Goal: Information Seeking & Learning: Learn about a topic

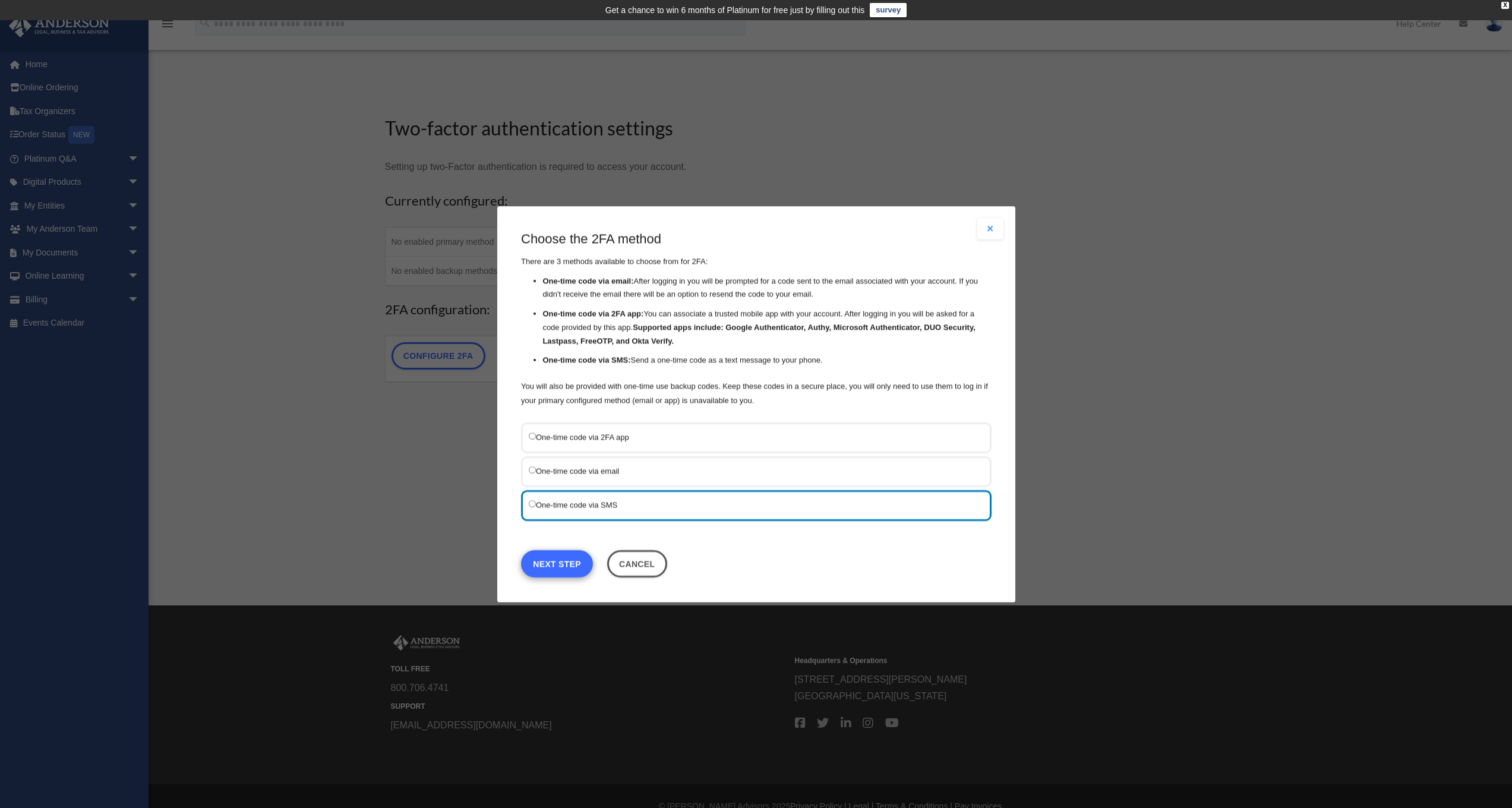
click at [557, 561] on link "Next Step" at bounding box center [557, 563] width 72 height 28
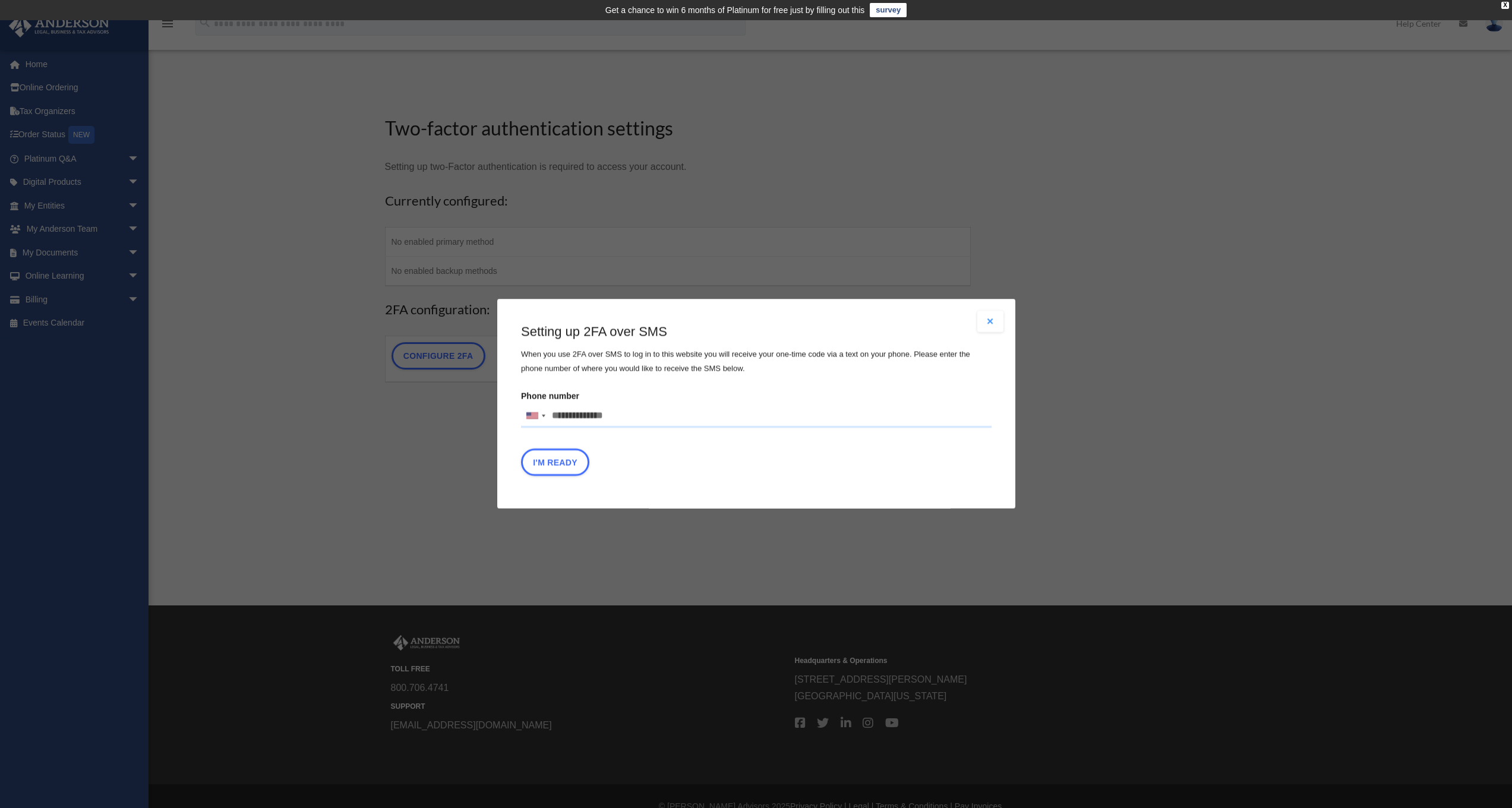
click at [578, 420] on input "Phone number United States +1 United Kingdom +44 Afghanistan (‫افغانستان‬‎) +93…" at bounding box center [756, 415] width 470 height 24
type input "**********"
click at [561, 460] on button "I'm Ready" at bounding box center [555, 463] width 68 height 28
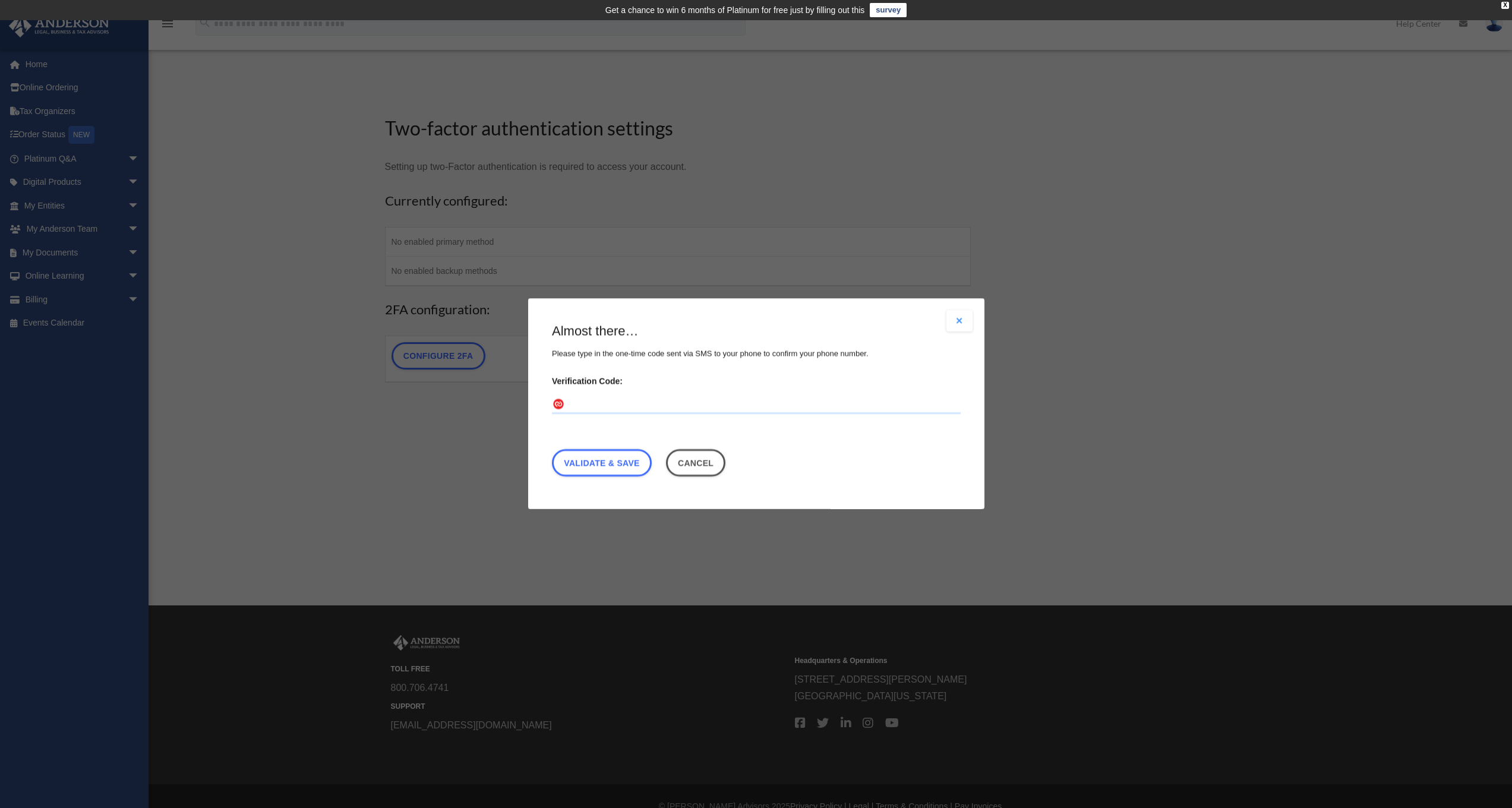
click at [595, 403] on input "Verification Code:" at bounding box center [756, 404] width 409 height 19
type input "******"
click at [615, 460] on link "Validate & Save" at bounding box center [601, 463] width 100 height 28
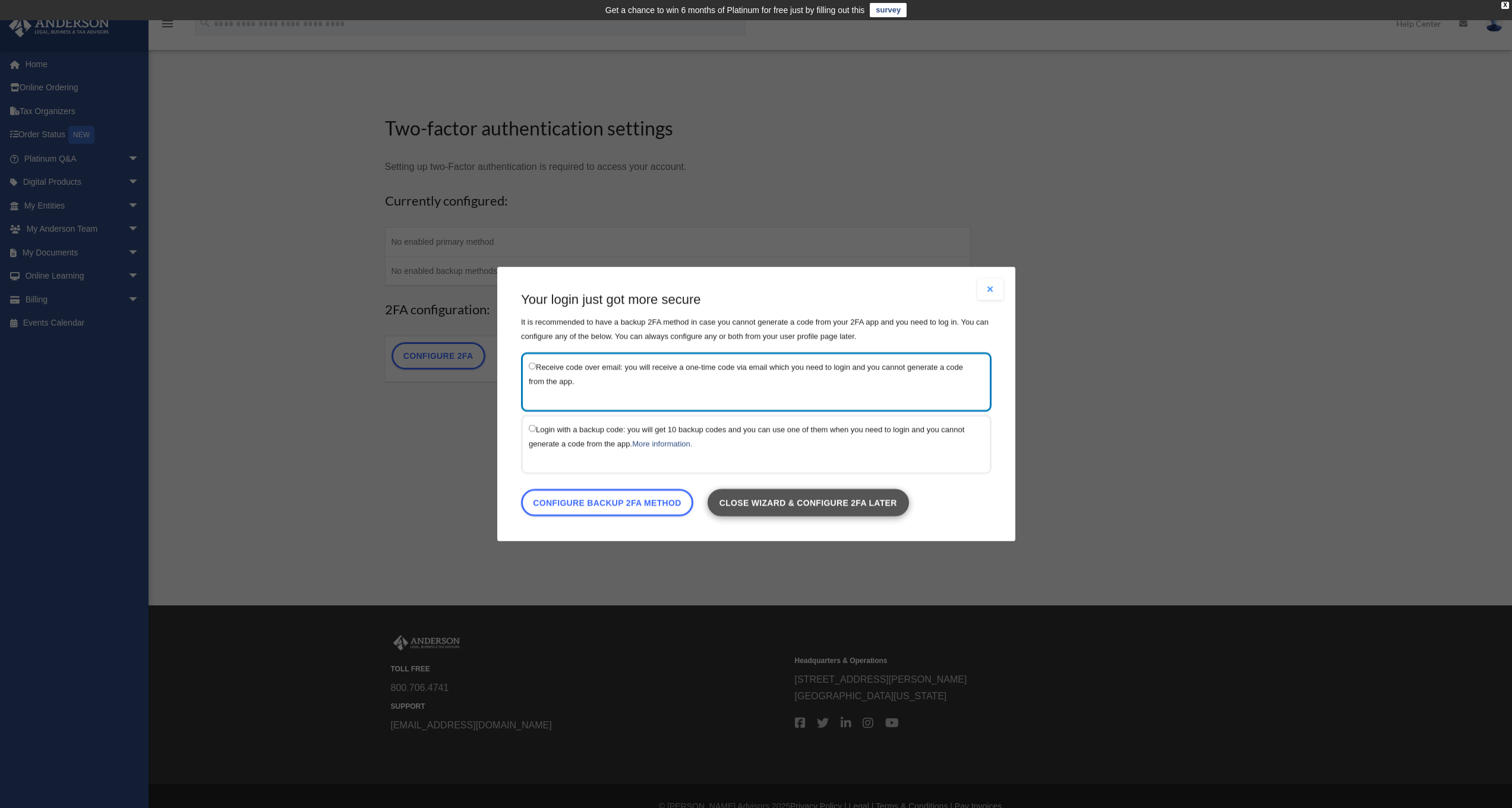
click at [766, 502] on link "Close wizard & configure 2FA later" at bounding box center [807, 502] width 201 height 28
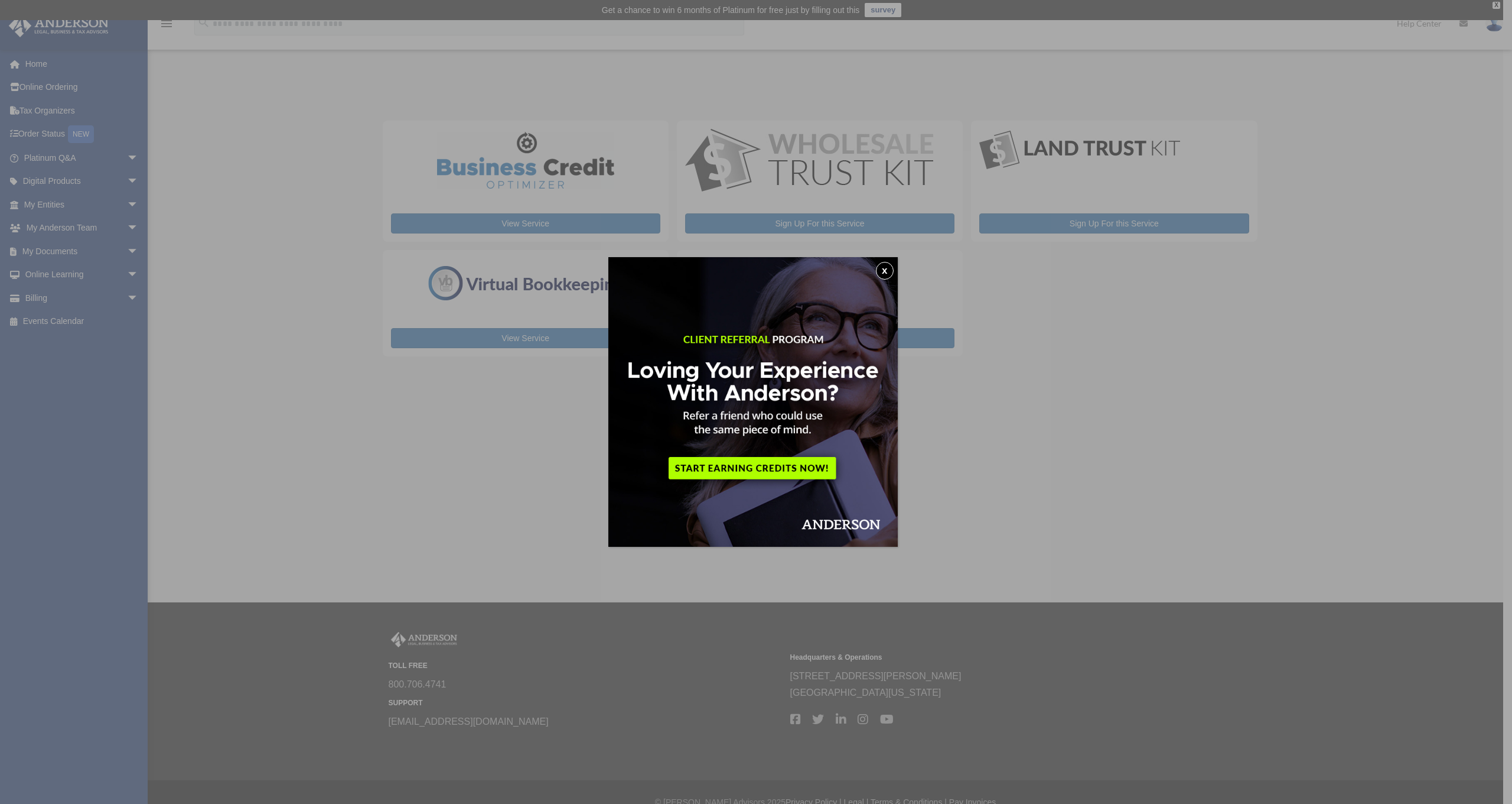
click at [885, 271] on button "x" at bounding box center [884, 271] width 18 height 18
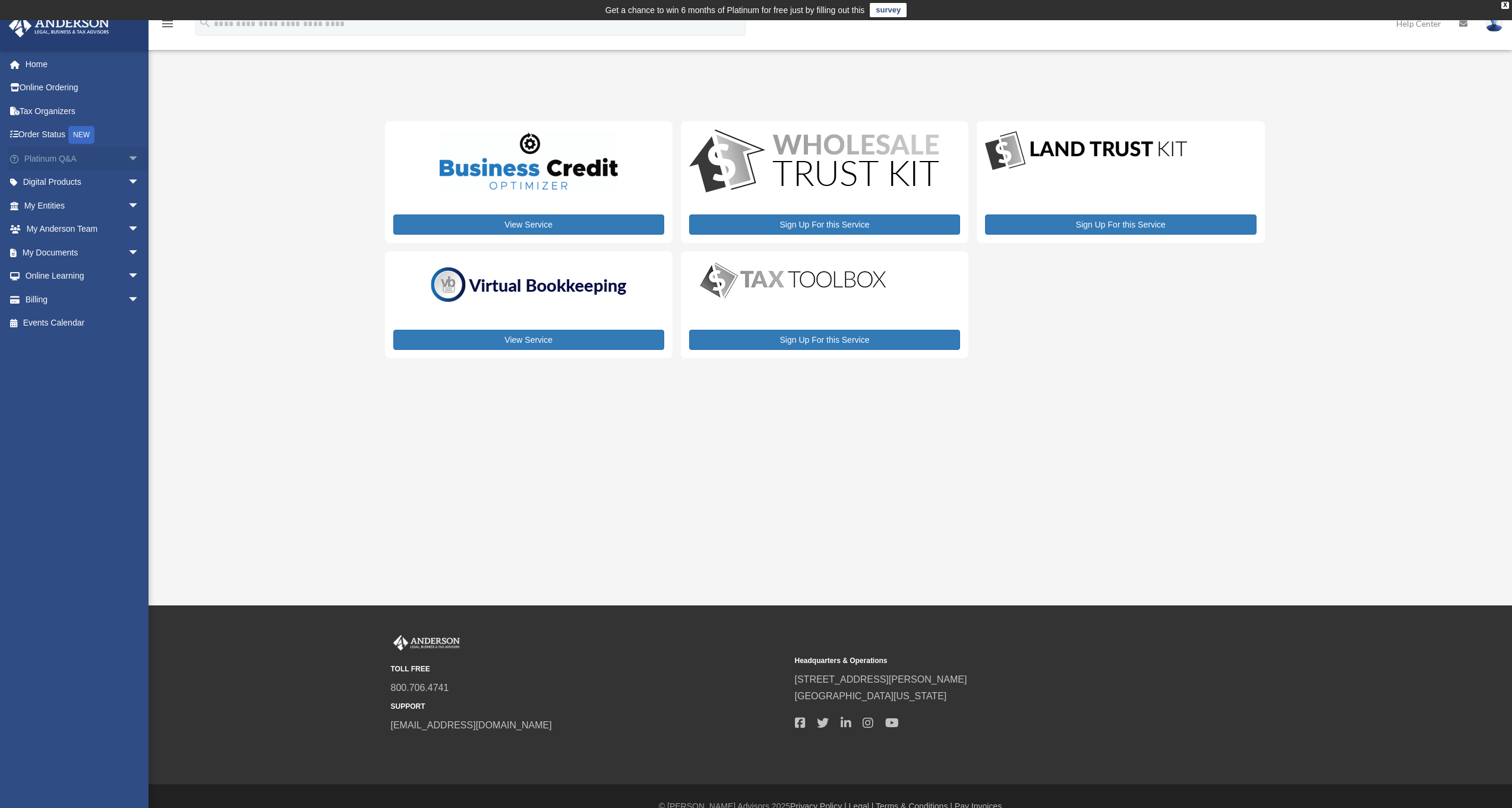
click at [44, 159] on link "Platinum Q&A arrow_drop_down" at bounding box center [83, 159] width 149 height 24
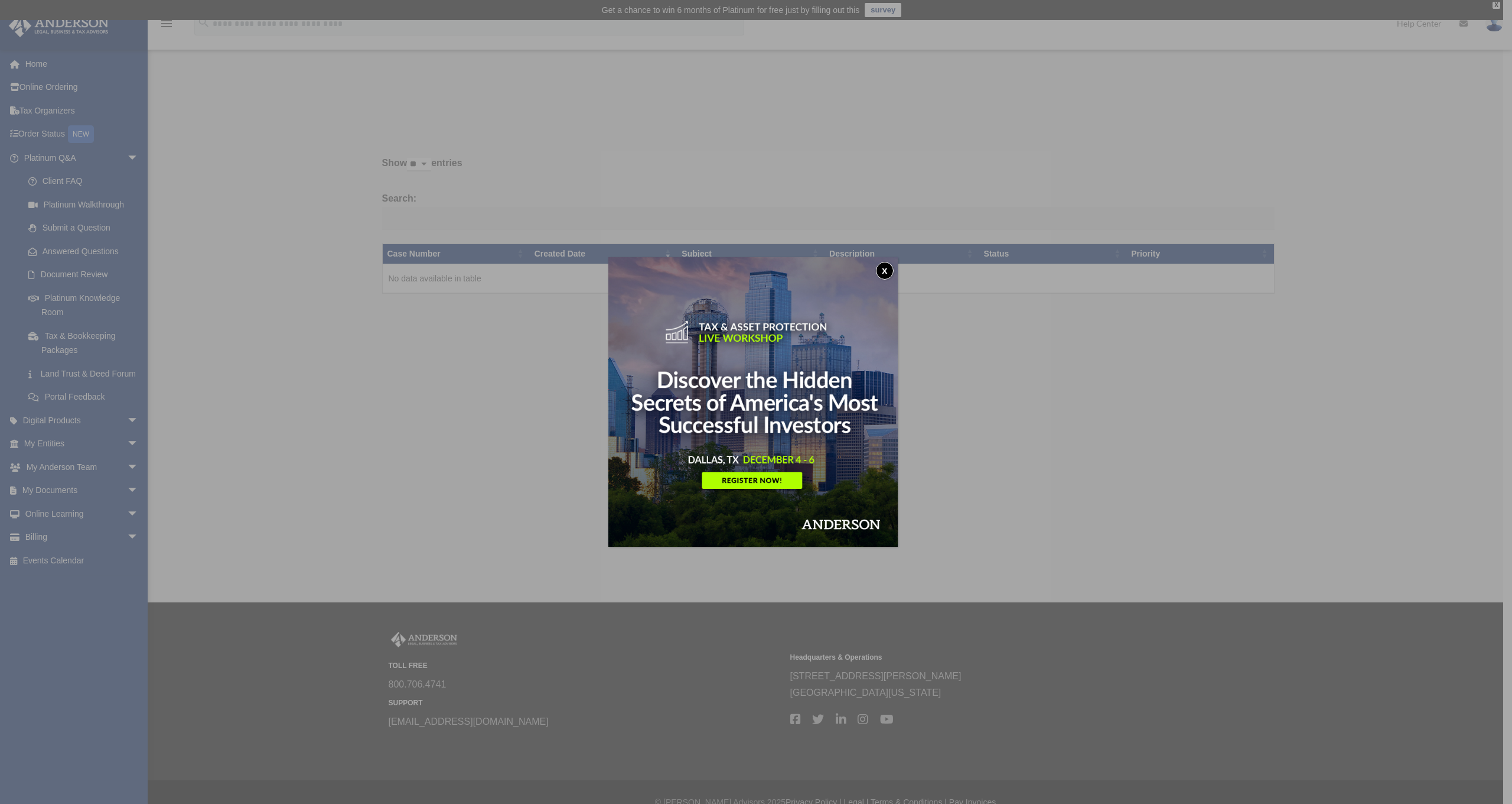
click at [890, 271] on button "x" at bounding box center [884, 271] width 18 height 18
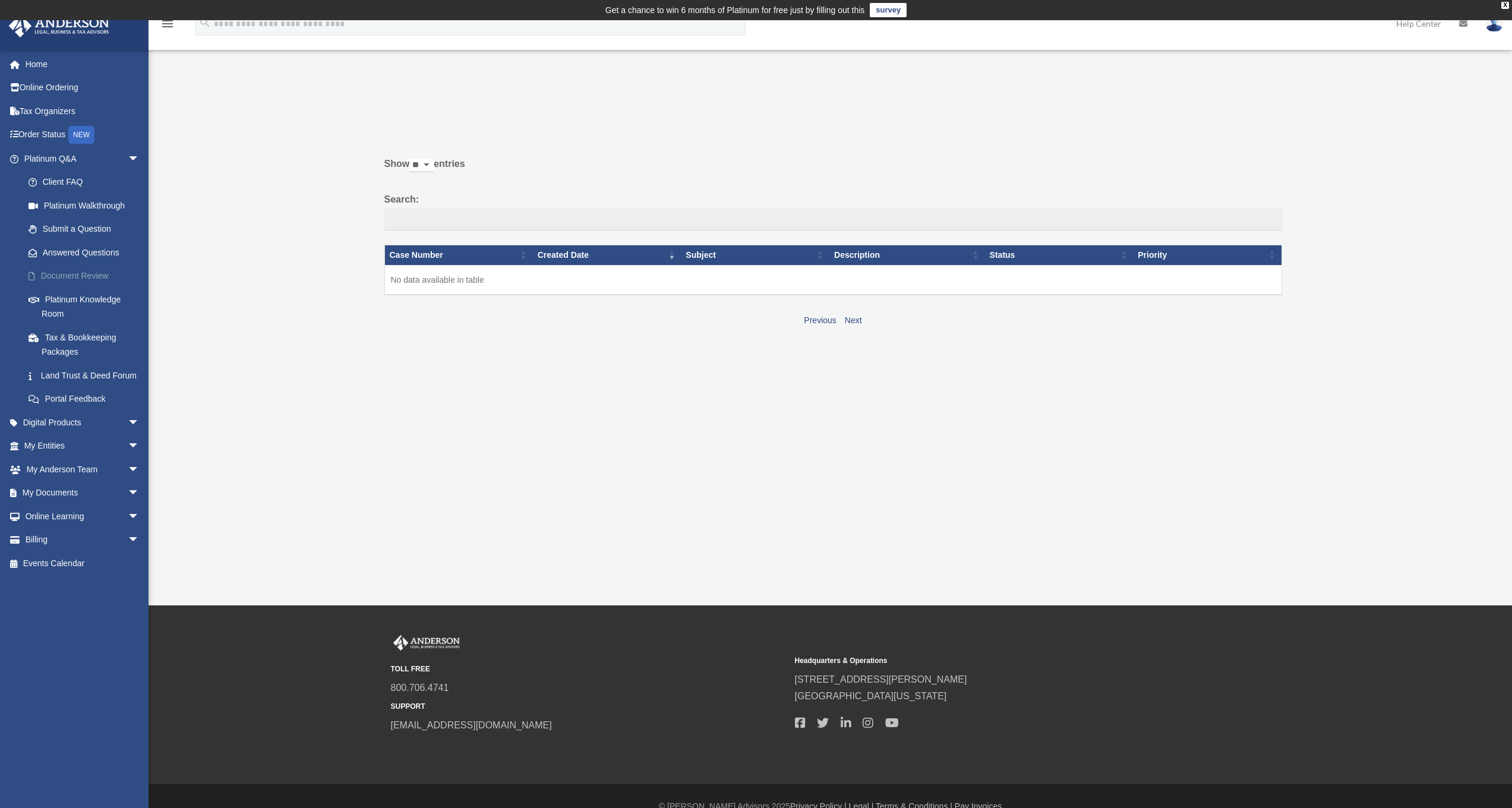
click at [58, 276] on link "Document Review" at bounding box center [87, 276] width 141 height 24
click at [64, 297] on link "Platinum Knowledge Room" at bounding box center [87, 306] width 141 height 38
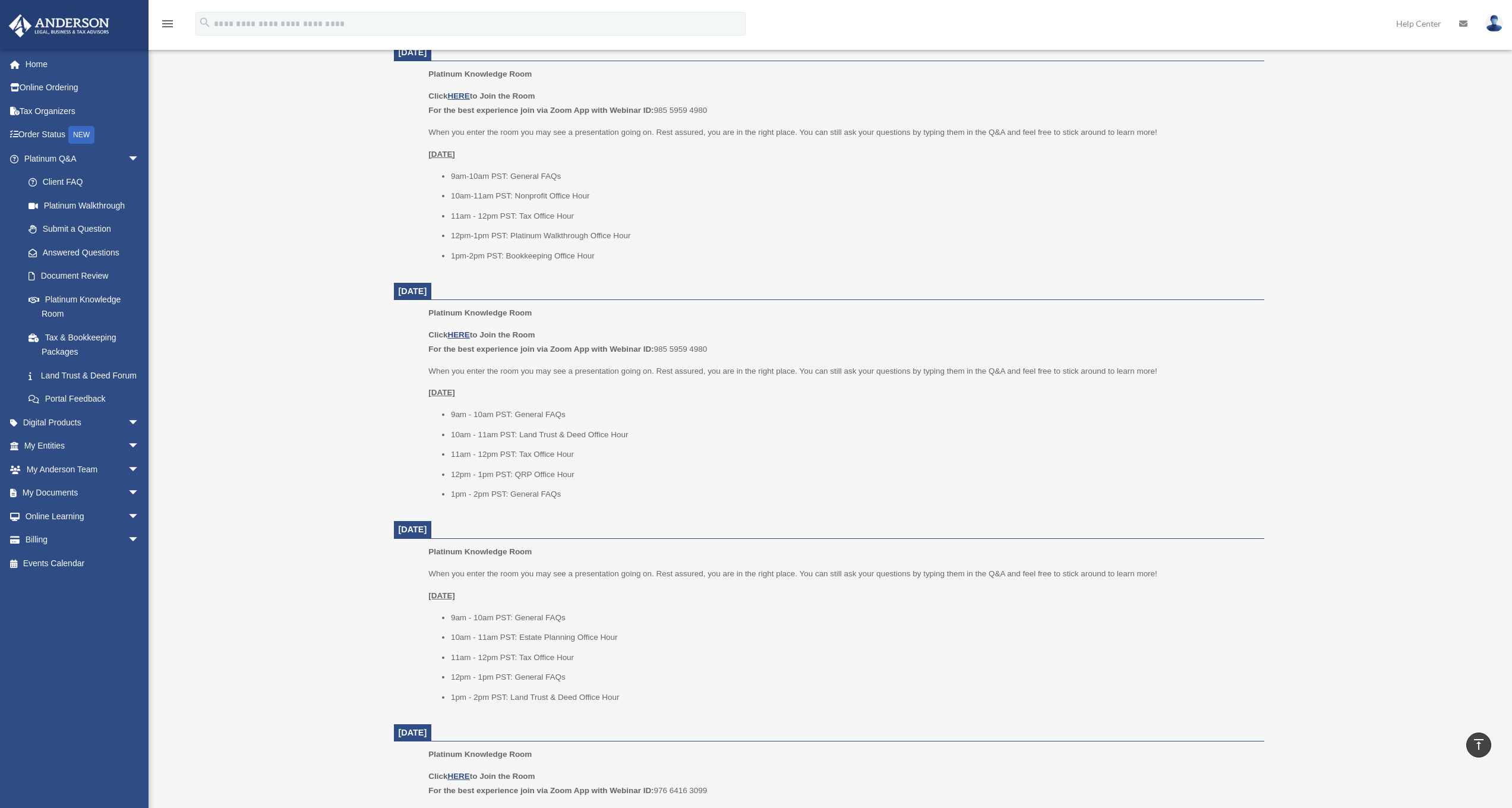
scroll to position [934, 0]
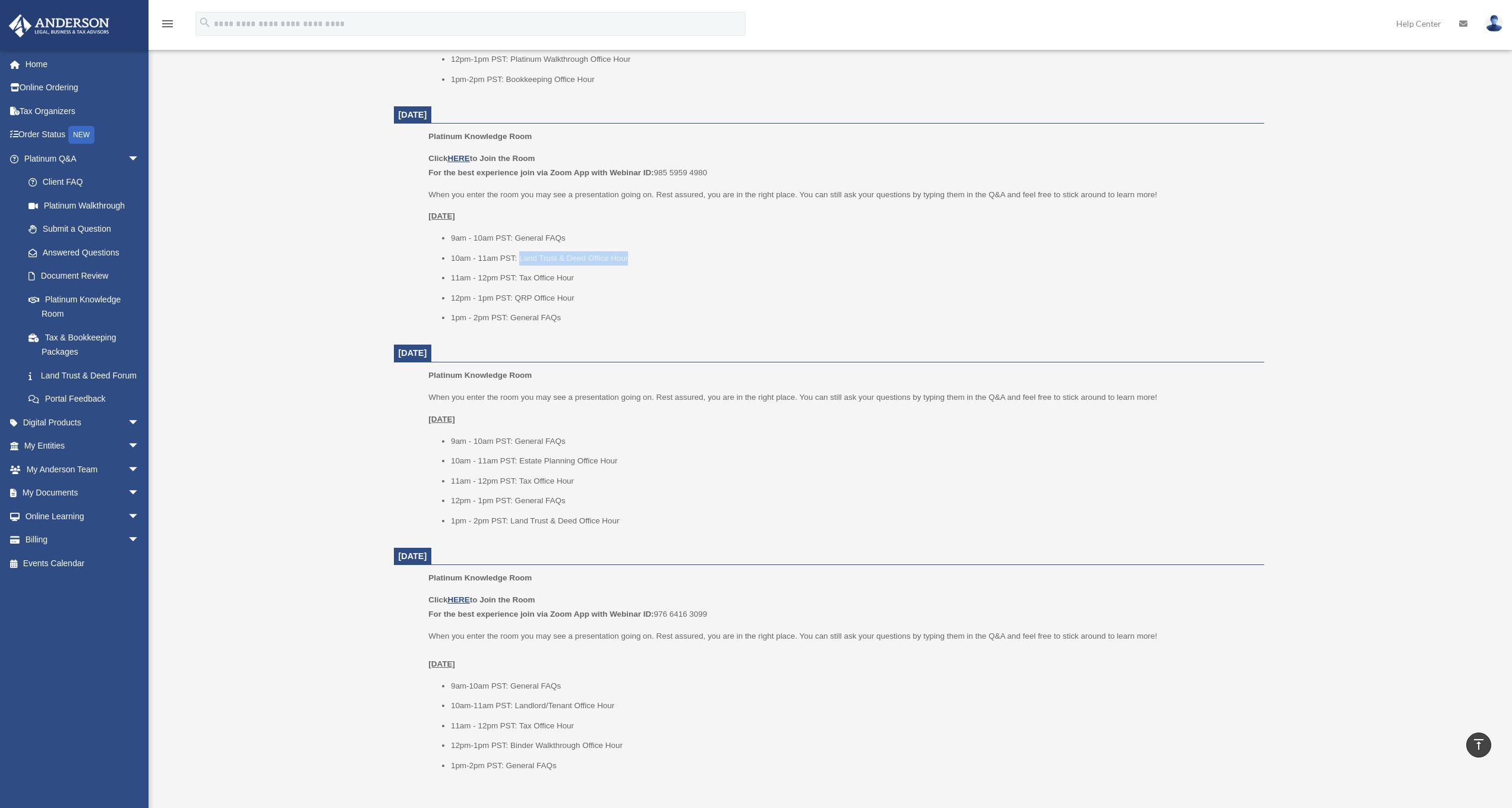
drag, startPoint x: 633, startPoint y: 254, endPoint x: 520, endPoint y: 250, distance: 113.1
click at [520, 251] on li "10am - 11am PST: Land Trust & Deed Office Hour" at bounding box center [853, 258] width 805 height 15
click at [597, 253] on li "10am - 11am PST: Land Trust & Deed Office Hour" at bounding box center [853, 258] width 805 height 15
drag, startPoint x: 573, startPoint y: 268, endPoint x: 531, endPoint y: 271, distance: 42.1
click at [531, 271] on li "11am - 12pm PST: Tax Office Hour" at bounding box center [853, 278] width 805 height 15
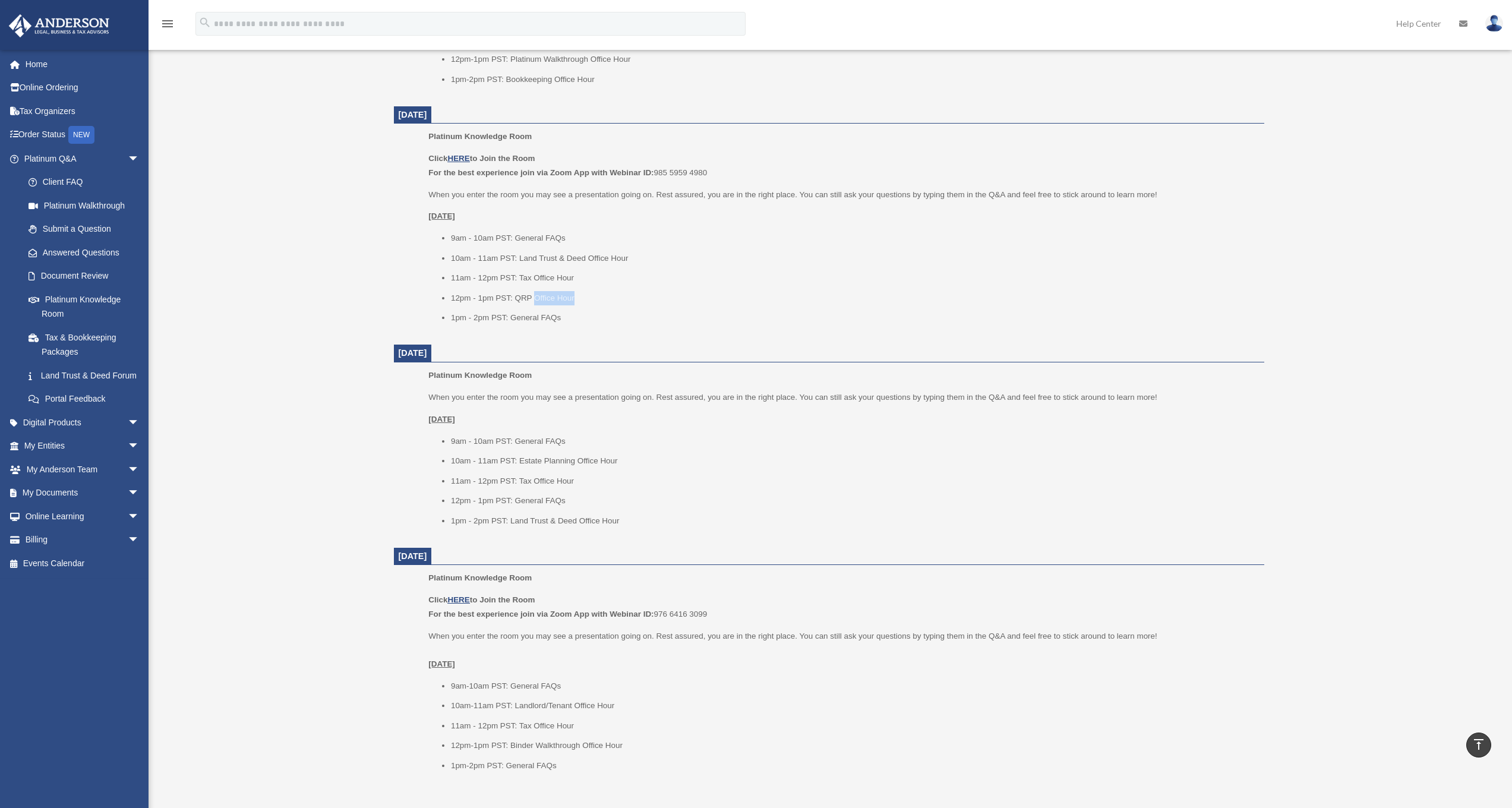
drag, startPoint x: 574, startPoint y: 293, endPoint x: 535, endPoint y: 293, distance: 39.0
click at [535, 293] on li "12pm - 1pm PST: QRP Office Hour" at bounding box center [853, 298] width 805 height 15
click at [608, 311] on li "1pm - 2pm PST: General FAQs" at bounding box center [853, 318] width 805 height 15
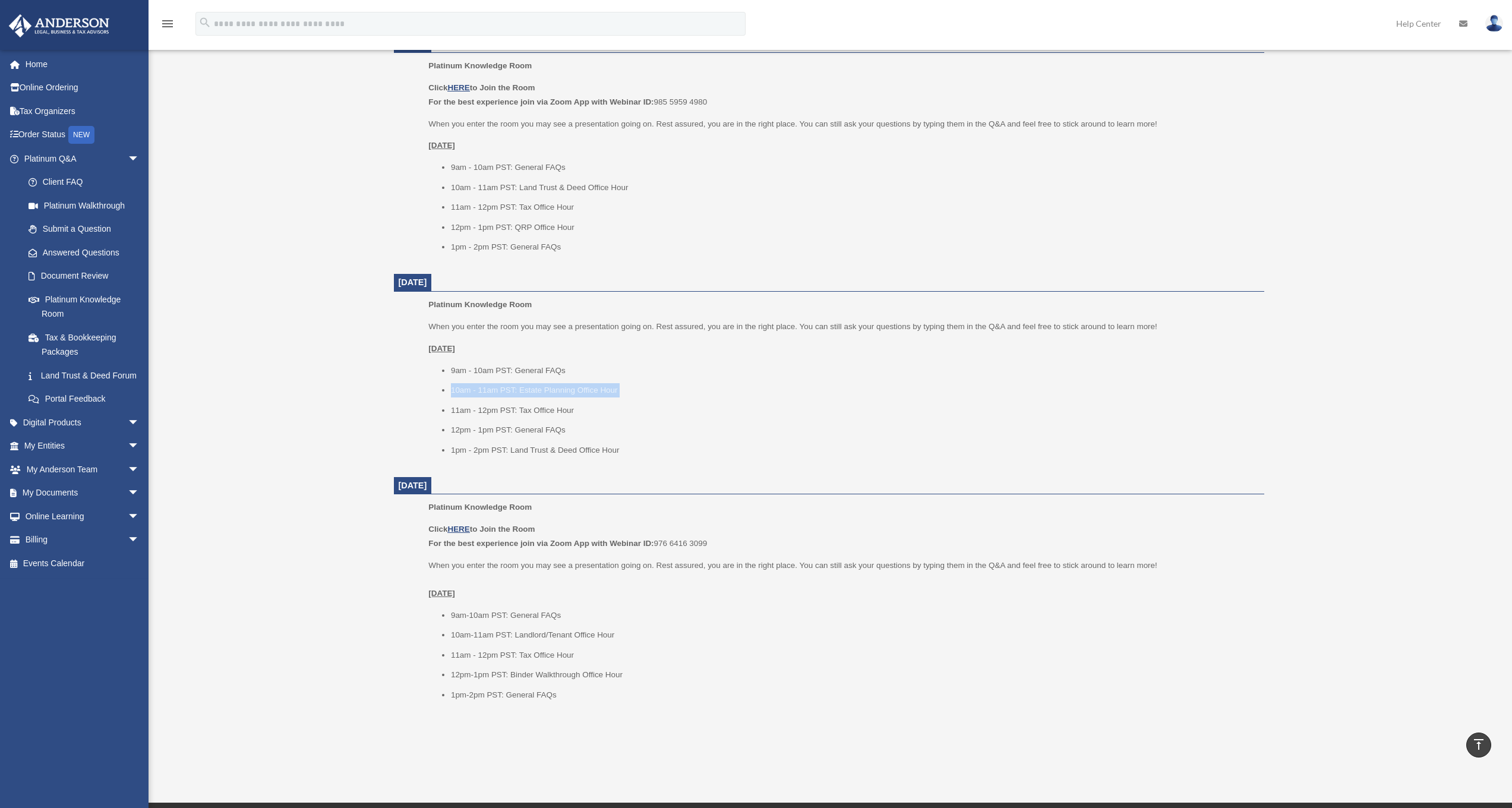
drag, startPoint x: 450, startPoint y: 384, endPoint x: 507, endPoint y: 391, distance: 57.4
click at [507, 393] on ul "9am - 10am PST: General FAQs 10am - 11am PST: Estate Planning Office Hour 11am …" at bounding box center [842, 411] width 827 height 94
click at [509, 388] on li "10am - 11am PST: Estate Planning Office Hour" at bounding box center [853, 390] width 805 height 15
drag, startPoint x: 473, startPoint y: 382, endPoint x: 617, endPoint y: 376, distance: 144.1
click at [617, 383] on li "10am - 11am PST: Estate Planning Office Hour" at bounding box center [853, 390] width 805 height 15
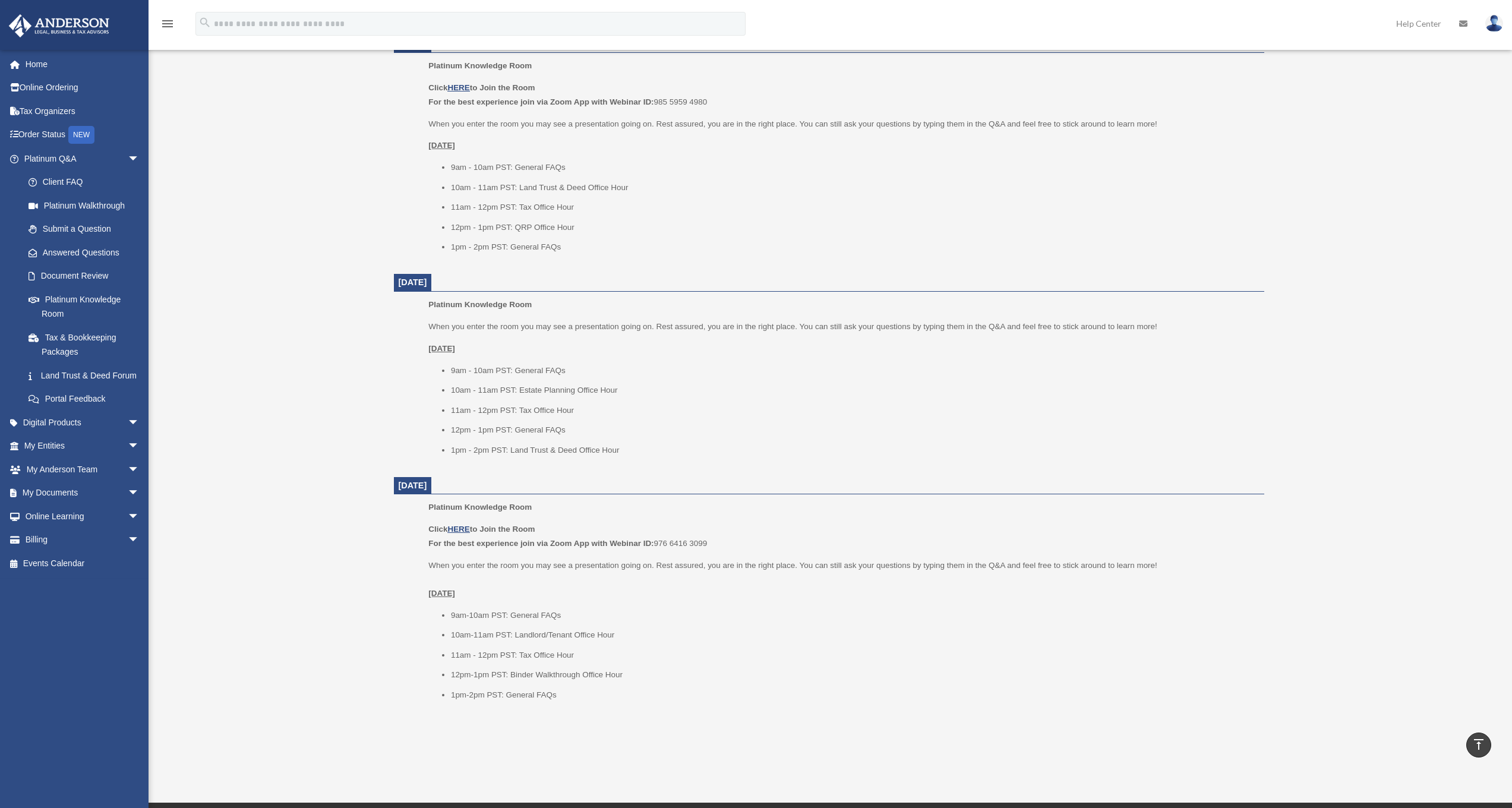
click at [451, 364] on li "9am - 10am PST: General FAQs" at bounding box center [853, 371] width 805 height 15
drag, startPoint x: 573, startPoint y: 401, endPoint x: 453, endPoint y: 406, distance: 120.1
click at [453, 406] on li "11am - 12pm PST: Tax Office Hour" at bounding box center [853, 411] width 805 height 15
click at [469, 404] on li "11am - 12pm PST: Tax Office Hour" at bounding box center [853, 411] width 805 height 15
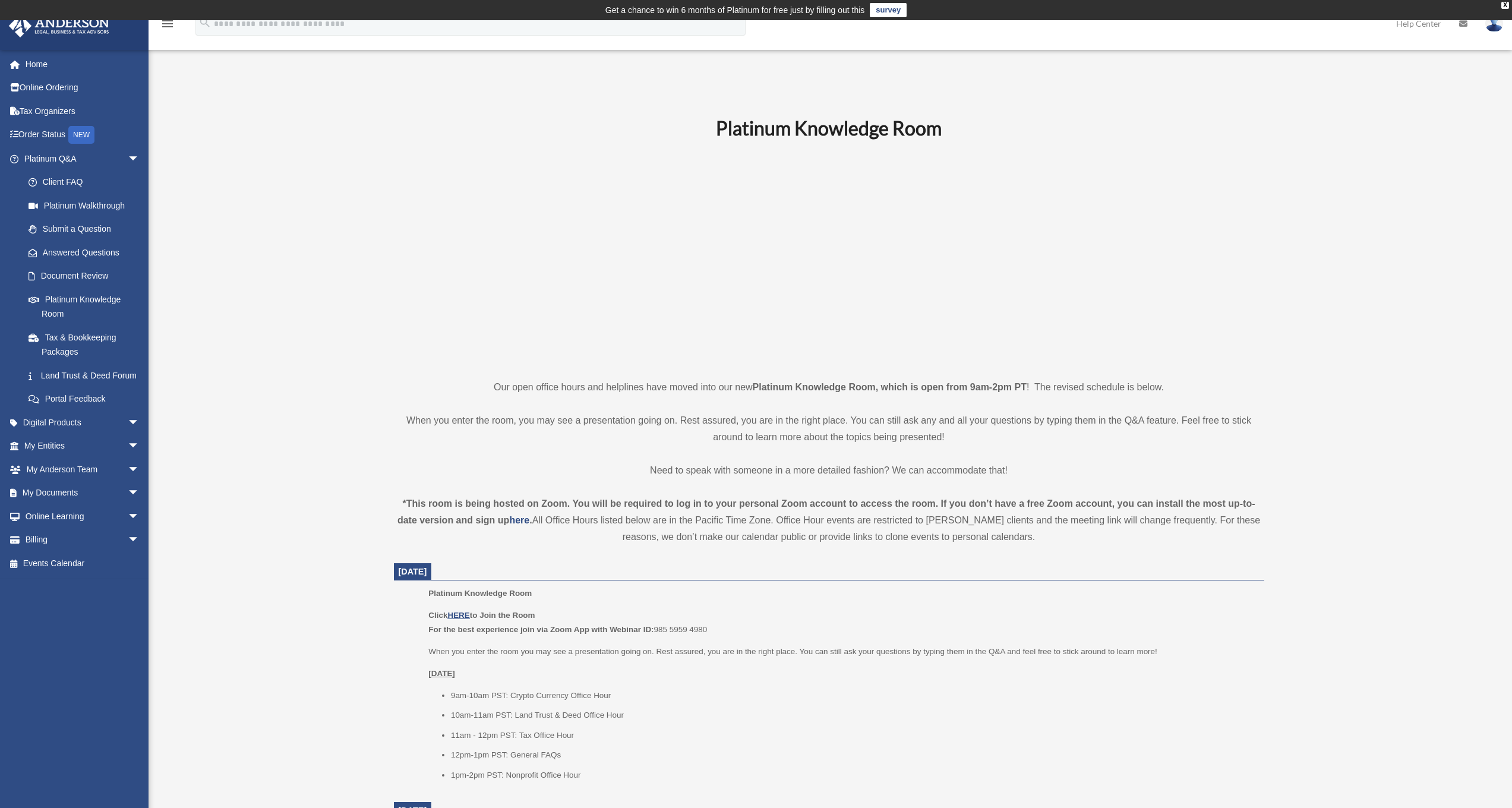
scroll to position [22, 0]
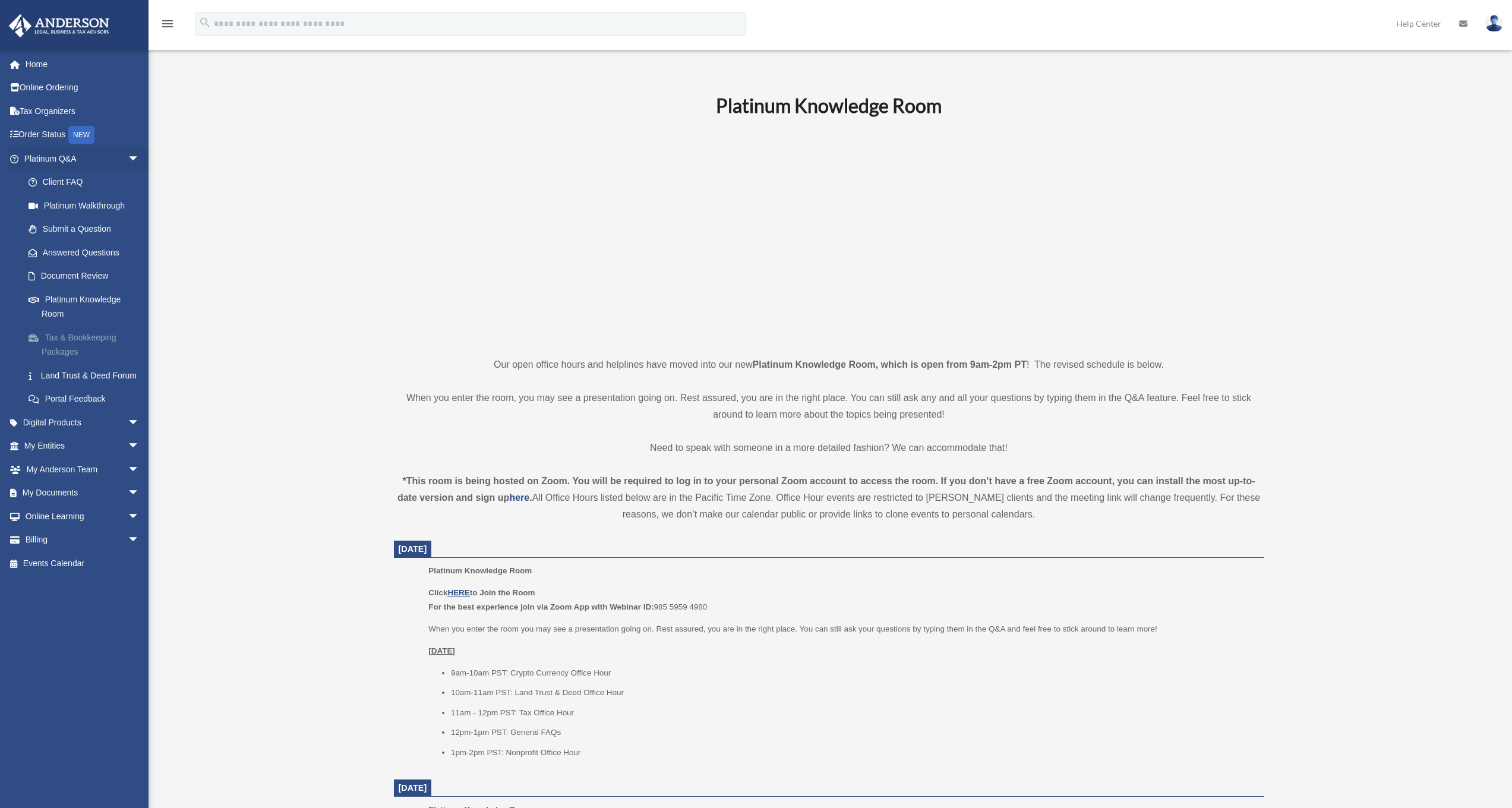
click at [107, 334] on link "Tax & Bookkeeping Packages" at bounding box center [87, 345] width 141 height 38
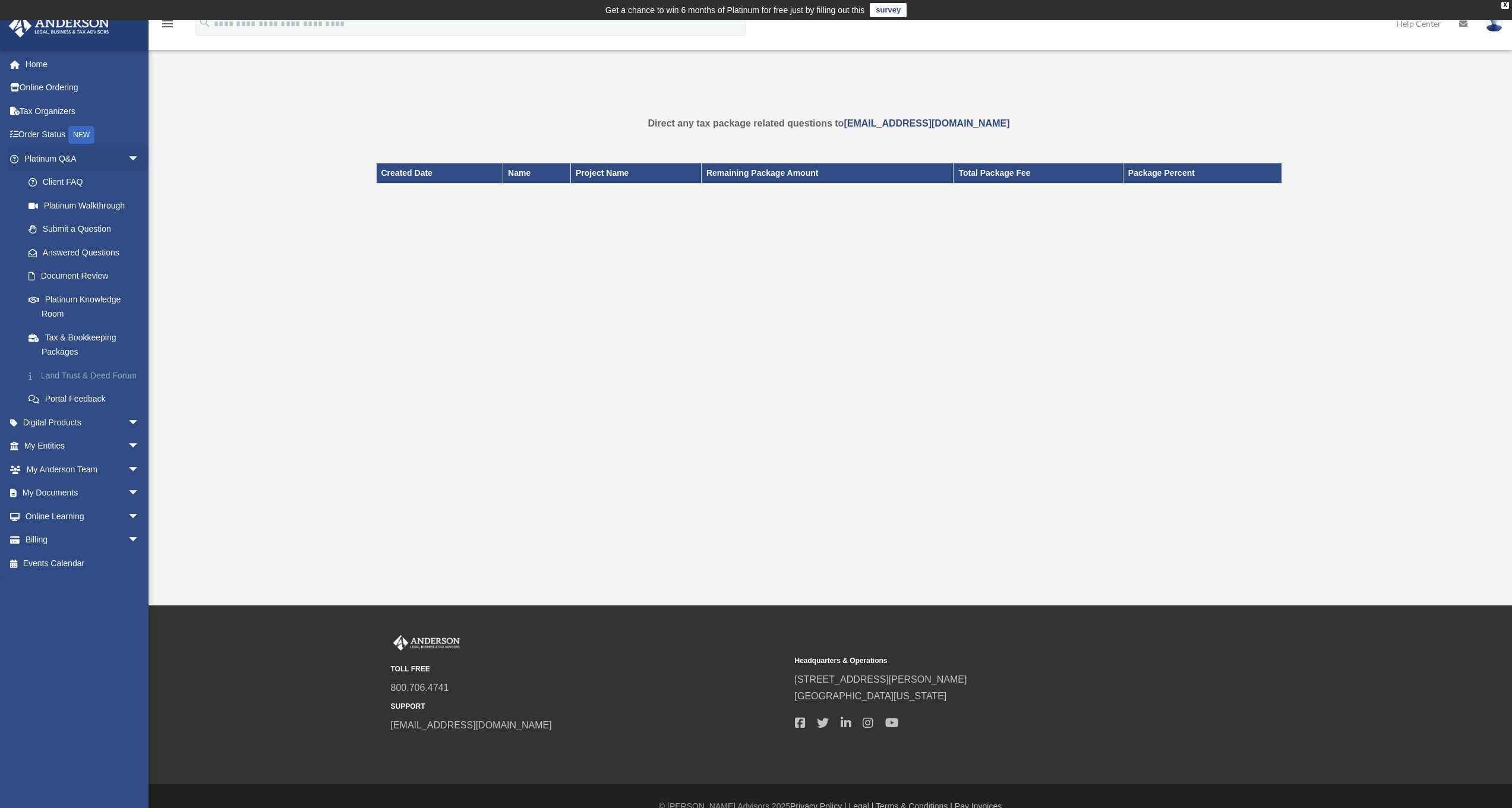
click at [88, 371] on link "Land Trust & Deed Forum" at bounding box center [87, 375] width 141 height 24
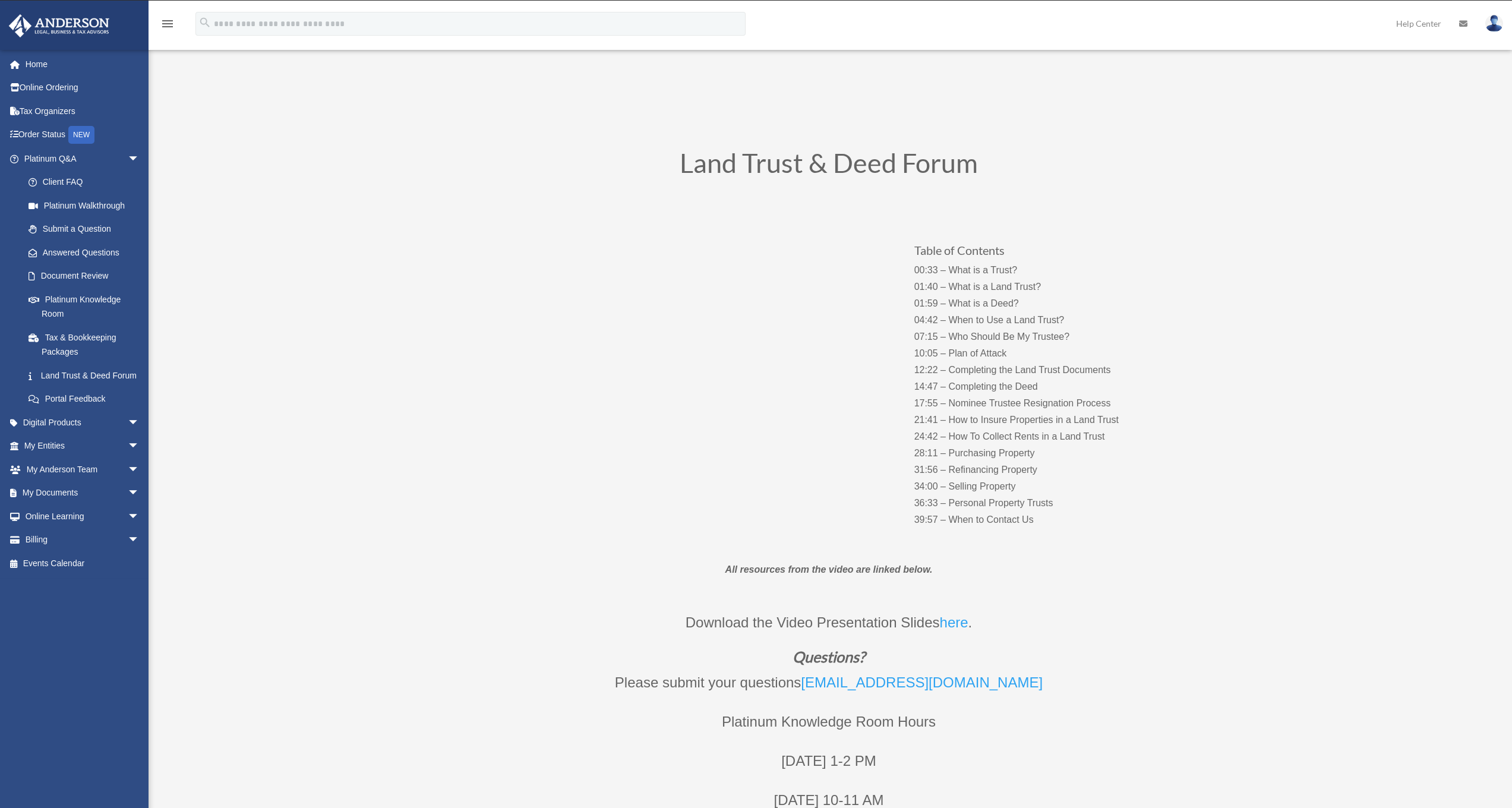
scroll to position [141, 0]
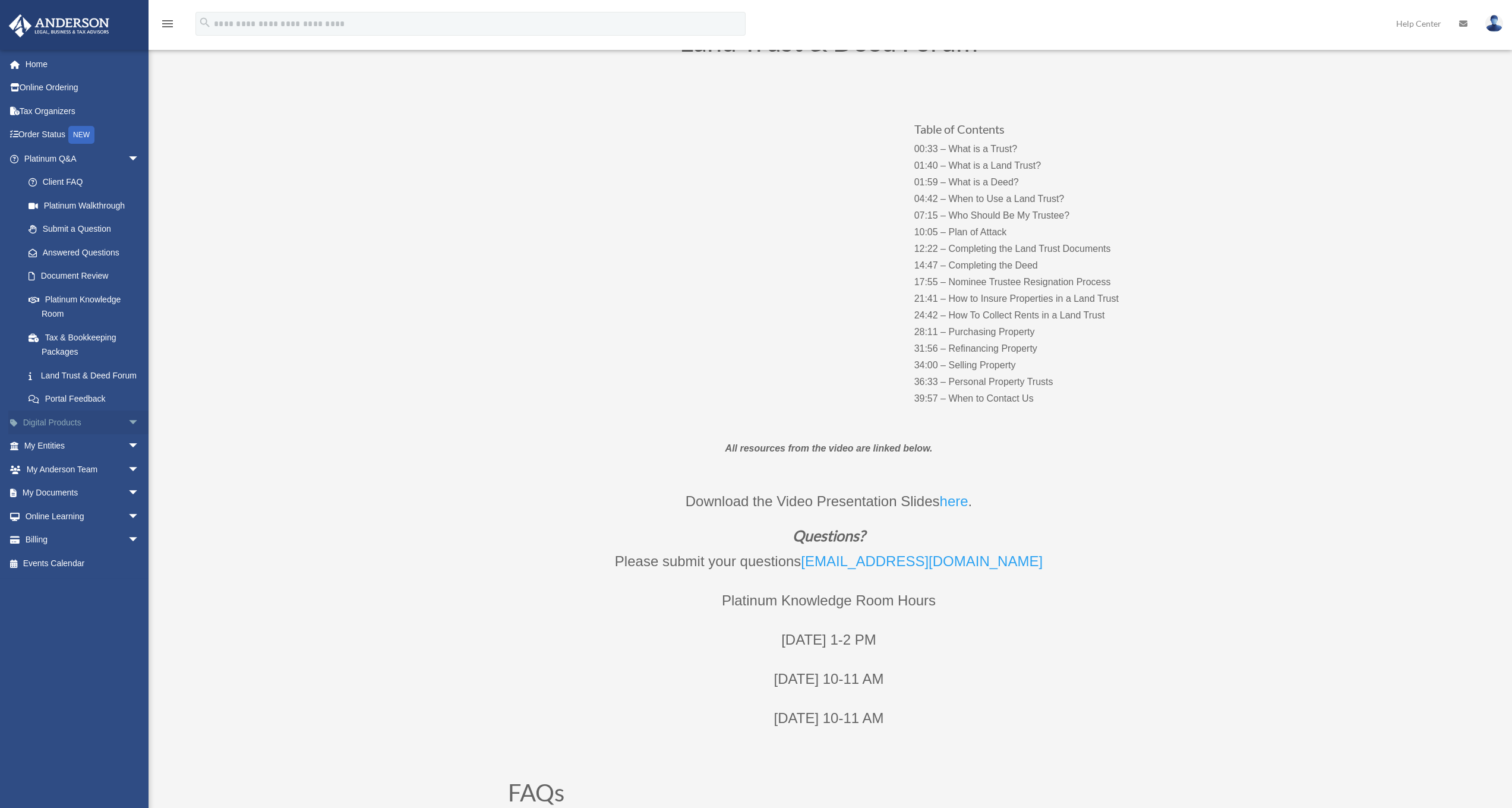
click at [67, 433] on link "Digital Products arrow_drop_down" at bounding box center [83, 422] width 149 height 24
click at [128, 433] on span "arrow_drop_down" at bounding box center [139, 423] width 24 height 25
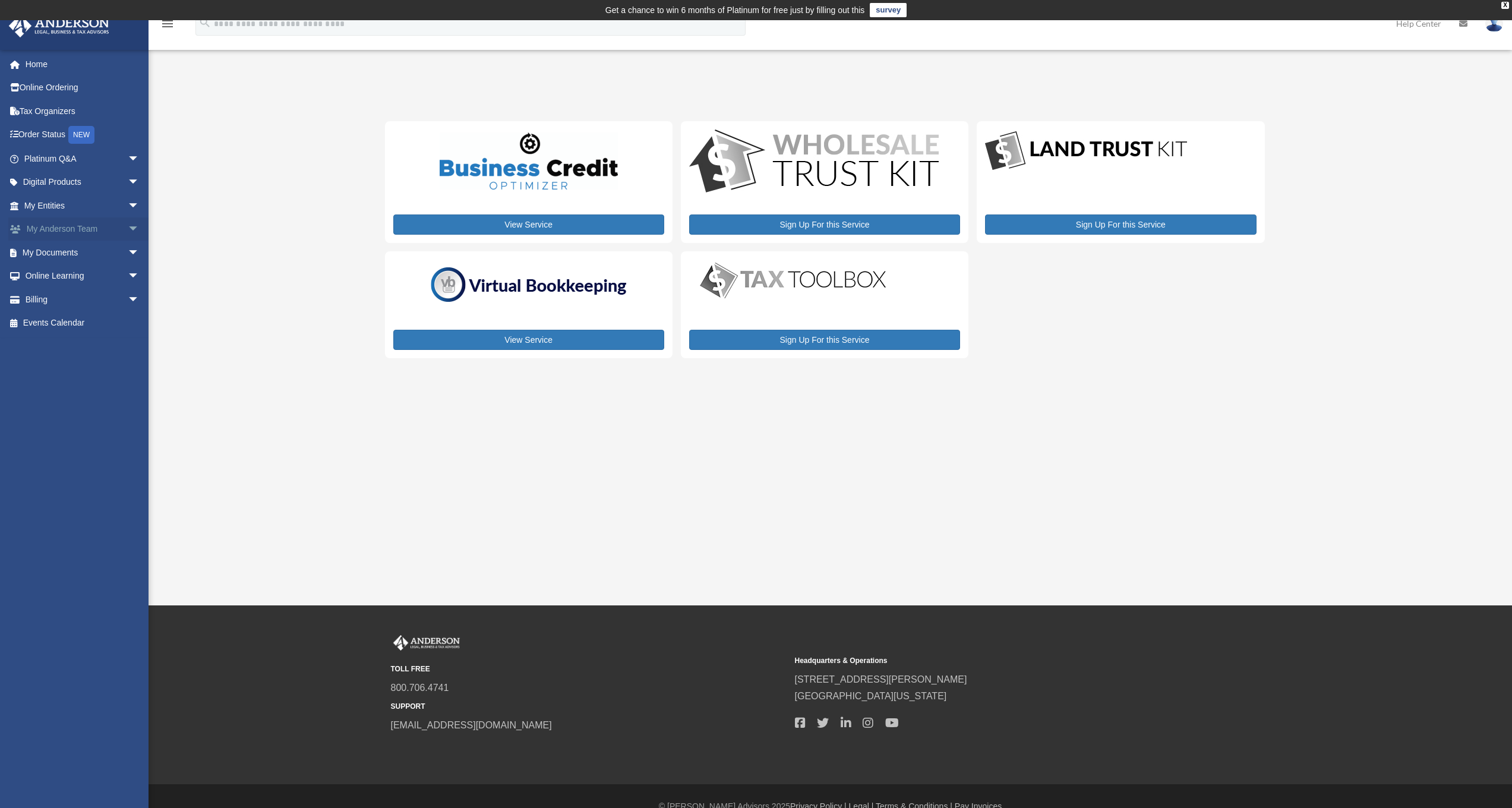
click at [128, 229] on span "arrow_drop_down" at bounding box center [139, 230] width 24 height 25
click at [128, 319] on span "arrow_drop_down" at bounding box center [139, 323] width 24 height 25
click at [128, 436] on span "arrow_drop_down" at bounding box center [139, 440] width 24 height 25
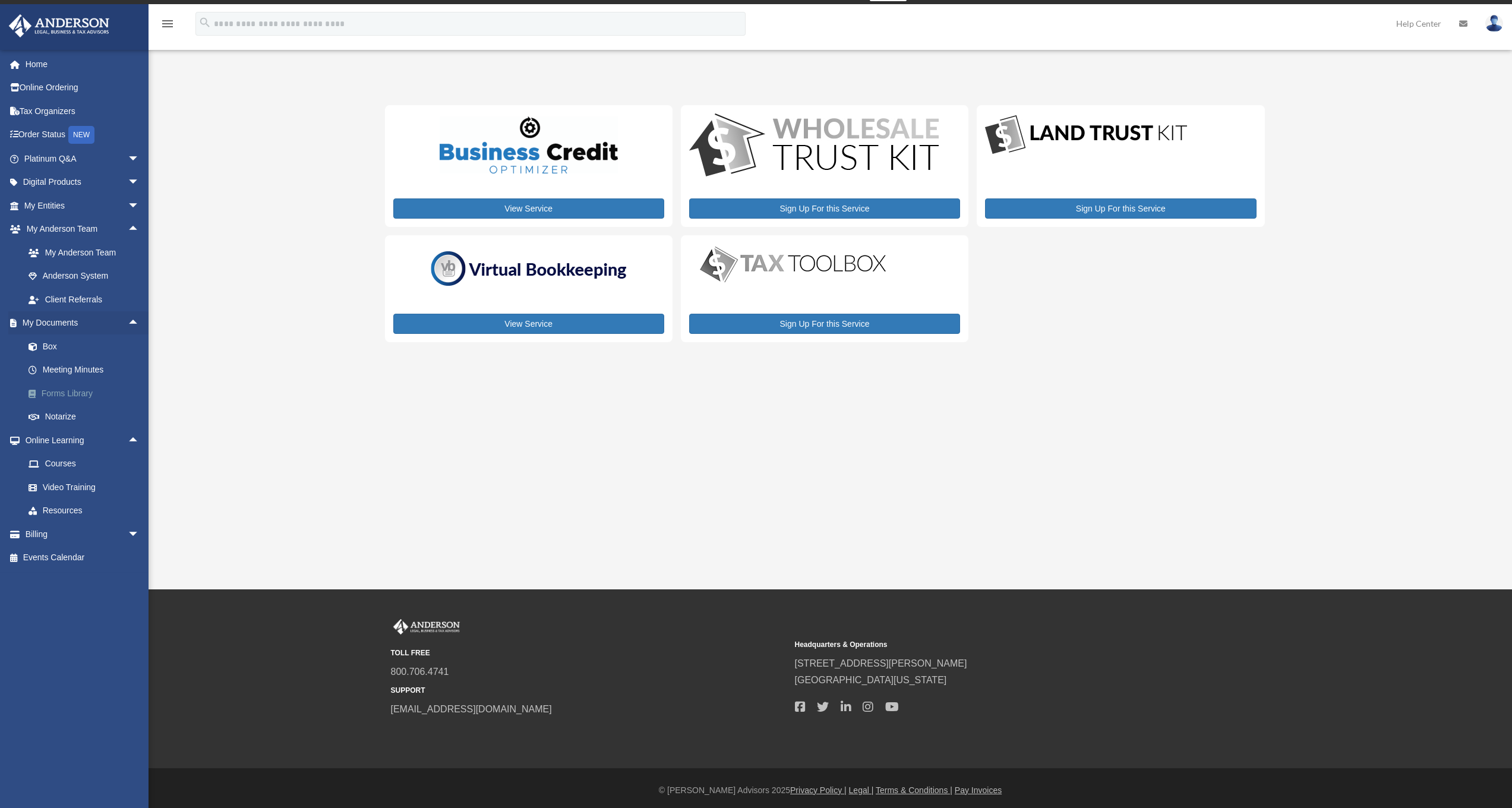
scroll to position [20, 0]
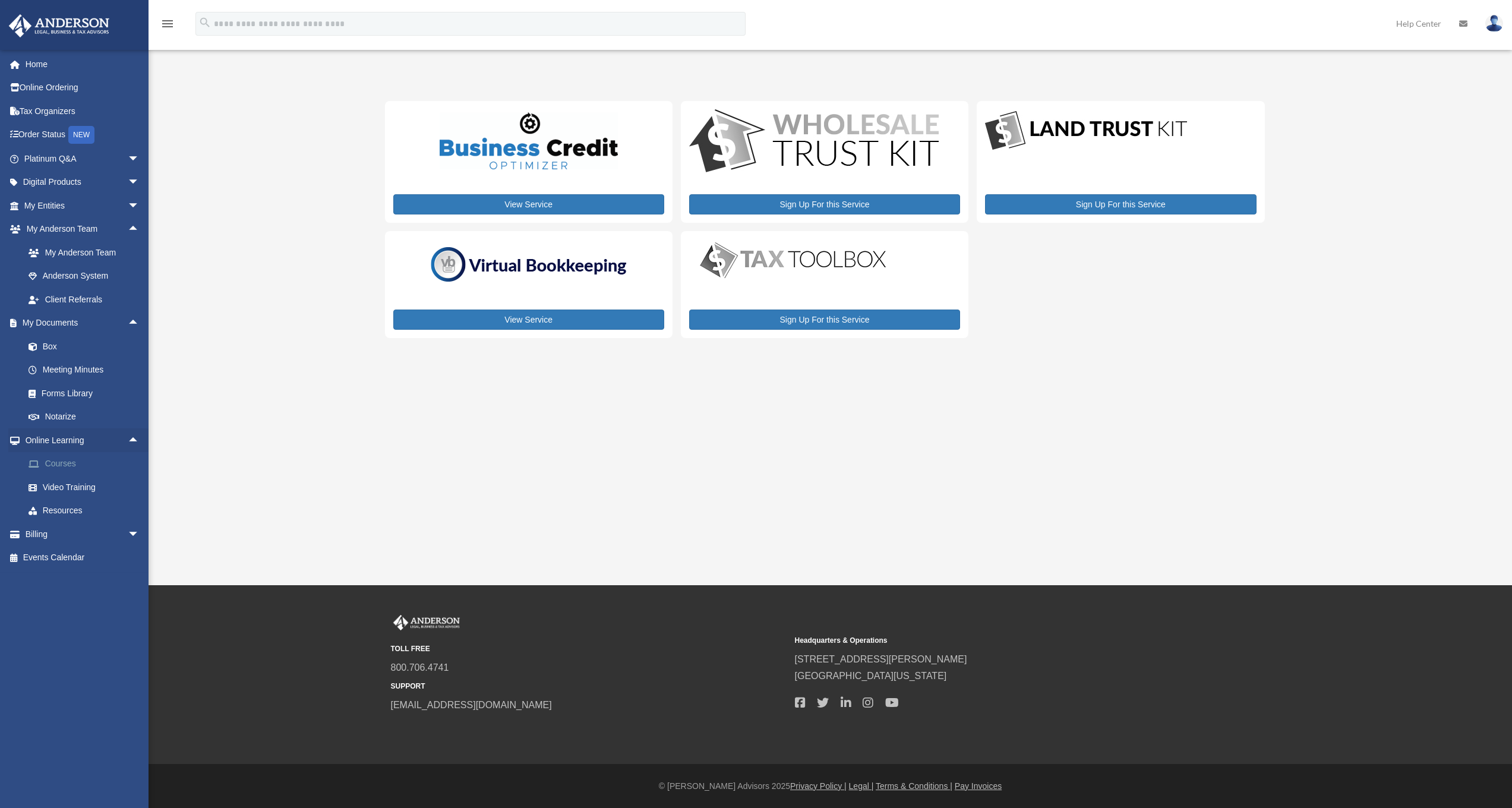
click at [78, 456] on link "Courses" at bounding box center [87, 463] width 141 height 24
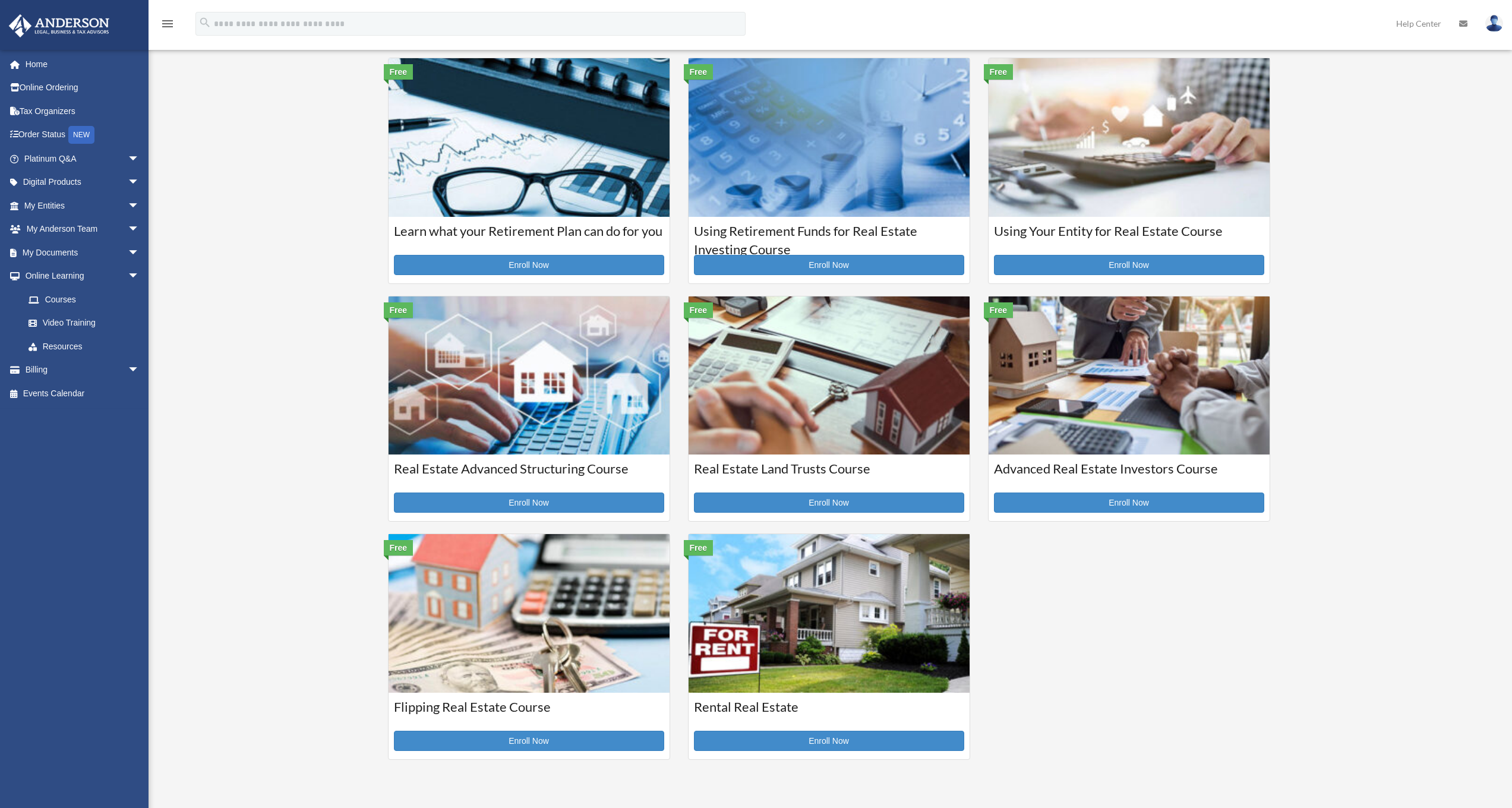
scroll to position [80, 0]
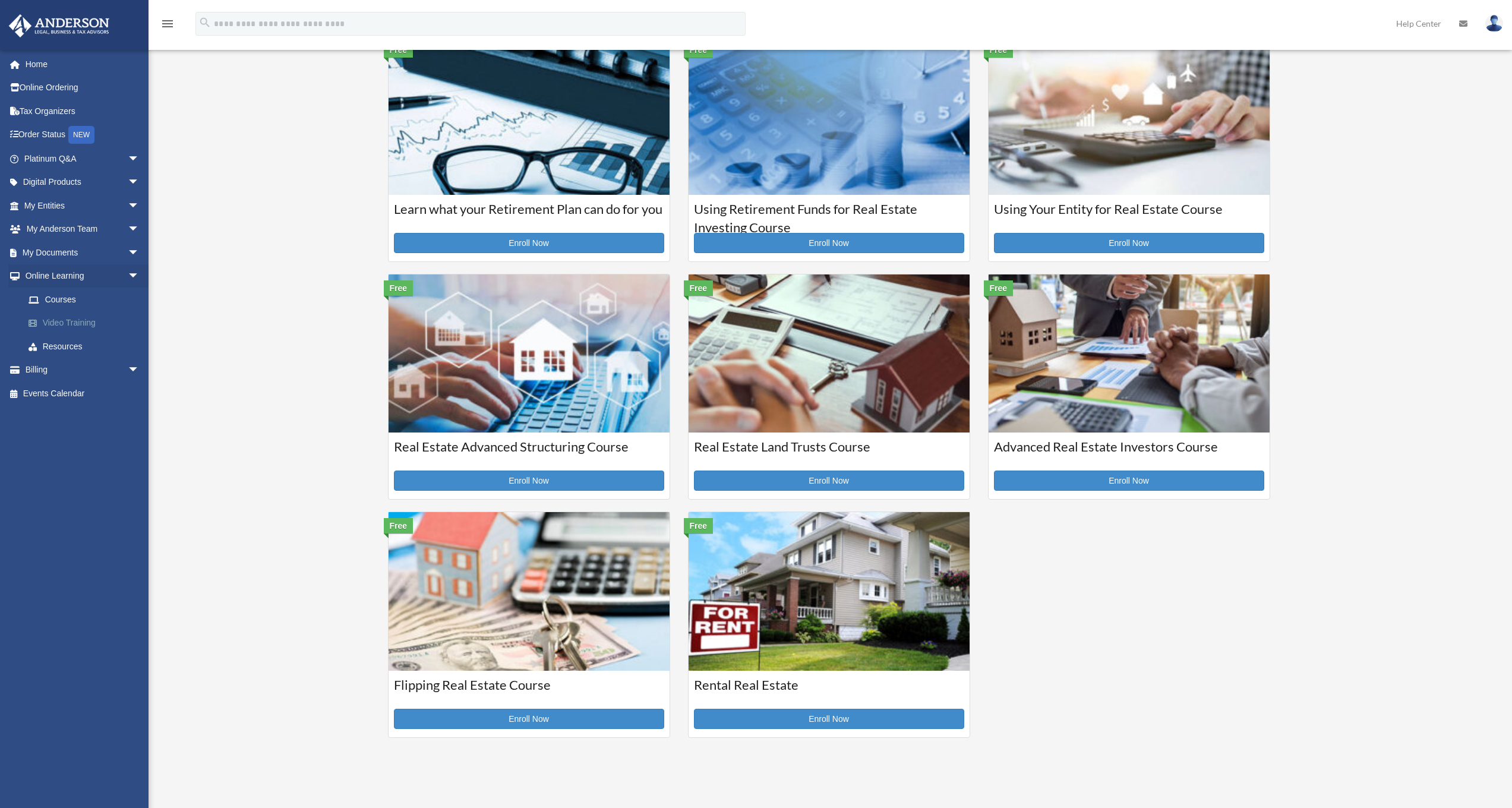
click at [72, 319] on link "Video Training" at bounding box center [87, 322] width 141 height 24
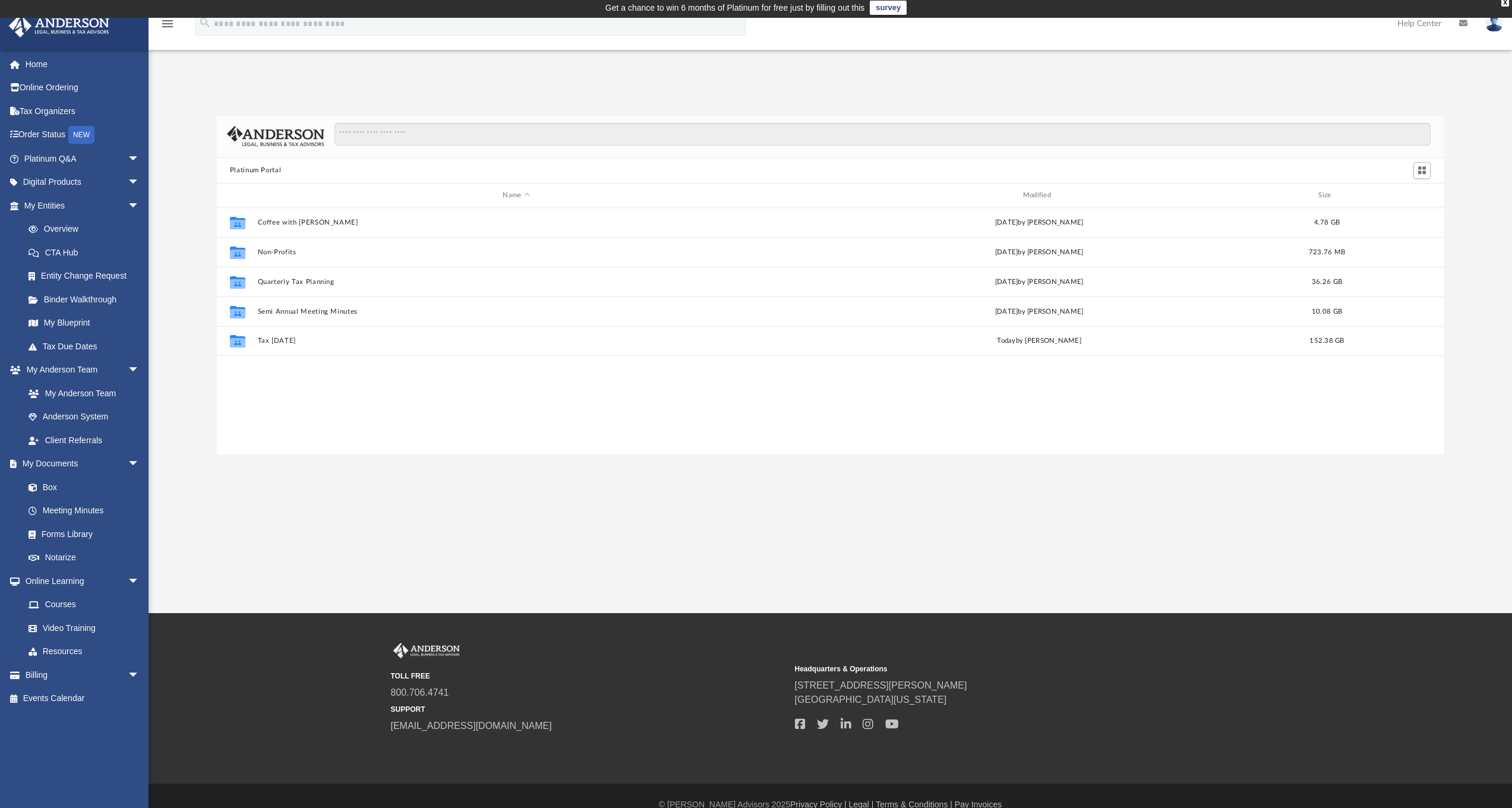
scroll to position [261, 1218]
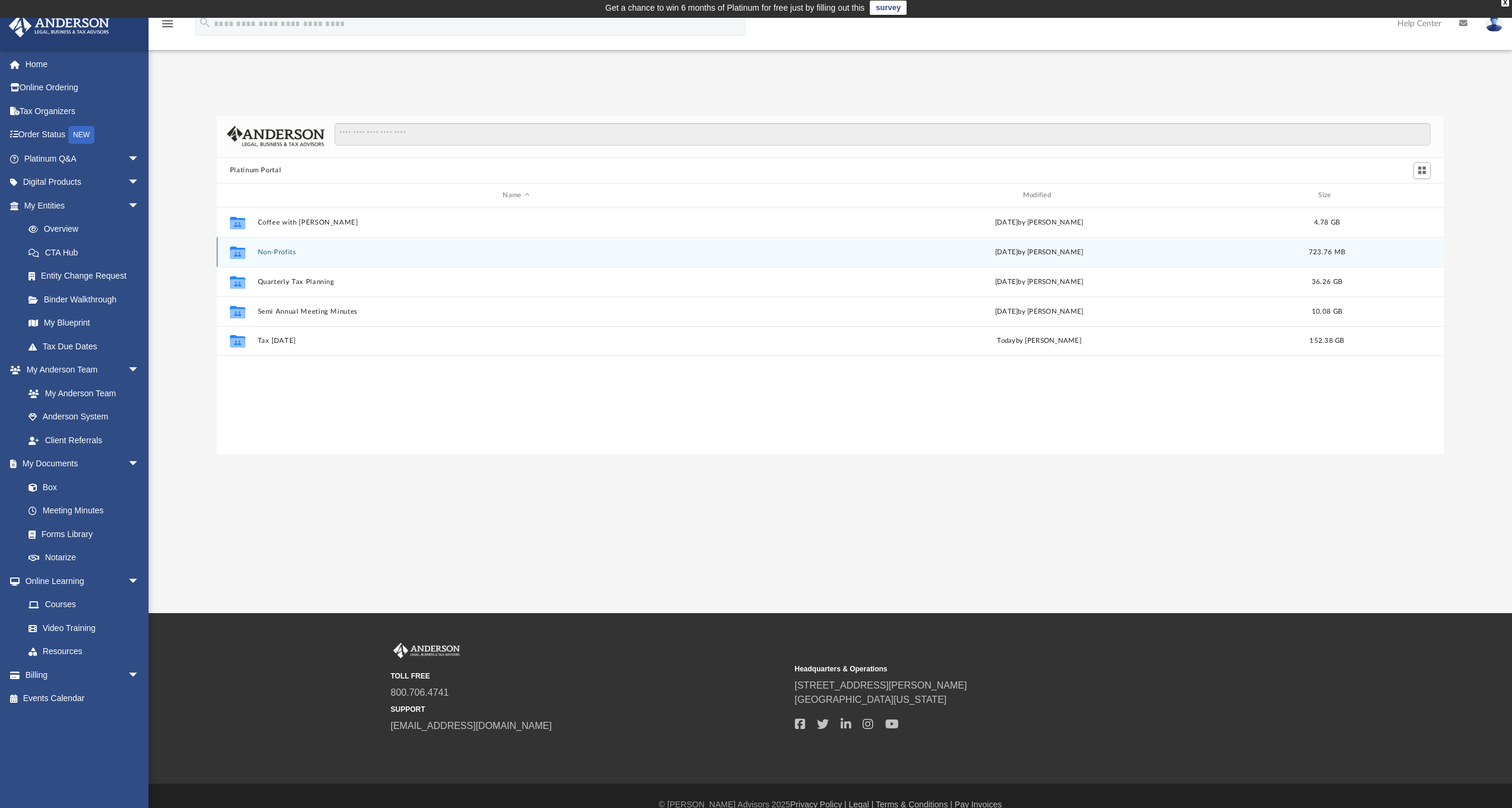
click at [280, 250] on button "Non-Profits" at bounding box center [515, 252] width 517 height 8
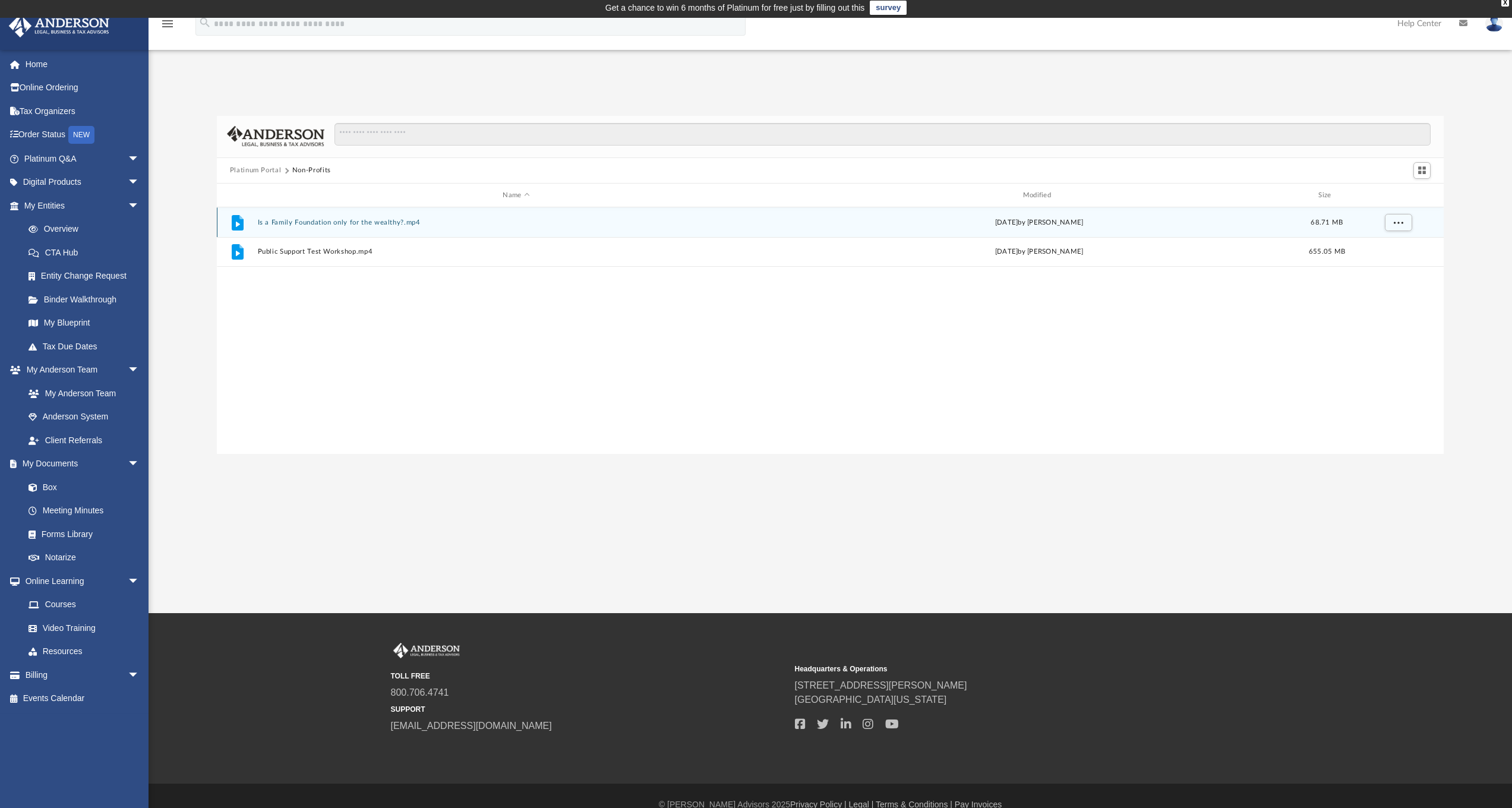
click at [327, 223] on button "Is a Family Foundation only for the wealthy?.mp4" at bounding box center [515, 222] width 517 height 8
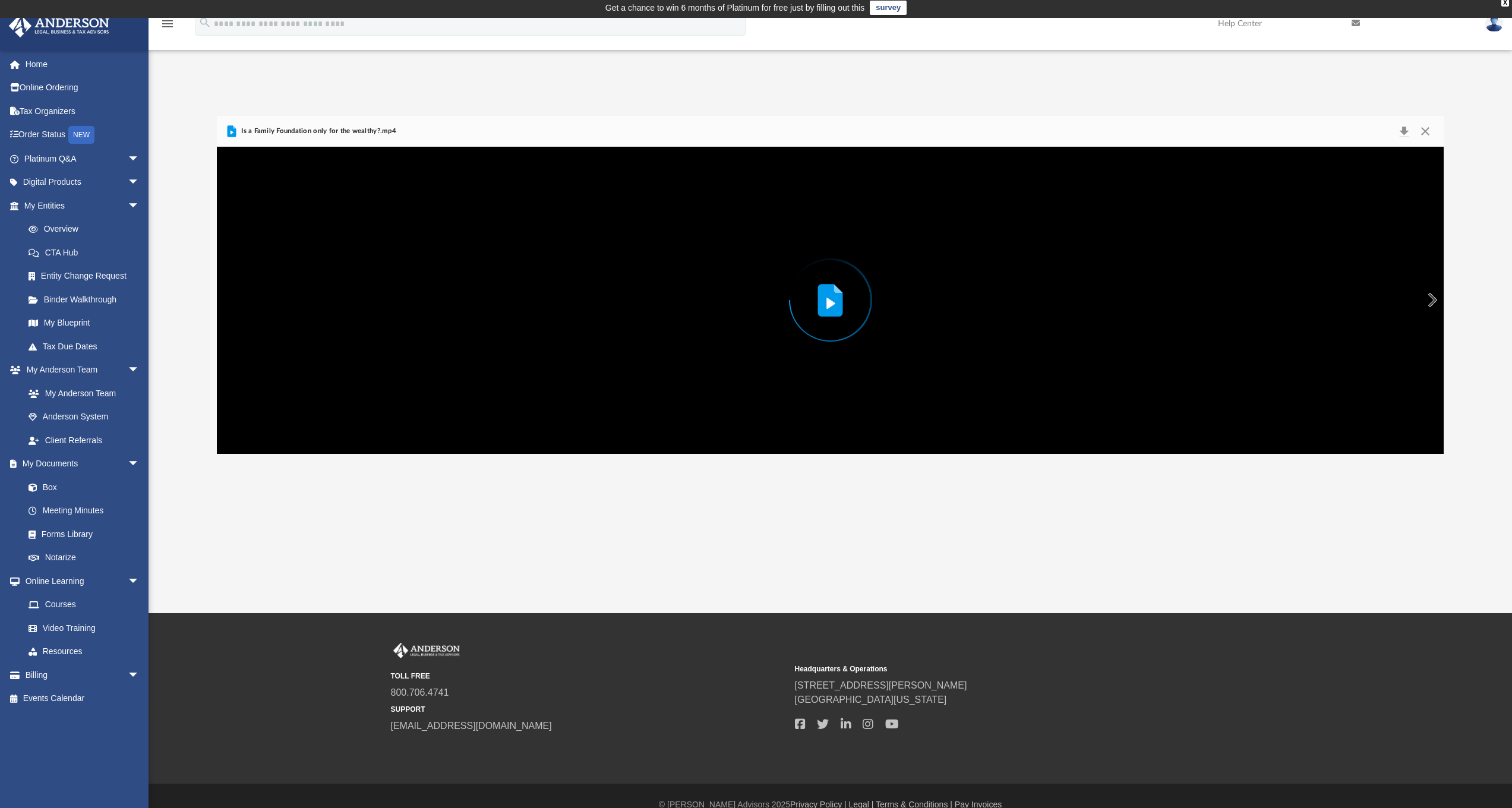
click at [822, 309] on icon "Preview" at bounding box center [830, 299] width 24 height 31
click at [827, 299] on button "File preview" at bounding box center [830, 300] width 47 height 47
click at [1087, 434] on button "Enter fullscreen" at bounding box center [1083, 422] width 27 height 24
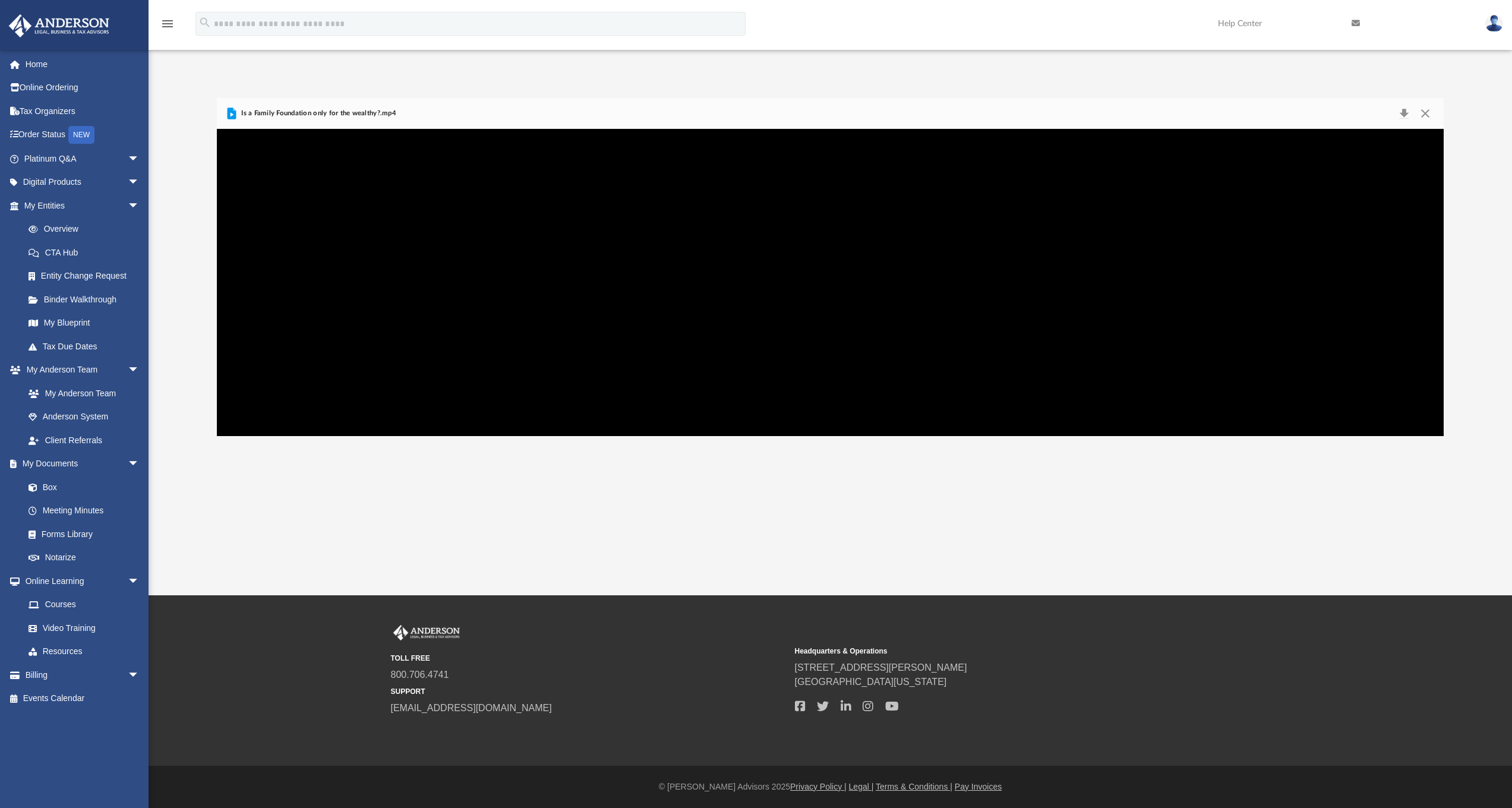
scroll to position [0, 0]
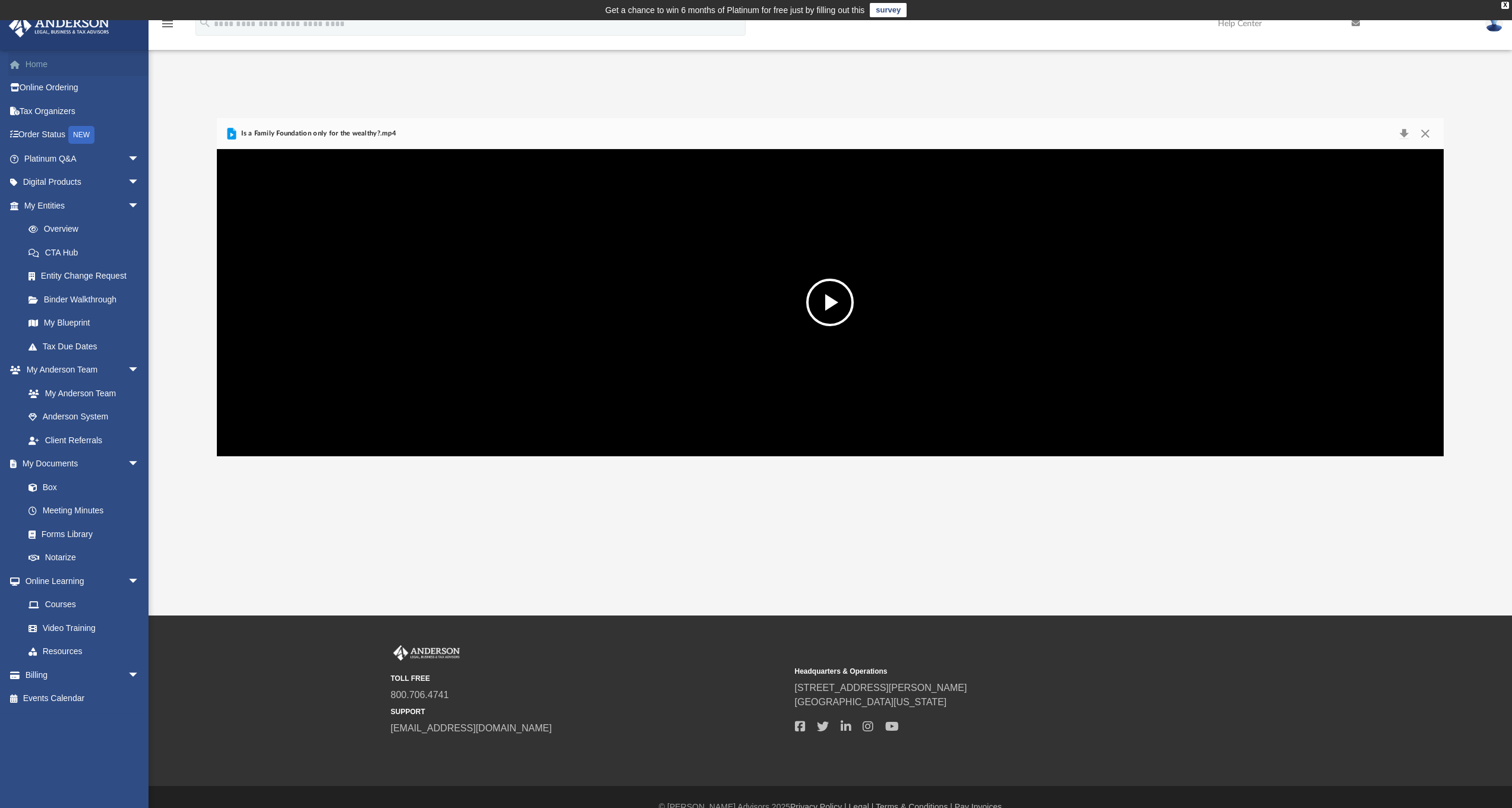
click at [24, 64] on span at bounding box center [21, 64] width 9 height 8
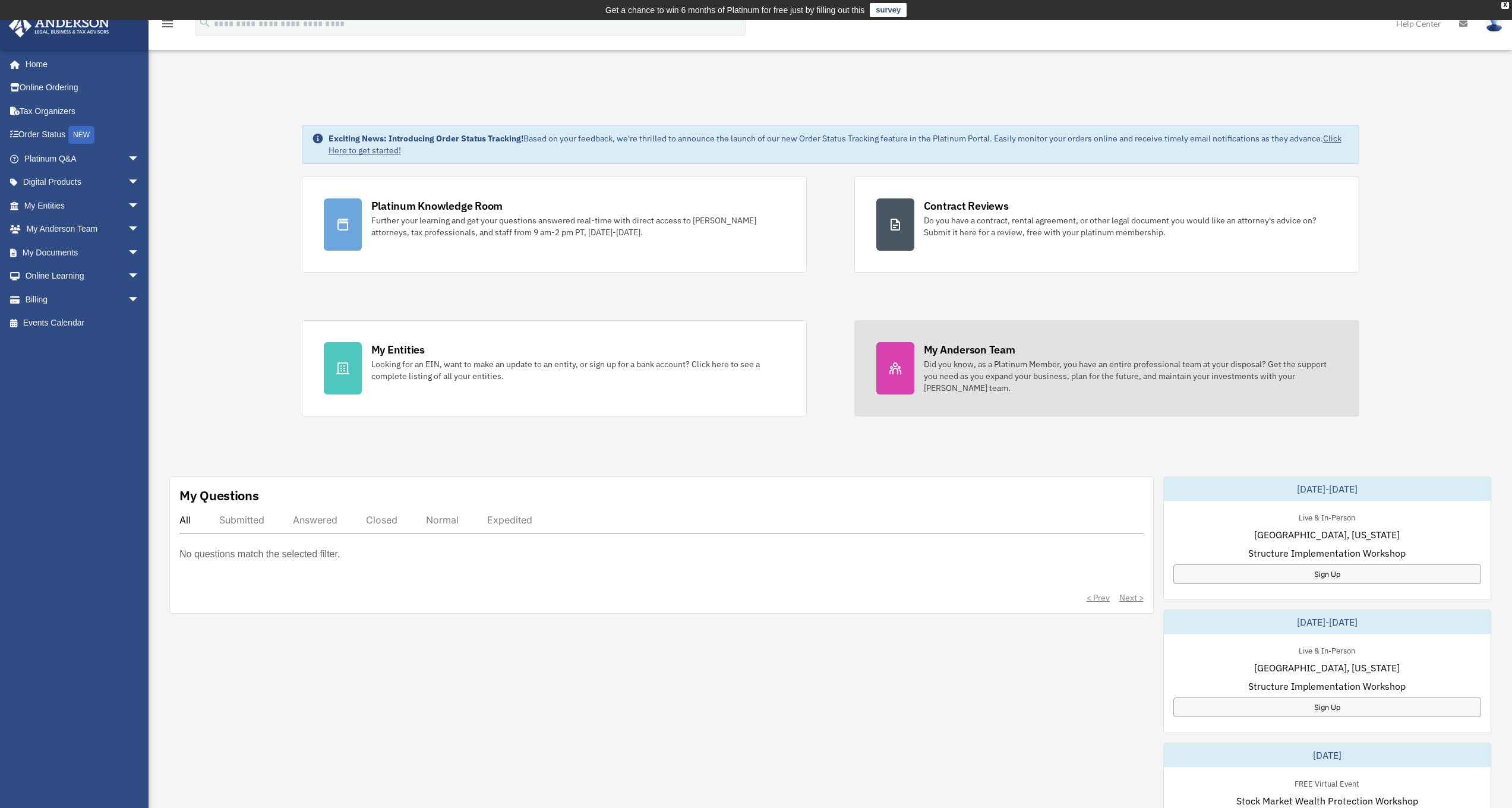
click at [964, 372] on div "Did you know, as a Platinum Member, you have an entire professional team at you…" at bounding box center [1131, 376] width 414 height 36
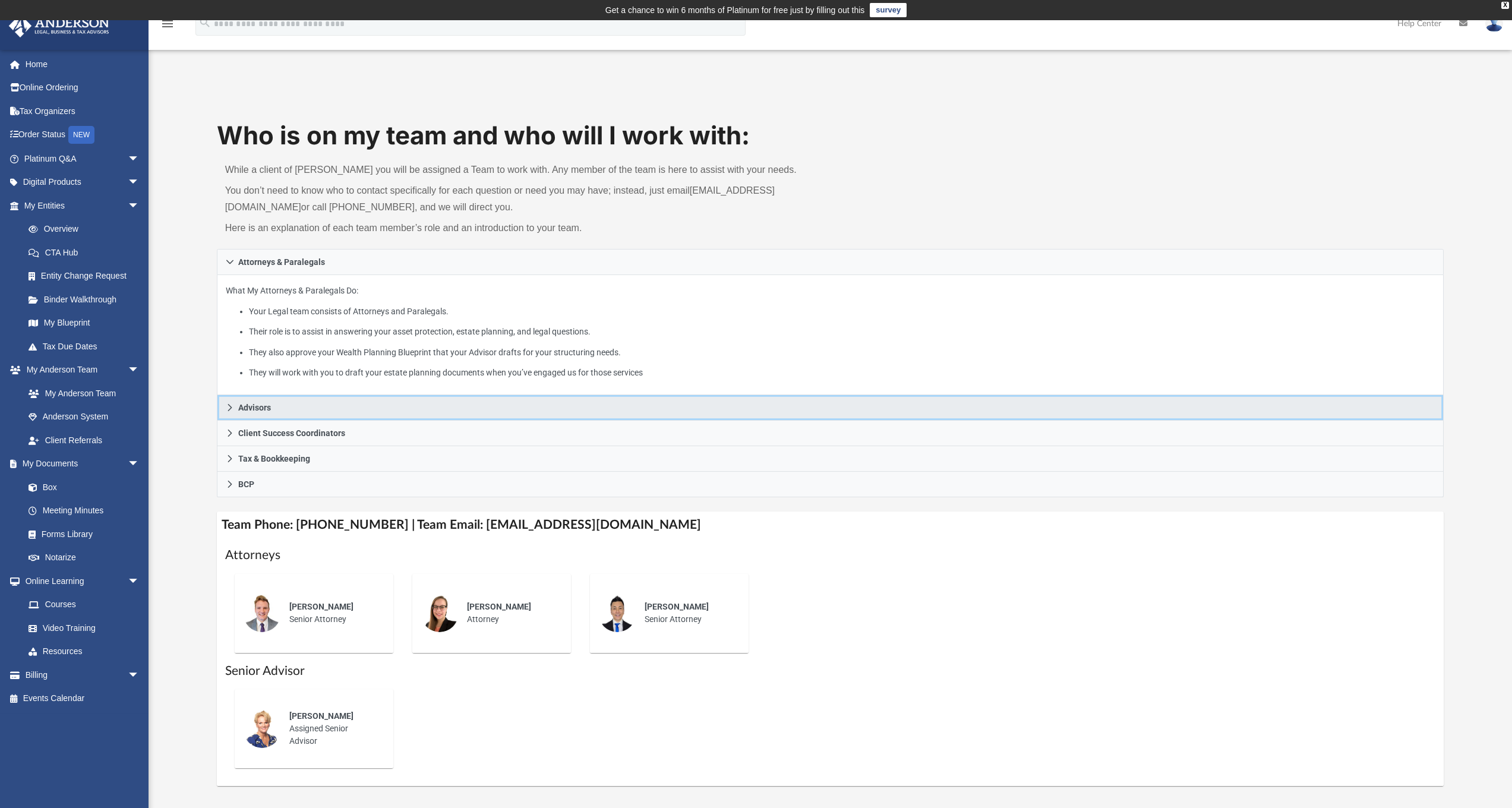
click at [250, 406] on span "Advisors" at bounding box center [254, 407] width 33 height 8
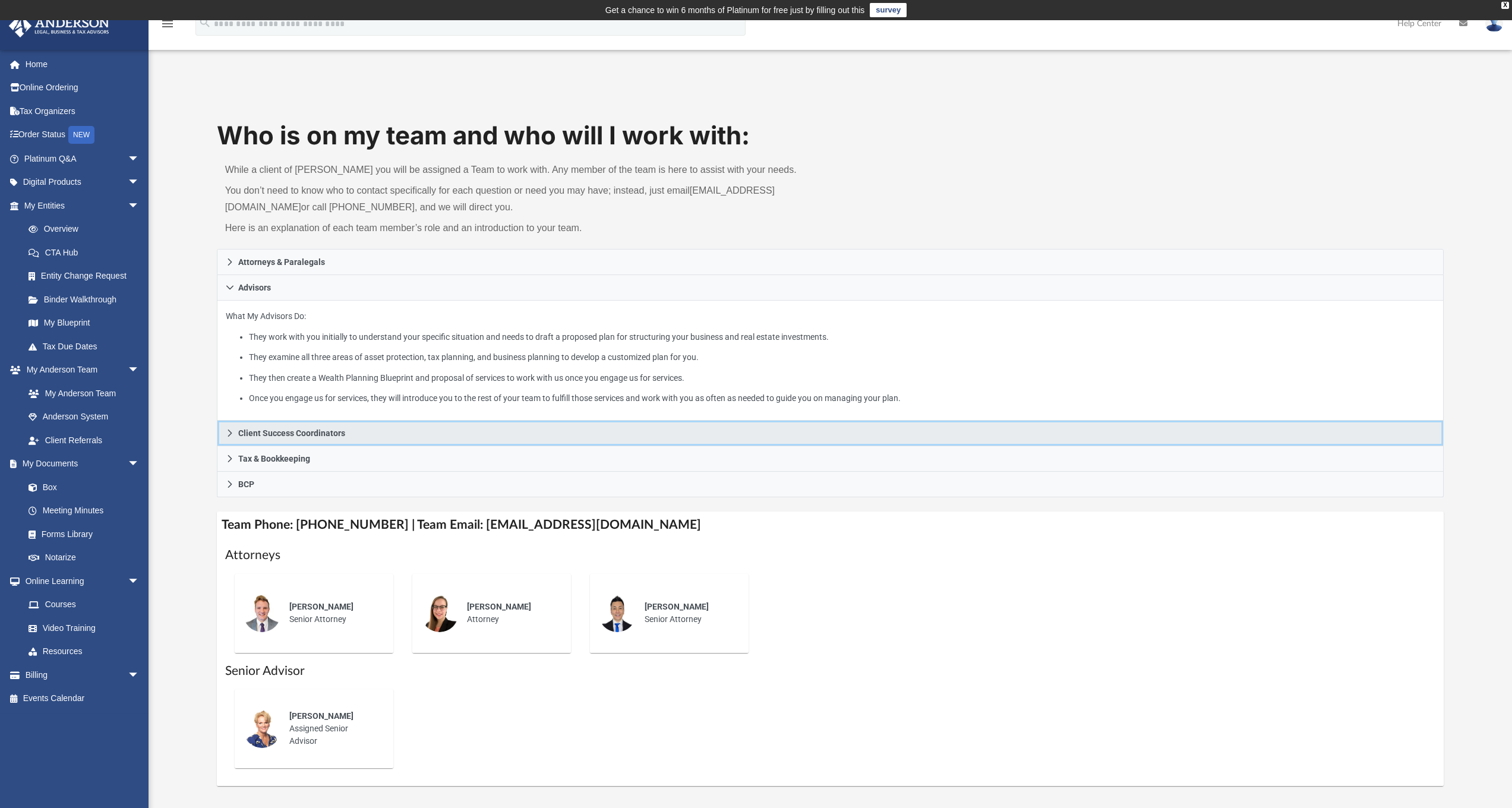
click at [231, 433] on icon at bounding box center [230, 433] width 8 height 8
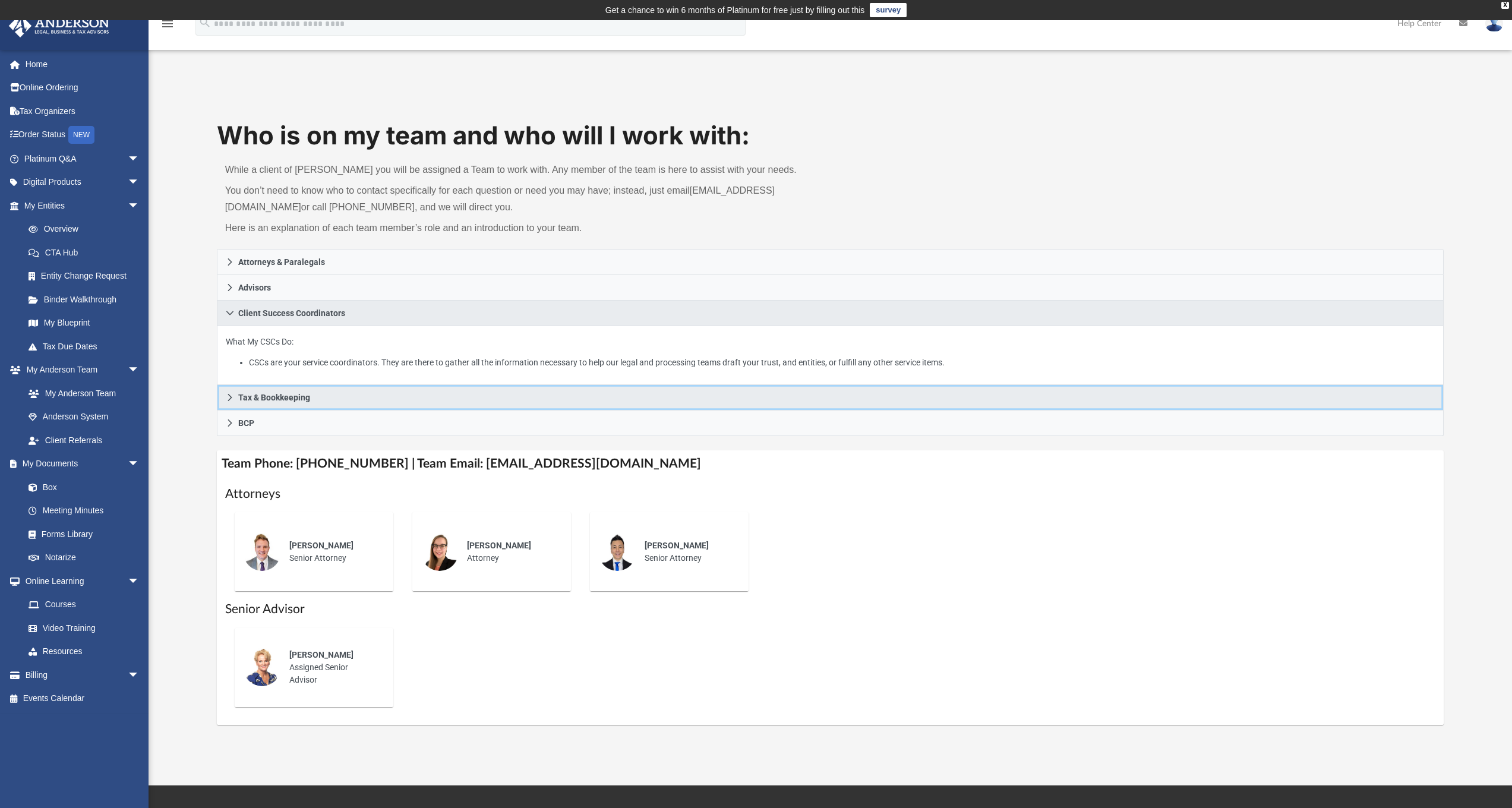
click at [296, 393] on span "Tax & Bookkeeping" at bounding box center [274, 397] width 72 height 8
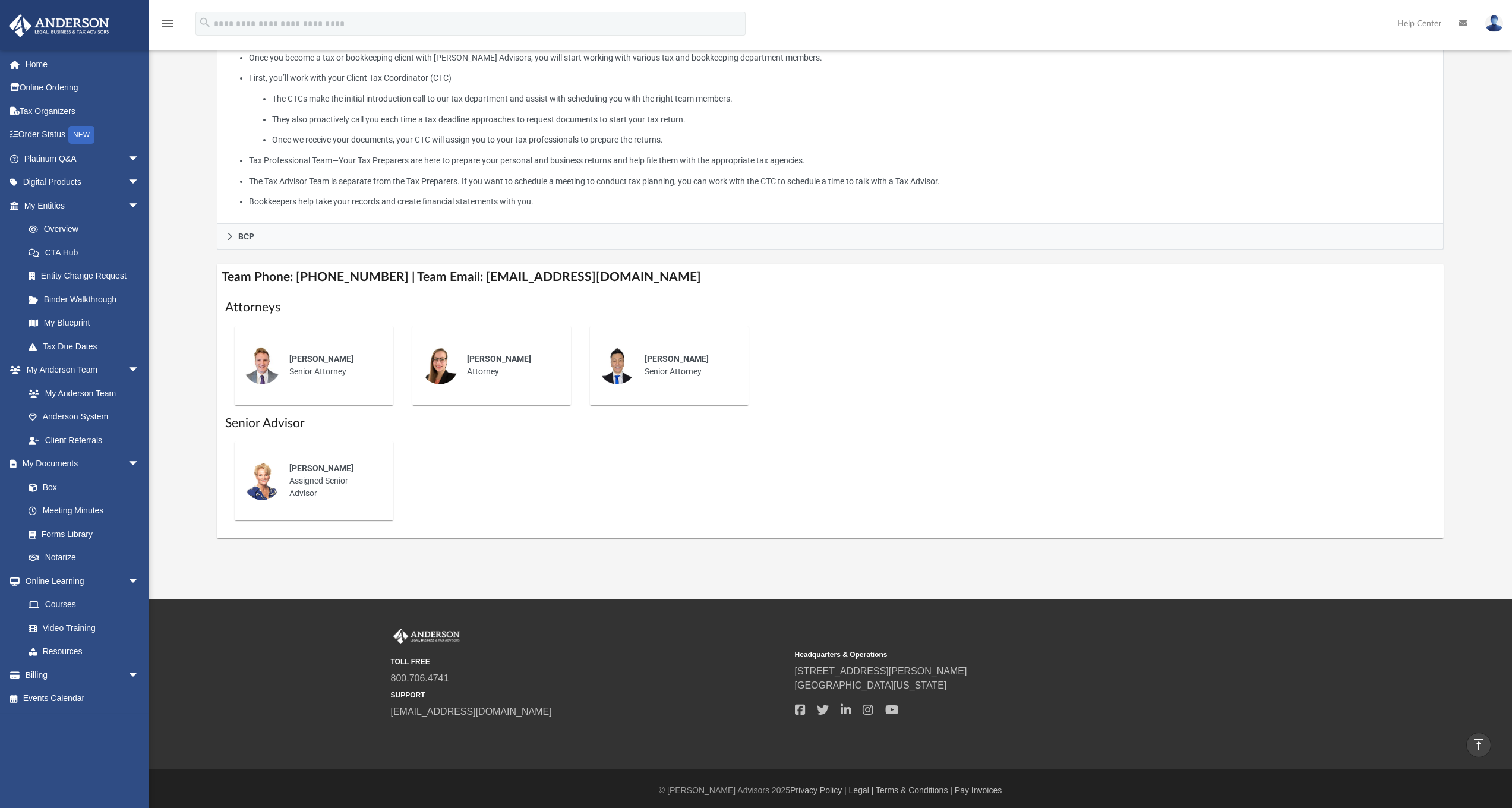
scroll to position [260, 0]
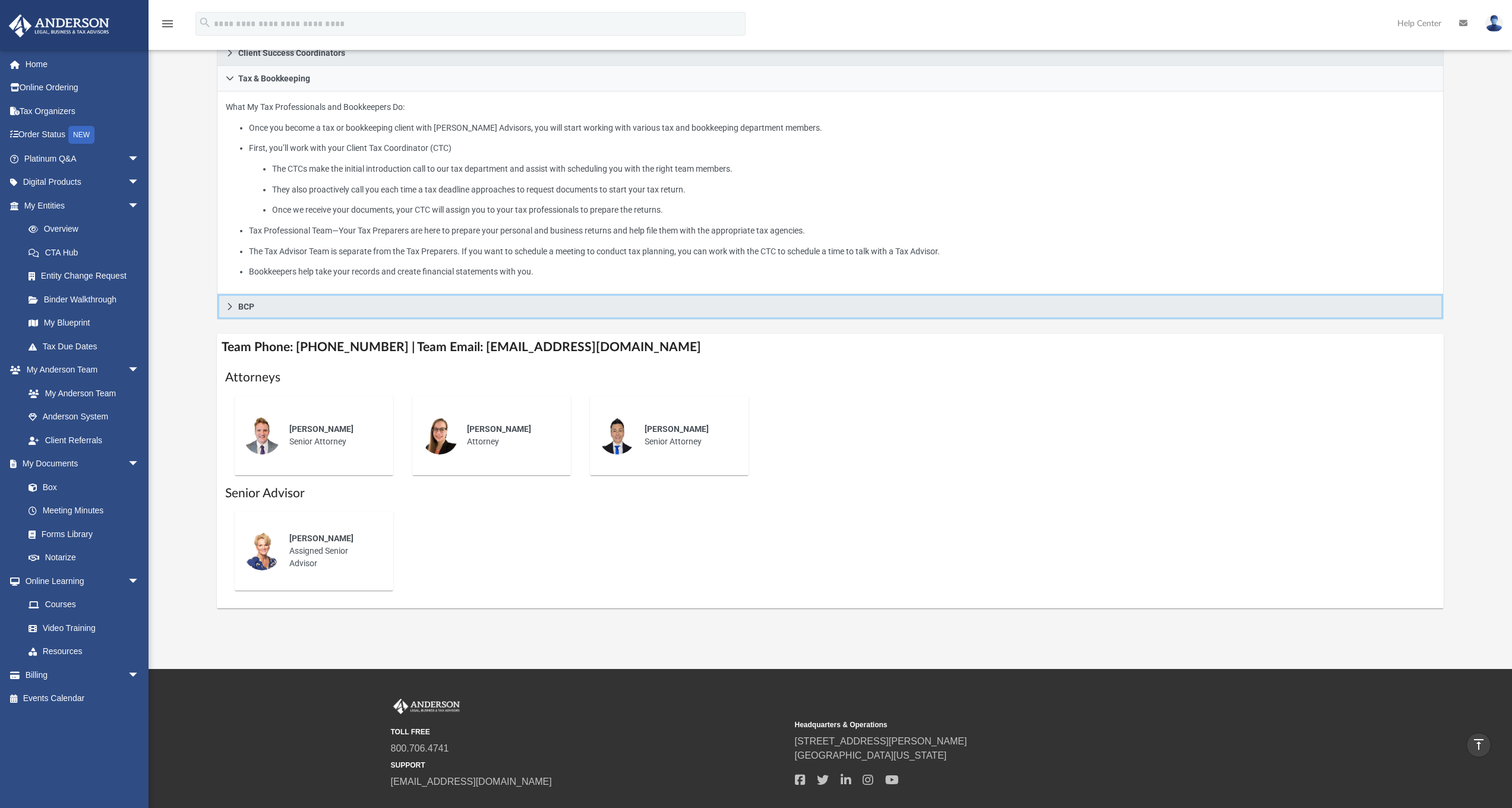
click at [231, 303] on icon at bounding box center [230, 306] width 8 height 8
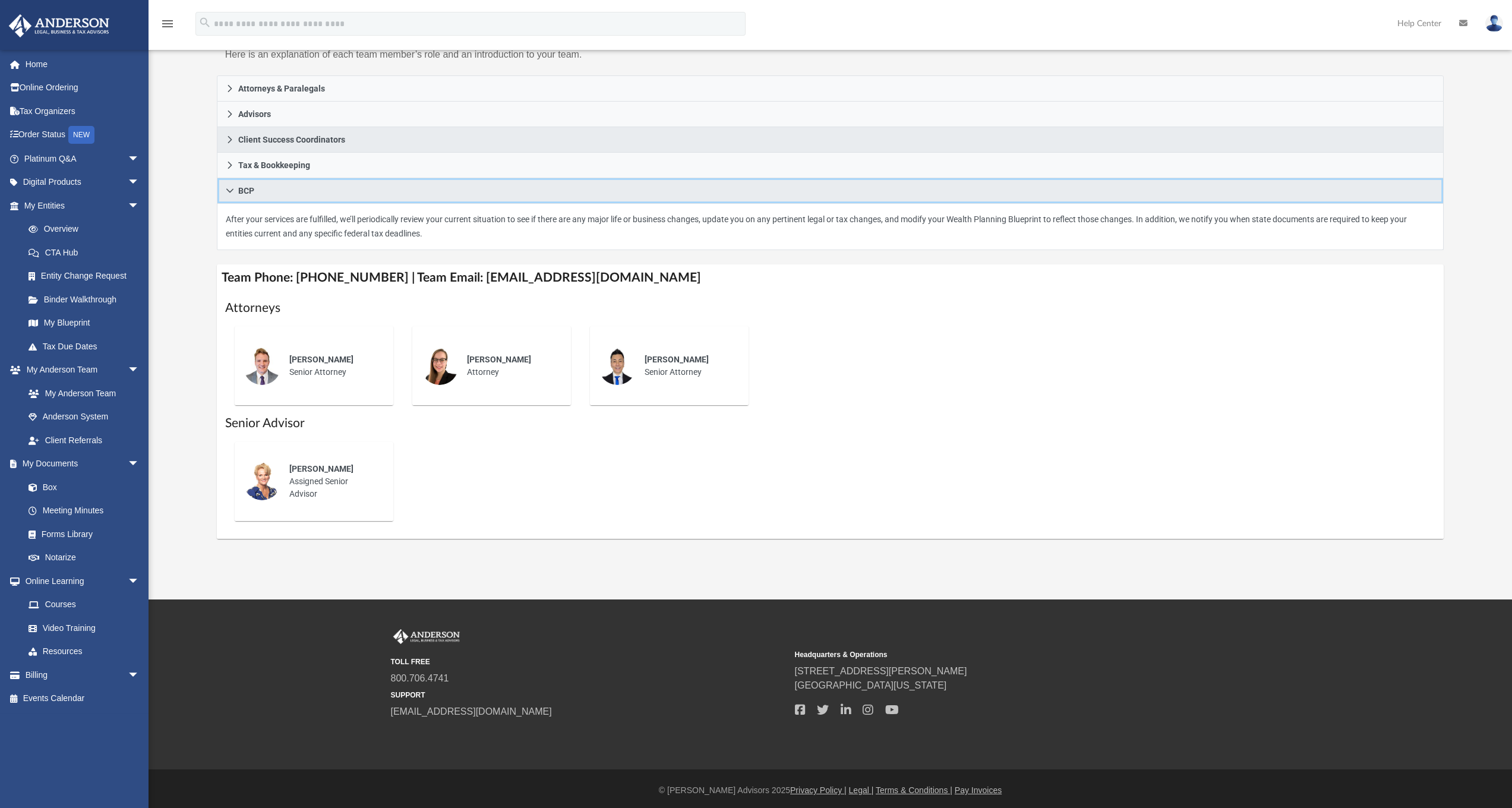
scroll to position [0, 0]
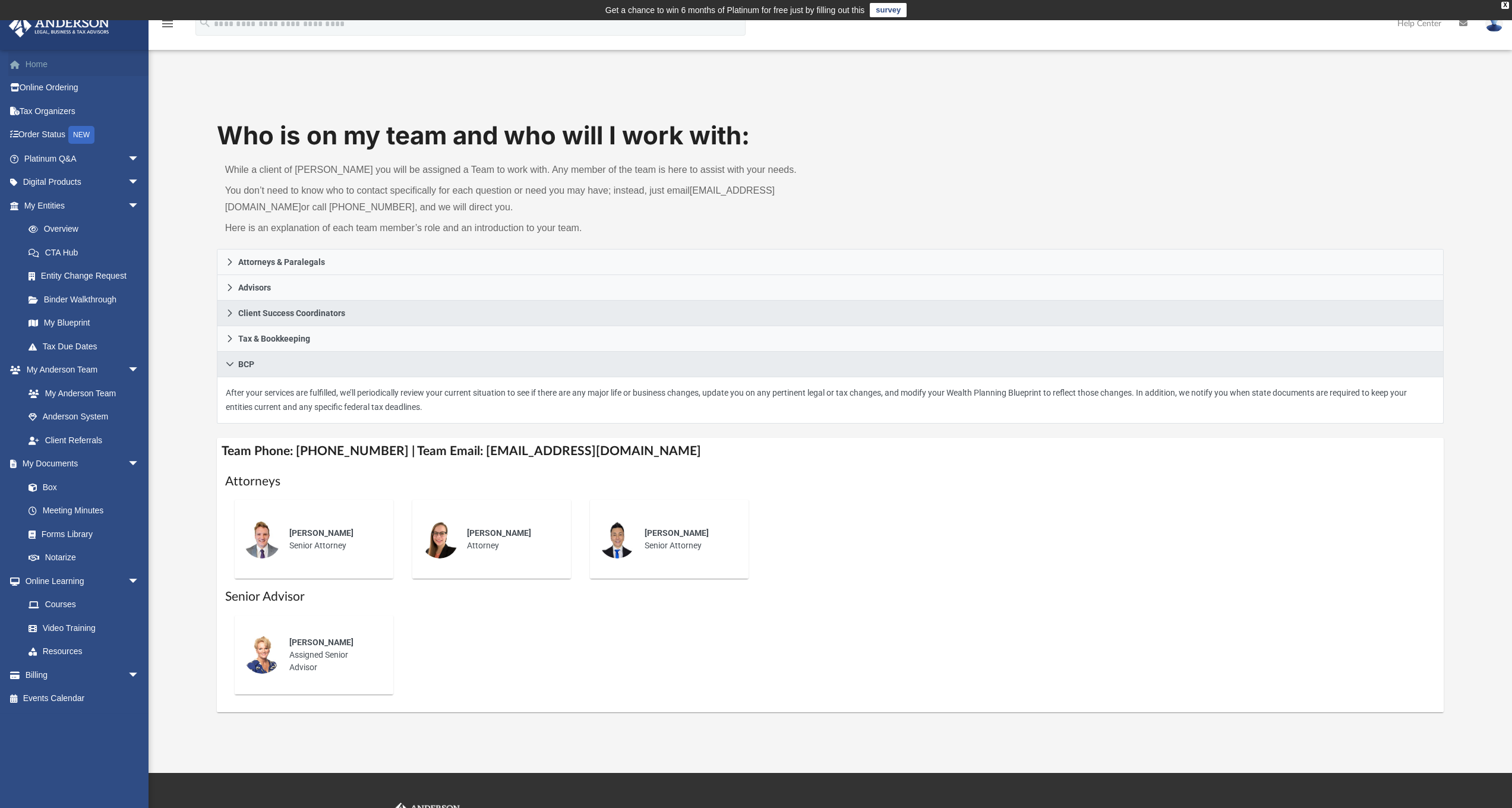
click at [31, 68] on link "Home" at bounding box center [83, 64] width 149 height 24
click at [38, 90] on link "Online Ordering" at bounding box center [83, 87] width 149 height 24
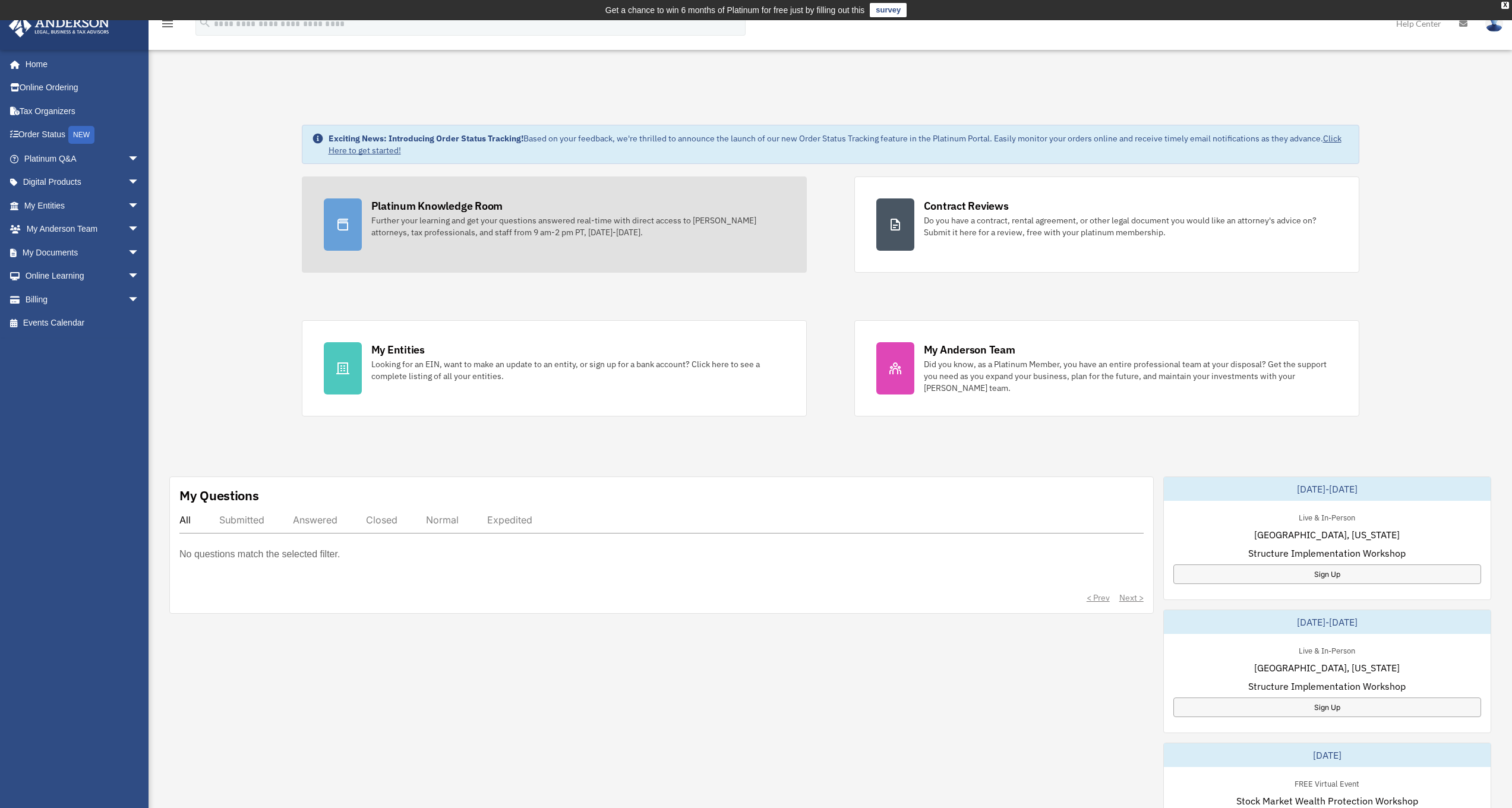
click at [442, 214] on div "Further your learning and get your questions answered real-time with direct acc…" at bounding box center [578, 226] width 414 height 24
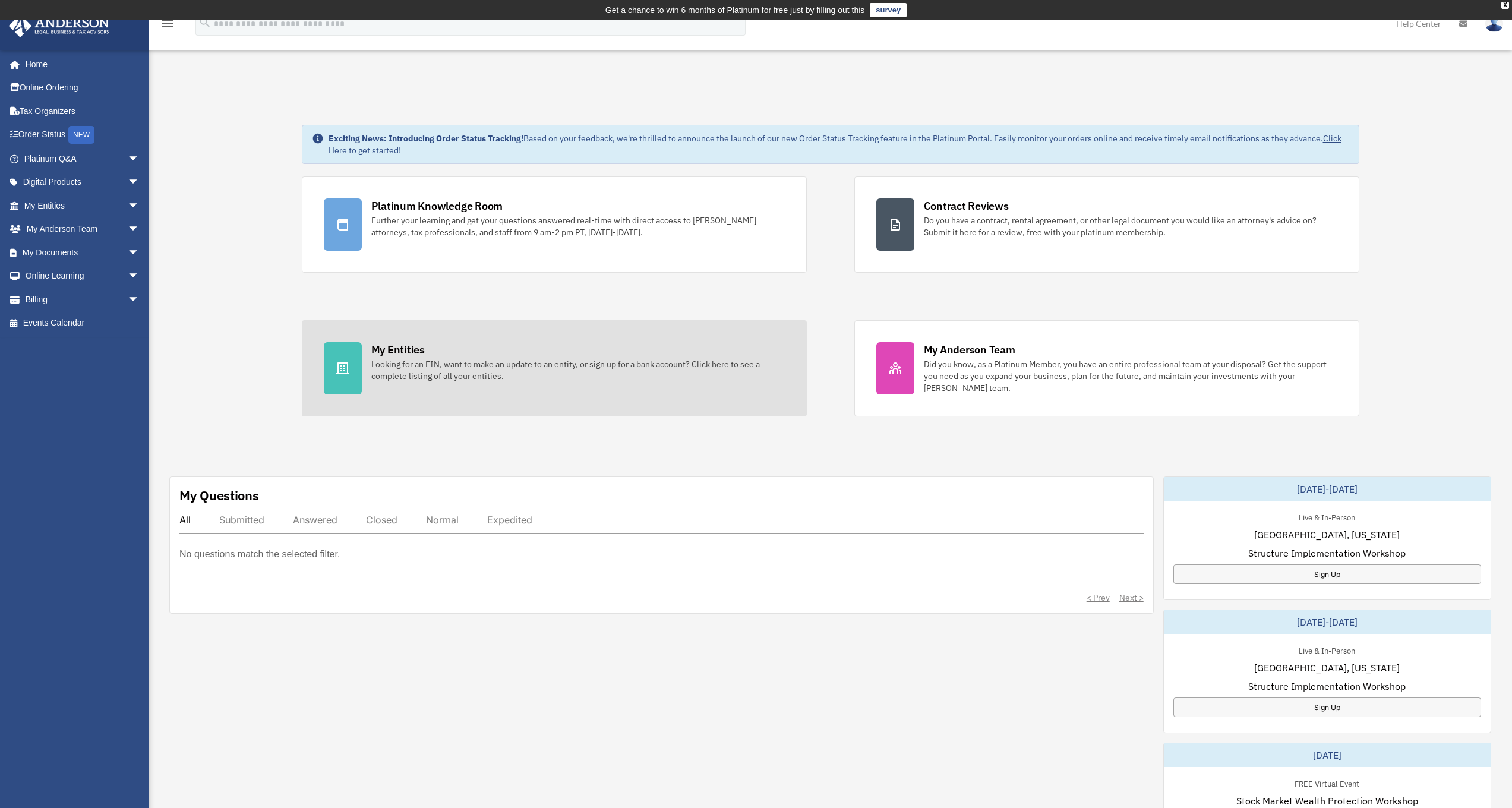
click at [358, 359] on div at bounding box center [343, 368] width 38 height 52
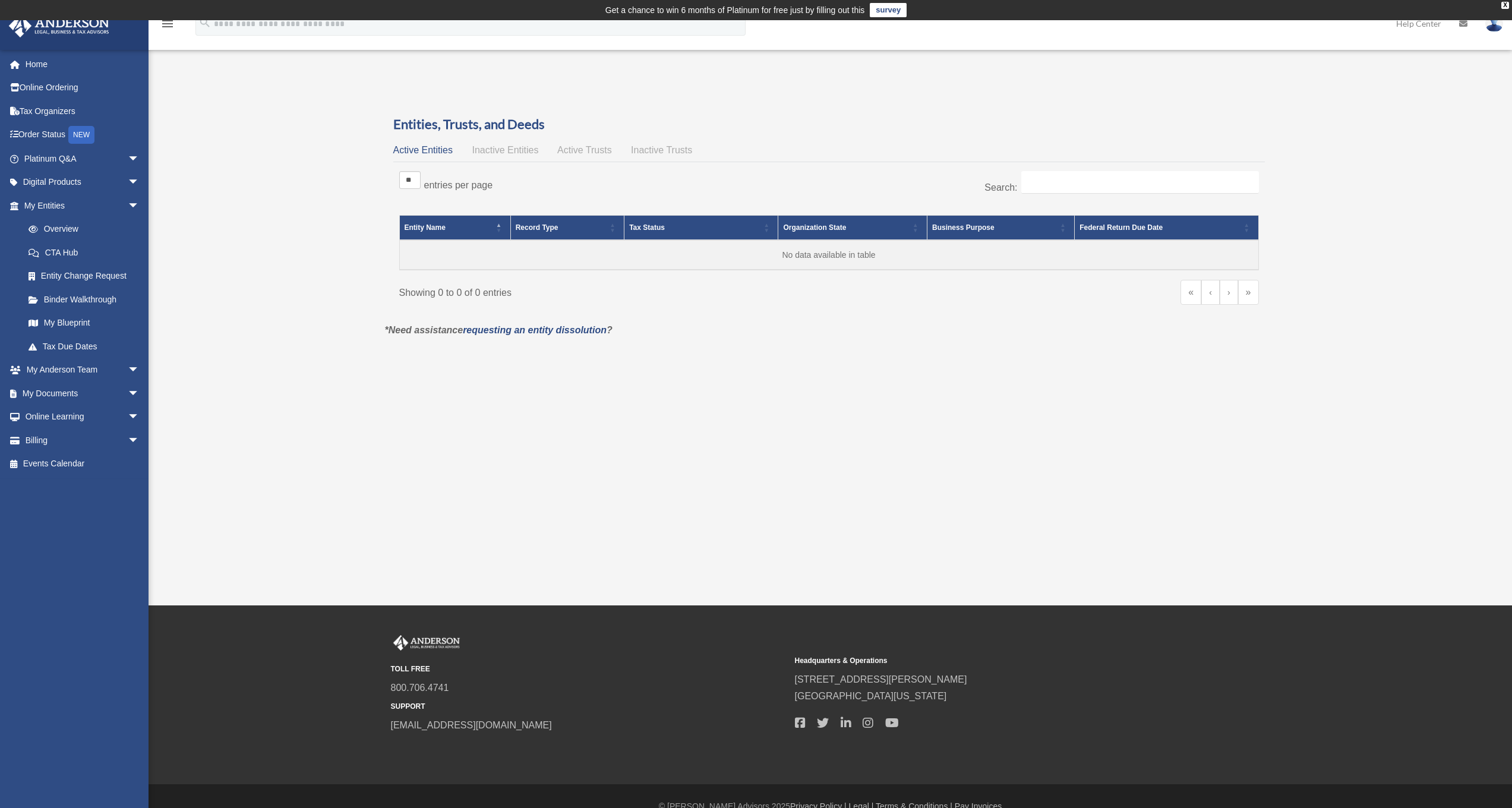
click at [494, 150] on span "Inactive Entities" at bounding box center [505, 149] width 67 height 10
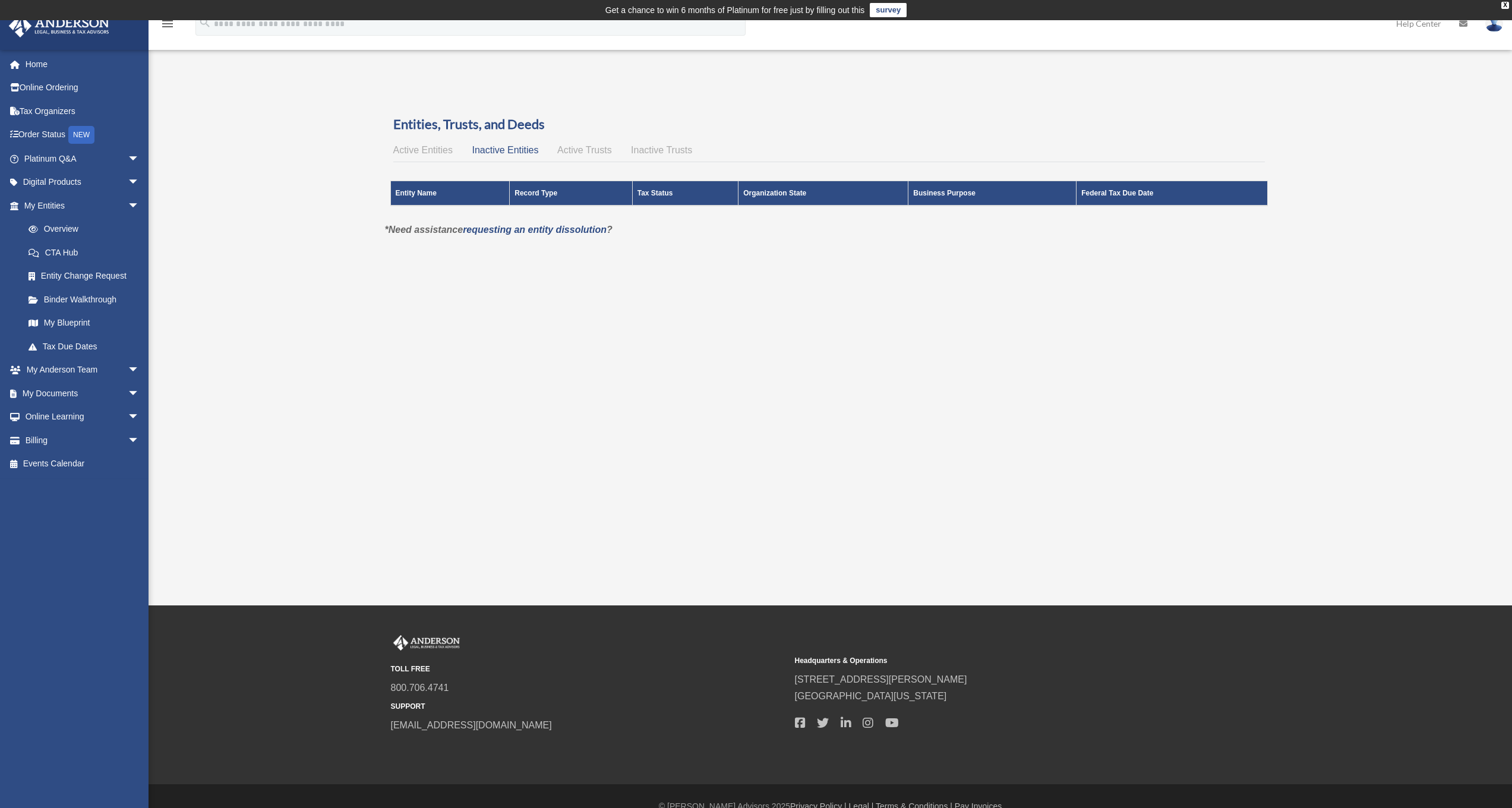
click at [581, 149] on span "Active Trusts" at bounding box center [584, 149] width 54 height 10
click at [660, 147] on span "Inactive Trusts" at bounding box center [662, 149] width 61 height 10
click at [426, 147] on span "Active Entities" at bounding box center [423, 149] width 60 height 10
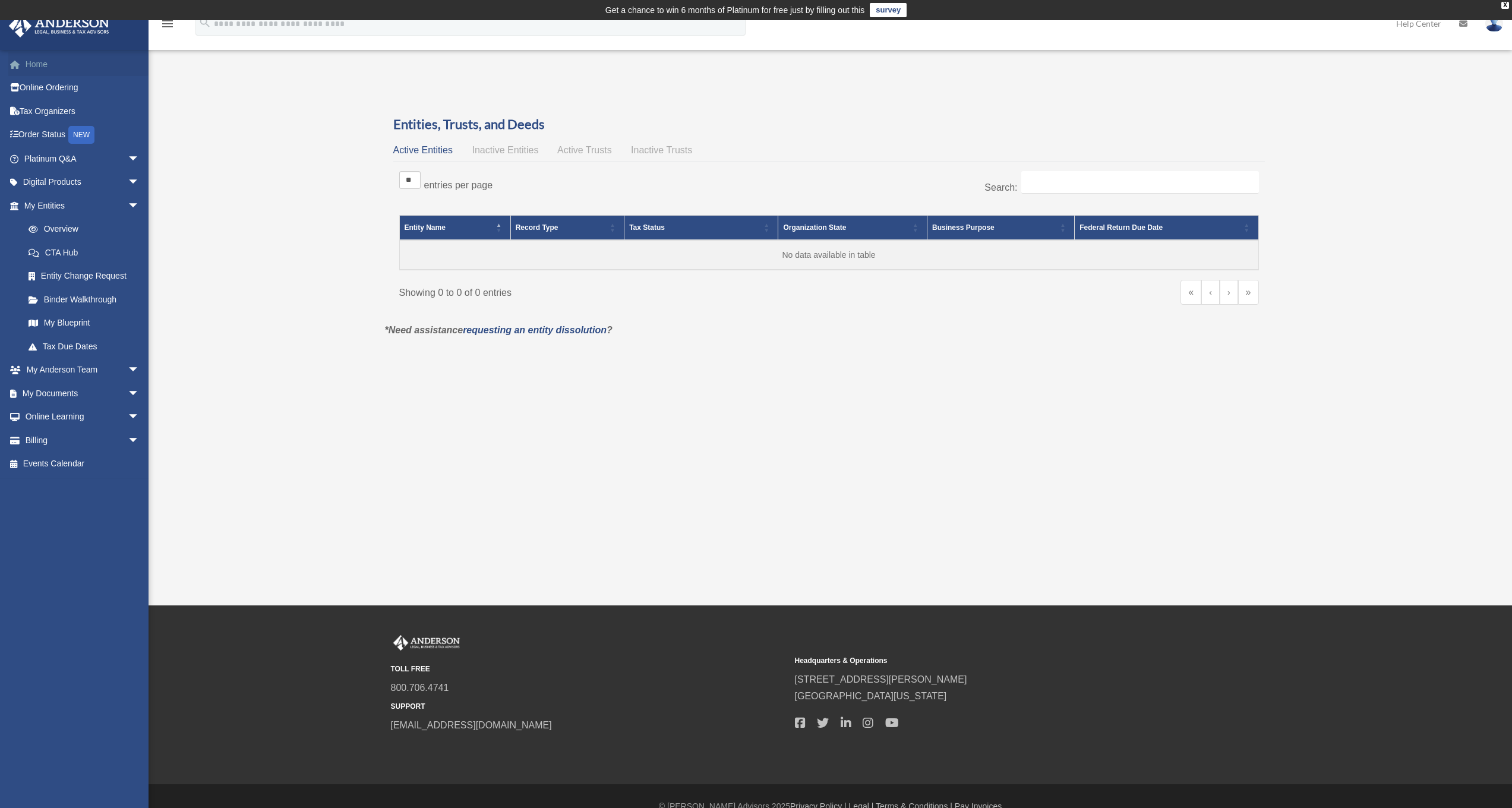
click at [41, 68] on link "Home" at bounding box center [83, 64] width 149 height 24
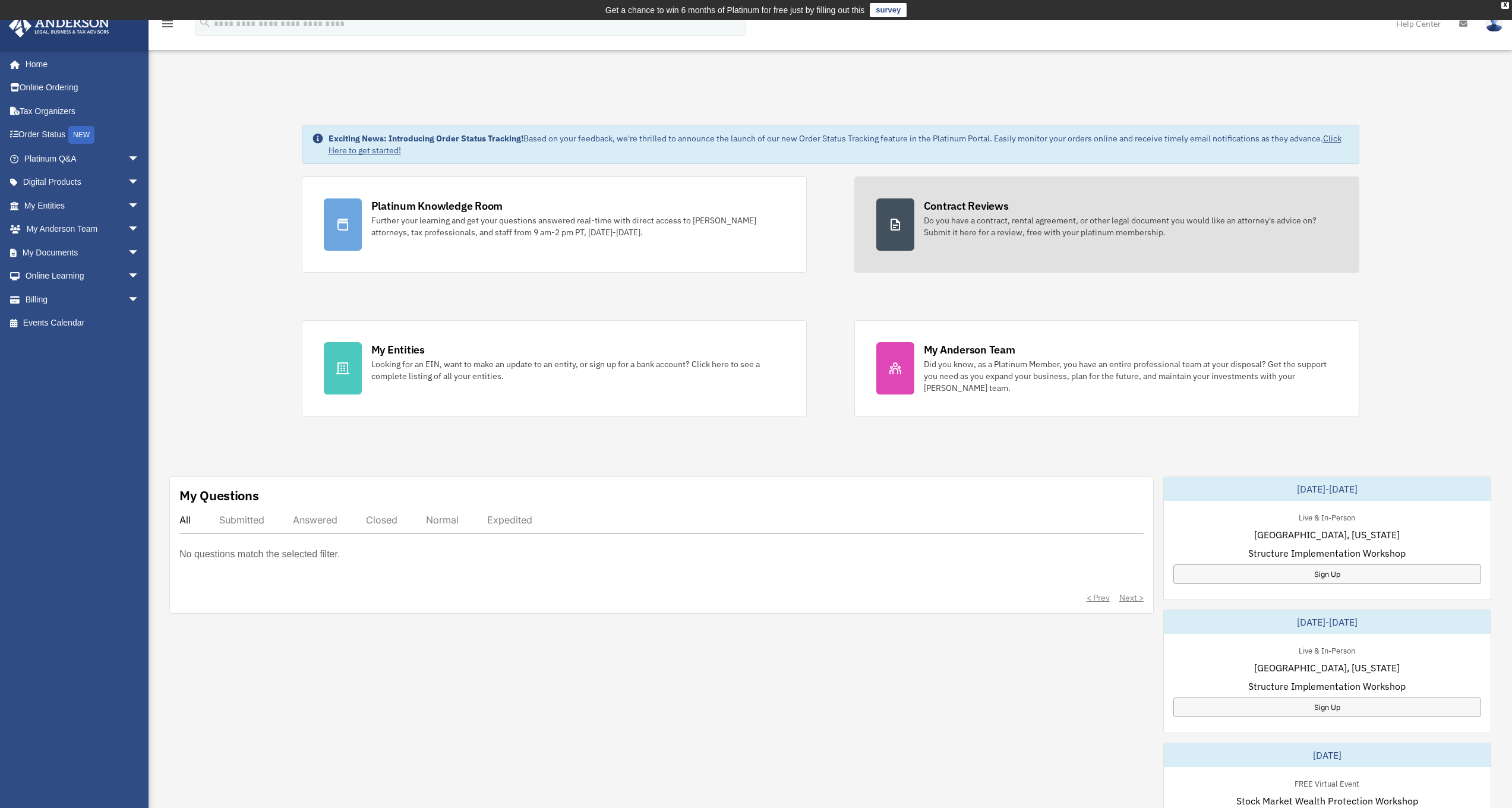
click at [965, 221] on div "Do you have a contract, rental agreement, or other legal document you would lik…" at bounding box center [1131, 226] width 414 height 24
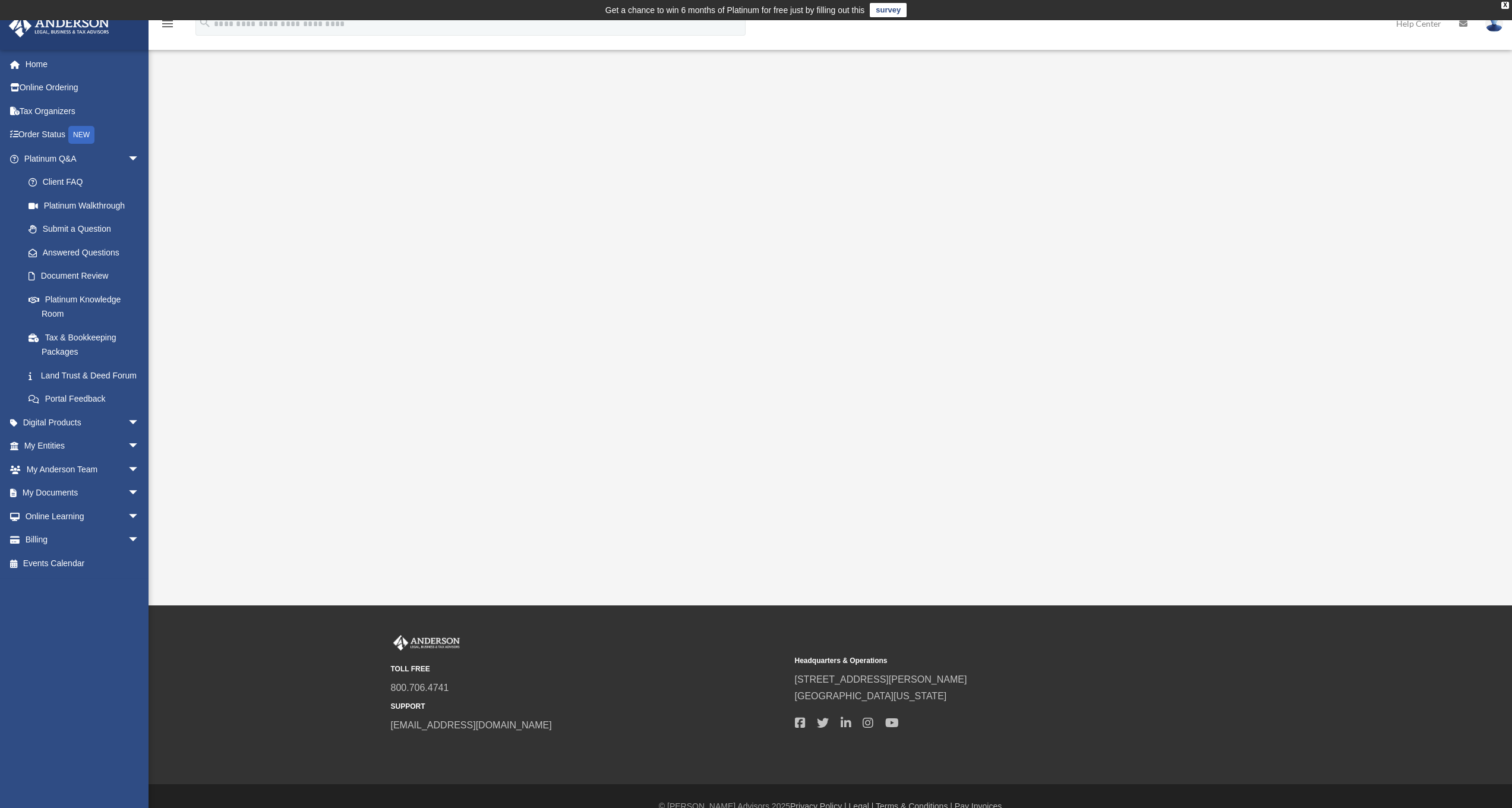
click at [895, 14] on link "survey" at bounding box center [888, 10] width 37 height 15
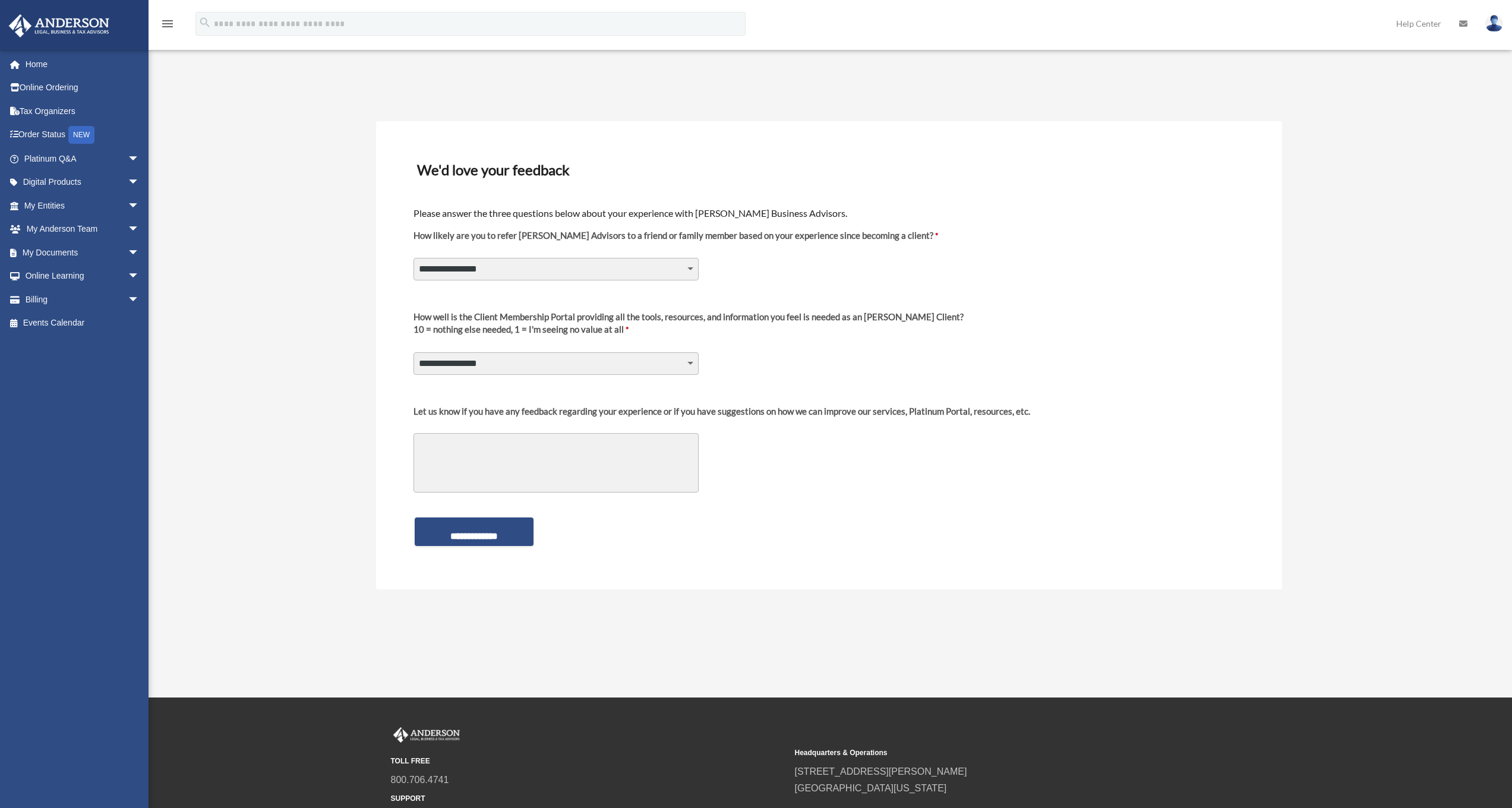
click at [1137, 240] on div "**********" at bounding box center [829, 257] width 833 height 73
click at [164, 21] on icon "menu" at bounding box center [167, 24] width 15 height 15
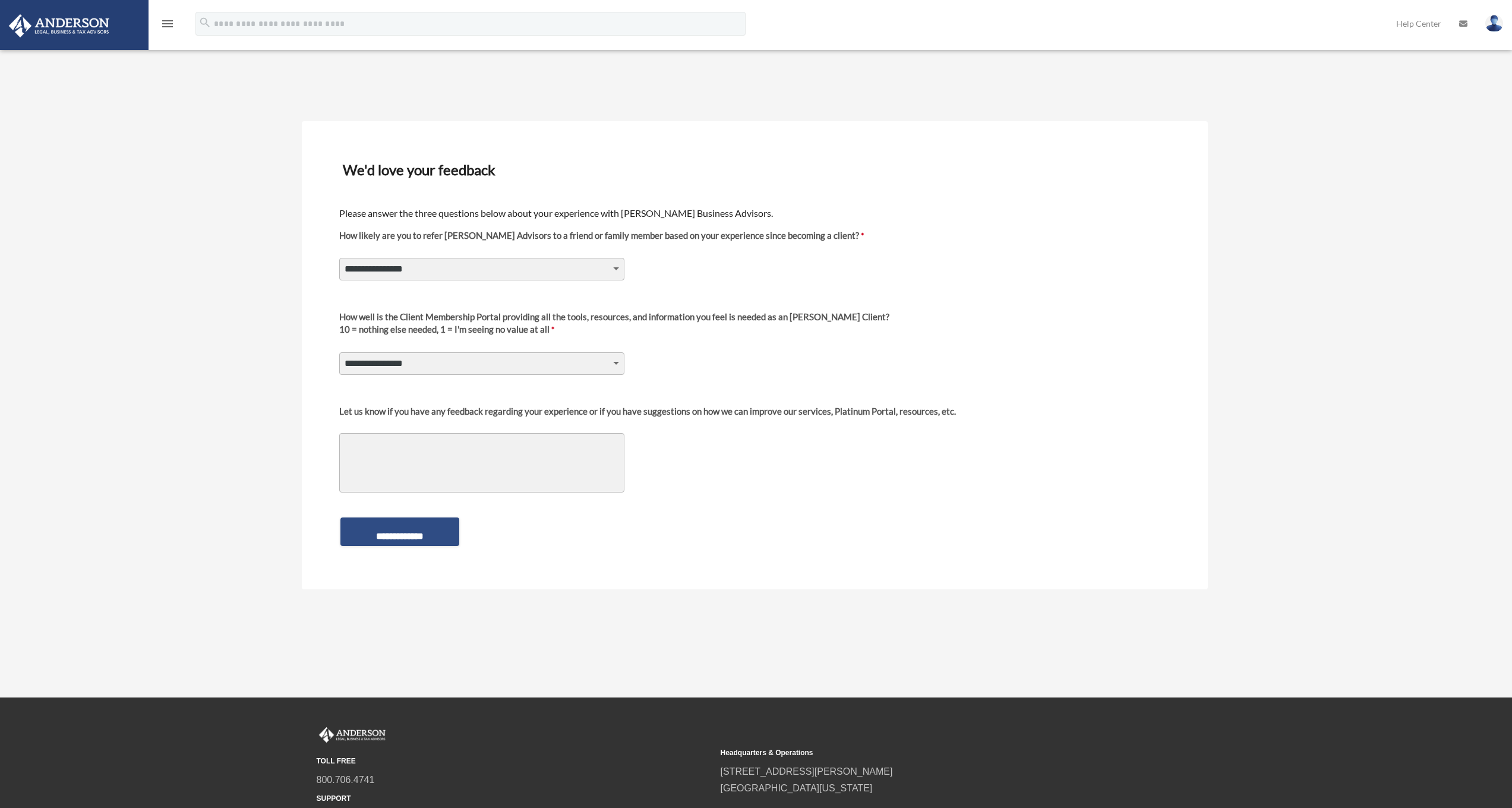
click at [169, 22] on icon "menu" at bounding box center [167, 24] width 15 height 15
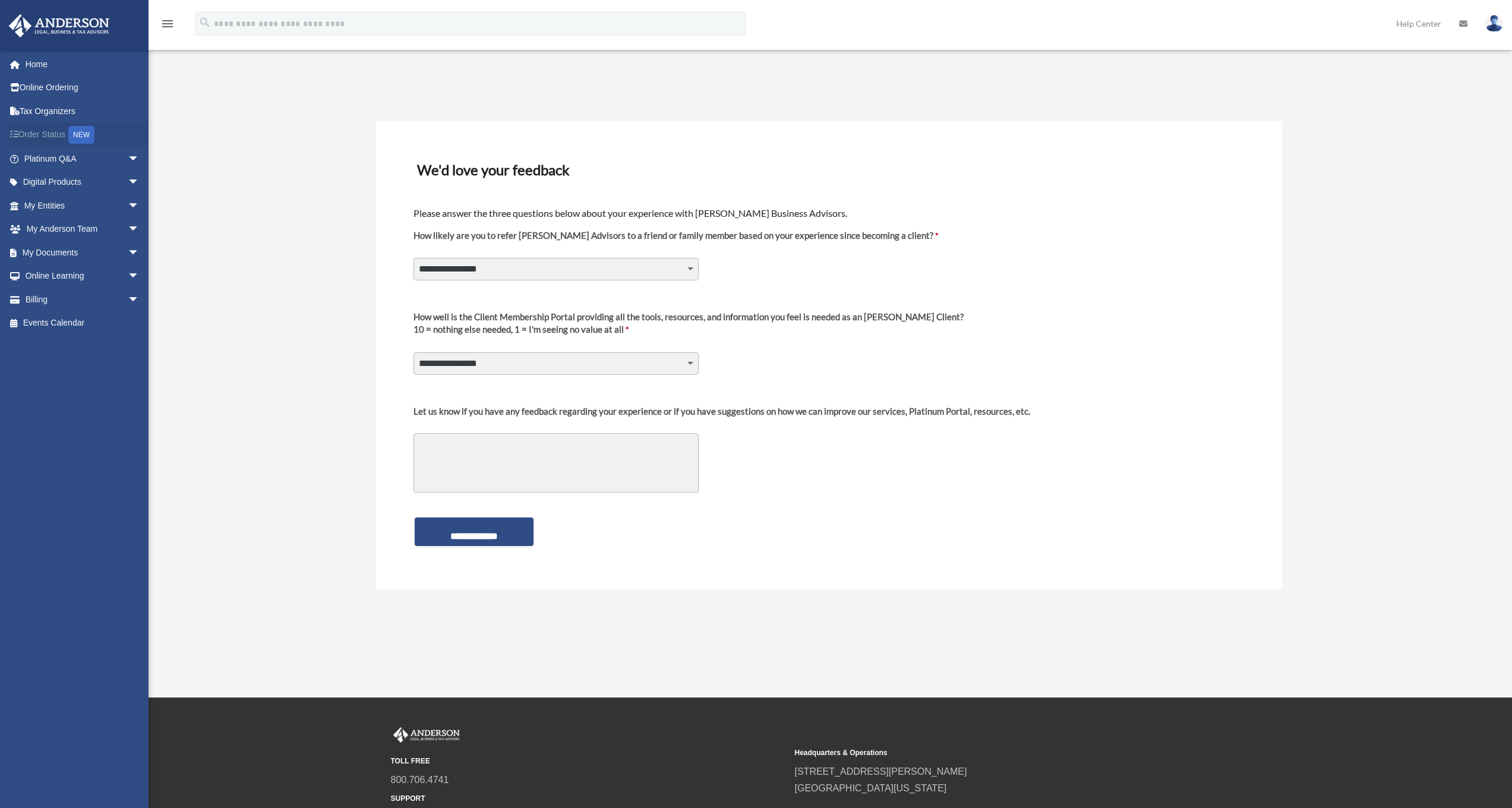
click at [49, 136] on link "Order Status NEW" at bounding box center [83, 136] width 149 height 25
click at [89, 132] on div "NEW" at bounding box center [81, 134] width 26 height 18
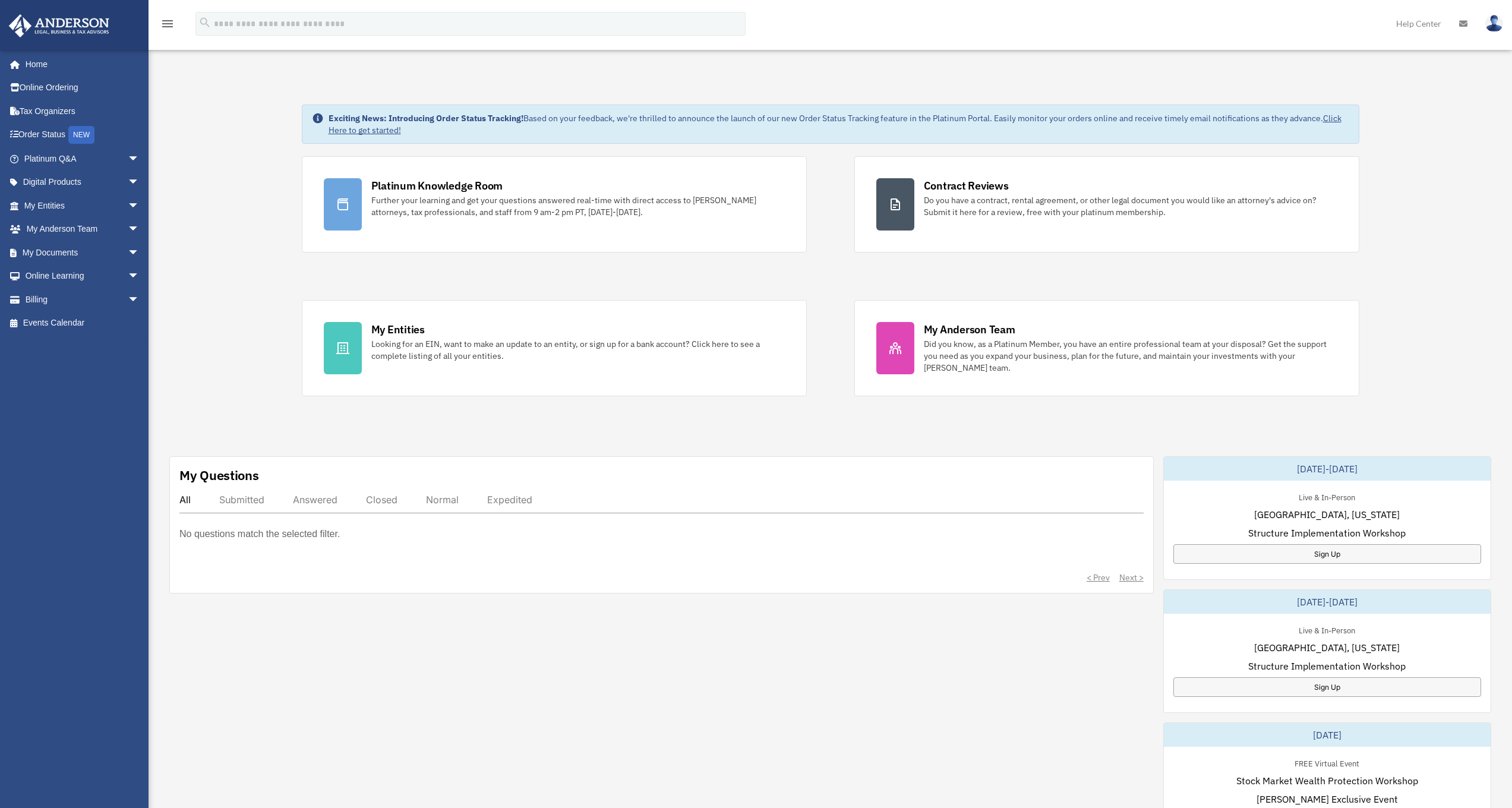
click at [1131, 576] on div "< Prev Next >" at bounding box center [661, 577] width 964 height 12
click at [1097, 579] on div "< Prev Next >" at bounding box center [661, 577] width 964 height 12
click at [89, 184] on link "Digital Products arrow_drop_down" at bounding box center [83, 182] width 149 height 24
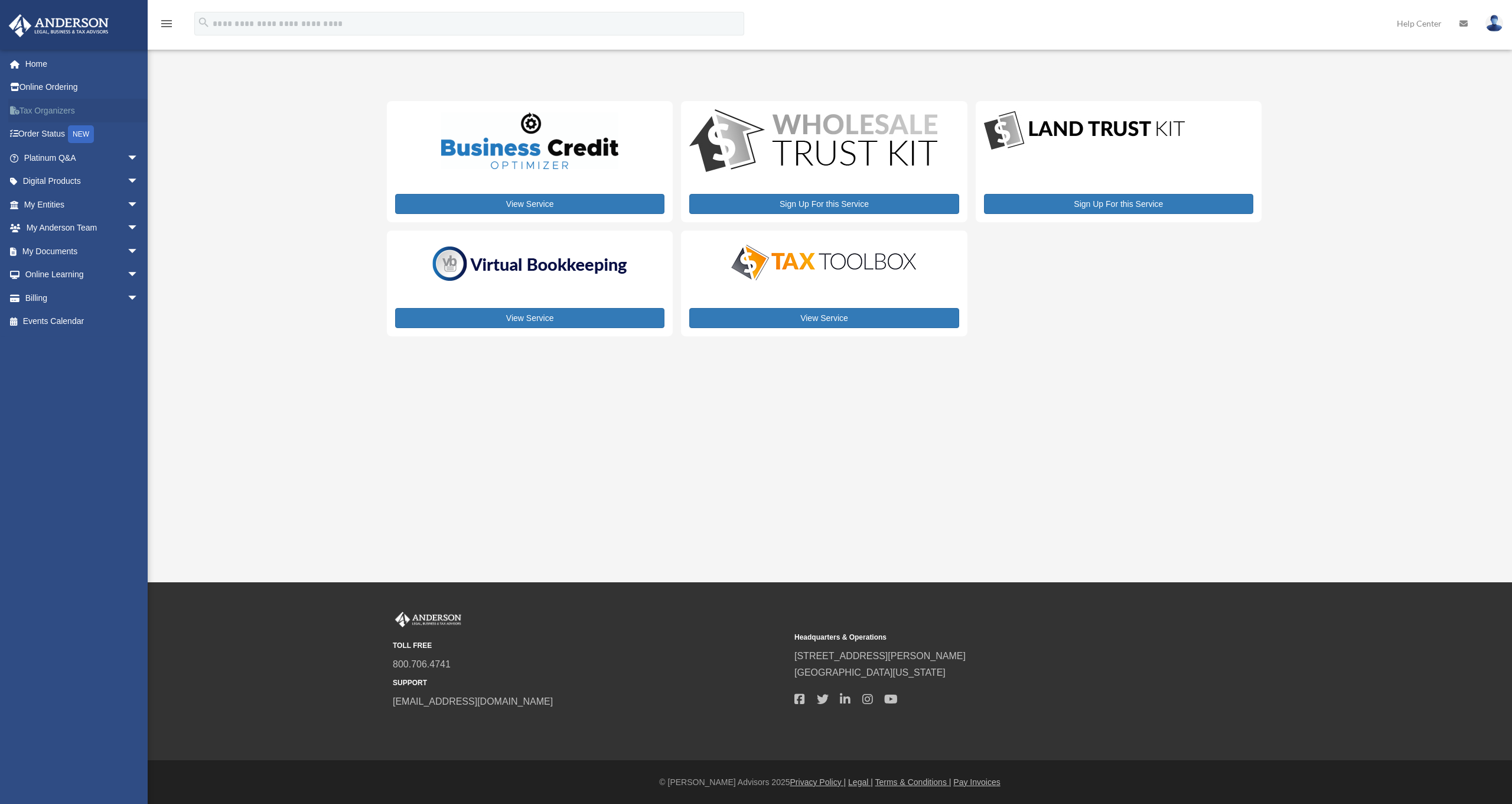
click at [51, 111] on link "Tax Organizers" at bounding box center [82, 111] width 149 height 24
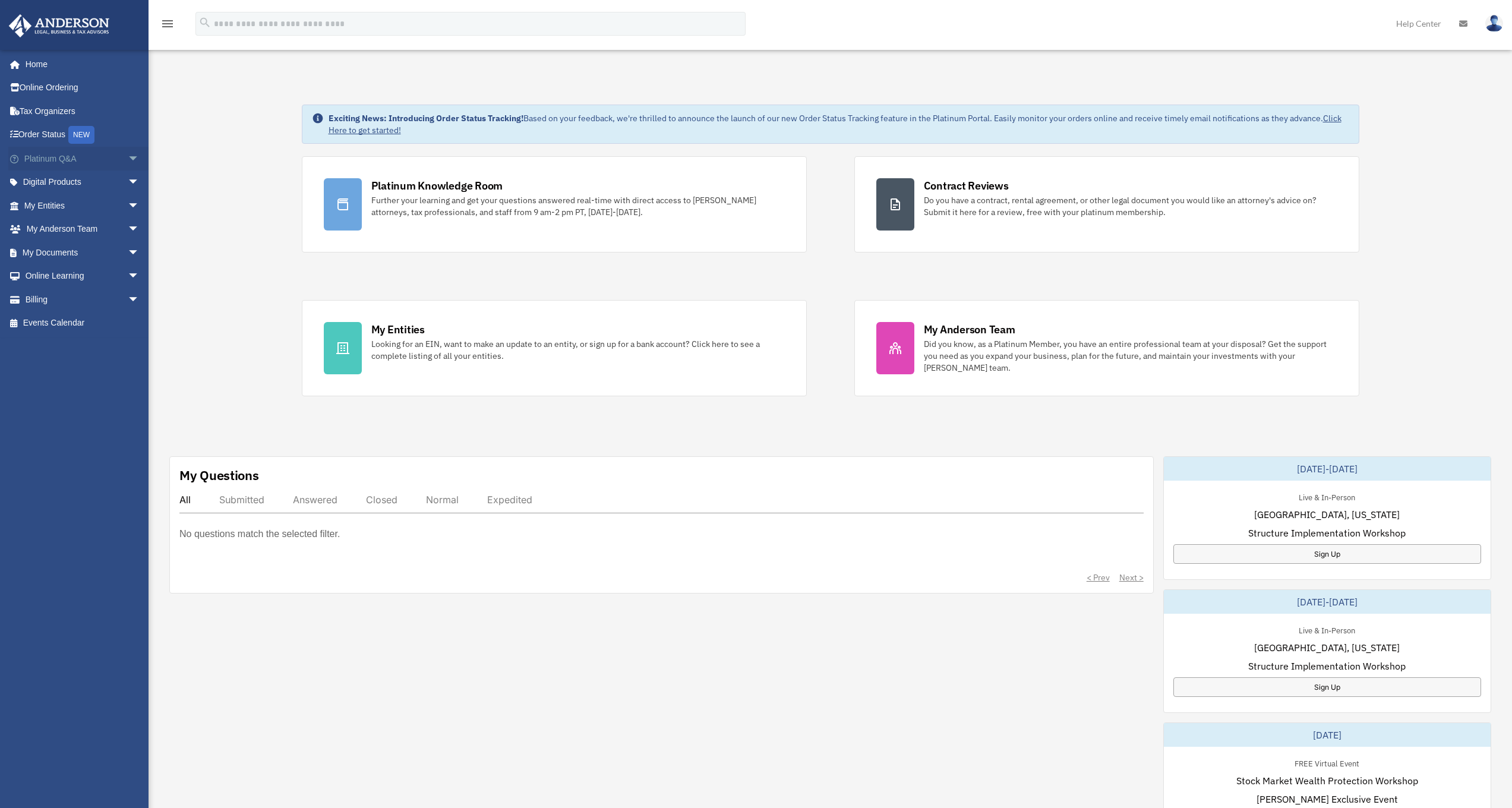
click at [94, 160] on link "Platinum Q&A arrow_drop_down" at bounding box center [83, 159] width 149 height 24
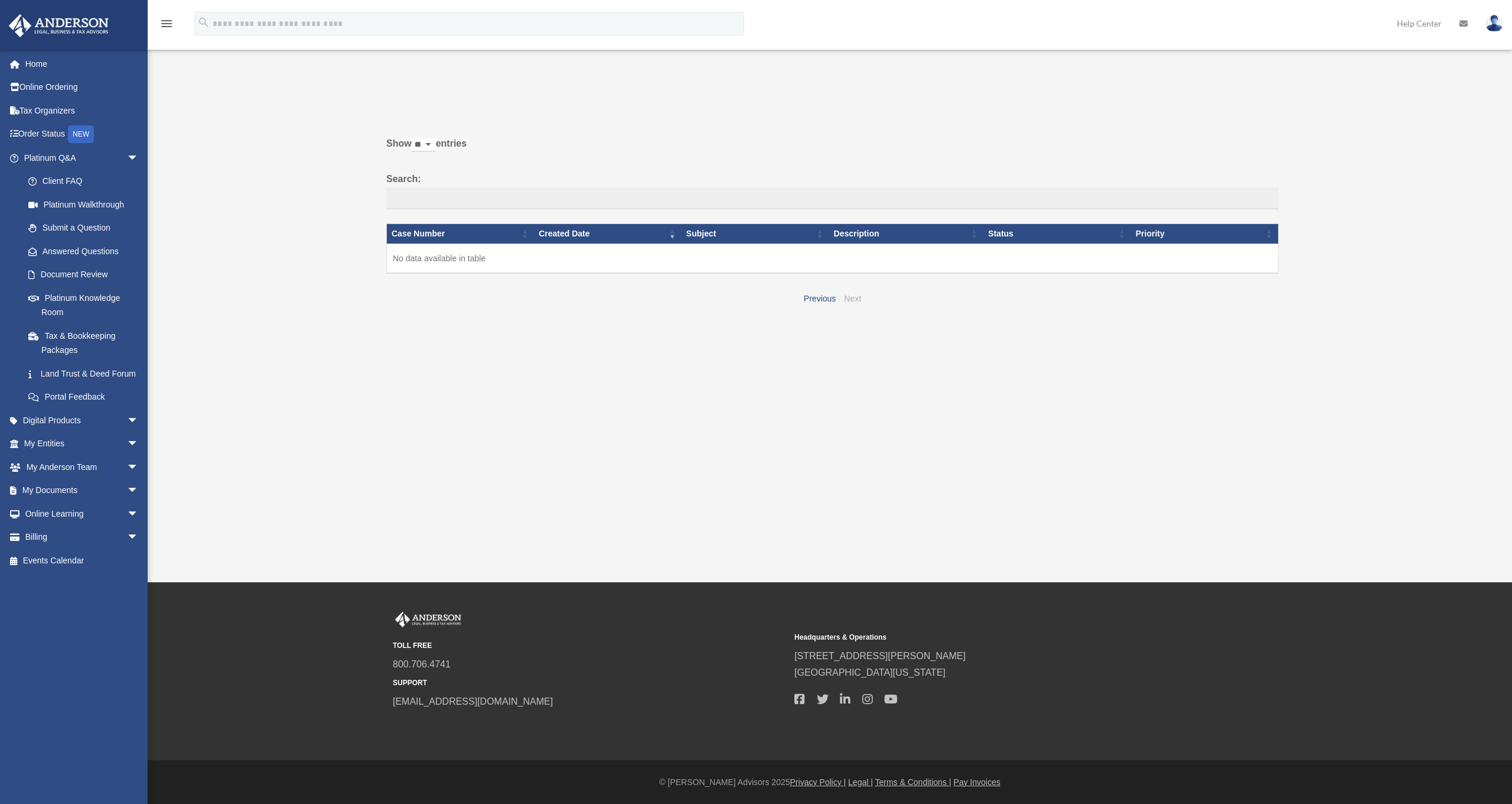
click at [858, 299] on link "Next" at bounding box center [852, 298] width 17 height 9
click at [811, 296] on link "Previous" at bounding box center [820, 298] width 32 height 9
click at [452, 196] on input "Search:" at bounding box center [833, 198] width 893 height 22
click at [69, 180] on link "Client FAQ" at bounding box center [87, 181] width 140 height 24
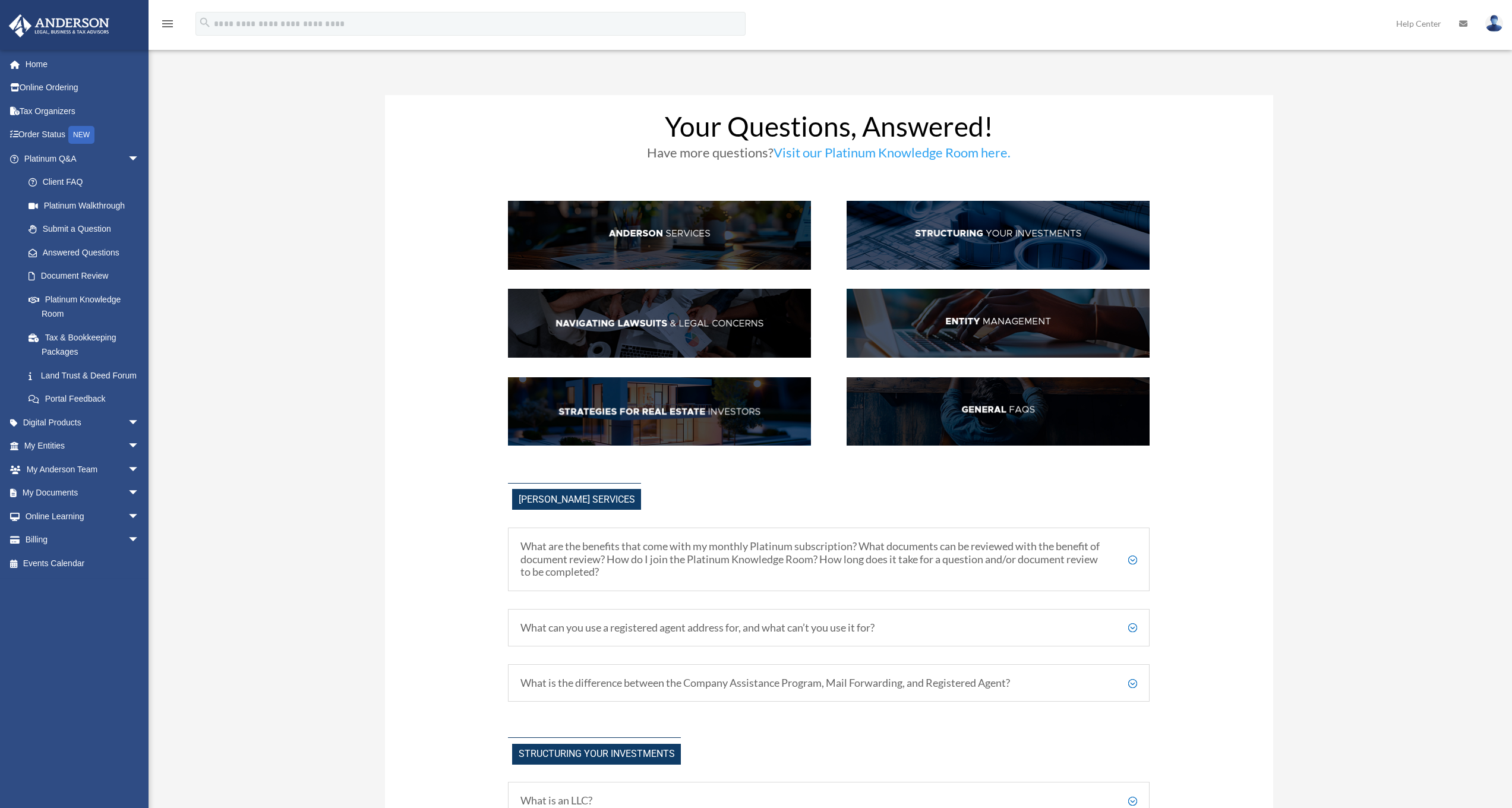
click at [1132, 561] on h5 "What are the benefits that come with my monthly Platinum subscription? What doc…" at bounding box center [828, 559] width 617 height 38
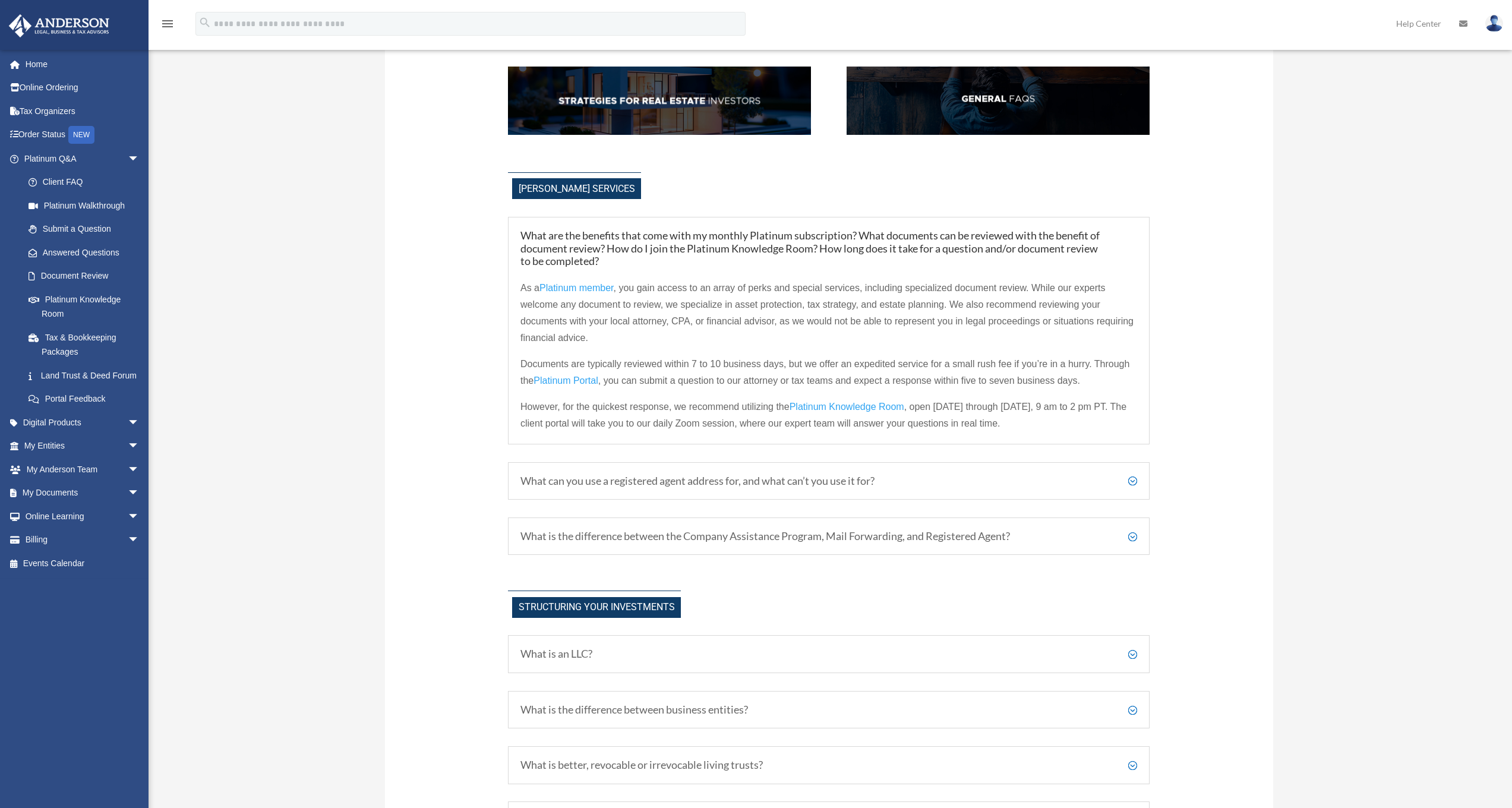
scroll to position [323, 0]
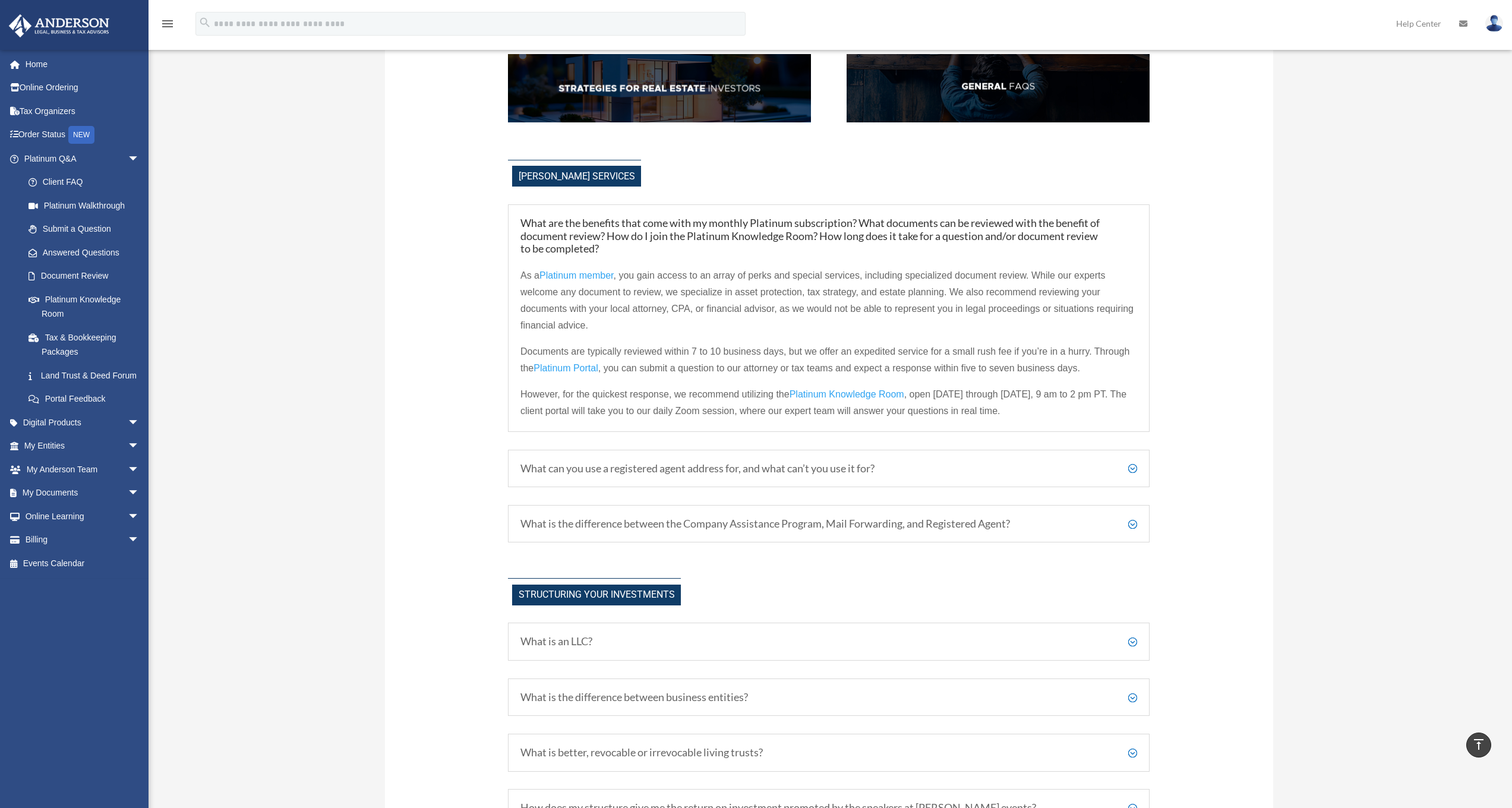
click at [1135, 469] on h5 "What can you use a registered agent address for, and what can’t you use it for?" at bounding box center [828, 468] width 617 height 13
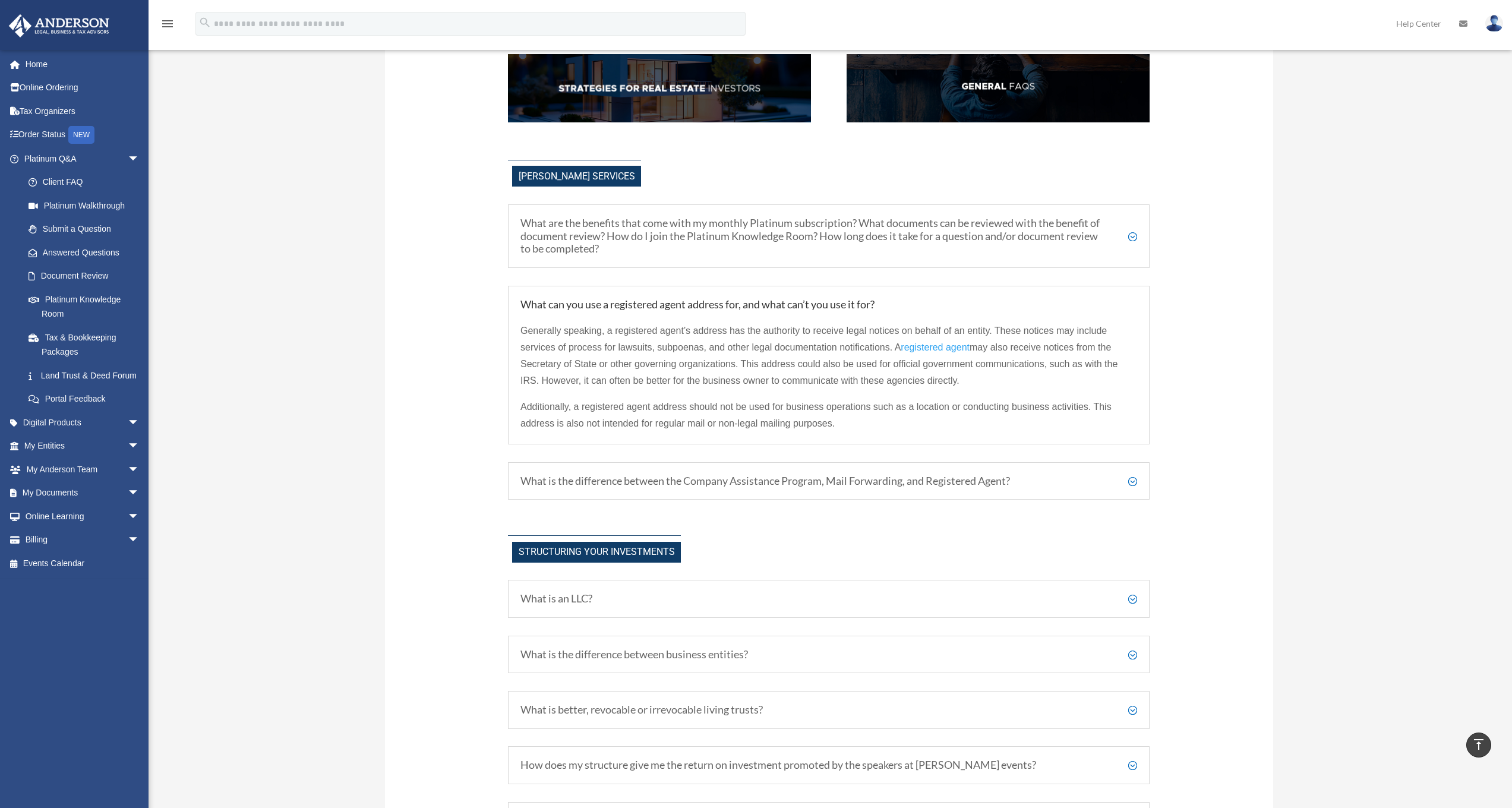
click at [1134, 479] on h5 "What is the difference between the Company Assistance Program, Mail Forwarding,…" at bounding box center [828, 481] width 617 height 13
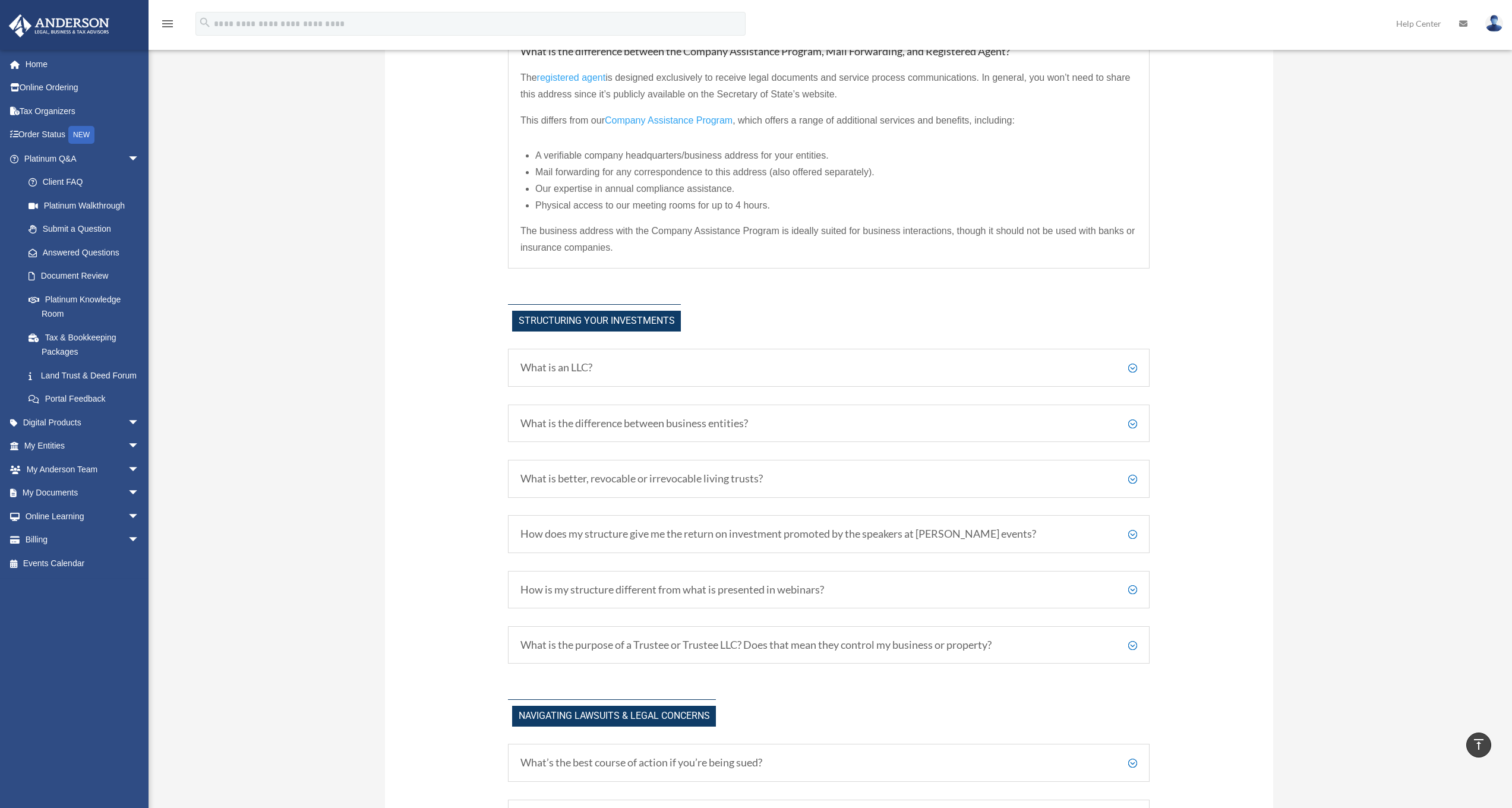
scroll to position [793, 0]
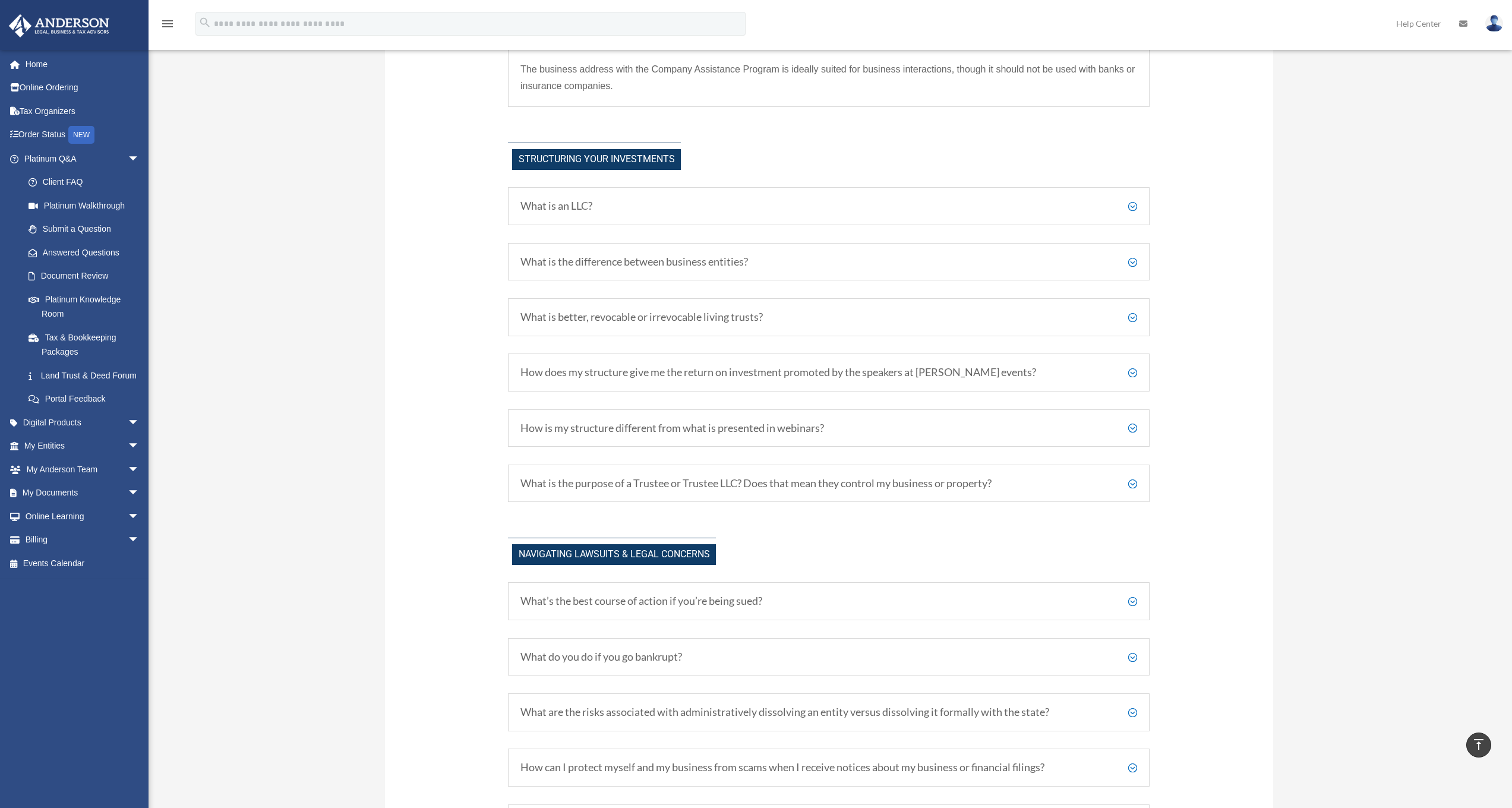
click at [1134, 426] on h5 "How is my structure different from what is presented in webinars?" at bounding box center [828, 428] width 617 height 13
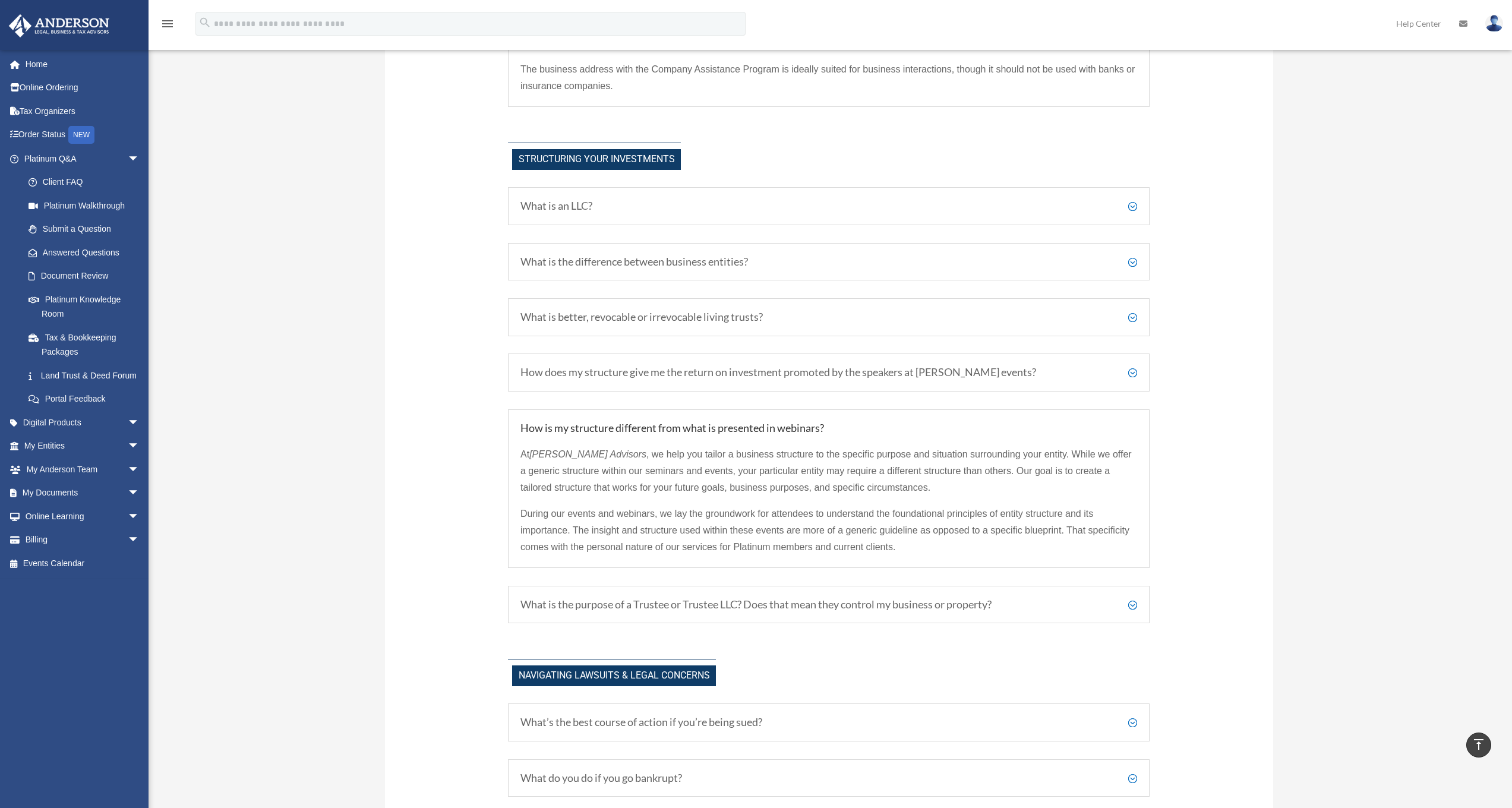
click at [1134, 426] on h5 "How is my structure different from what is presented in webinars?" at bounding box center [828, 428] width 617 height 13
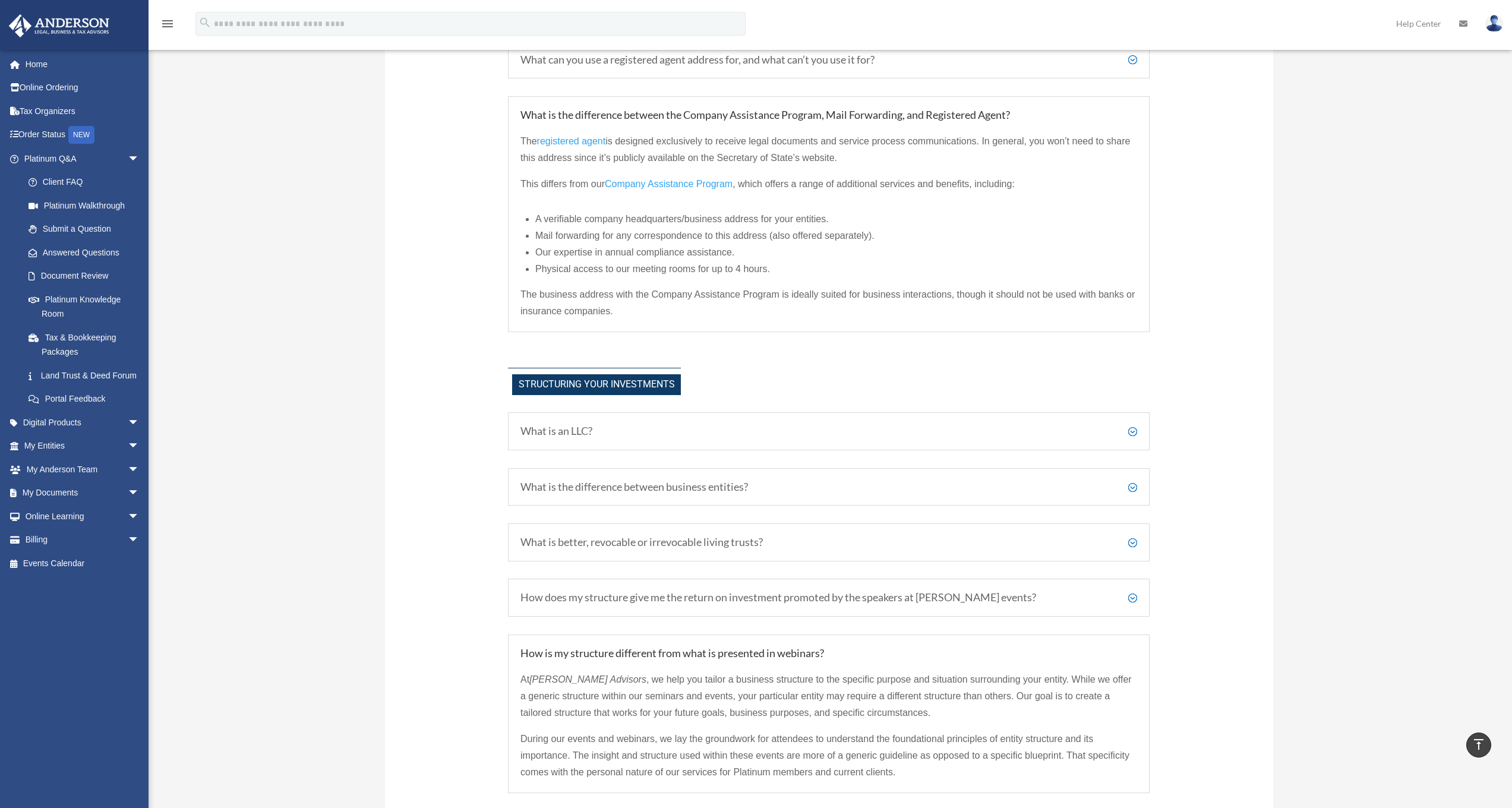
scroll to position [617, 0]
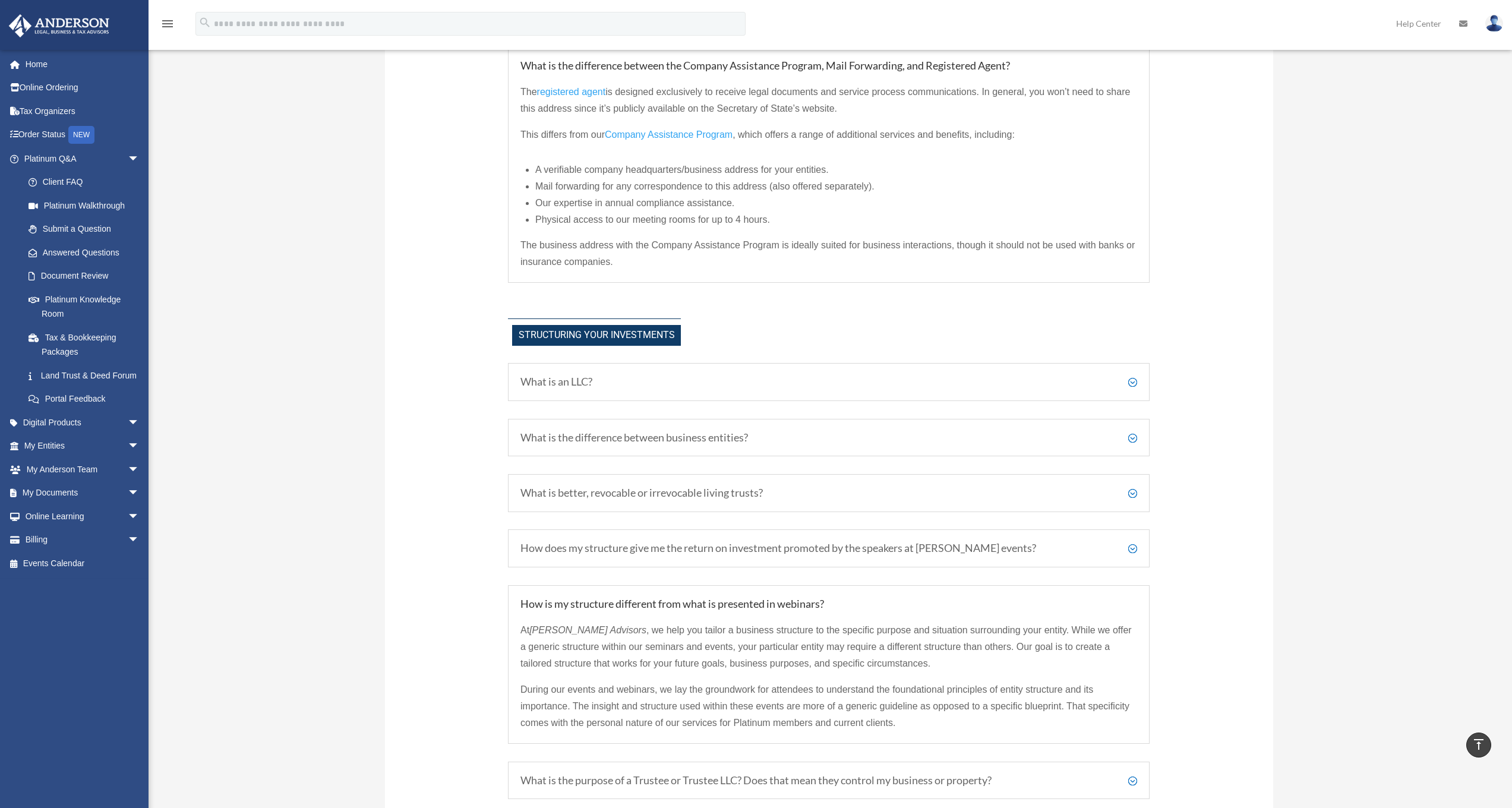
click at [1134, 548] on h5 "How does my structure give me the return on investment promoted by the speakers…" at bounding box center [828, 548] width 617 height 13
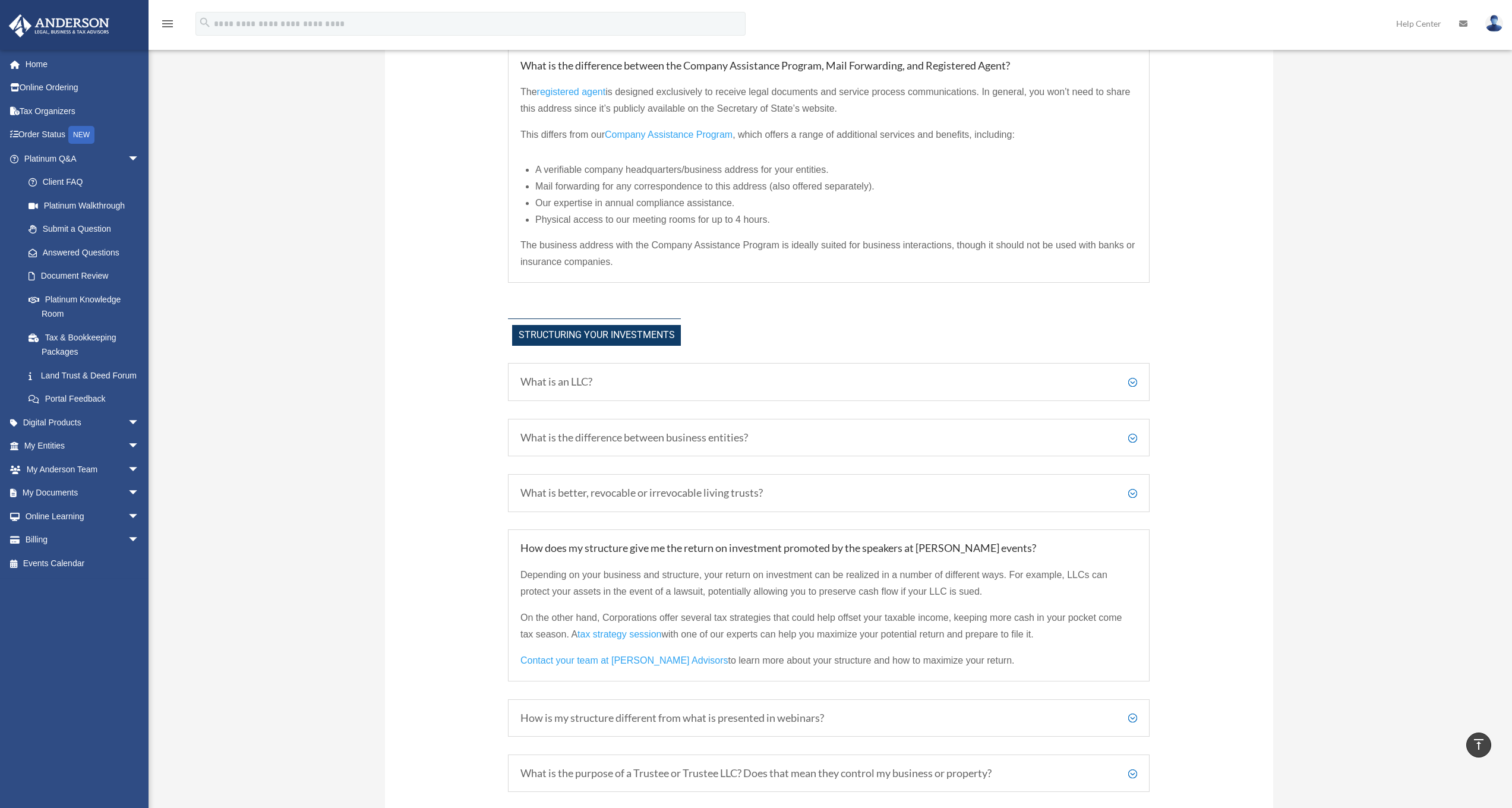
click at [1134, 547] on h5 "How does my structure give me the return on investment promoted by the speakers…" at bounding box center [828, 548] width 617 height 13
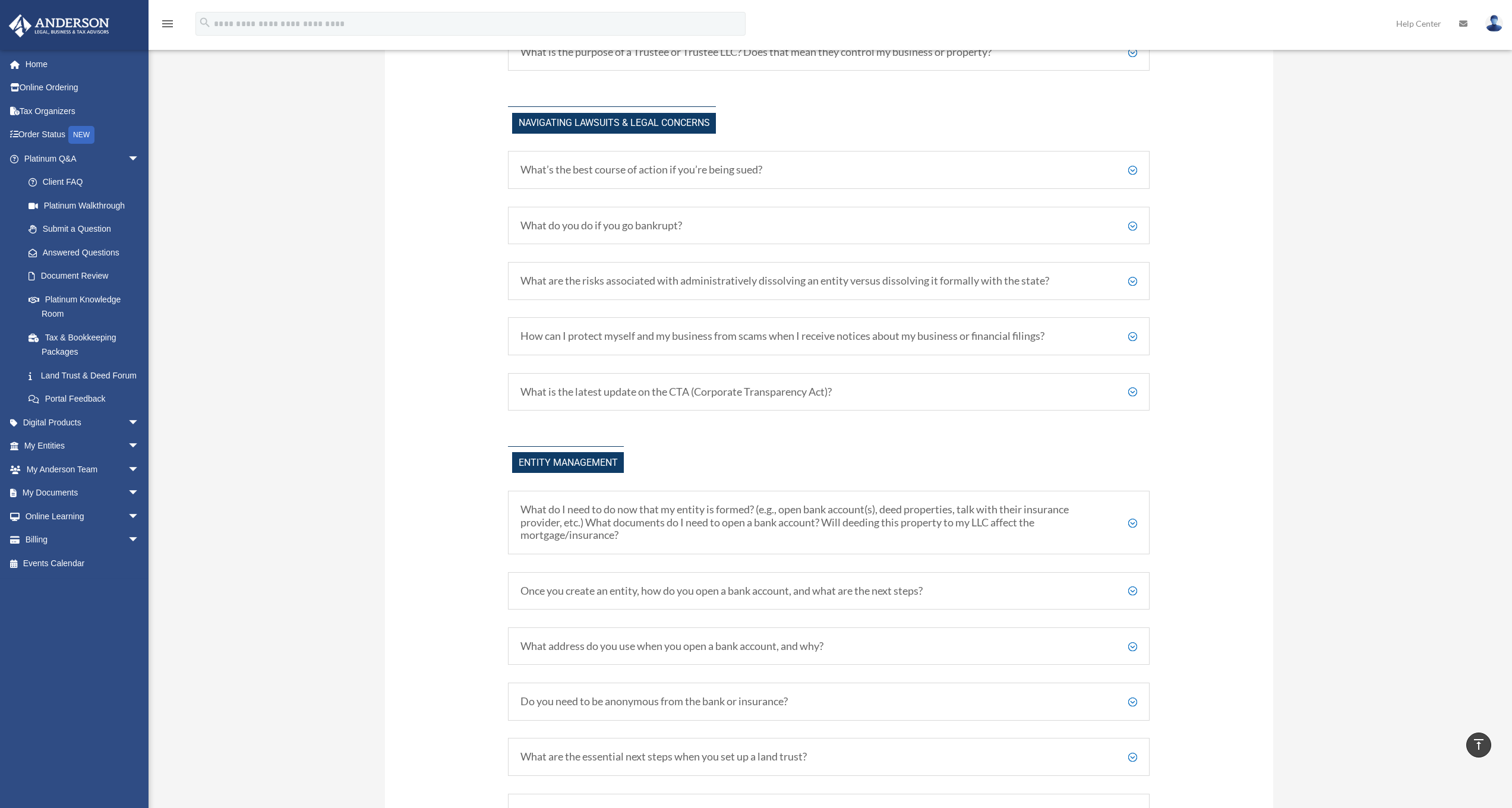
scroll to position [1522, 0]
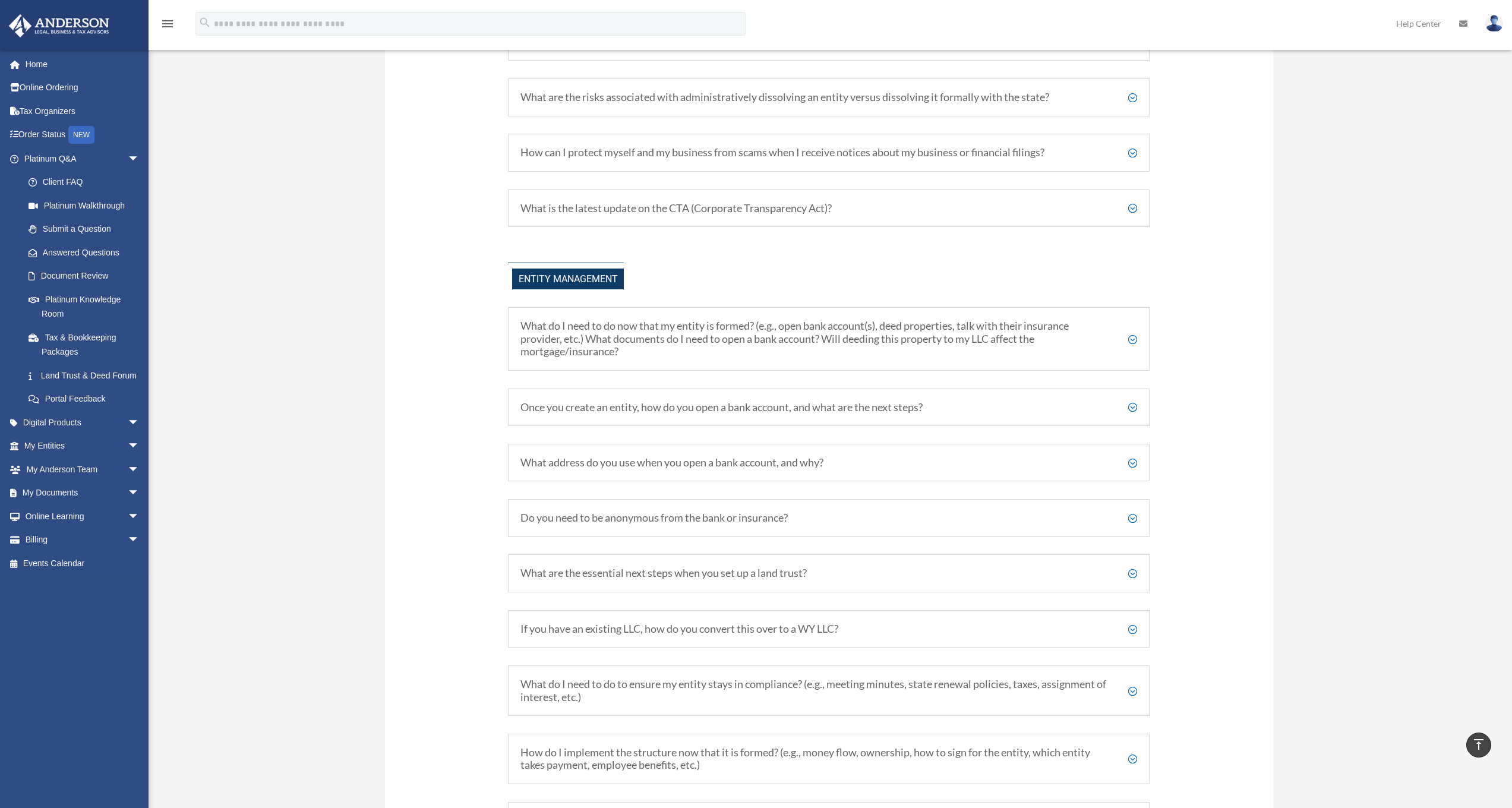
click at [1126, 512] on h5 "Do you need to be anonymous from the bank or insurance?" at bounding box center [828, 518] width 617 height 13
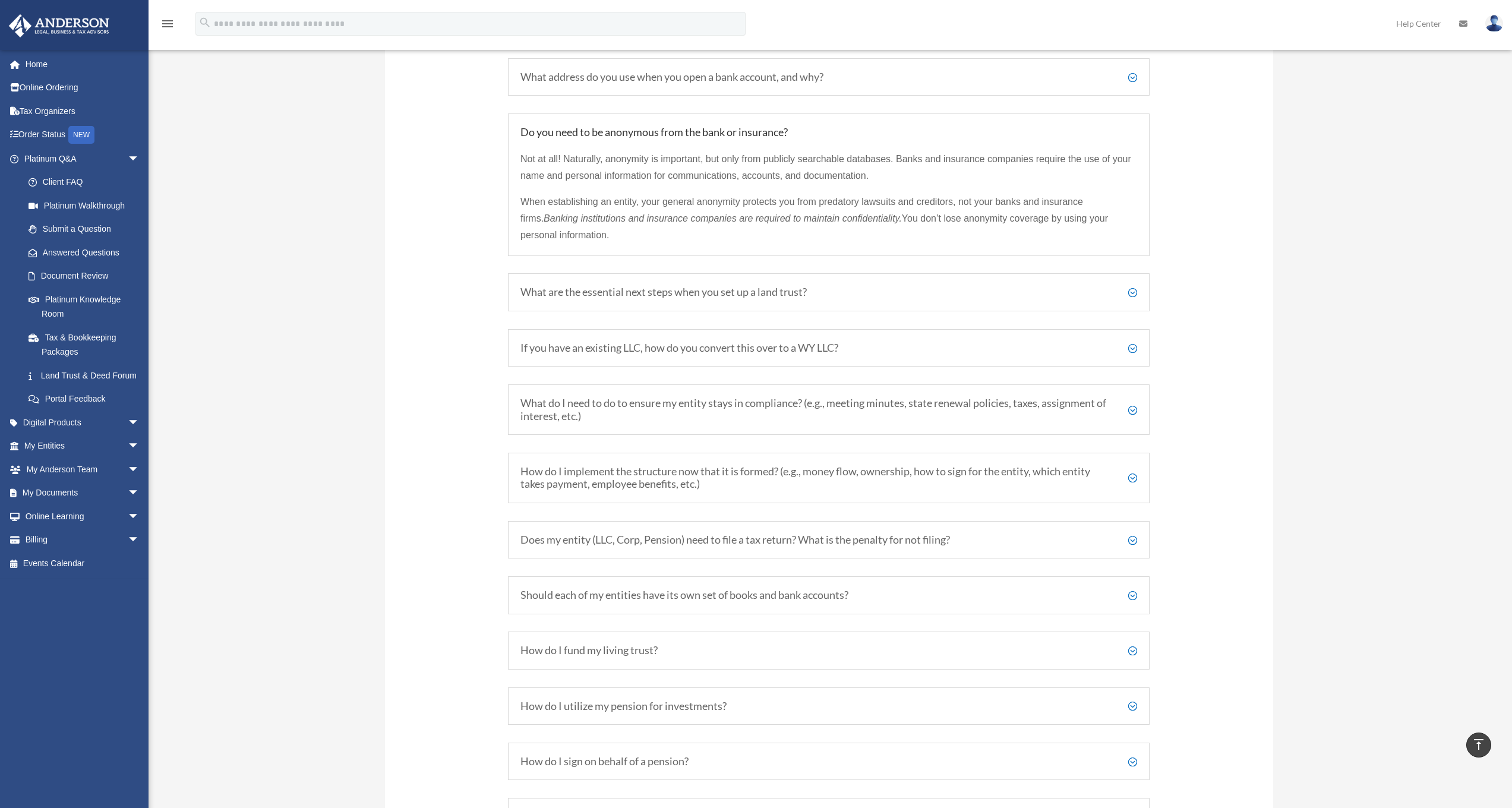
scroll to position [2183, 0]
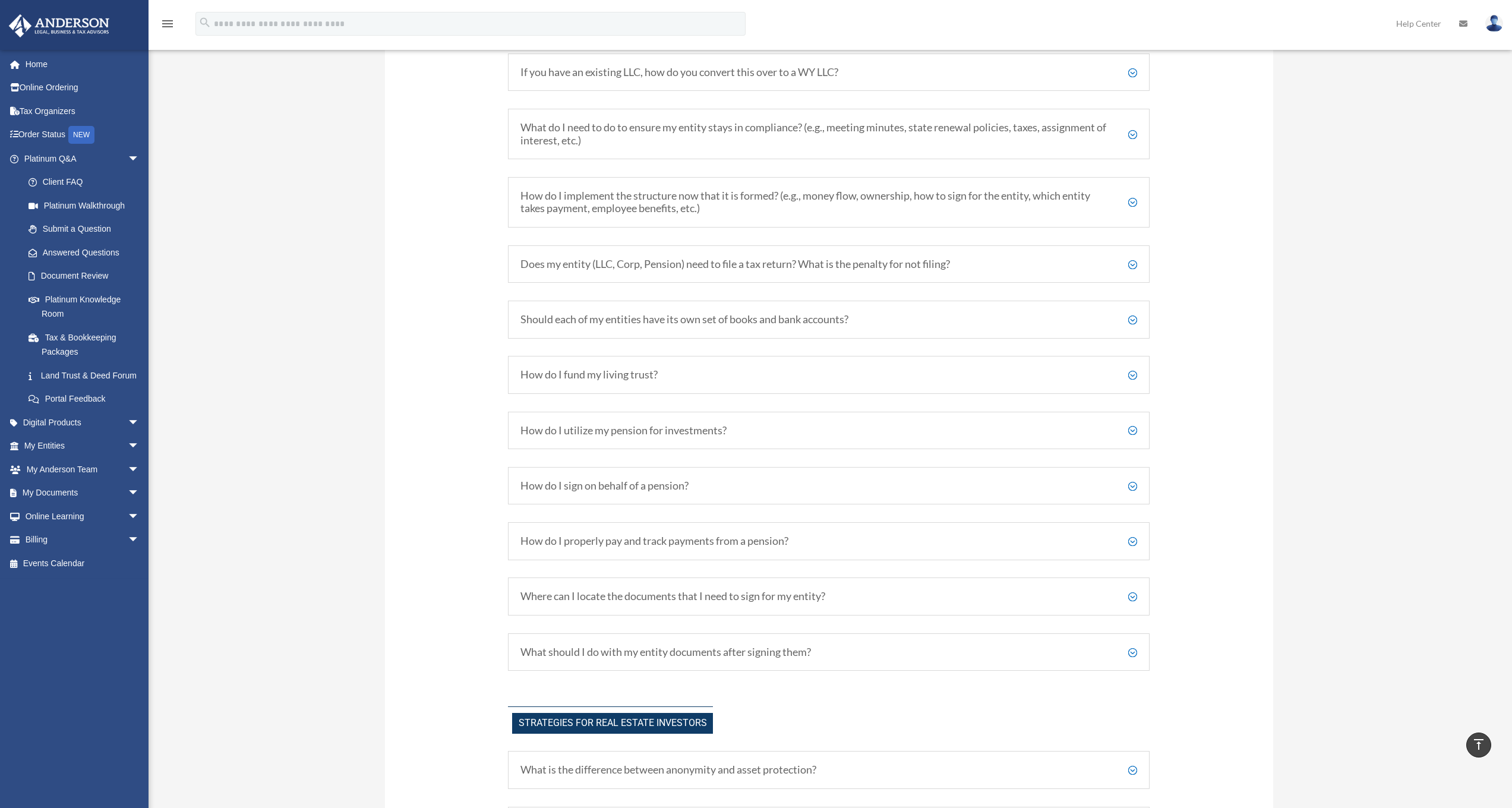
click at [734, 424] on h5 "How do I utilize my pension for investments?" at bounding box center [828, 430] width 617 height 13
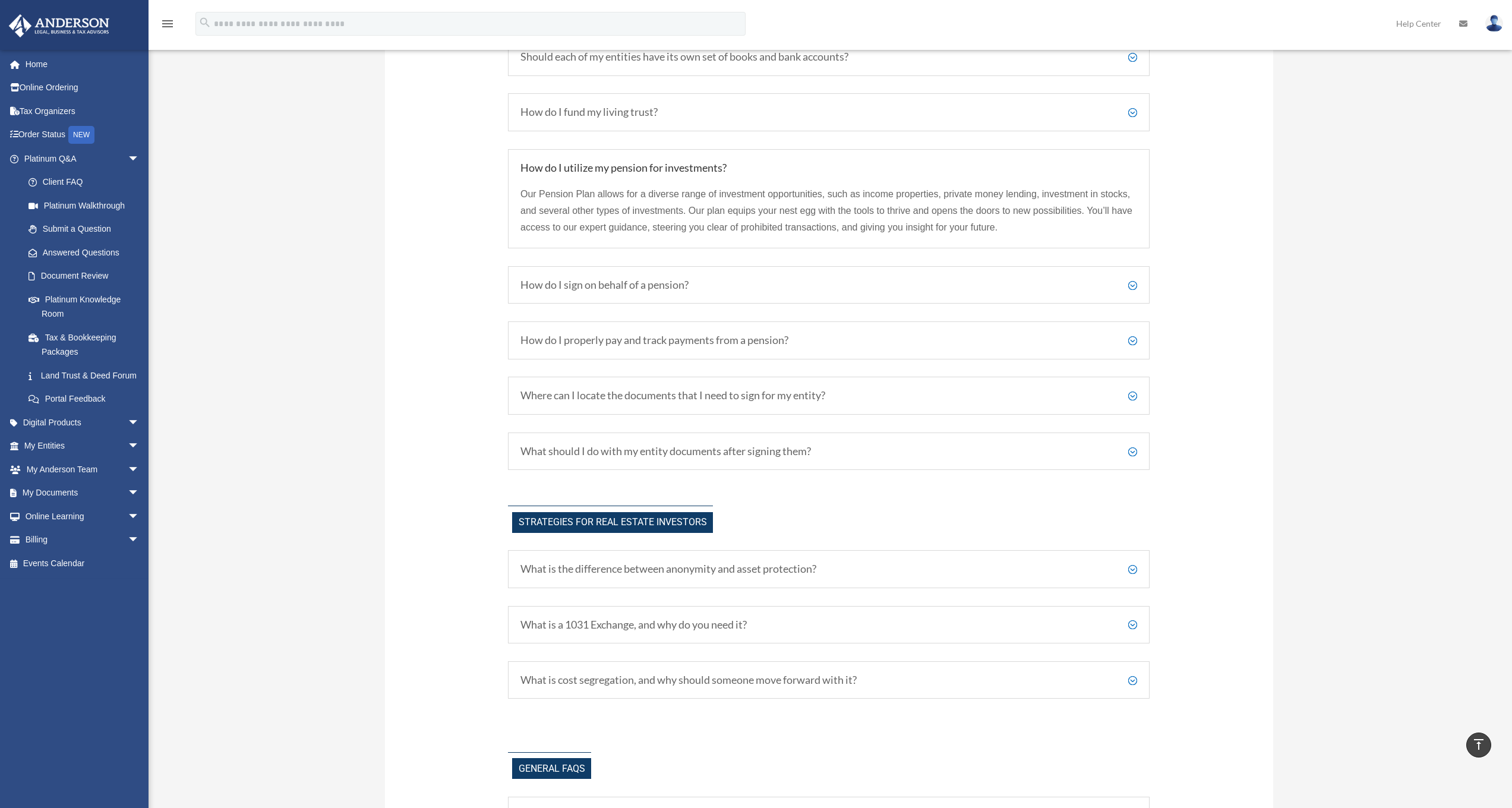
scroll to position [2409, 0]
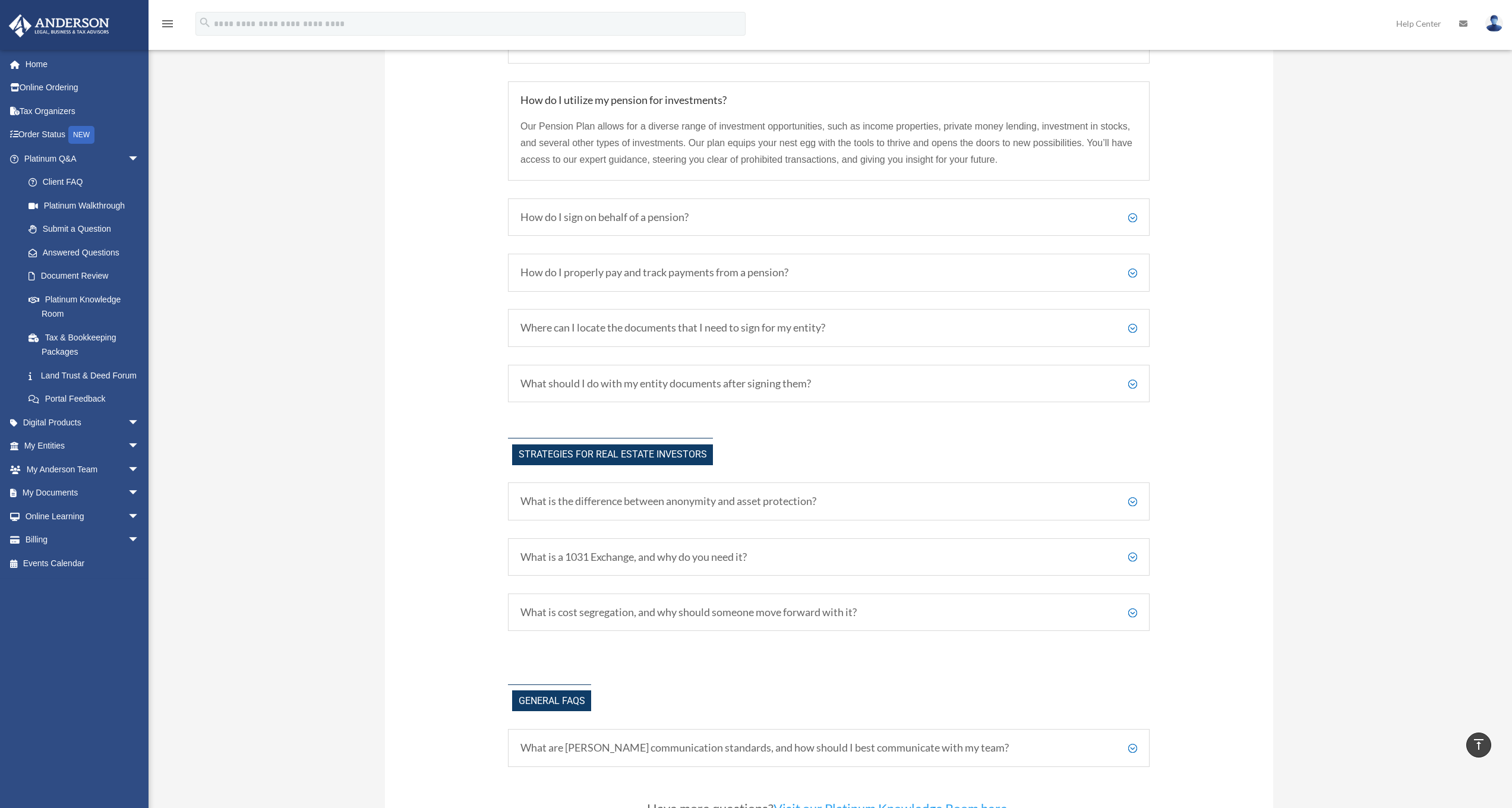
click at [858, 495] on h5 "What is the difference between anonymity and asset protection?" at bounding box center [828, 501] width 617 height 13
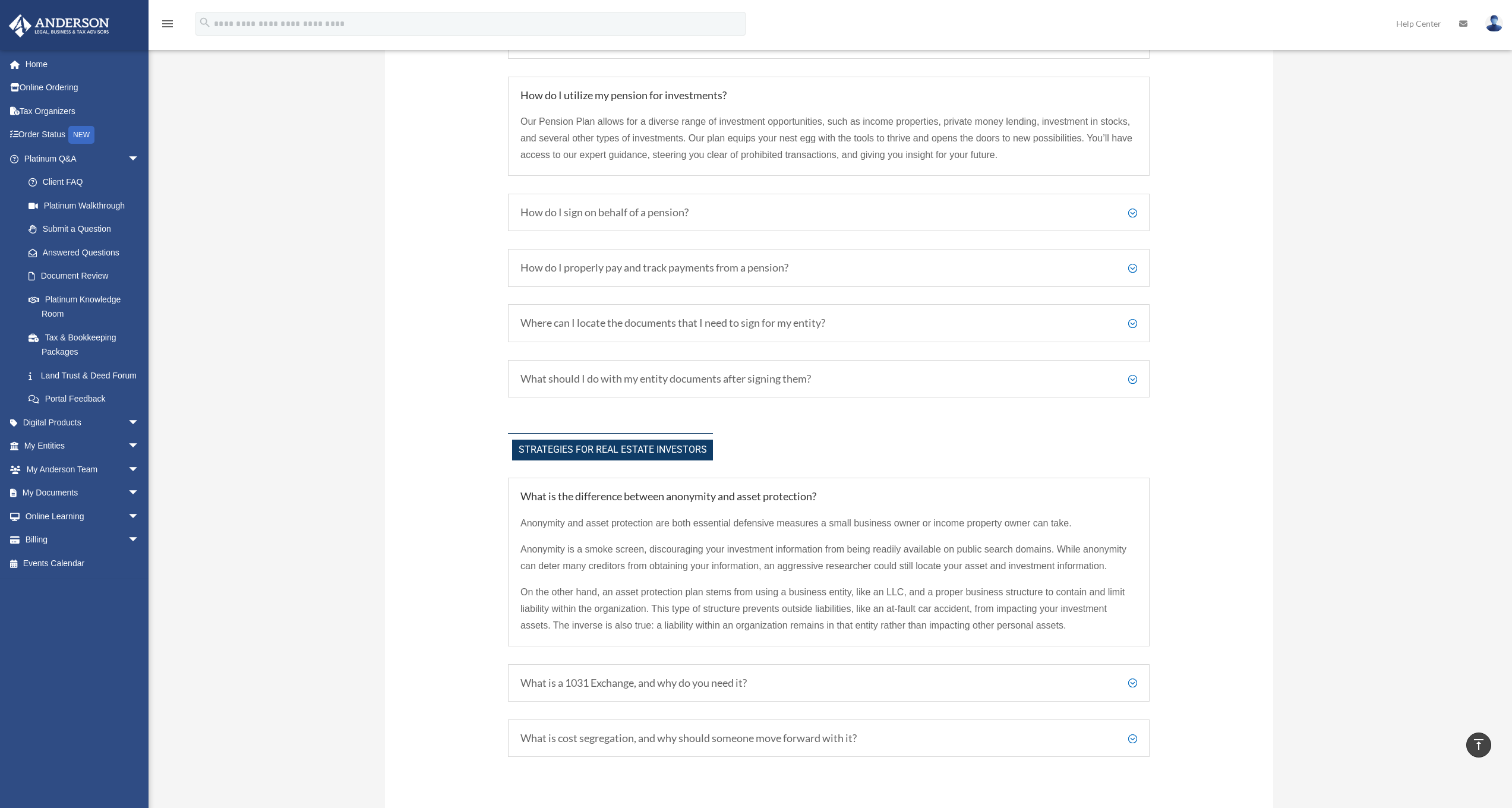
scroll to position [2416, 0]
click at [791, 729] on h5 "What is cost segregation, and why should someone move forward with it?" at bounding box center [828, 735] width 617 height 13
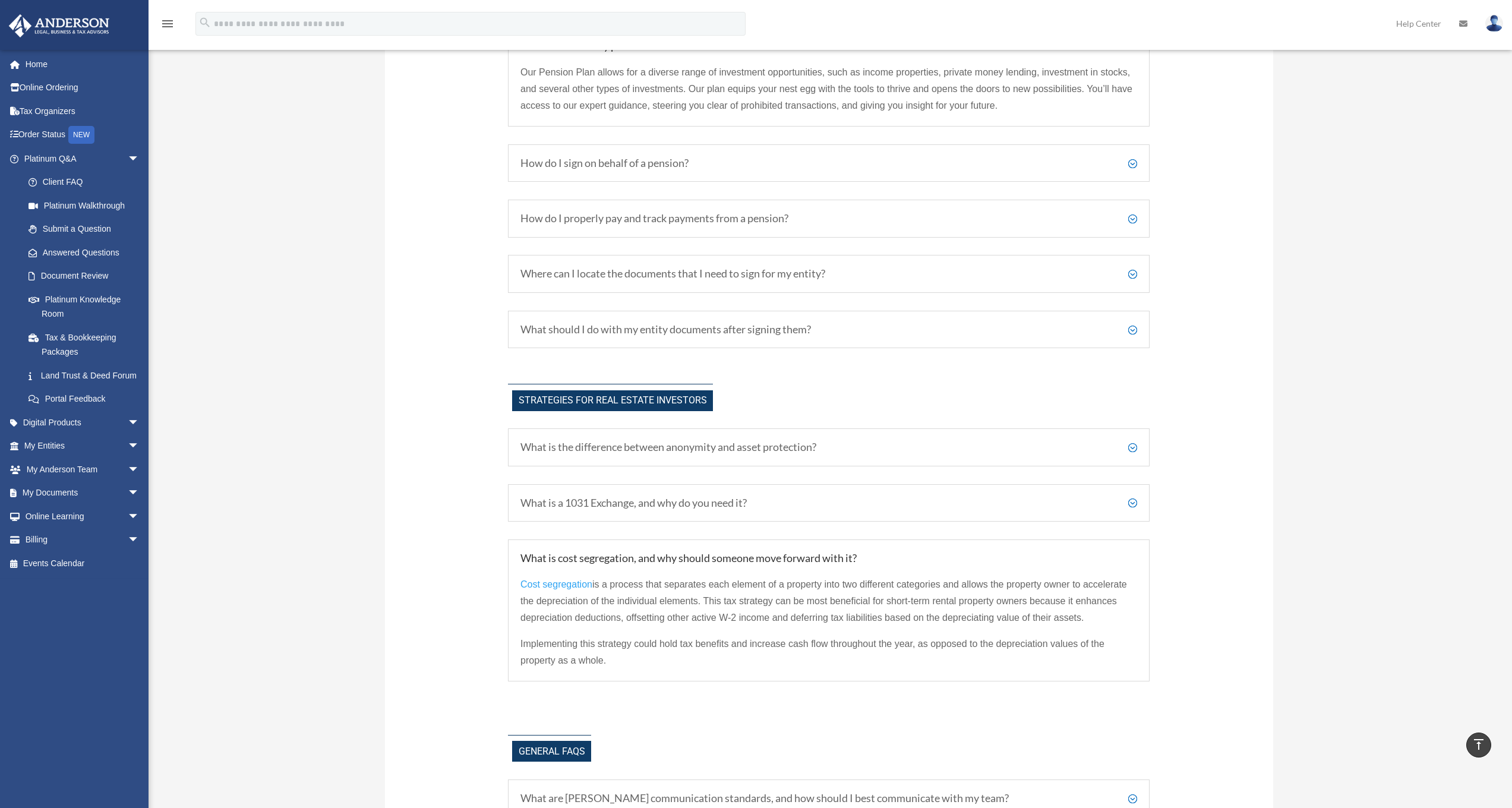
scroll to position [2863, 0]
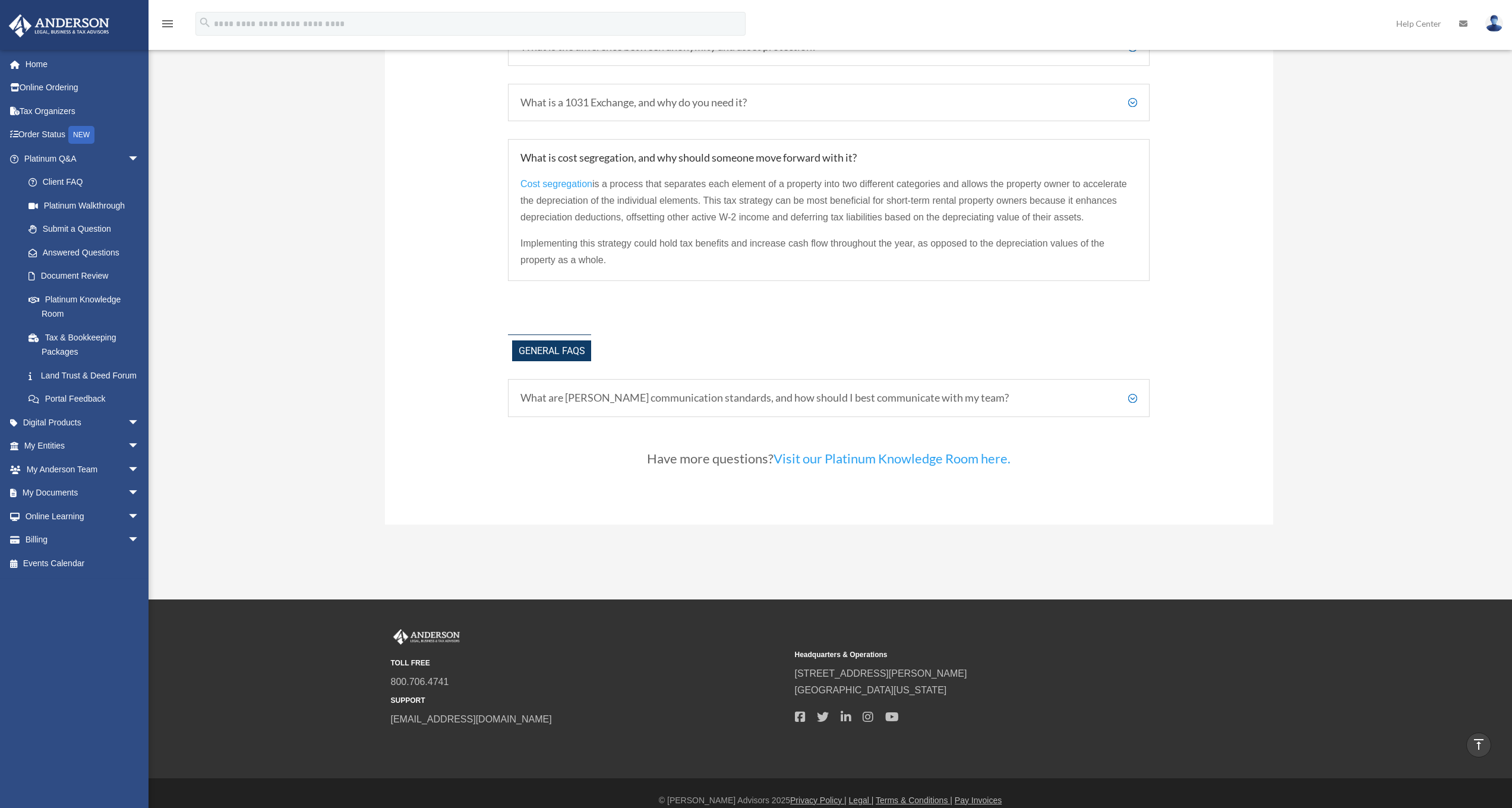
click at [765, 391] on h5 "What are Anderson's communication standards, and how should I best communicate …" at bounding box center [828, 397] width 617 height 13
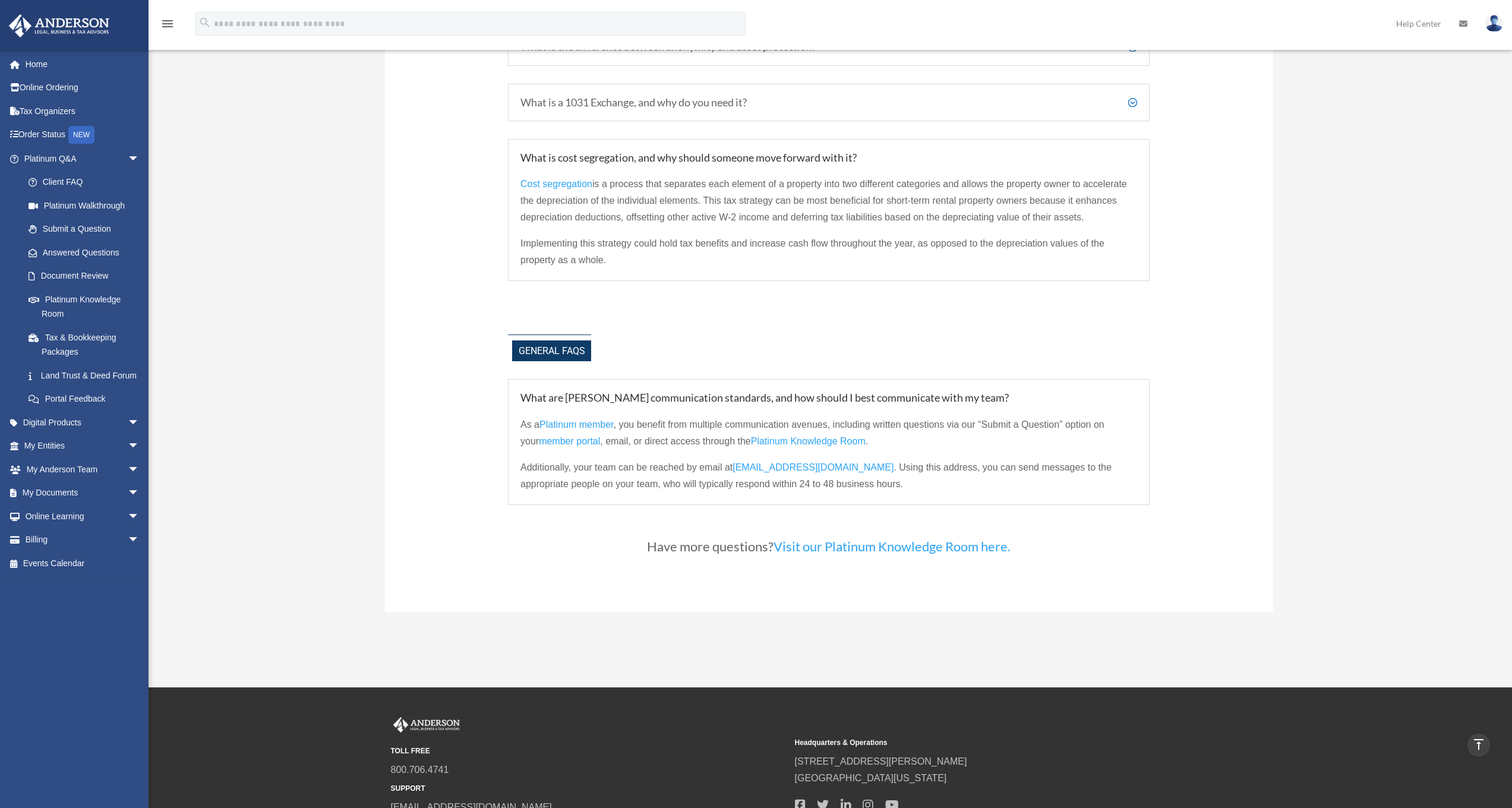
scroll to position [2951, 0]
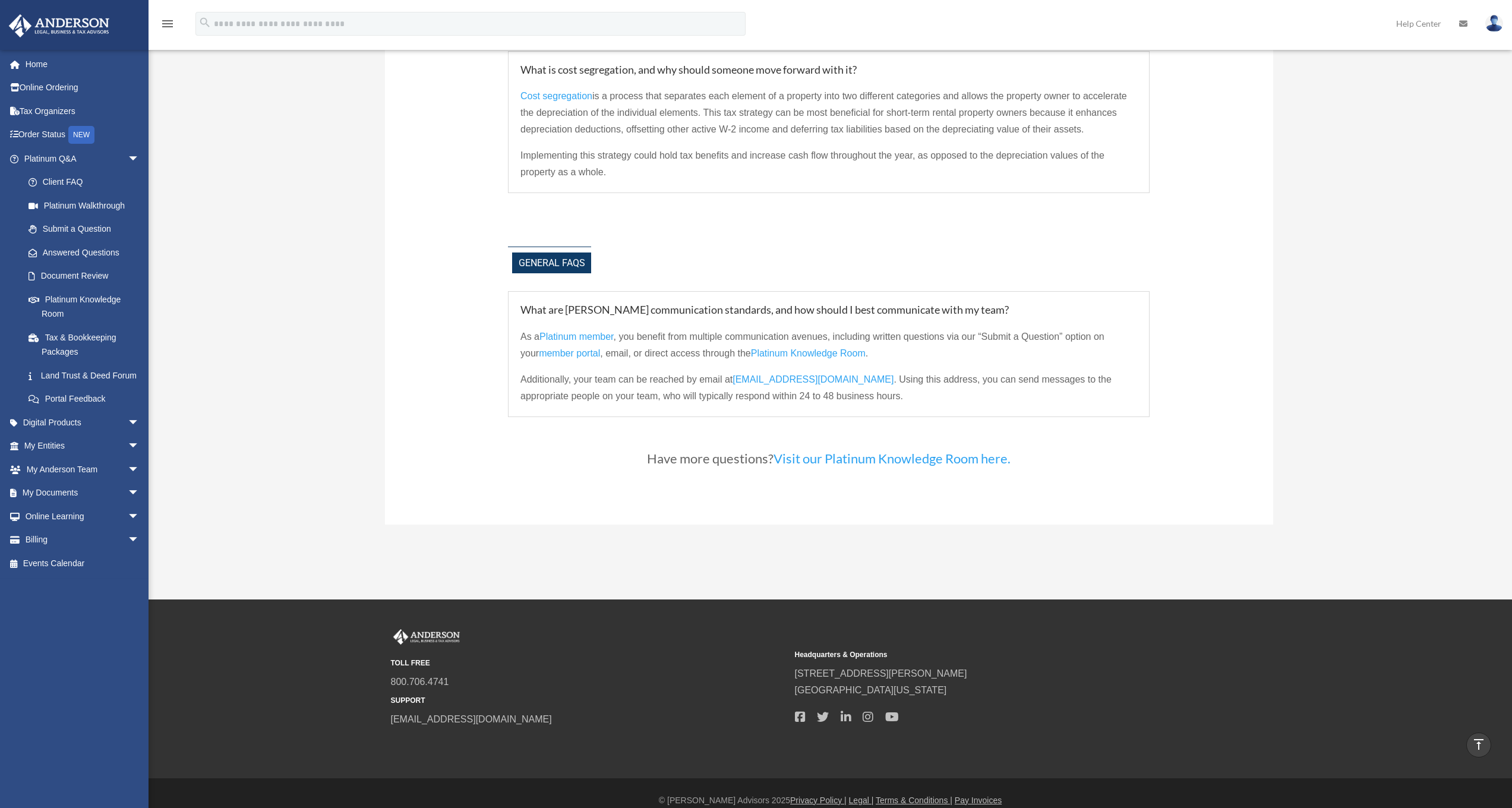
click at [836, 450] on link "Visit our Platinum Knowledge Room here." at bounding box center [892, 461] width 237 height 22
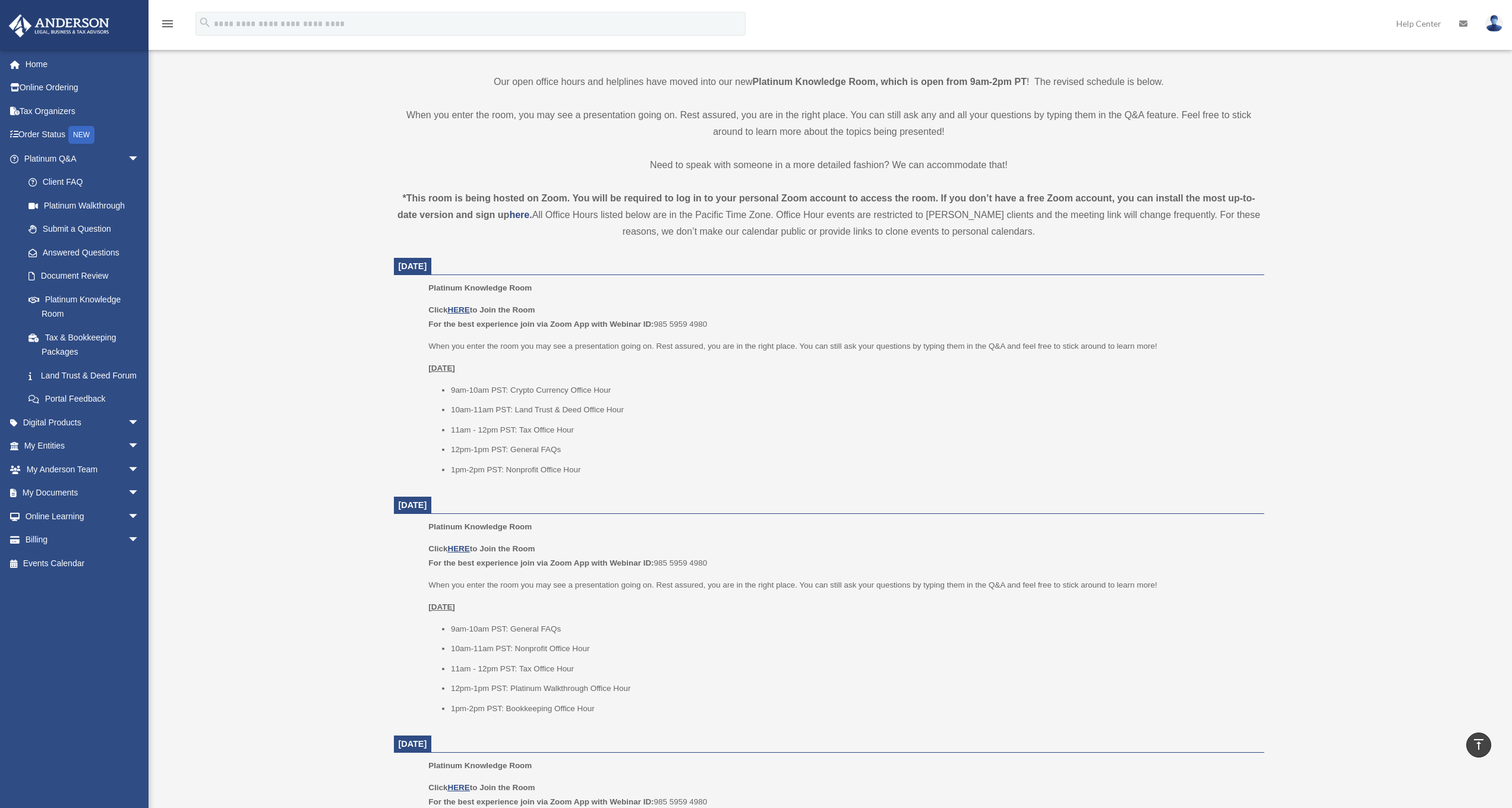
scroll to position [283, 0]
drag, startPoint x: 657, startPoint y: 561, endPoint x: 708, endPoint y: 560, distance: 51.0
click at [708, 560] on p "Click HERE to Join the Room For the best experience join via Zoom App with Webi…" at bounding box center [842, 558] width 827 height 28
copy p "For the best experience join via Zoom App with Webinar ID: 985 5959 4980"
click at [458, 546] on u "HERE" at bounding box center [458, 551] width 22 height 9
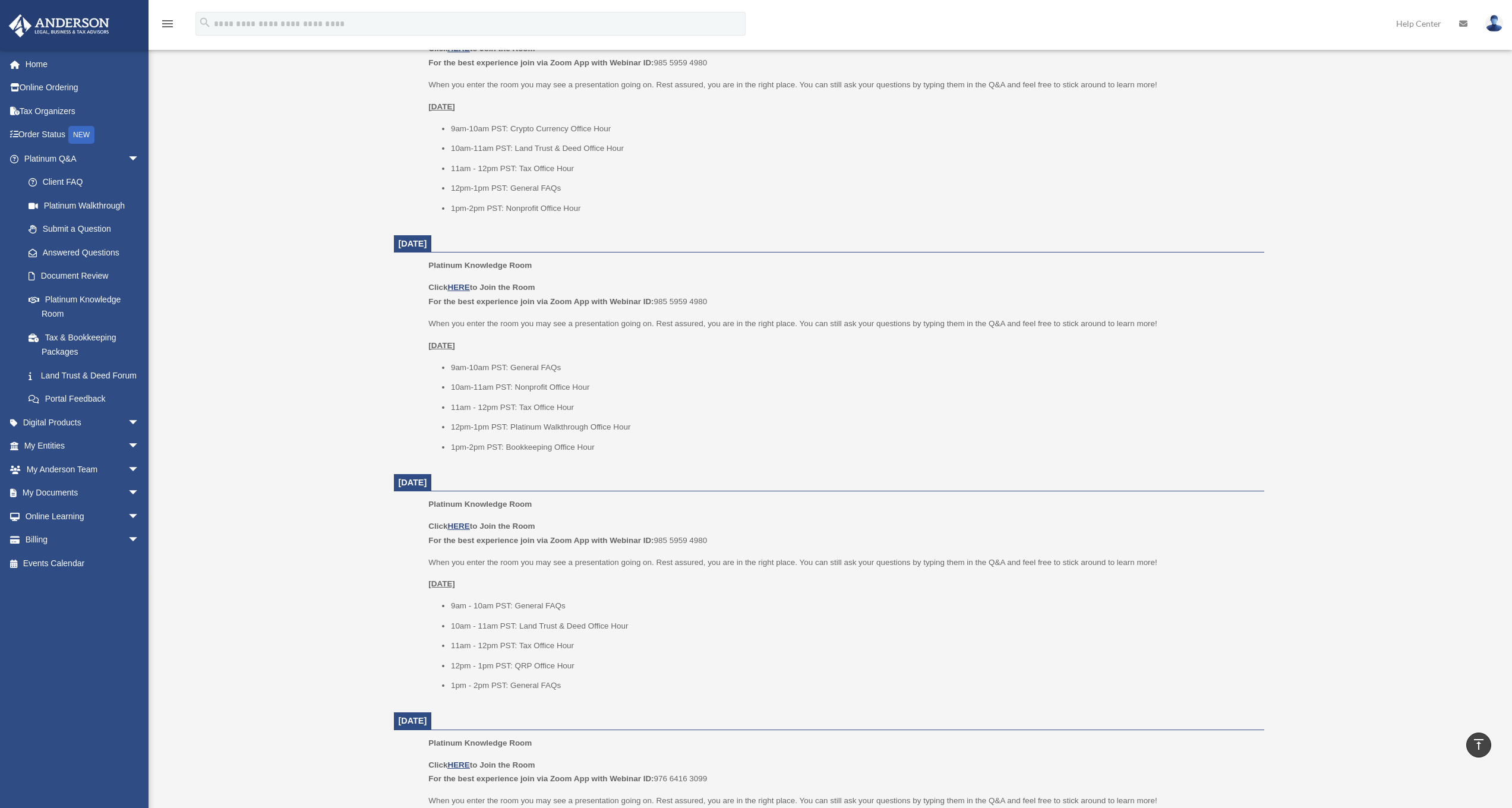
scroll to position [544, 0]
click at [460, 285] on u "HERE" at bounding box center [458, 290] width 22 height 9
drag, startPoint x: 509, startPoint y: 441, endPoint x: 593, endPoint y: 446, distance: 84.1
click at [593, 446] on li "1pm-2pm PST: Bookkeeping Office Hour" at bounding box center [853, 450] width 805 height 15
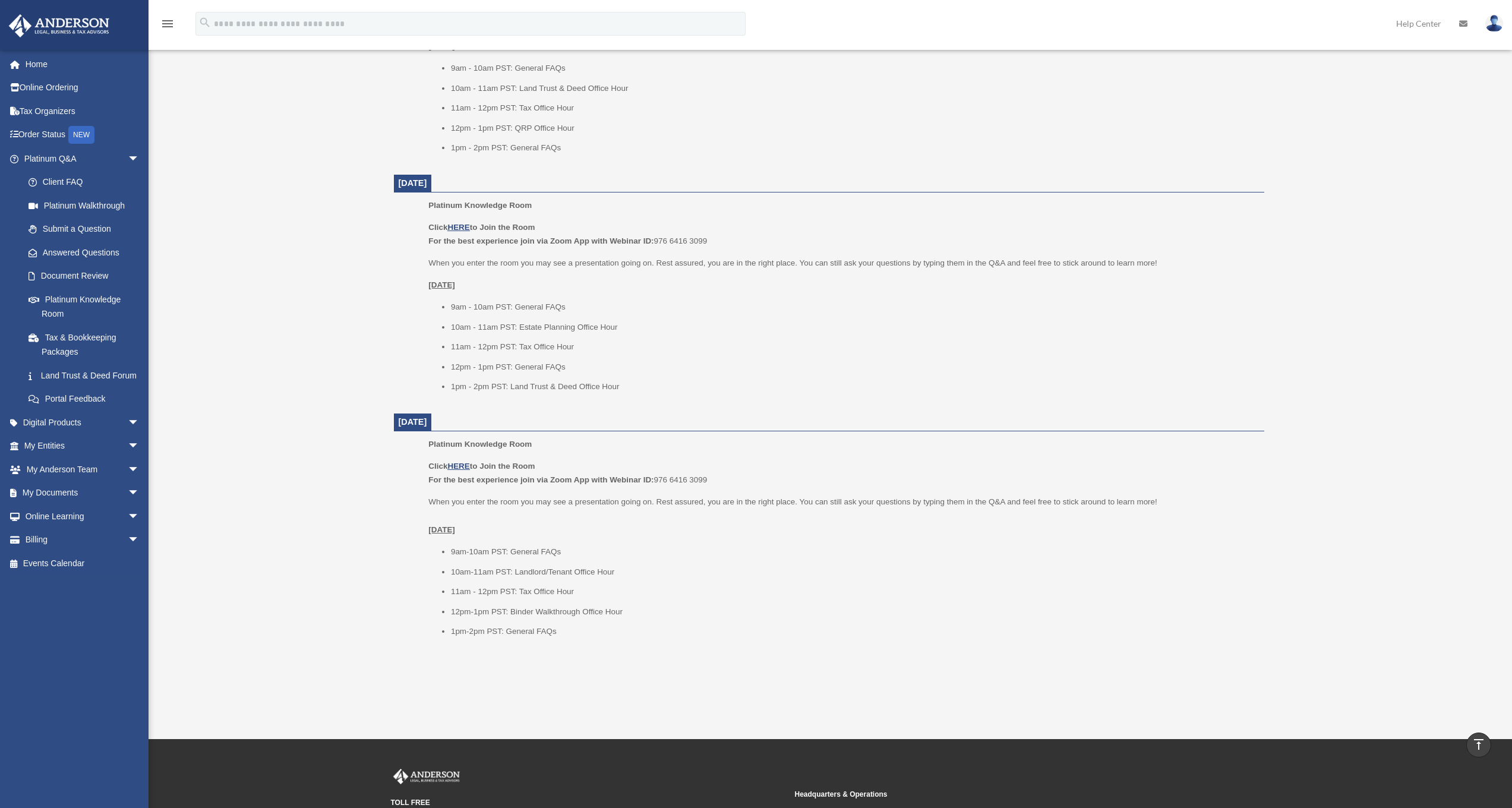
scroll to position [1227, 0]
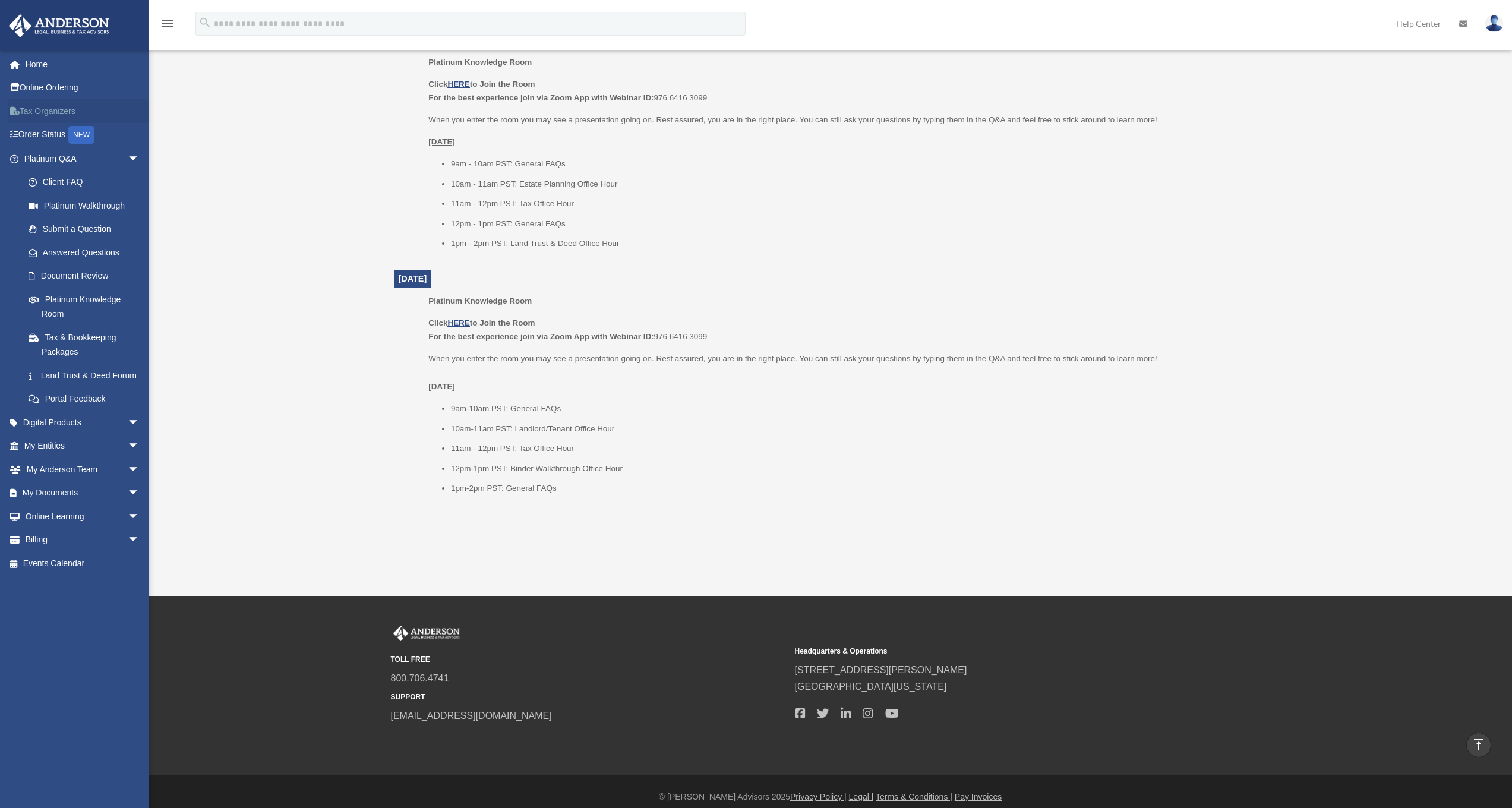
click at [50, 111] on link "Tax Organizers" at bounding box center [83, 111] width 149 height 24
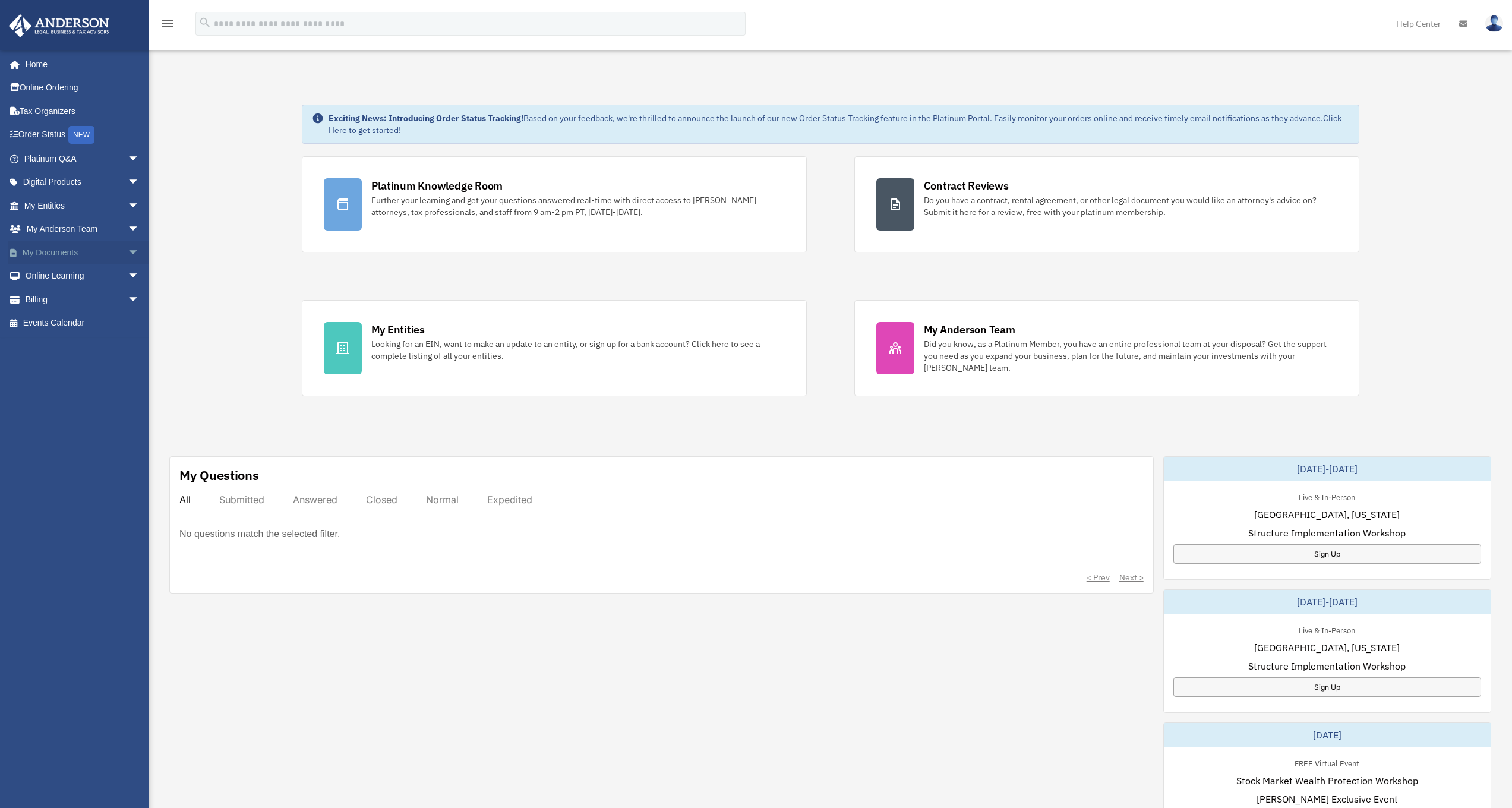
click at [56, 256] on link "My Documents arrow_drop_down" at bounding box center [83, 252] width 149 height 24
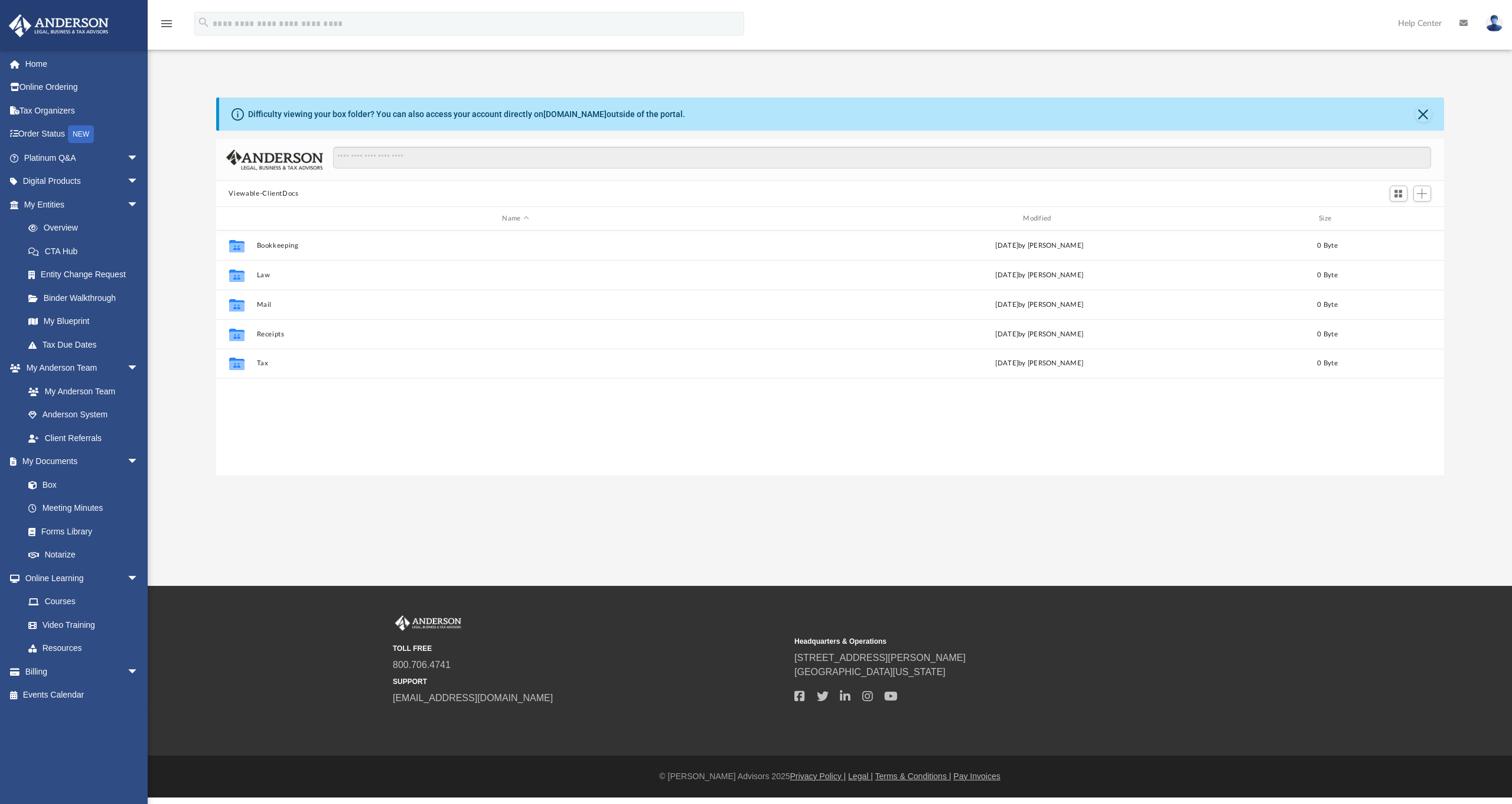
scroll to position [260, 1220]
click at [45, 477] on link "Box" at bounding box center [87, 484] width 140 height 24
click at [65, 520] on link "Forms Library" at bounding box center [87, 531] width 140 height 24
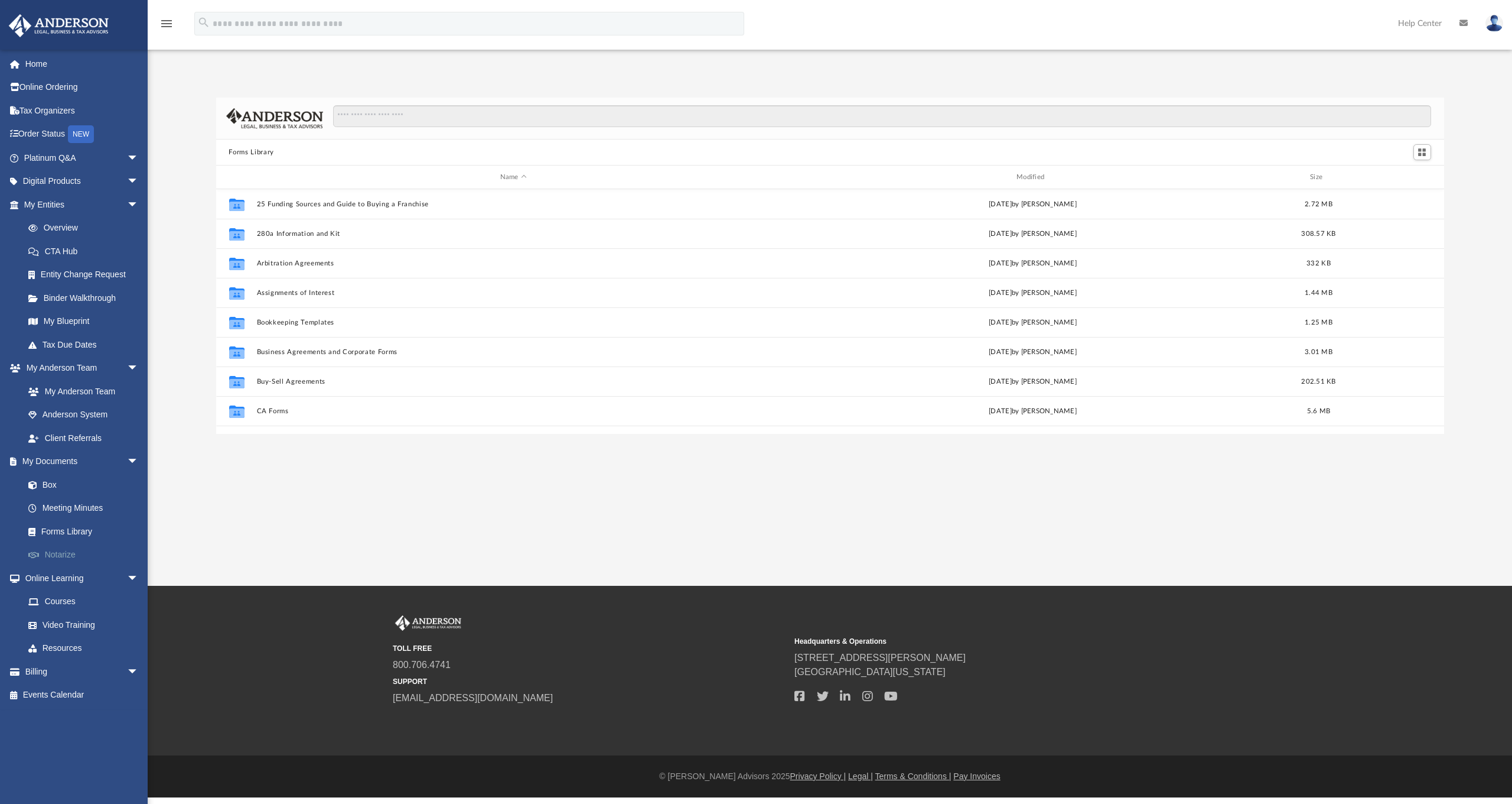
scroll to position [260, 1220]
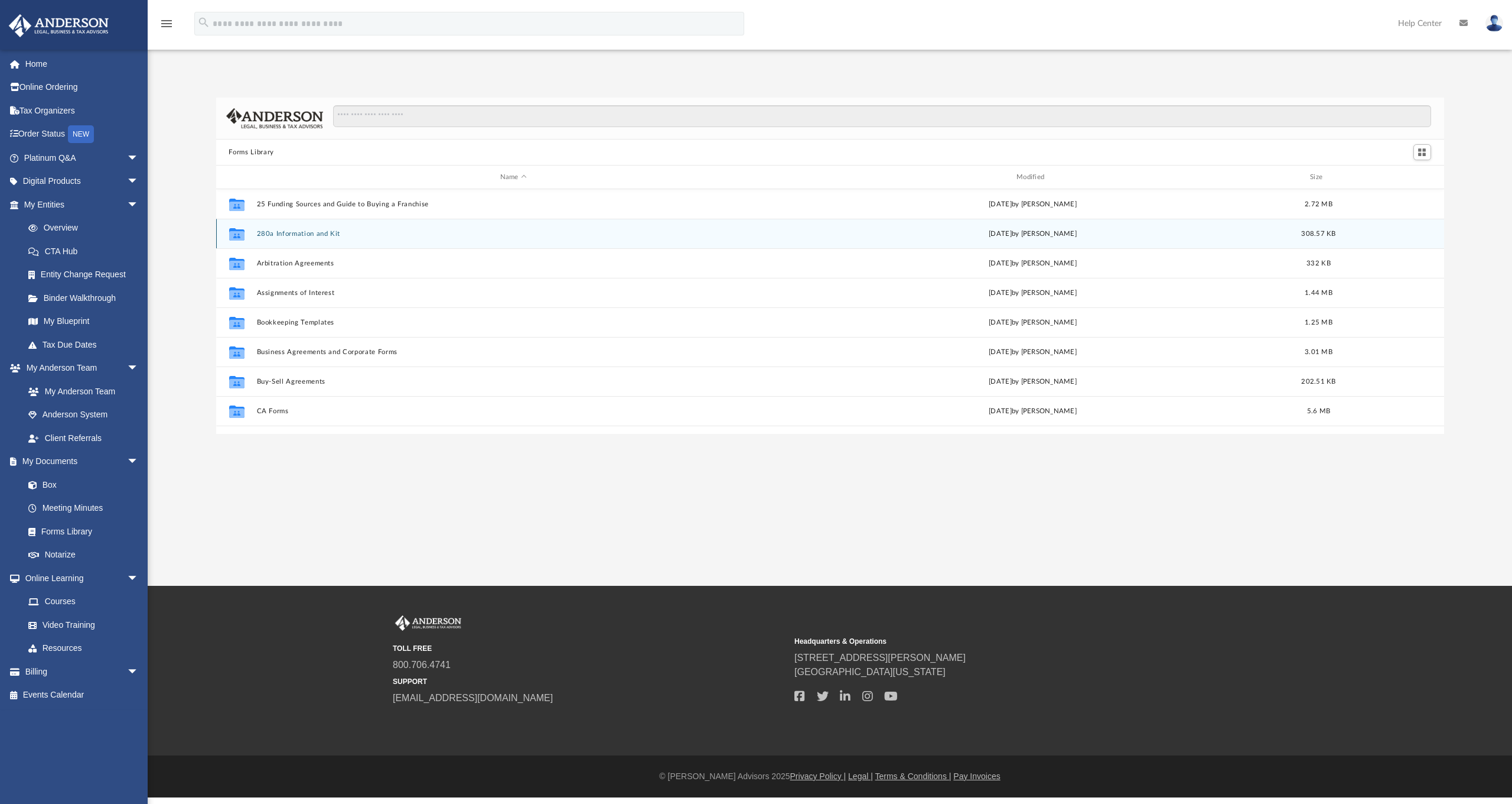
click at [286, 234] on button "280a Information and Kit" at bounding box center [513, 234] width 514 height 8
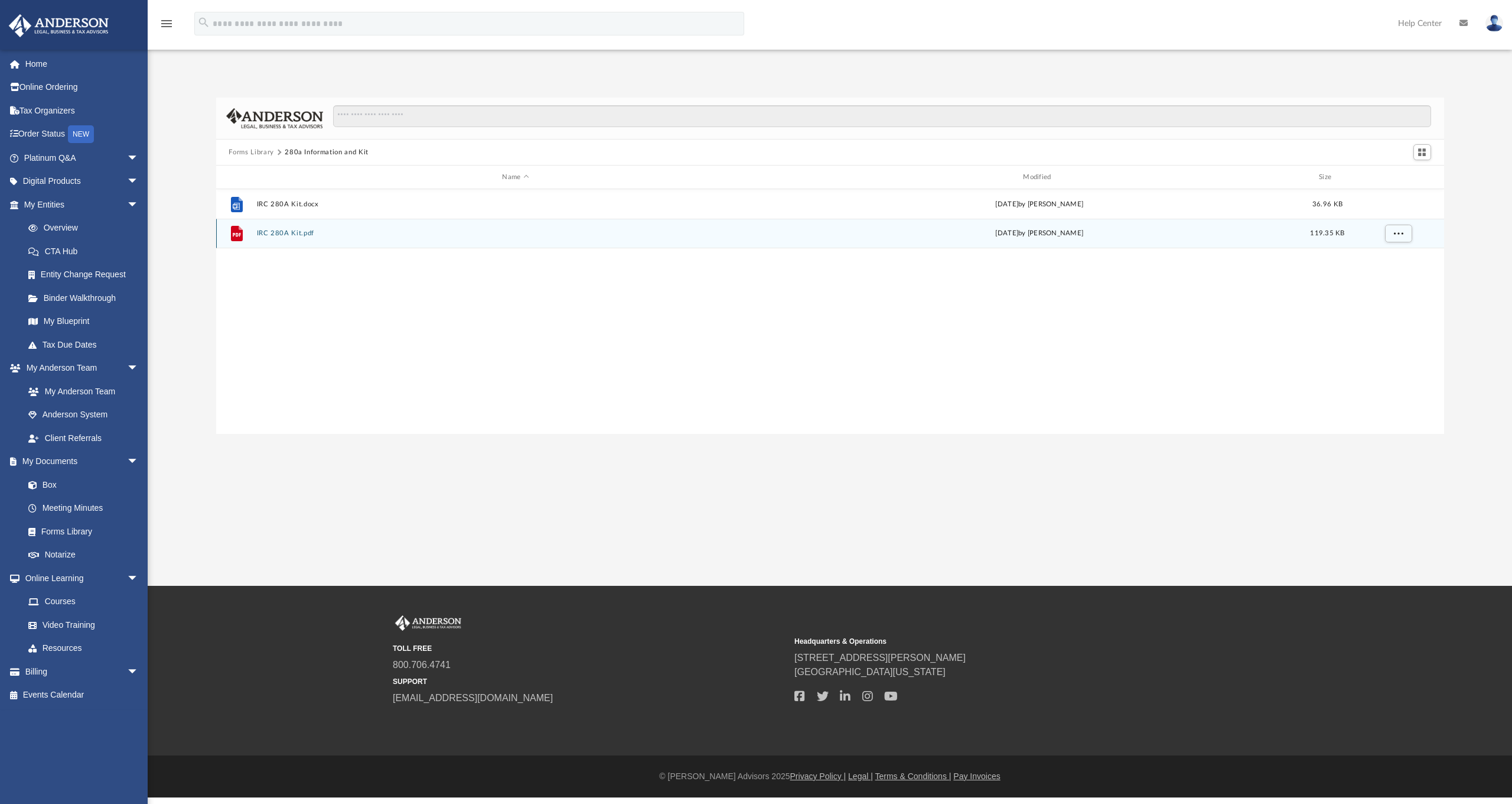
click at [280, 236] on button "IRC 280A Kit.pdf" at bounding box center [516, 233] width 519 height 8
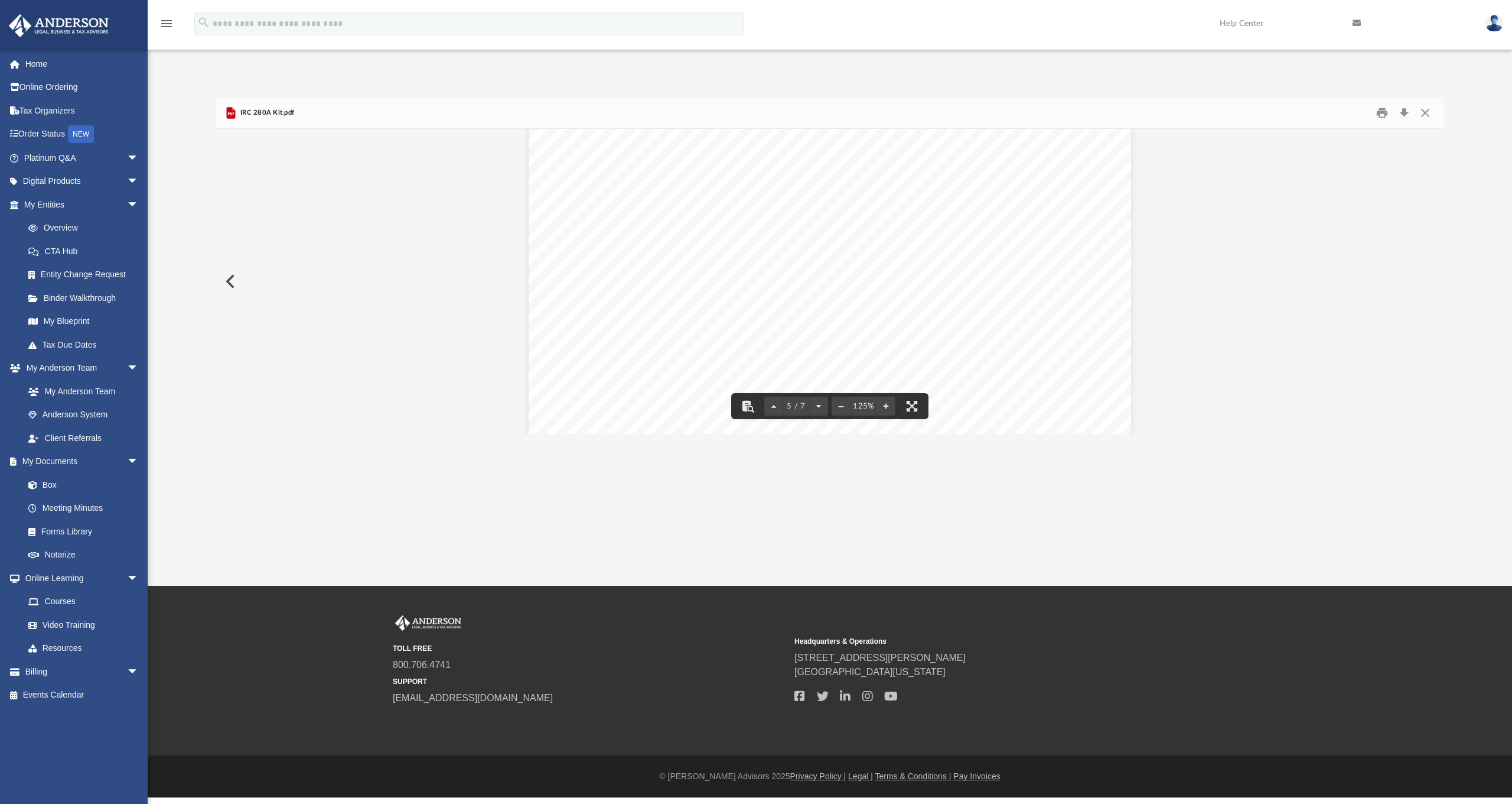
scroll to position [2836, 0]
click at [1426, 114] on button "Close" at bounding box center [1425, 113] width 21 height 18
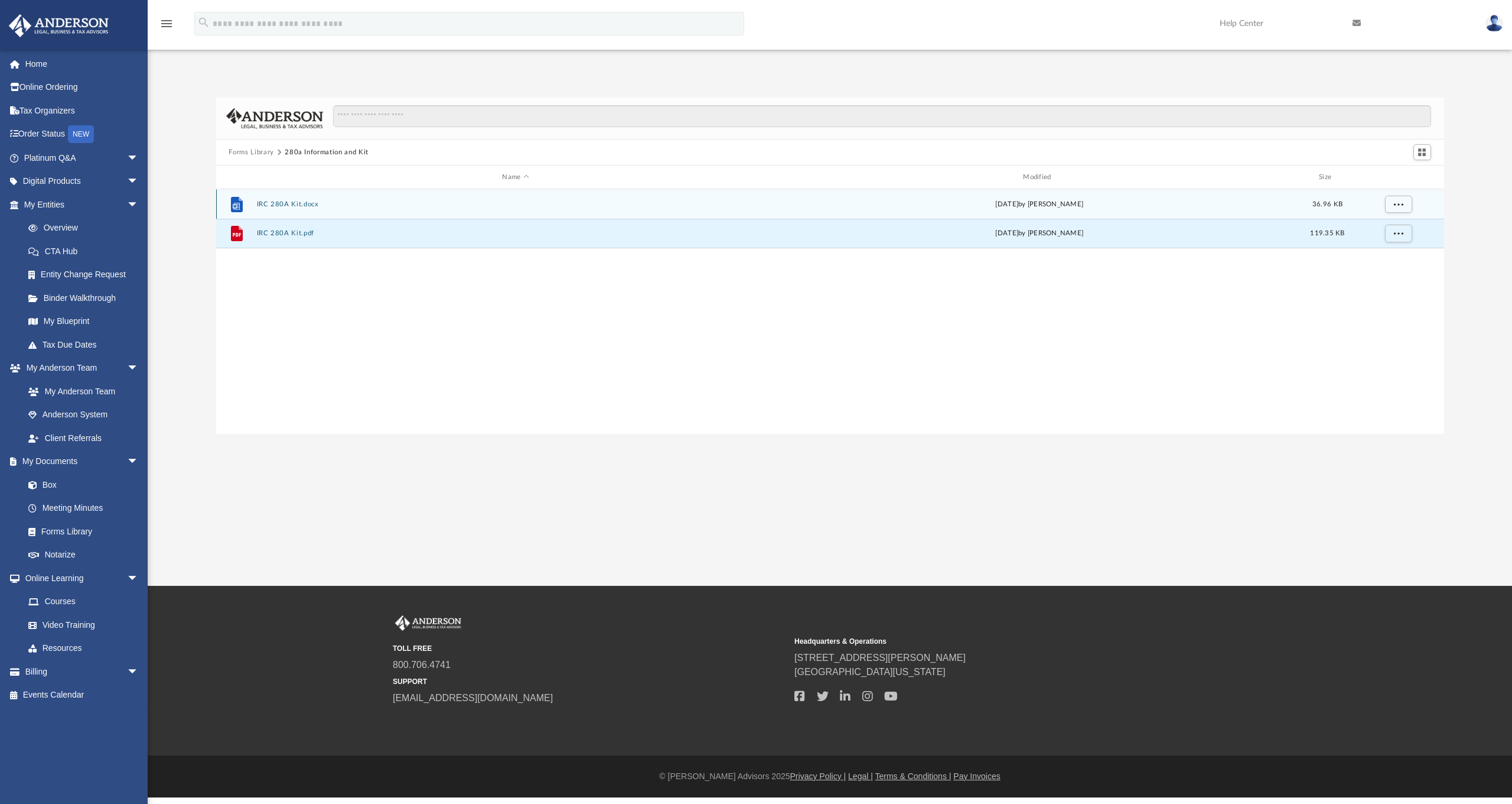
click at [258, 200] on button "IRC 280A Kit.docx" at bounding box center [516, 204] width 519 height 8
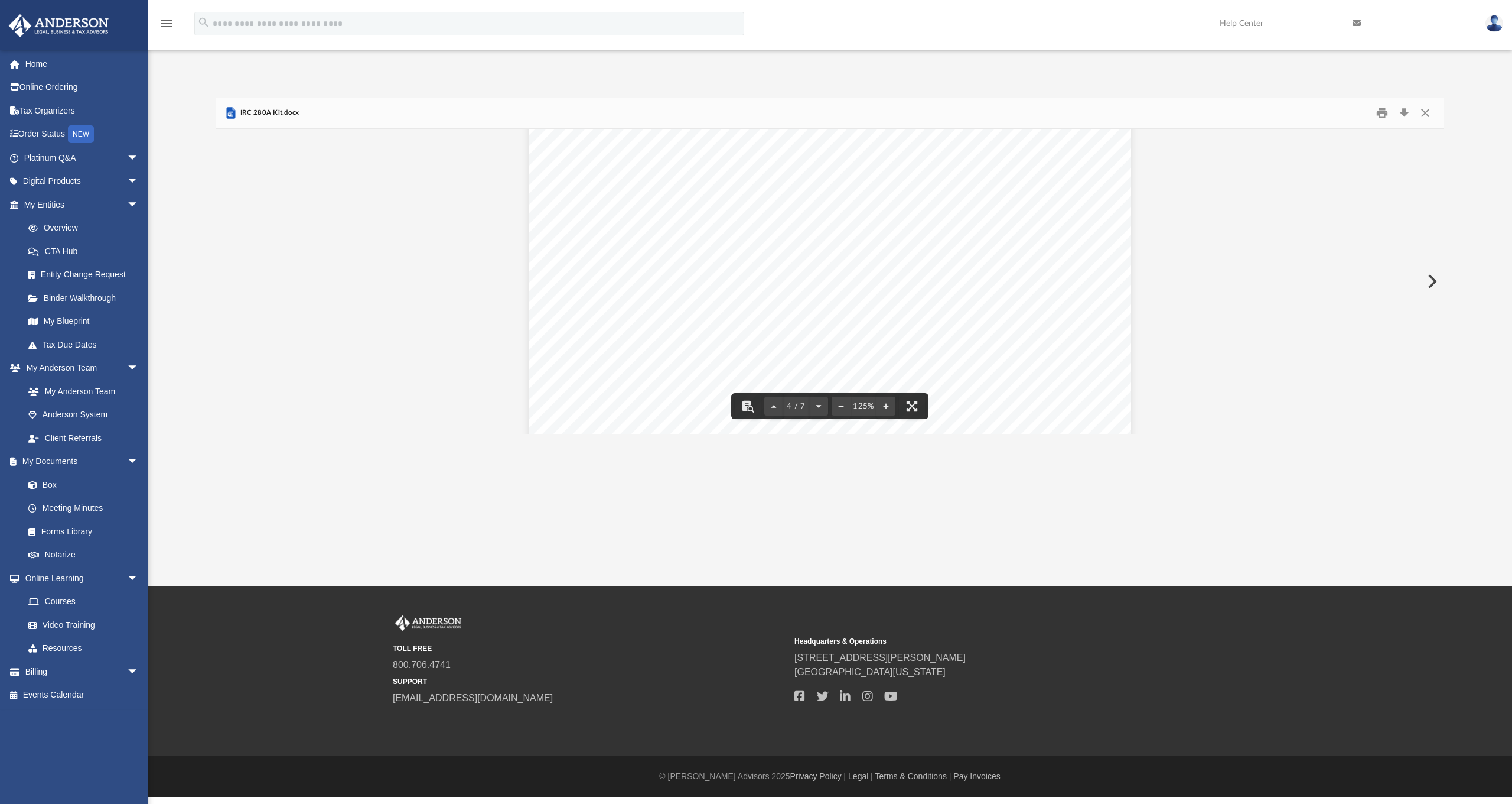
scroll to position [2913, 0]
click at [1424, 113] on button "Close" at bounding box center [1425, 113] width 21 height 18
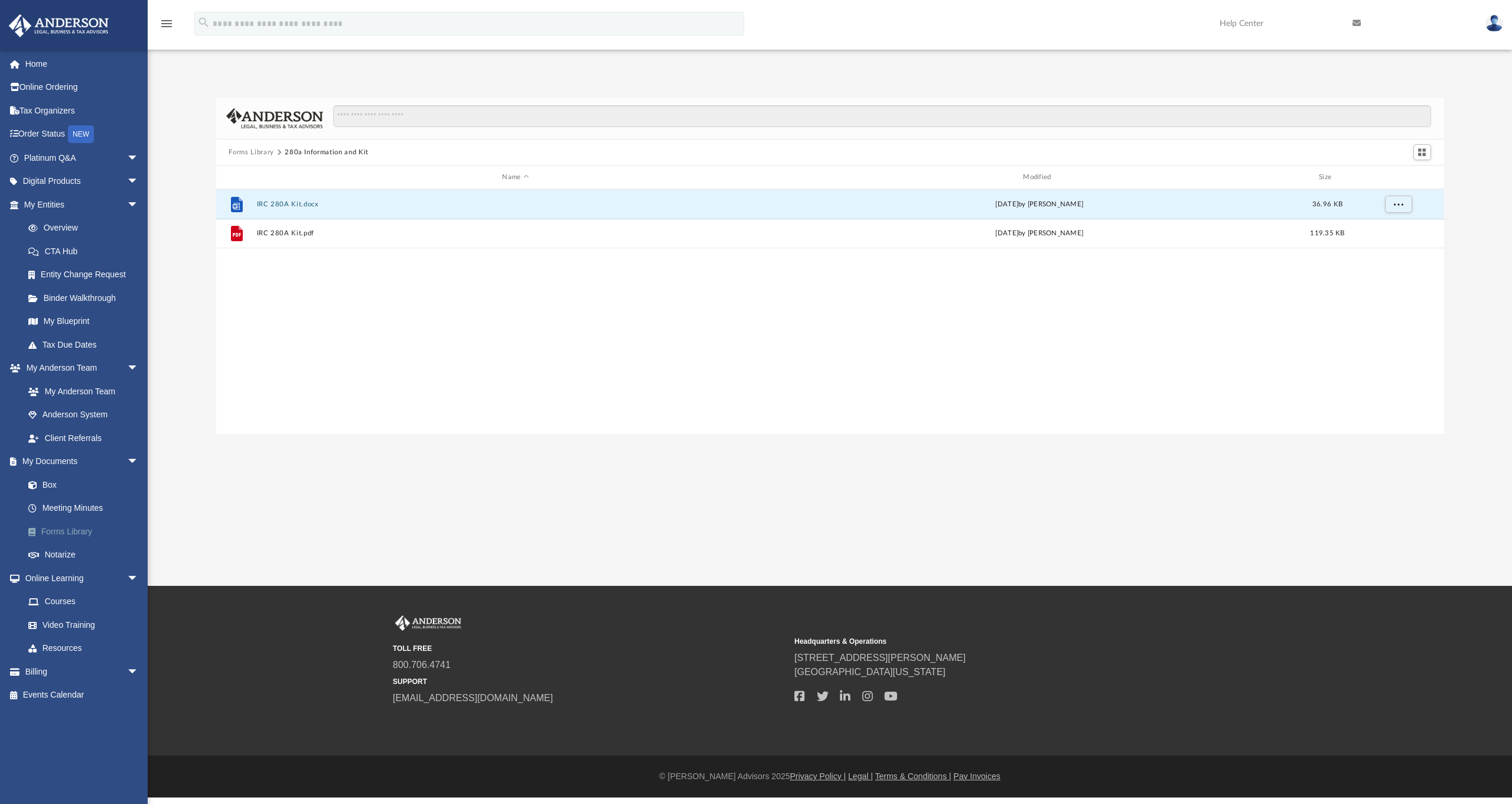
click at [82, 530] on link "Forms Library" at bounding box center [87, 531] width 140 height 24
click at [70, 552] on link "Notarize" at bounding box center [87, 555] width 140 height 24
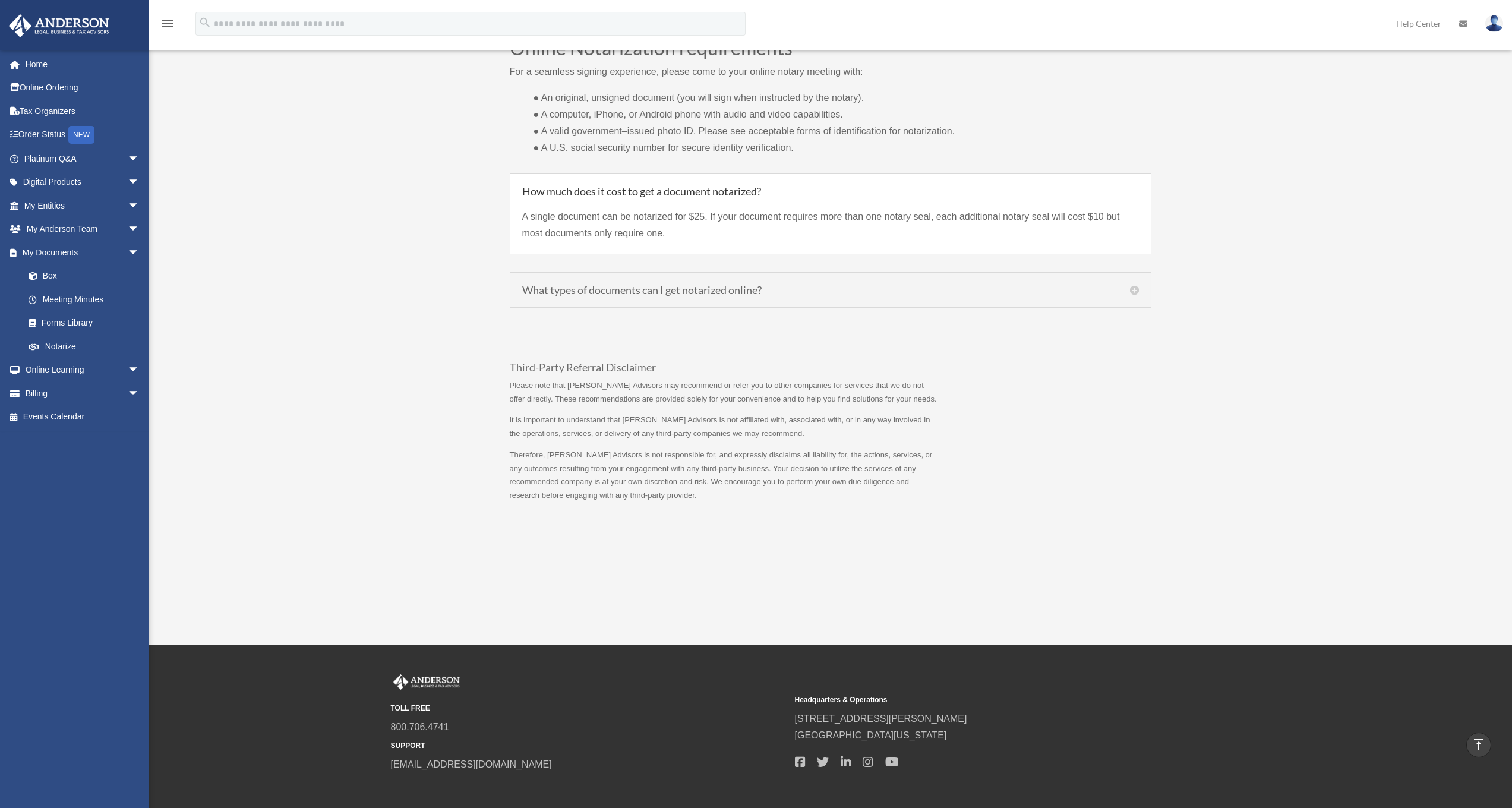
scroll to position [751, 0]
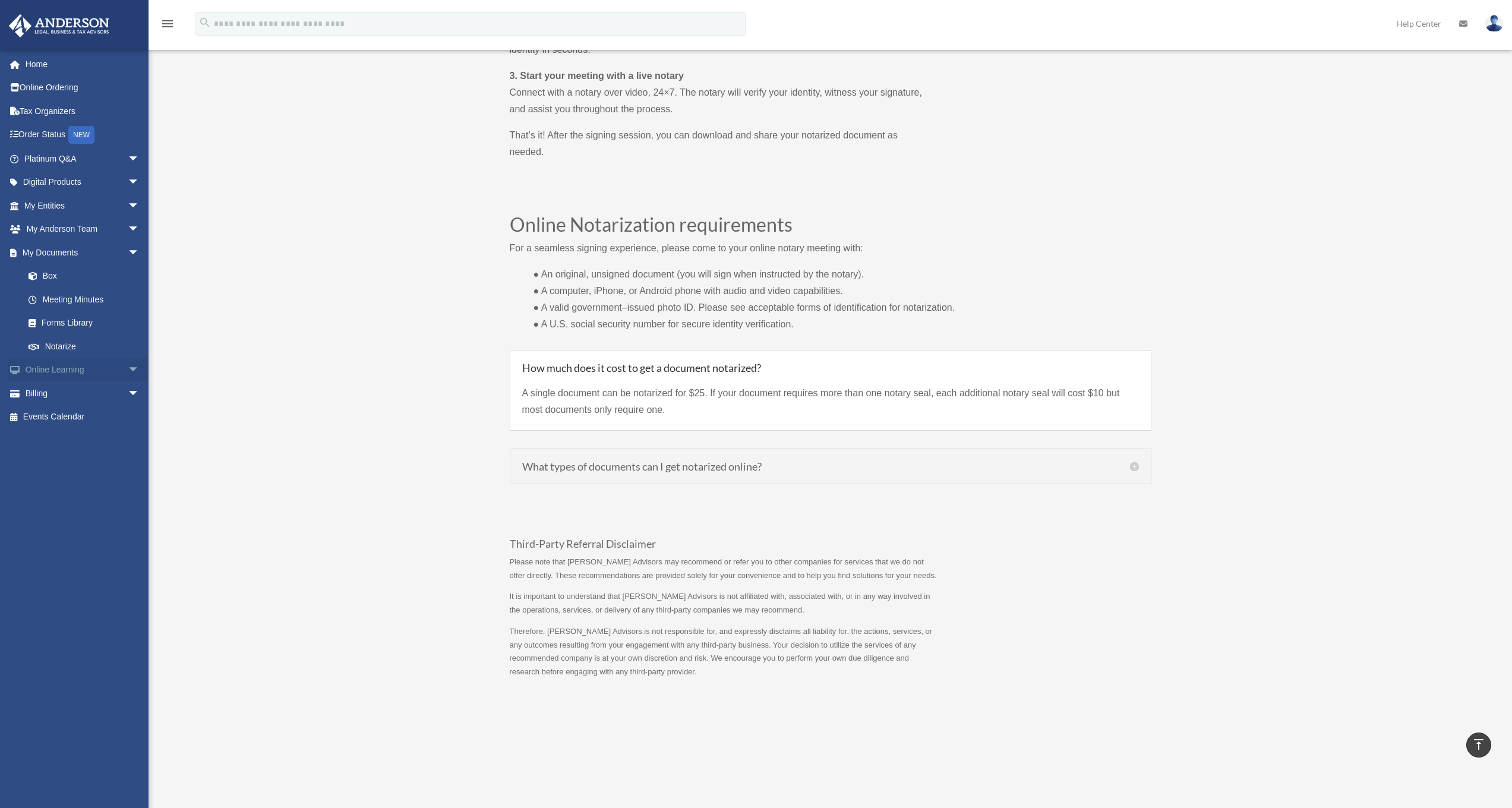
click at [46, 371] on link "Online Learning arrow_drop_down" at bounding box center [83, 370] width 149 height 24
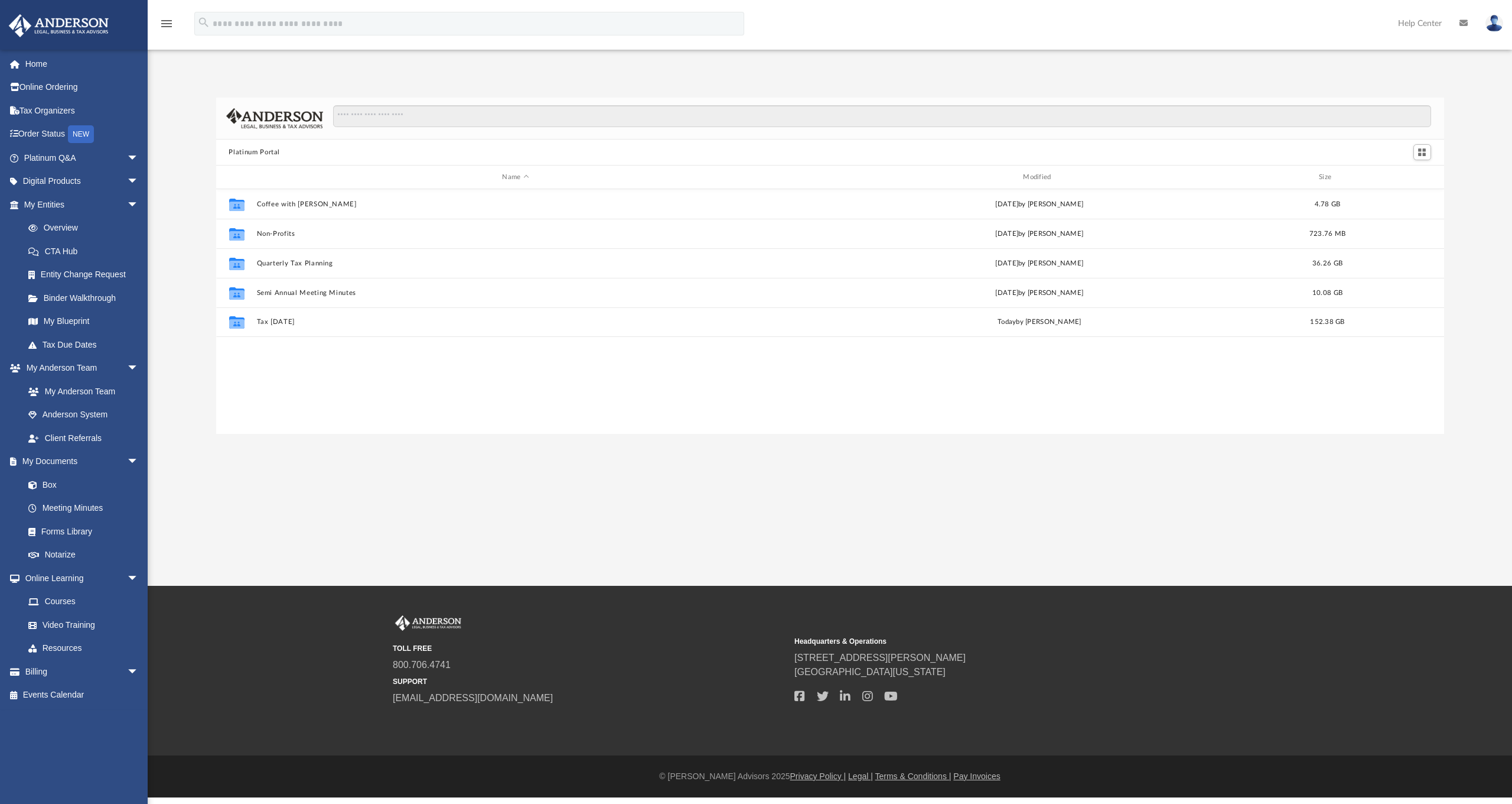
scroll to position [260, 1220]
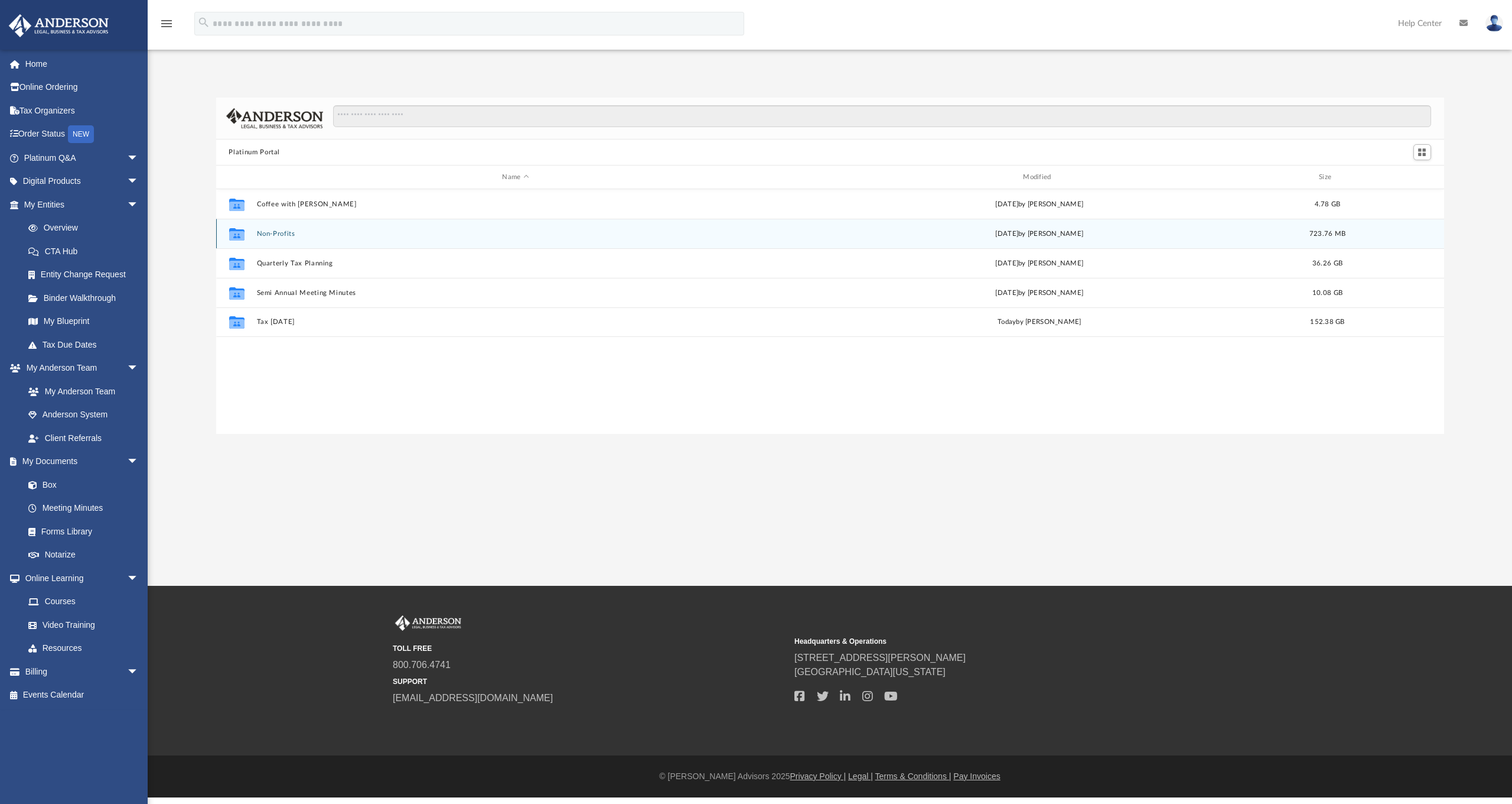
click at [284, 232] on button "Non-Profits" at bounding box center [516, 234] width 519 height 8
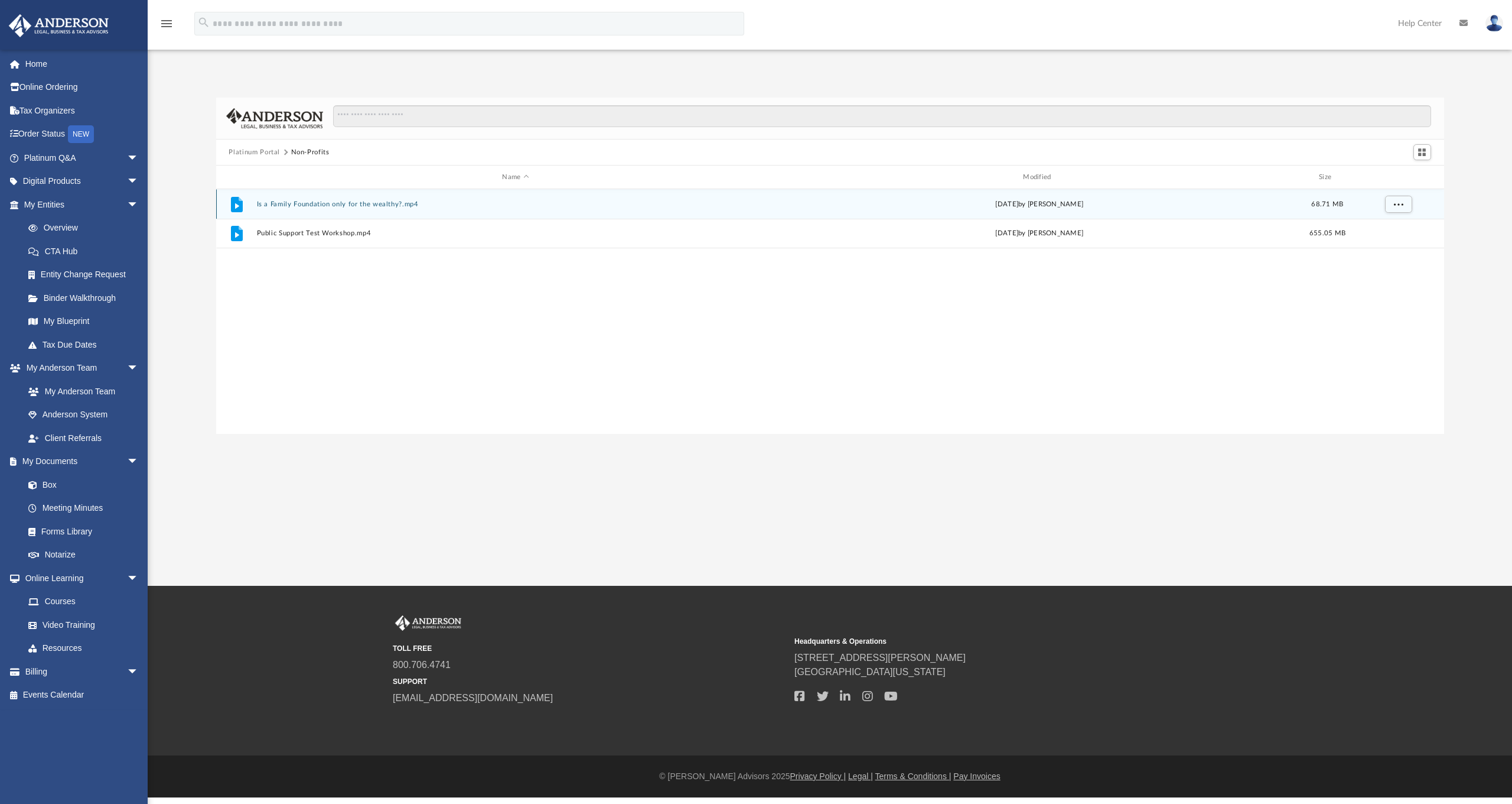
click at [300, 204] on button "Is a Family Foundation only for the wealthy?.mp4" at bounding box center [516, 204] width 519 height 8
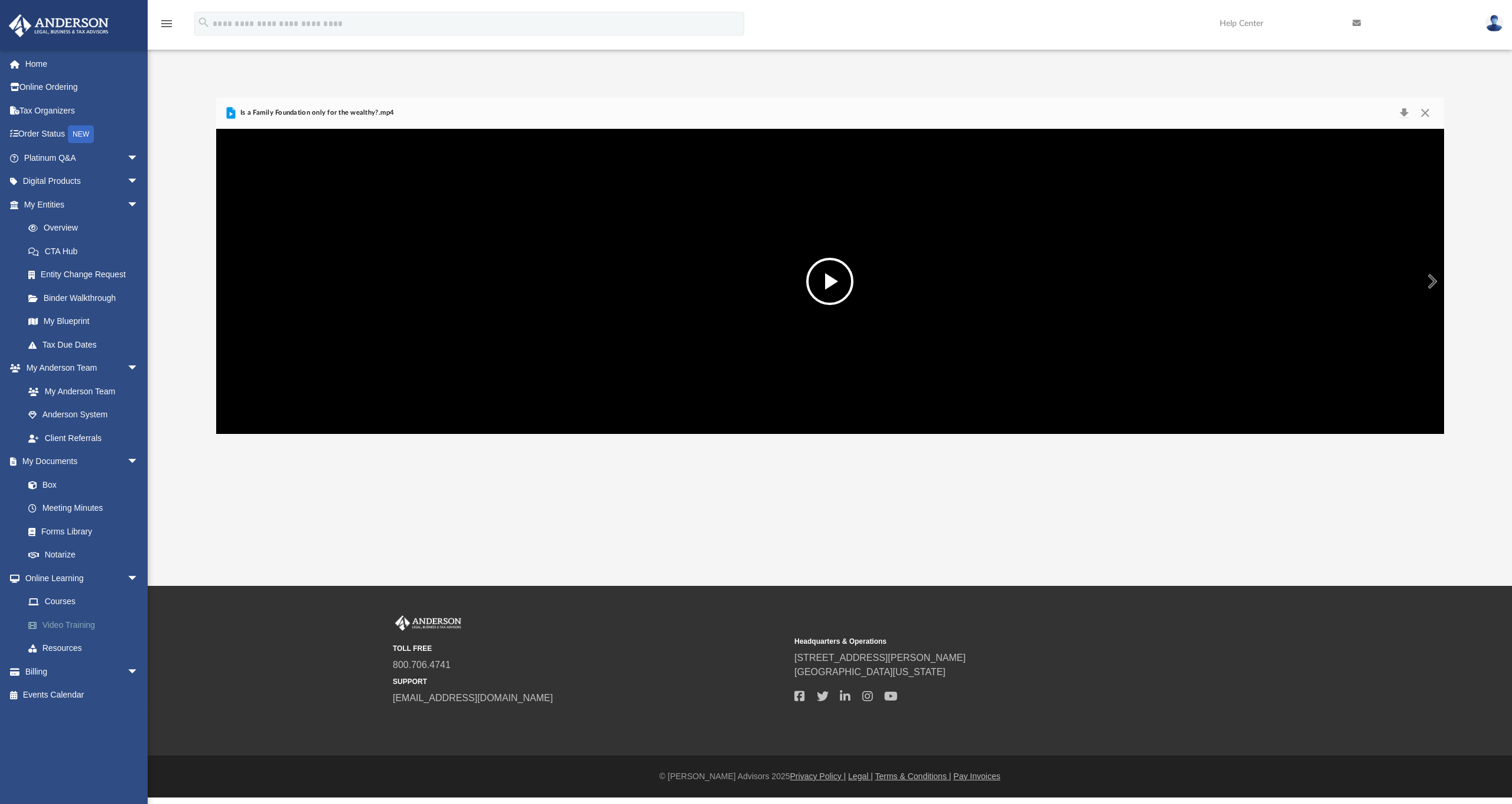
click at [88, 617] on link "Video Training" at bounding box center [87, 624] width 140 height 24
click at [59, 595] on link "Courses" at bounding box center [87, 601] width 140 height 24
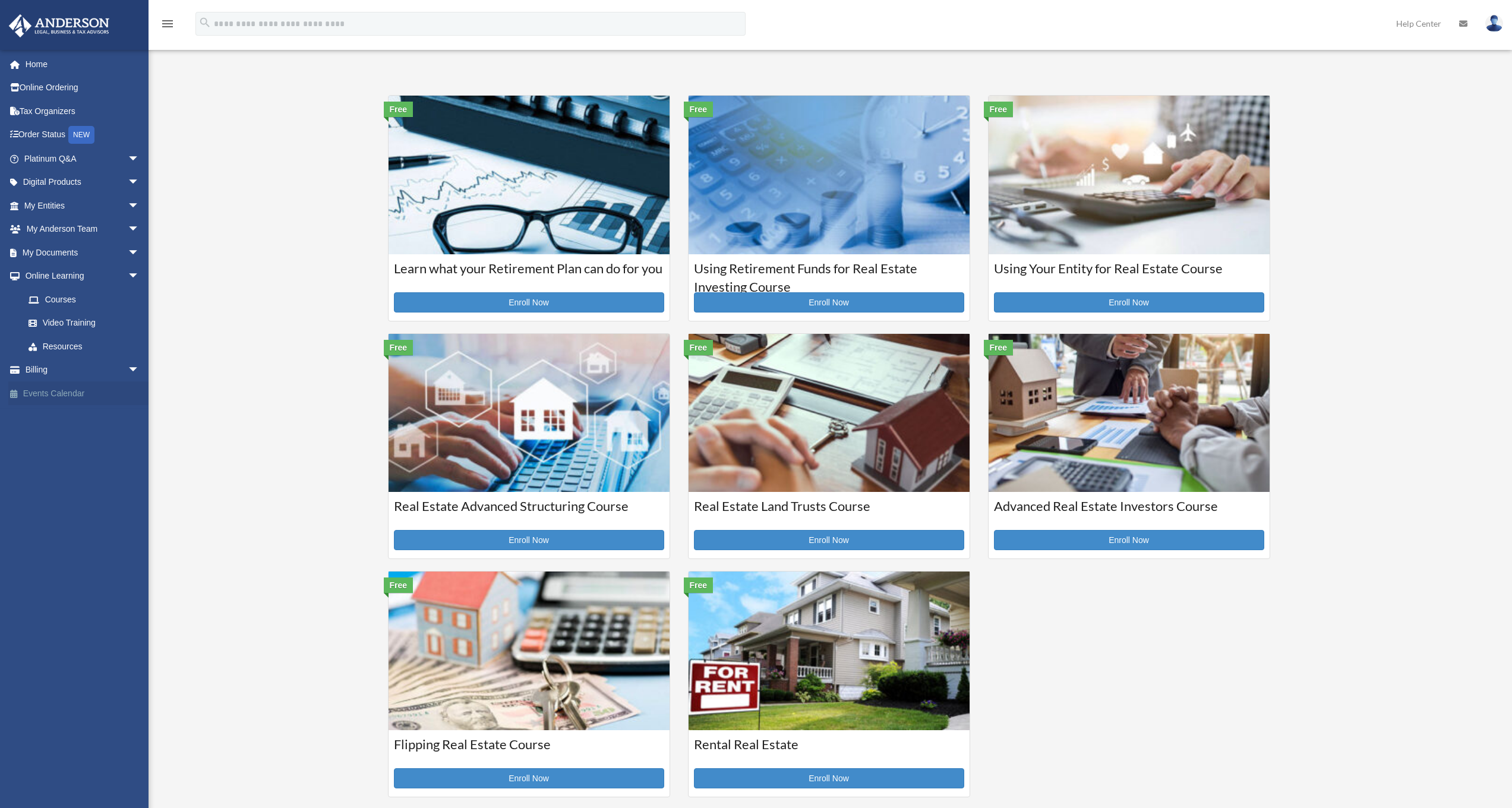
click at [50, 393] on link "Events Calendar" at bounding box center [83, 393] width 149 height 24
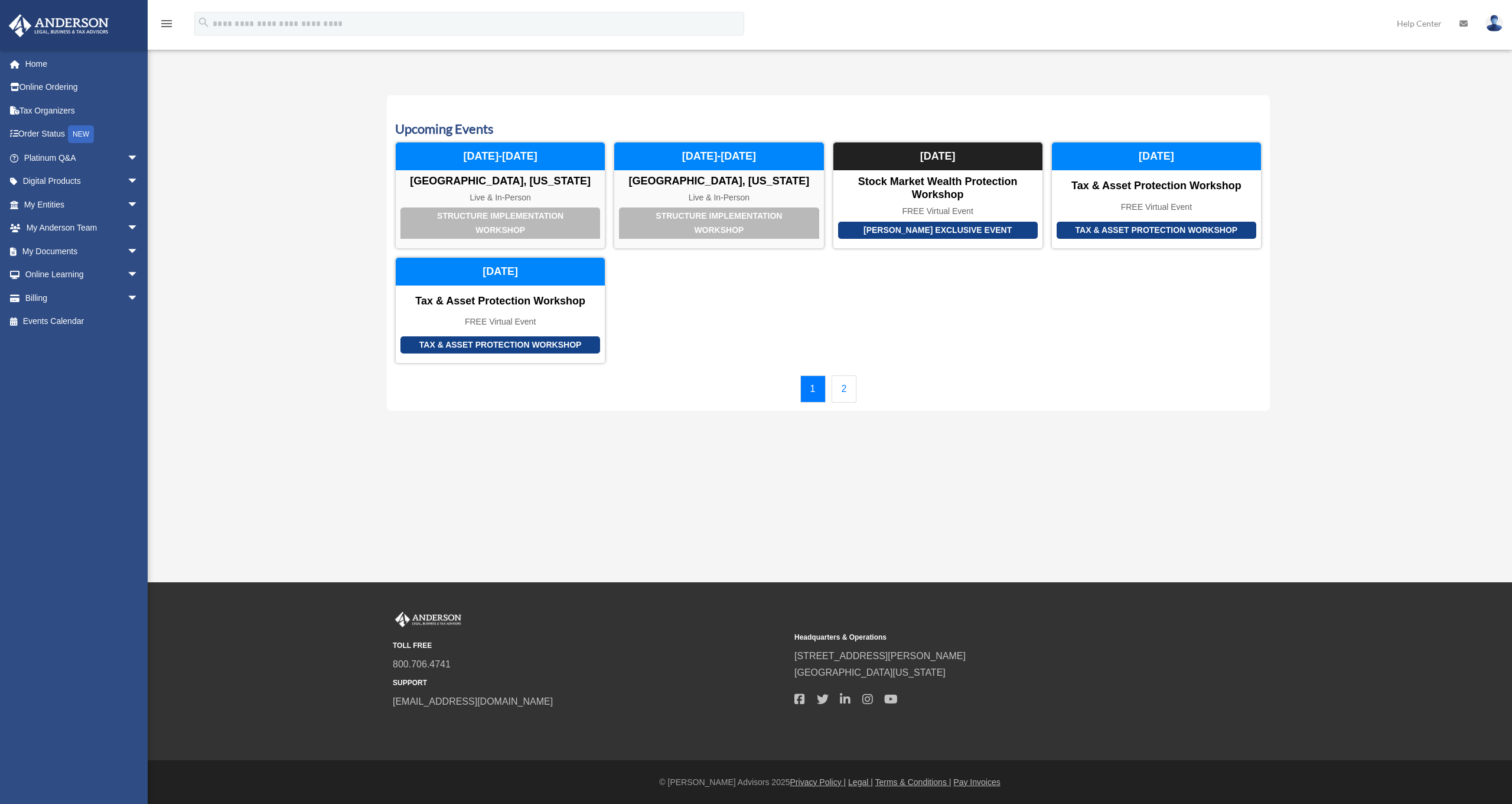
click at [854, 388] on link "2" at bounding box center [844, 389] width 25 height 27
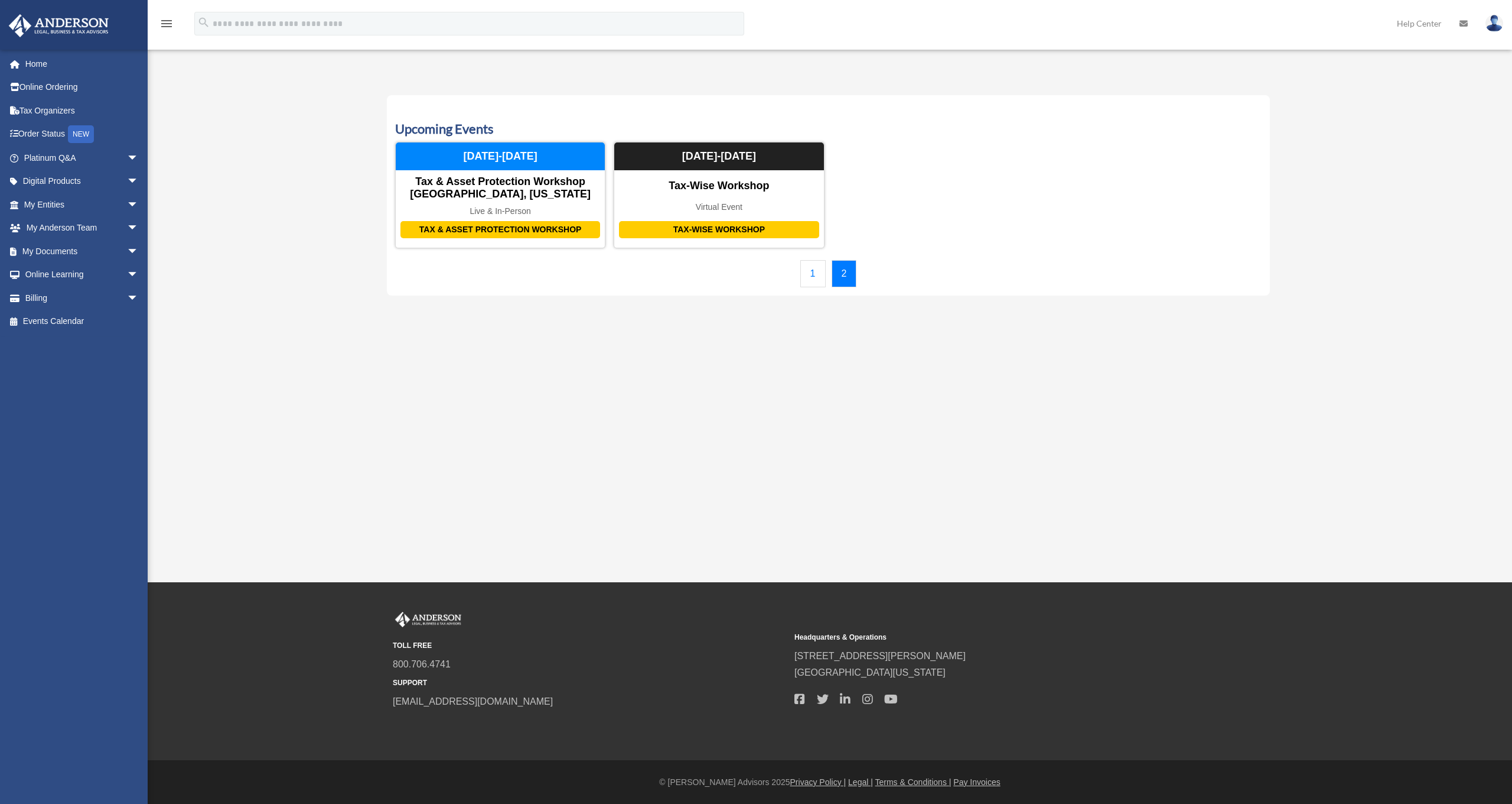
click at [803, 271] on link "1" at bounding box center [813, 274] width 25 height 27
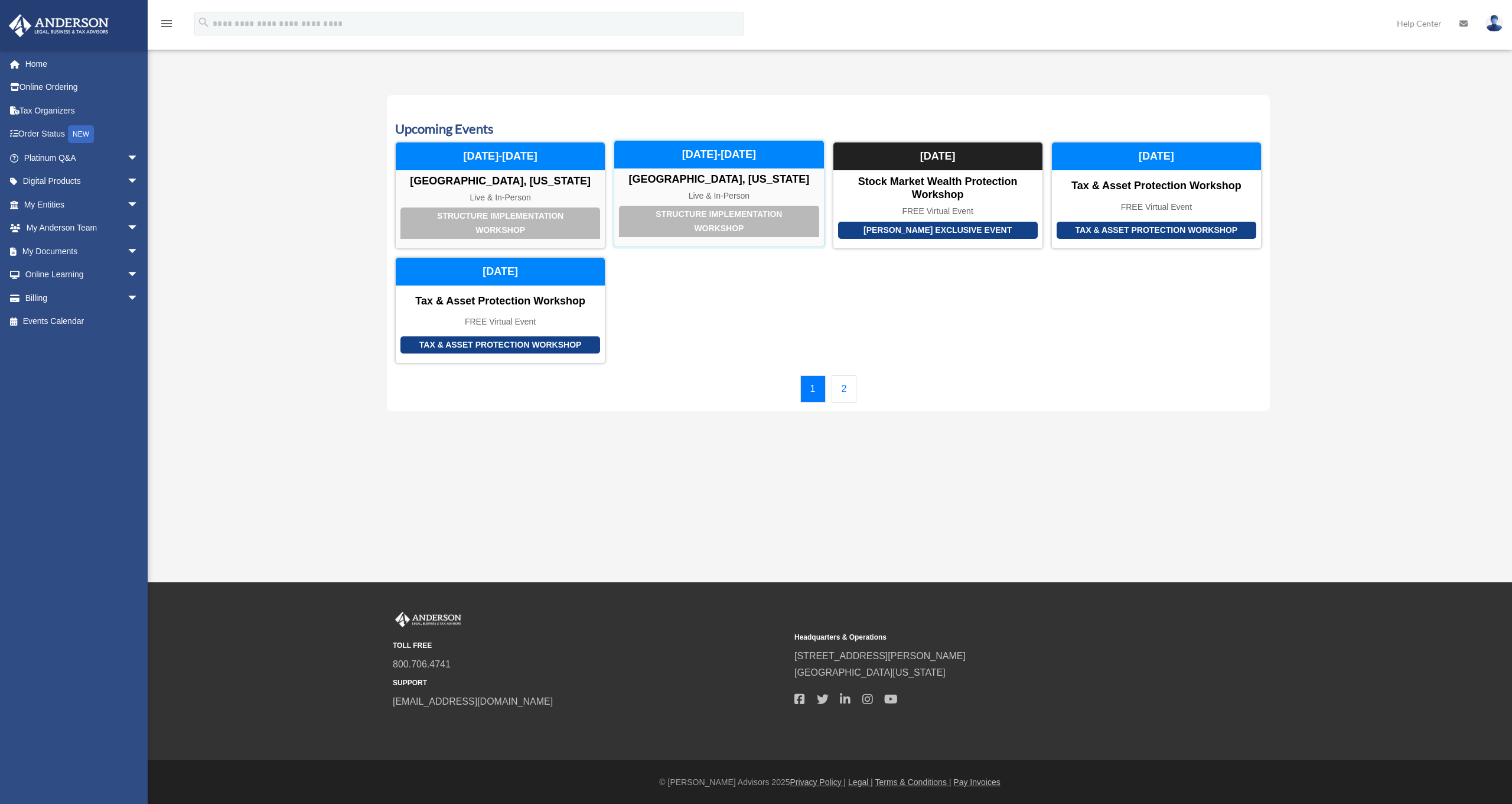
click at [697, 219] on div "Structure Implementation Workshop" at bounding box center [719, 221] width 200 height 31
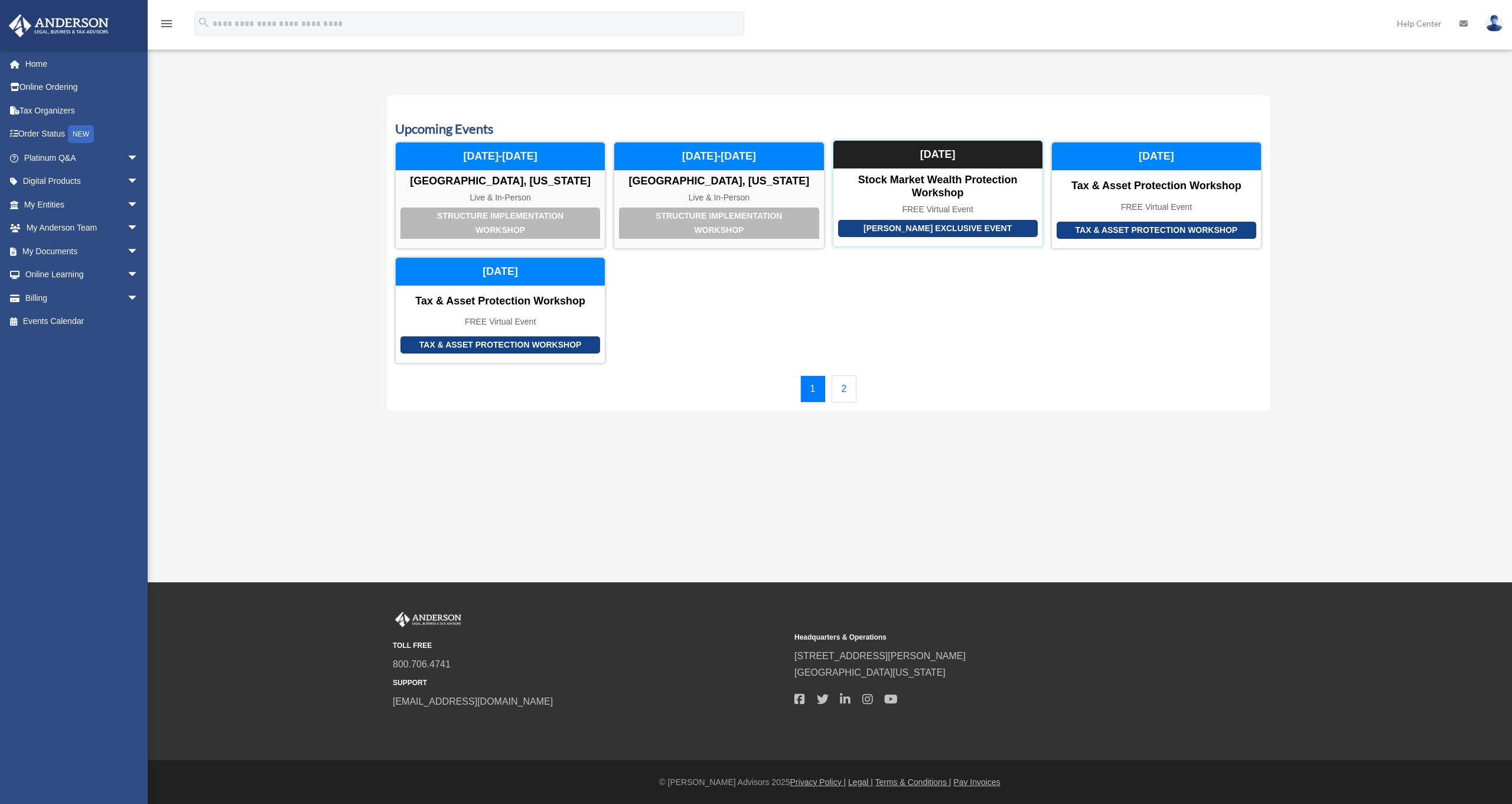
click at [885, 225] on div "[PERSON_NAME] Exclusive Event" at bounding box center [938, 228] width 200 height 17
click at [61, 320] on link "Events Calendar" at bounding box center [82, 321] width 149 height 24
click at [127, 292] on span "arrow_drop_down" at bounding box center [139, 298] width 24 height 24
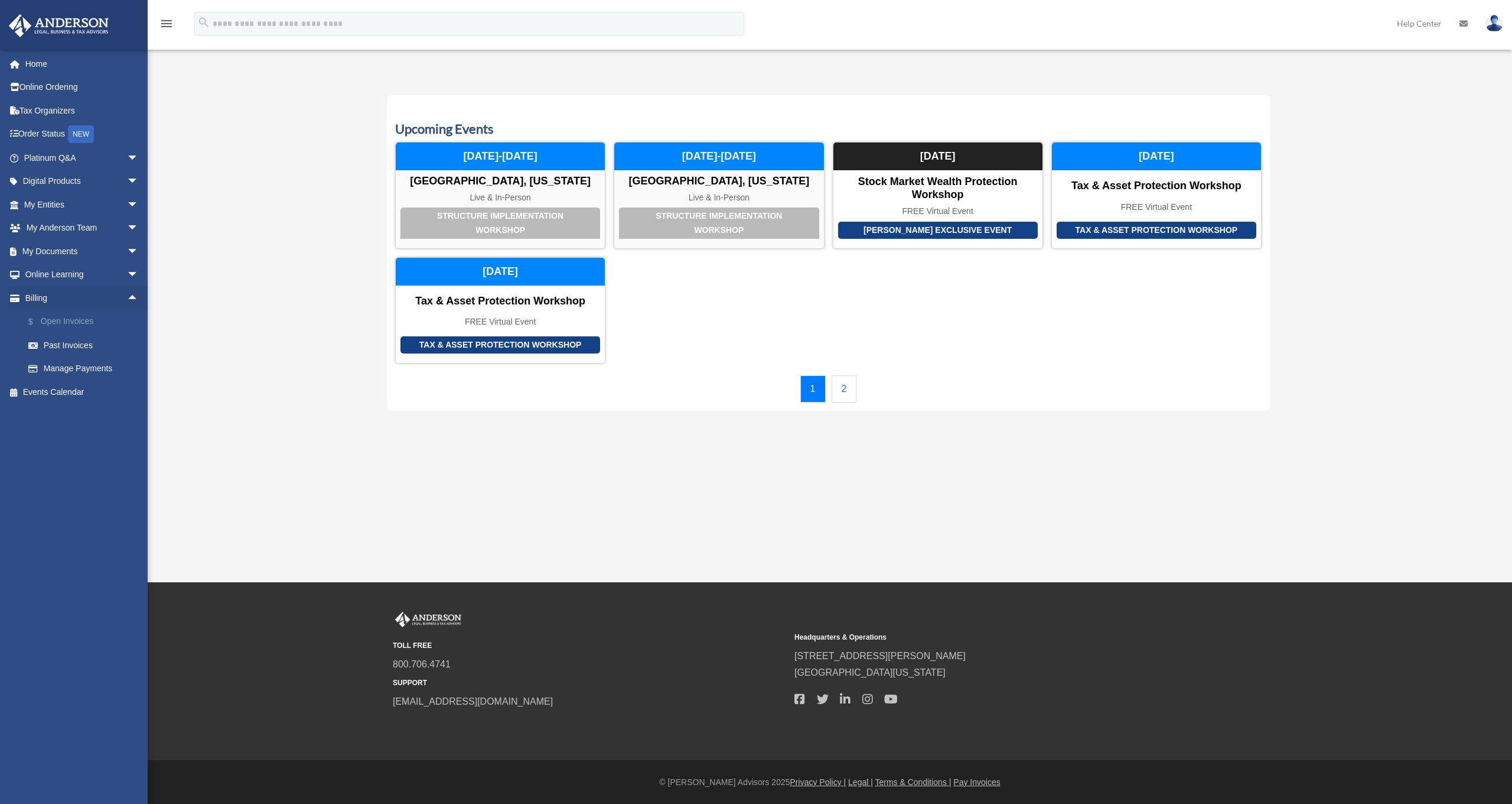
click at [88, 317] on link "$ Open Invoices" at bounding box center [87, 322] width 140 height 24
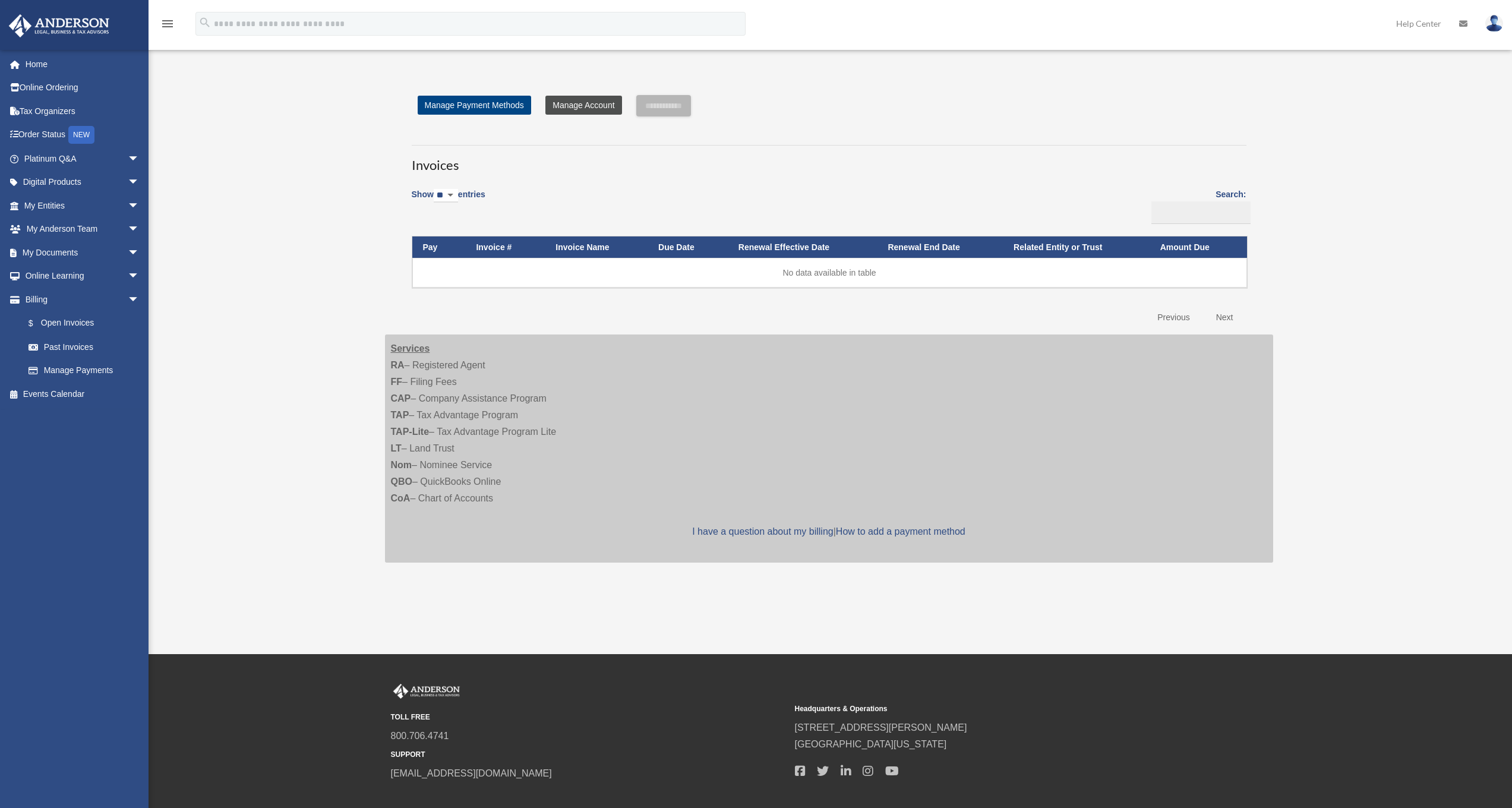
click at [589, 109] on link "Manage Account" at bounding box center [583, 105] width 76 height 19
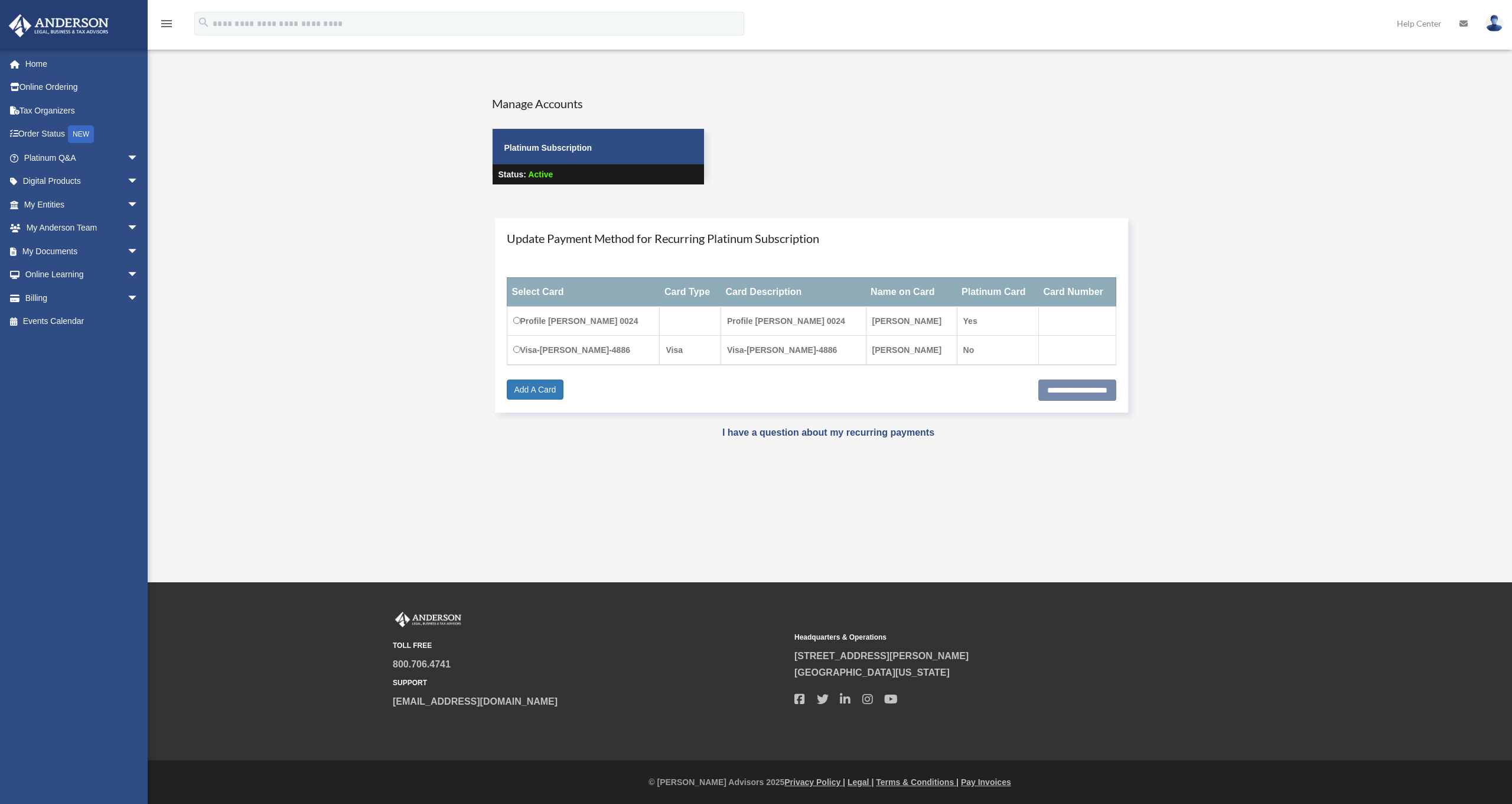
click at [600, 349] on td "Visa-[PERSON_NAME]-4886" at bounding box center [583, 350] width 153 height 30
click at [367, 184] on div "User Account ppatel9698@gmail.com Sign Out ppatel9698@gmail.com Home Online Ord…" at bounding box center [756, 266] width 1512 height 412
click at [43, 296] on link "Billing arrow_drop_down" at bounding box center [82, 297] width 149 height 24
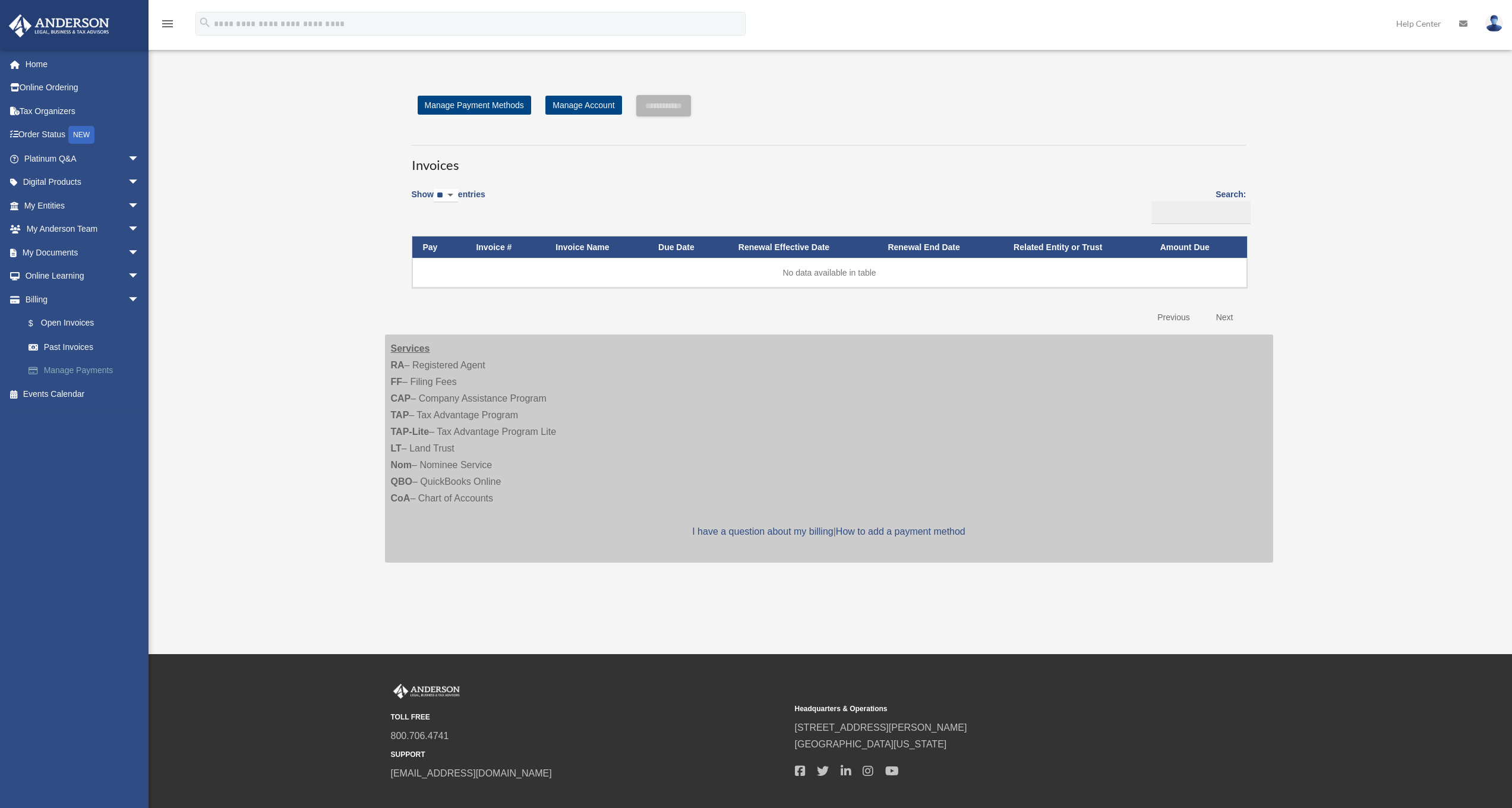
click at [97, 365] on link "Manage Payments" at bounding box center [87, 370] width 141 height 24
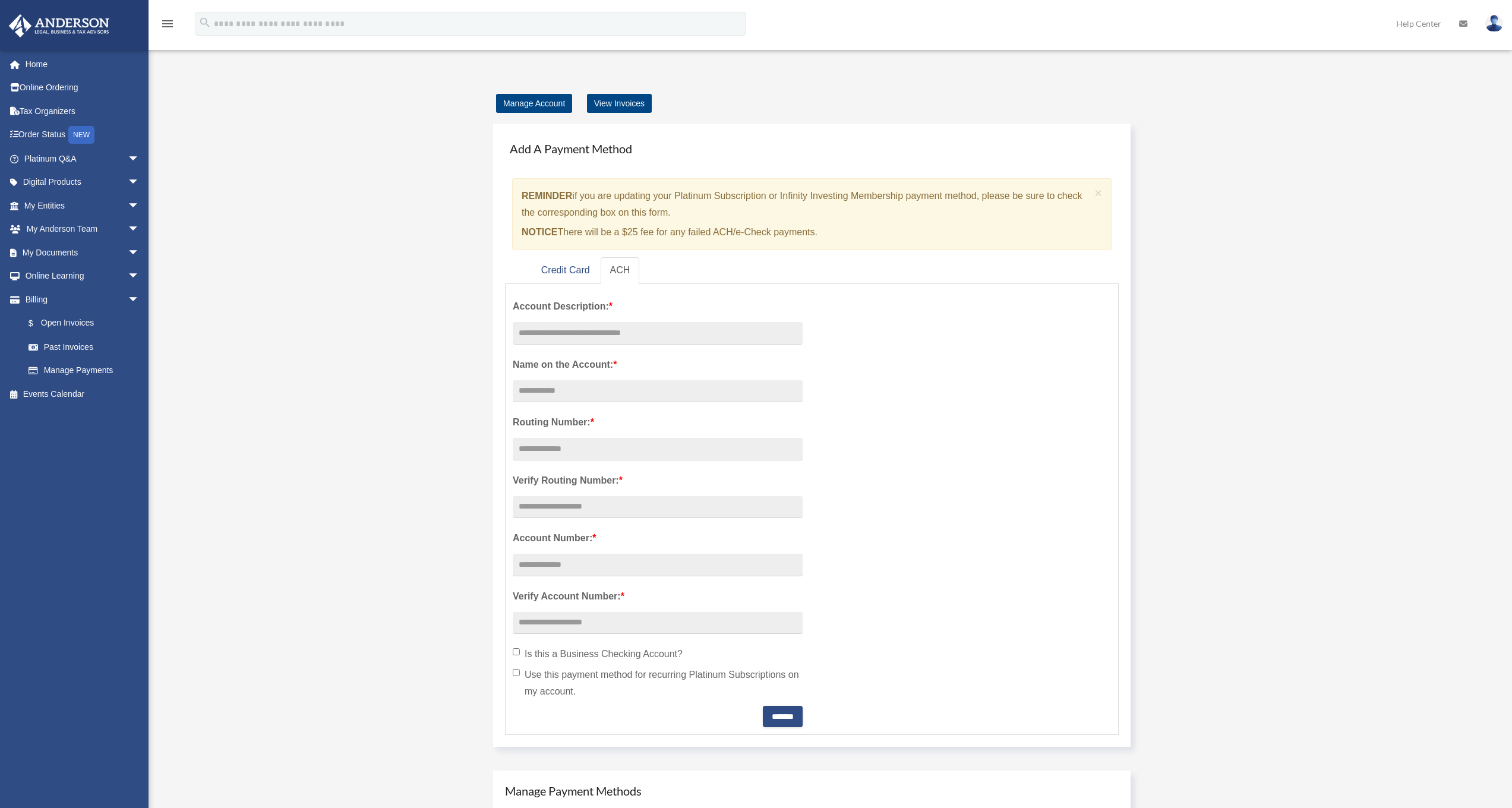
scroll to position [526, 0]
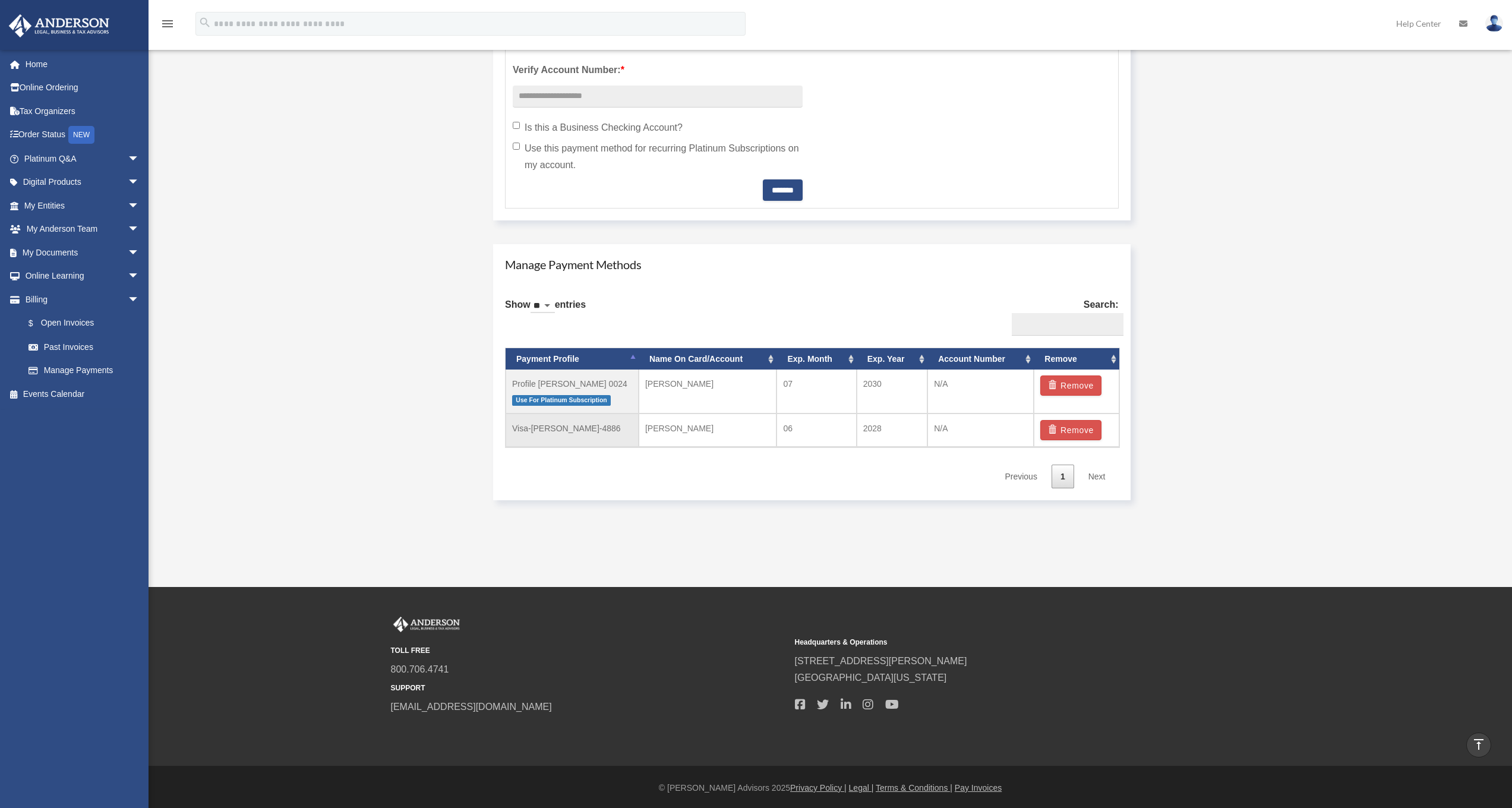
click at [577, 435] on td "Visa-Pankaj-Patel-4886" at bounding box center [572, 430] width 133 height 33
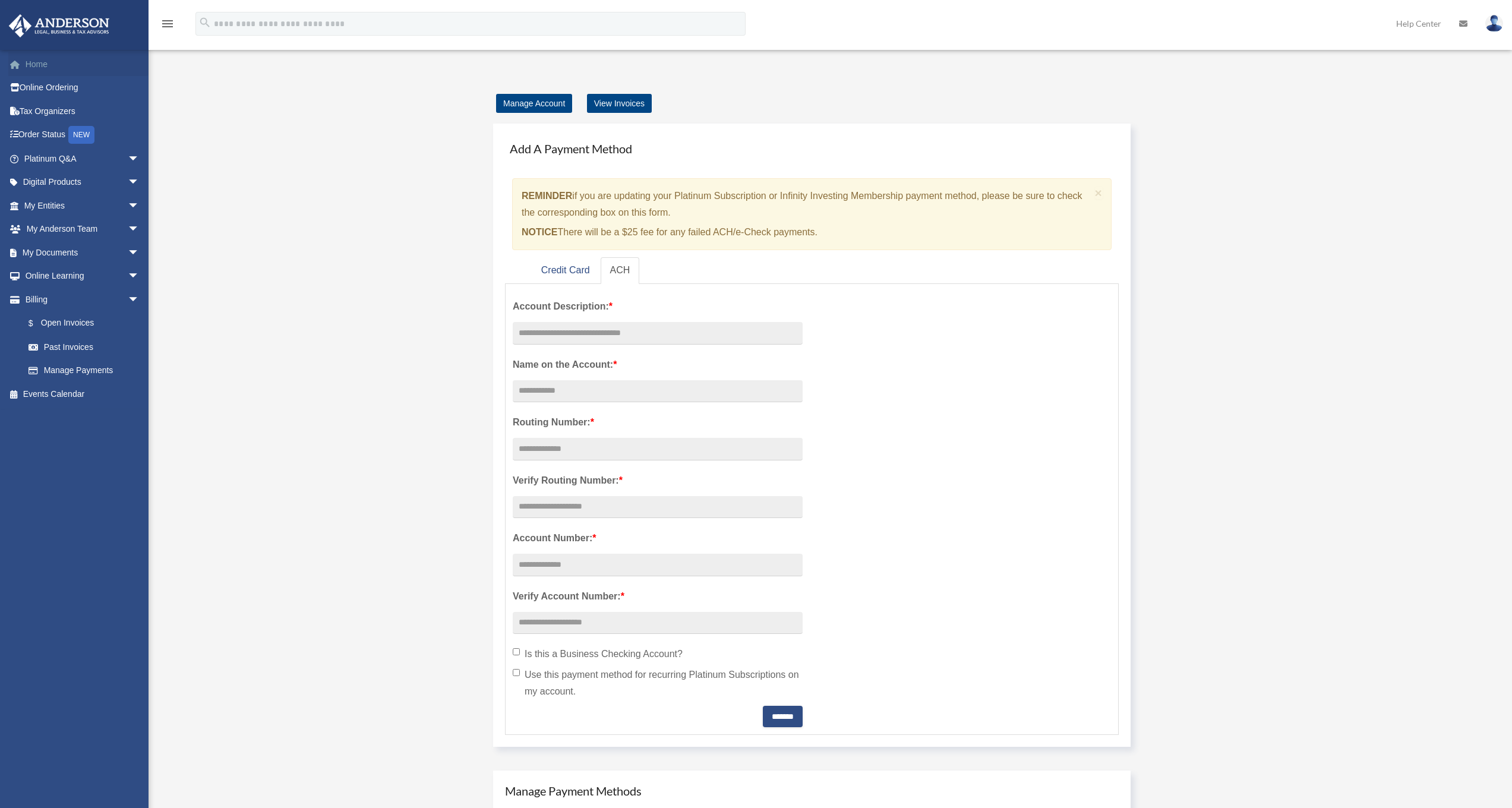
click at [40, 67] on link "Home" at bounding box center [83, 64] width 149 height 24
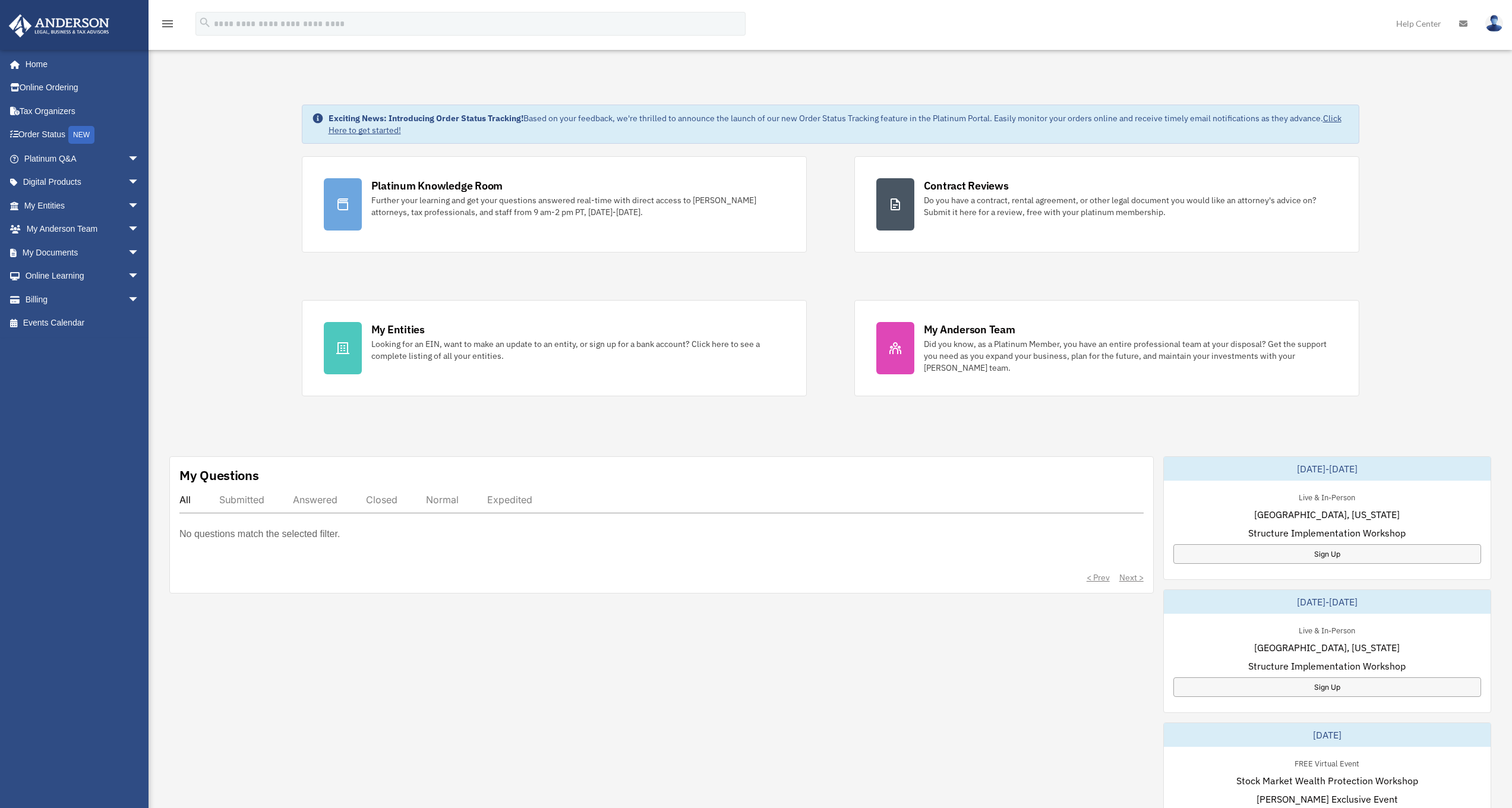
click at [1422, 23] on link "Help Center" at bounding box center [1419, 23] width 63 height 47
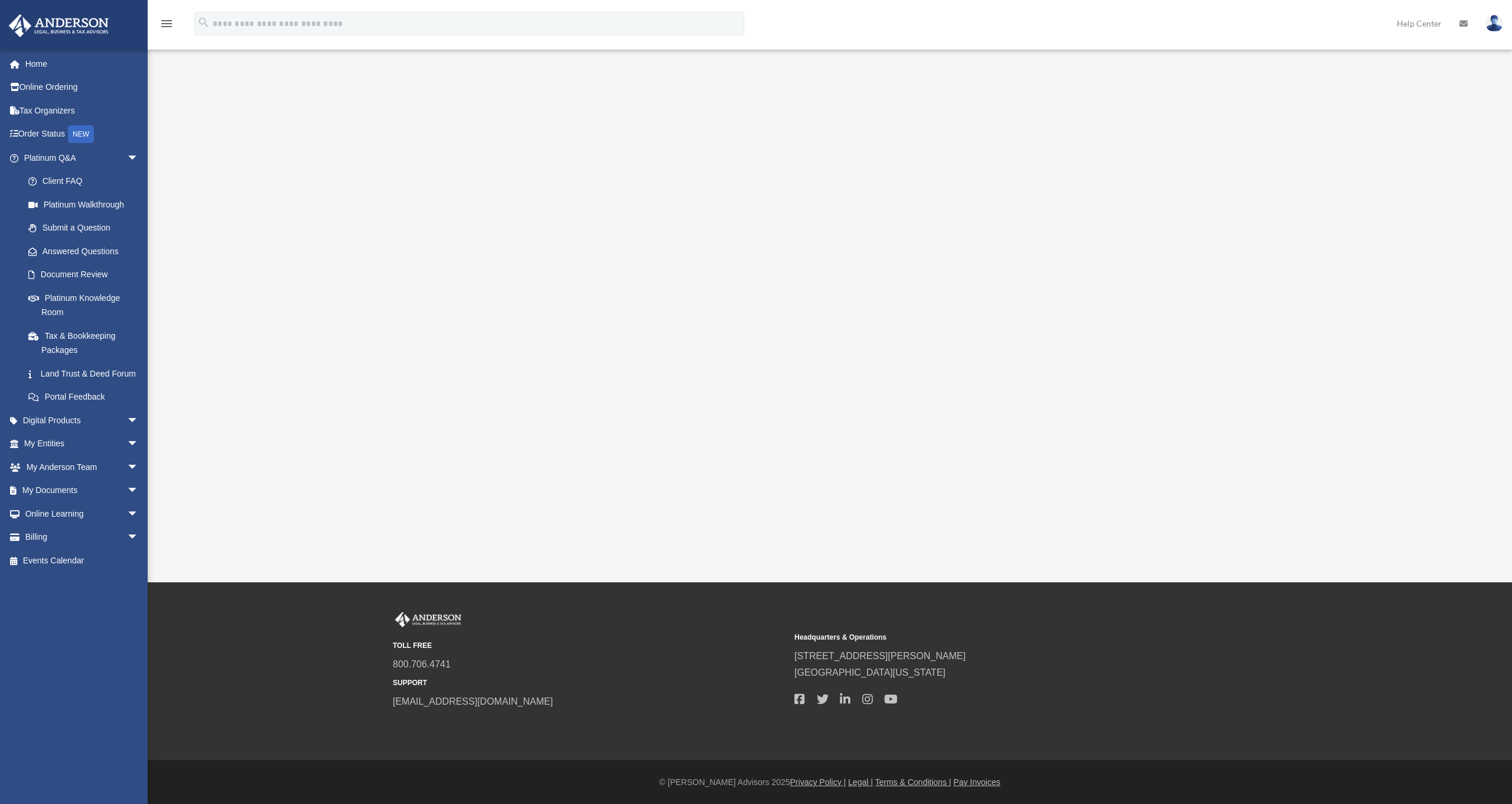
click at [1490, 25] on img at bounding box center [1494, 23] width 18 height 17
click at [1299, 56] on link "My Profile" at bounding box center [1317, 56] width 118 height 24
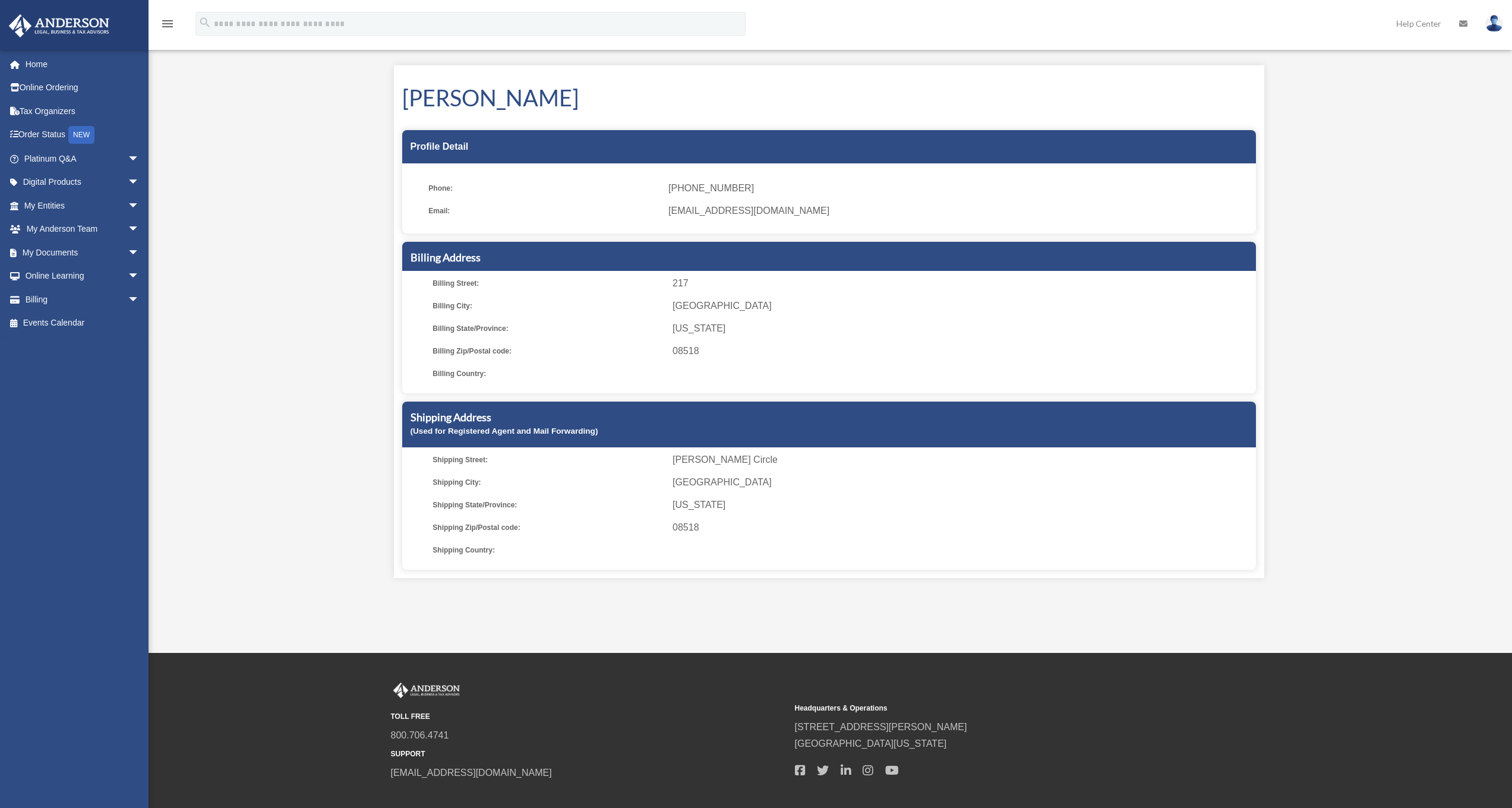
scroll to position [97, 0]
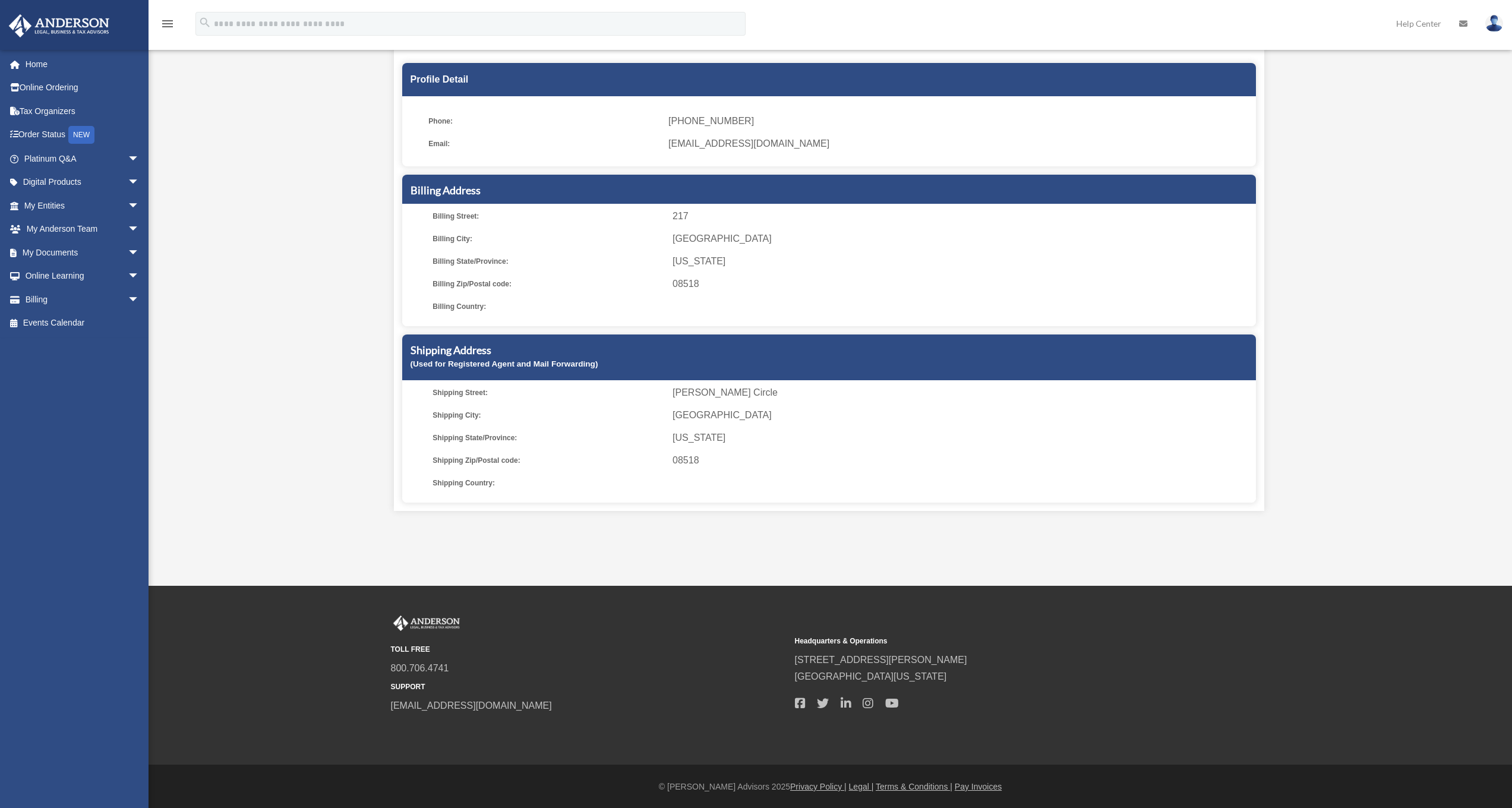
click at [1496, 24] on img at bounding box center [1494, 23] width 18 height 17
click at [1394, 279] on div "My Profile ppatel9698@gmail.com Sign Out ppatel9698@gmail.com Home Online Order…" at bounding box center [756, 245] width 1512 height 562
click at [1419, 22] on link "Help Center" at bounding box center [1419, 23] width 63 height 47
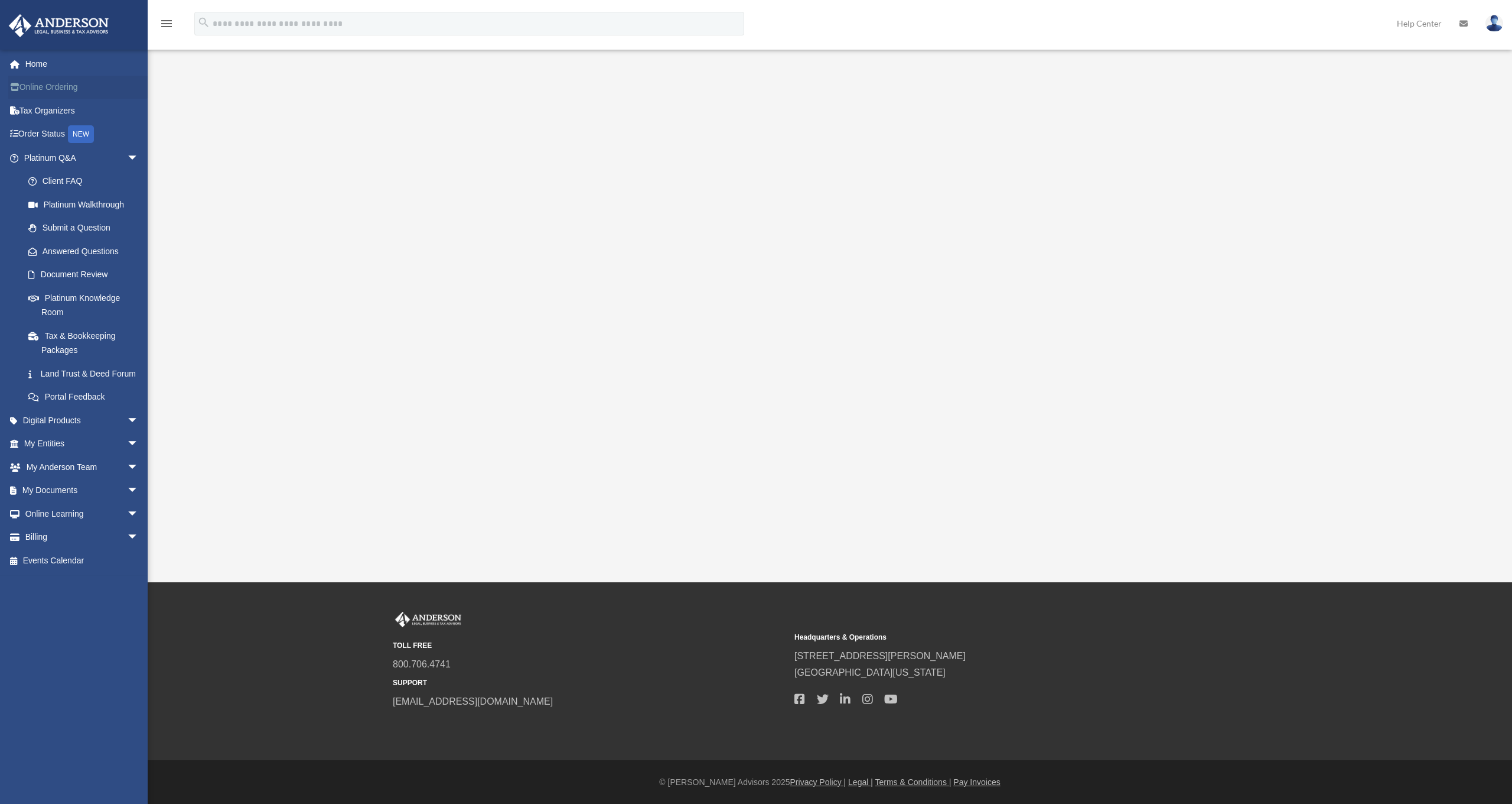
click at [50, 87] on link "Online Ordering" at bounding box center [82, 87] width 149 height 24
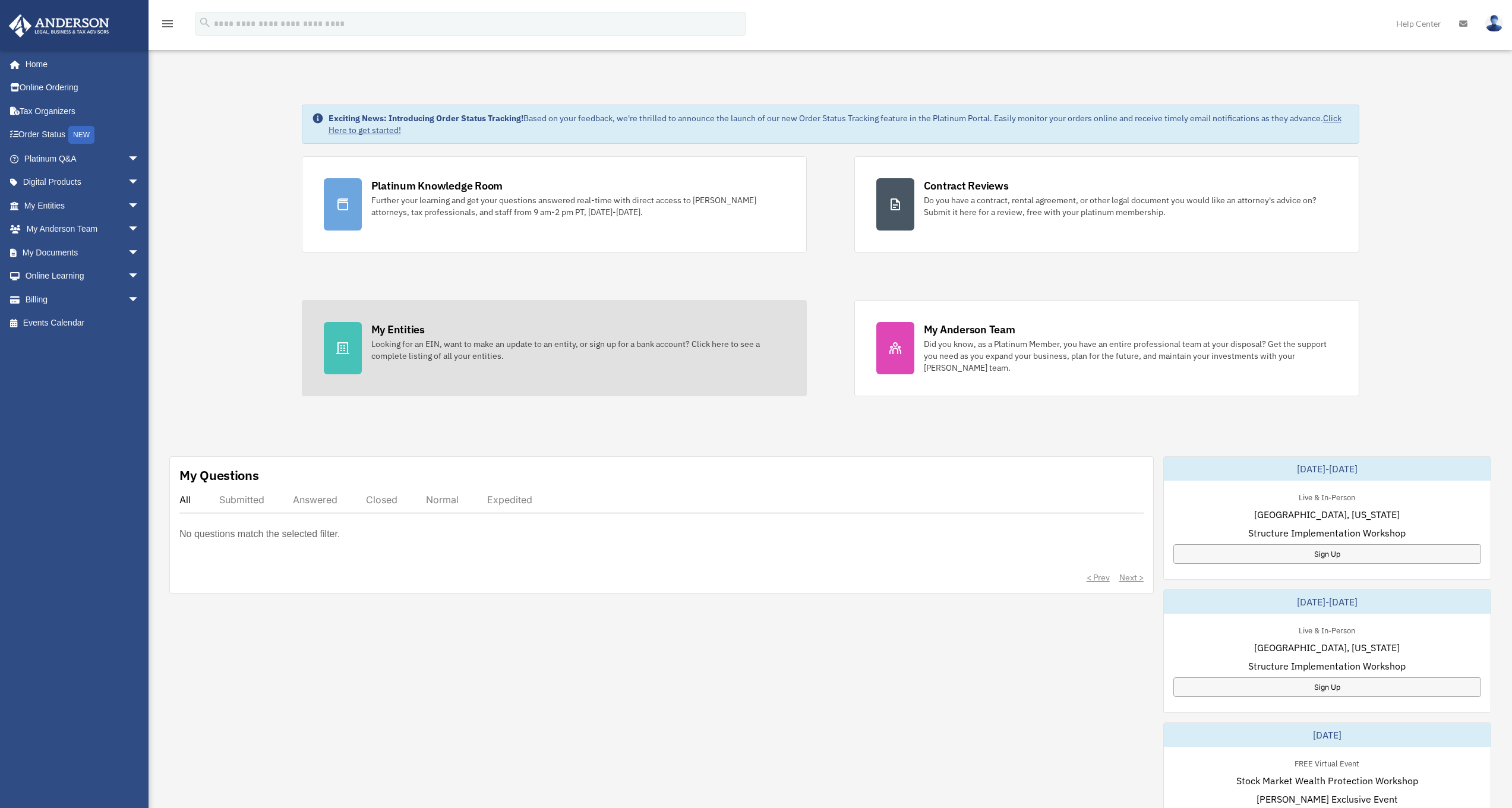
click at [388, 334] on div "My Entities" at bounding box center [398, 329] width 54 height 15
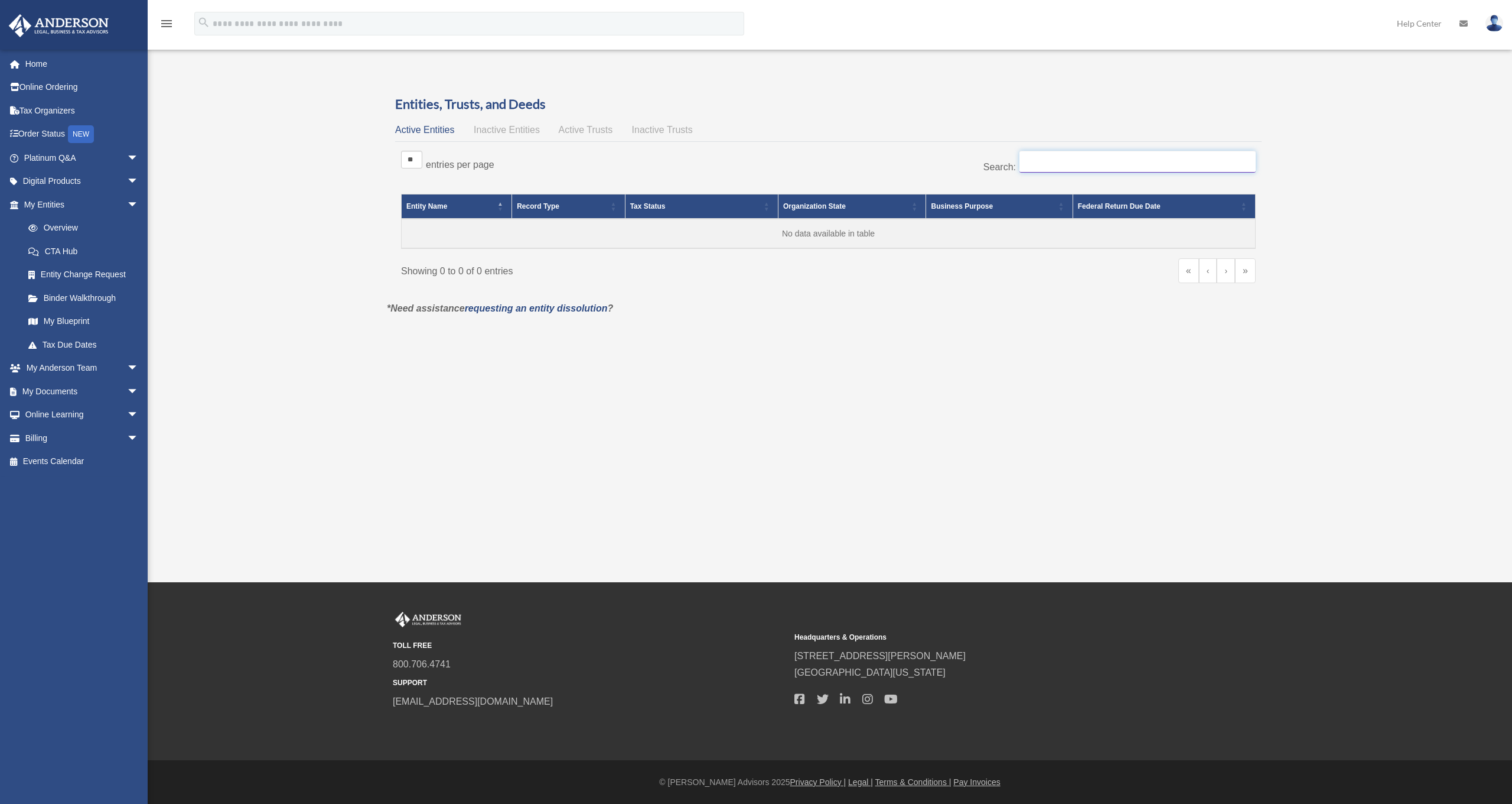
click at [1051, 167] on input "Search:" at bounding box center [1138, 162] width 236 height 22
click at [492, 205] on th "Entity Name" at bounding box center [456, 207] width 110 height 25
click at [503, 207] on span "\a Entity Name: Activate to remove sorting" at bounding box center [500, 206] width 7 height 24
click at [502, 207] on span "\a Entity Name: Activate to sort" at bounding box center [500, 206] width 7 height 24
click at [512, 128] on span "Inactive Entities" at bounding box center [507, 130] width 66 height 10
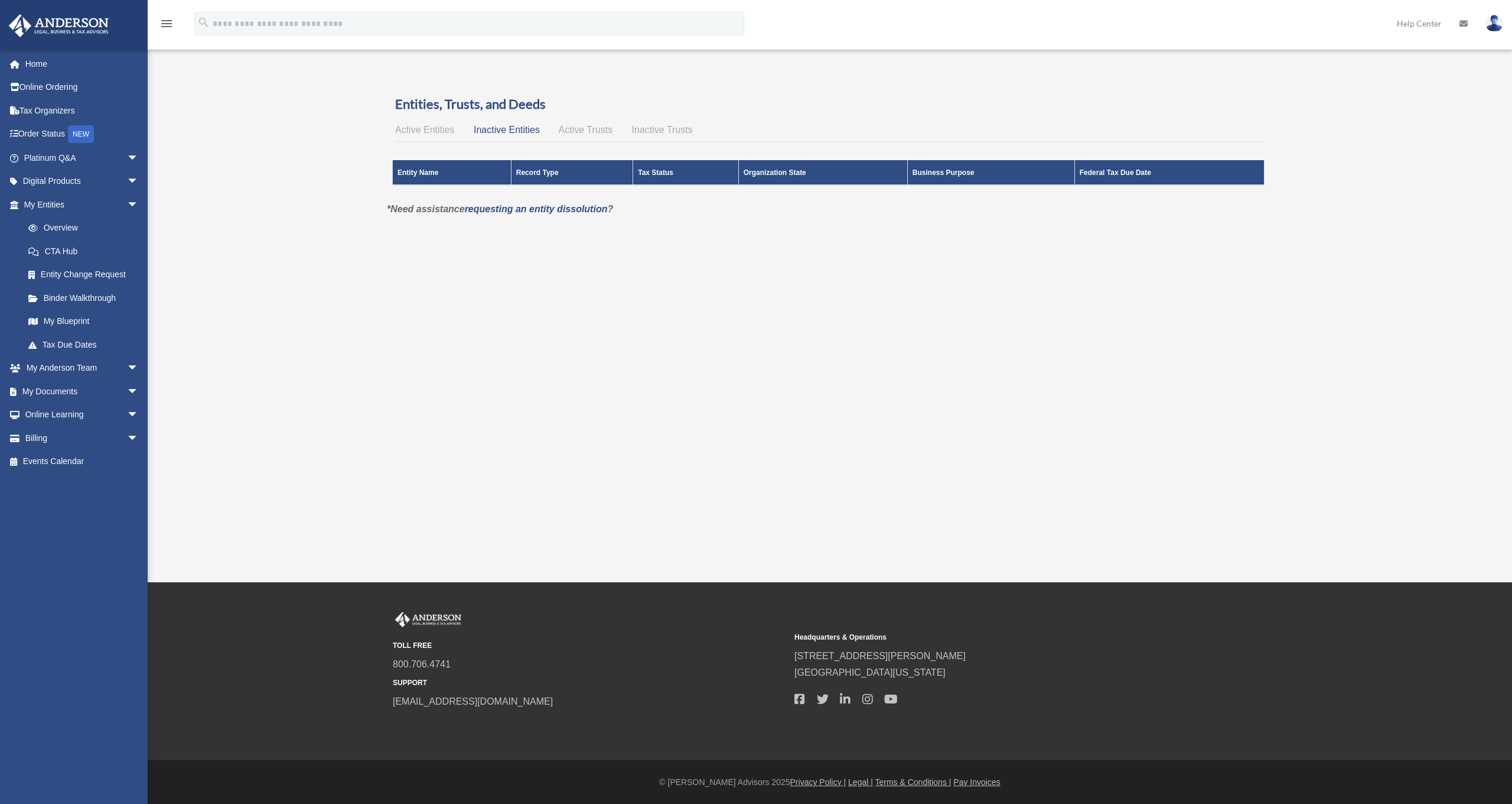
click at [512, 128] on span "Inactive Entities" at bounding box center [507, 130] width 66 height 10
click at [586, 130] on span "Active Trusts" at bounding box center [586, 130] width 54 height 10
click at [663, 130] on span "Inactive Trusts" at bounding box center [663, 130] width 61 height 10
click at [590, 131] on span "Active Trusts" at bounding box center [586, 130] width 54 height 10
click at [508, 133] on span "Inactive Entities" at bounding box center [507, 130] width 66 height 10
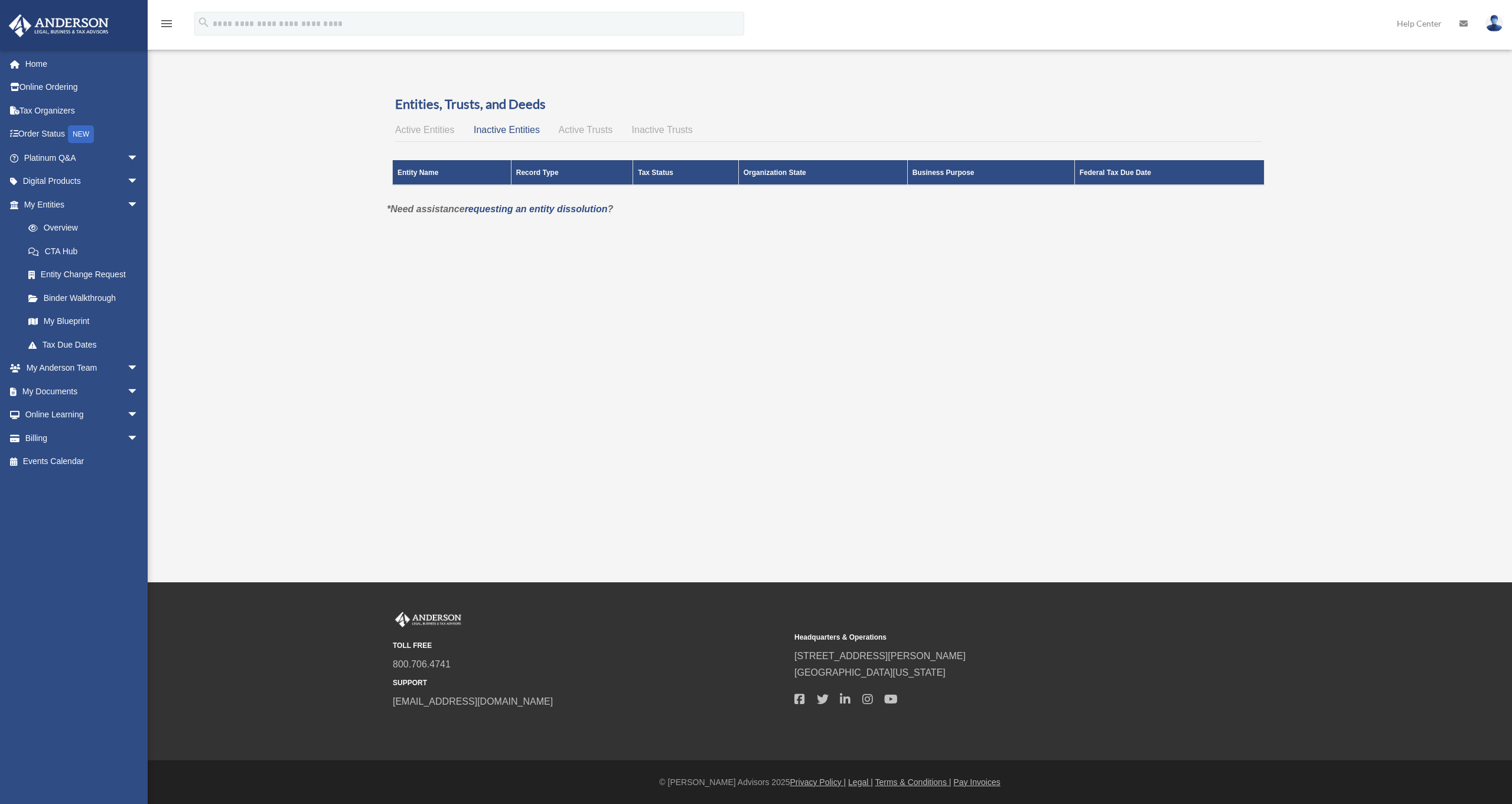
click at [446, 132] on span "Active Entities" at bounding box center [425, 130] width 59 height 10
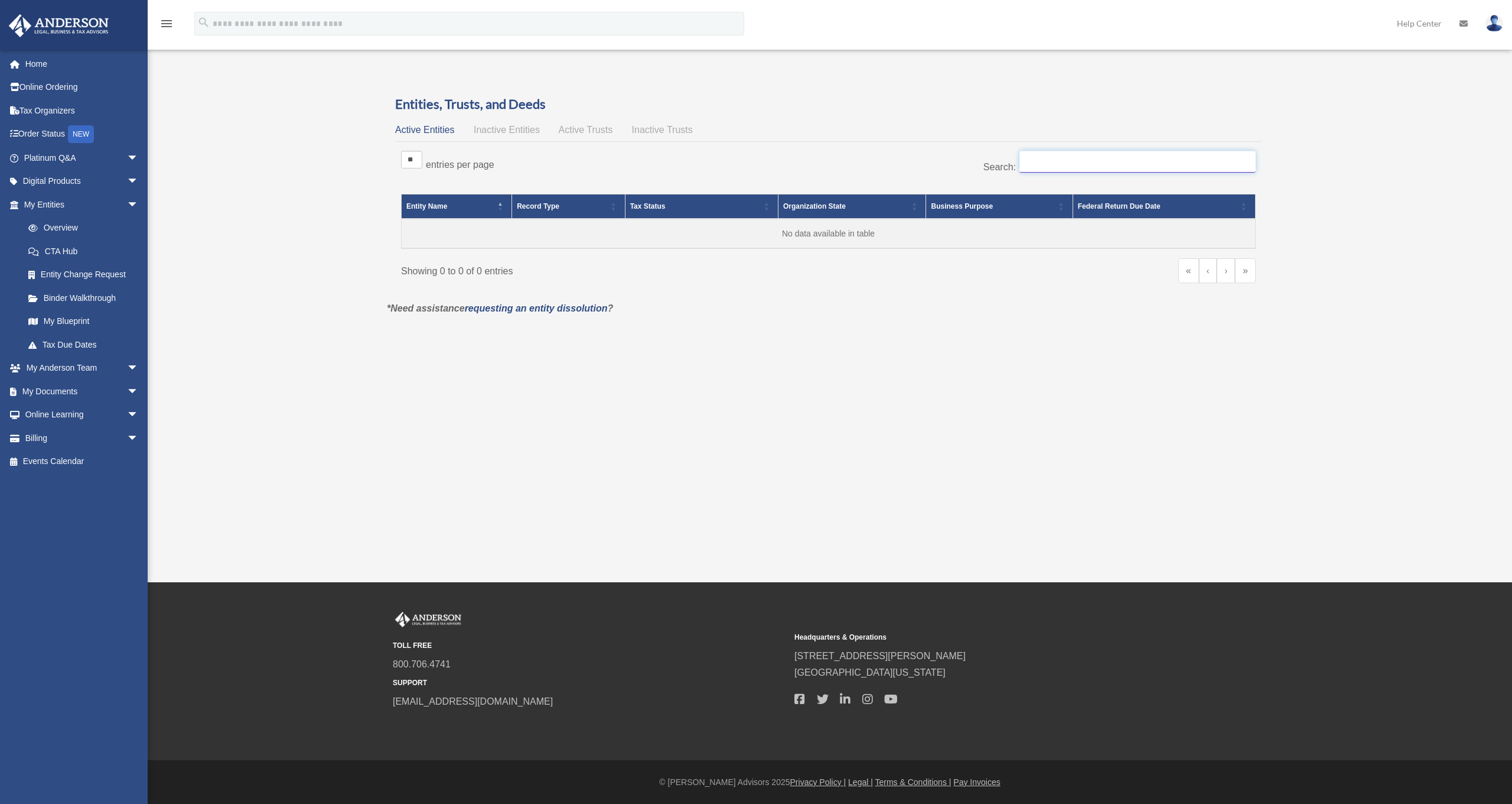
click at [1025, 166] on input "Search:" at bounding box center [1138, 162] width 236 height 22
click at [1244, 271] on link "»" at bounding box center [1245, 271] width 21 height 25
click at [1223, 272] on link "›" at bounding box center [1226, 271] width 18 height 25
click at [1204, 272] on link "‹" at bounding box center [1208, 271] width 18 height 25
click at [1400, 24] on link "Help Center" at bounding box center [1419, 23] width 62 height 46
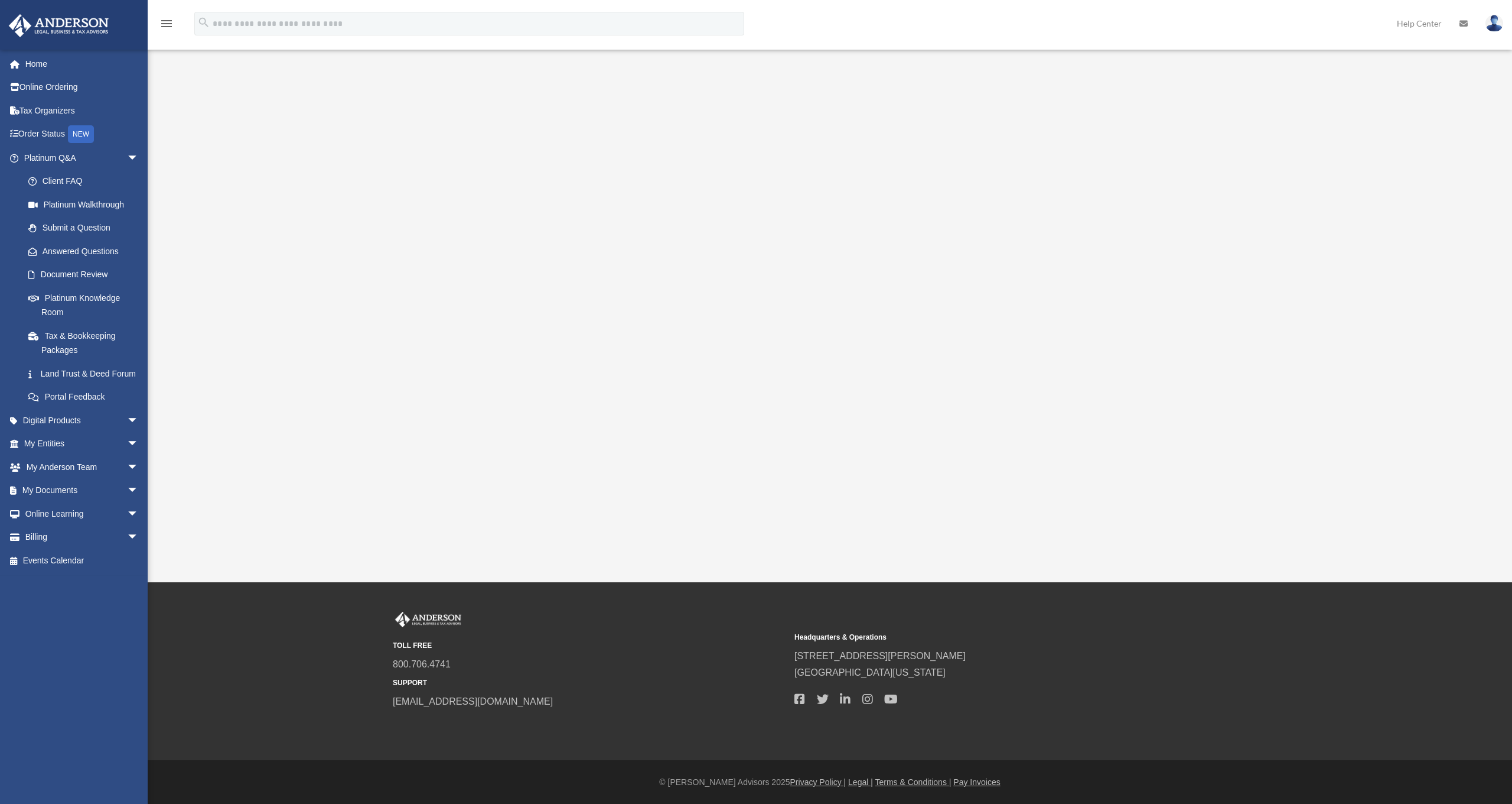
click at [302, 245] on div "Platinum Walkthrough ppatel9698@gmail.com Sign Out ppatel9698@gmail.com Home On…" at bounding box center [756, 288] width 1512 height 456
click at [127, 430] on span "arrow_drop_down" at bounding box center [139, 421] width 24 height 24
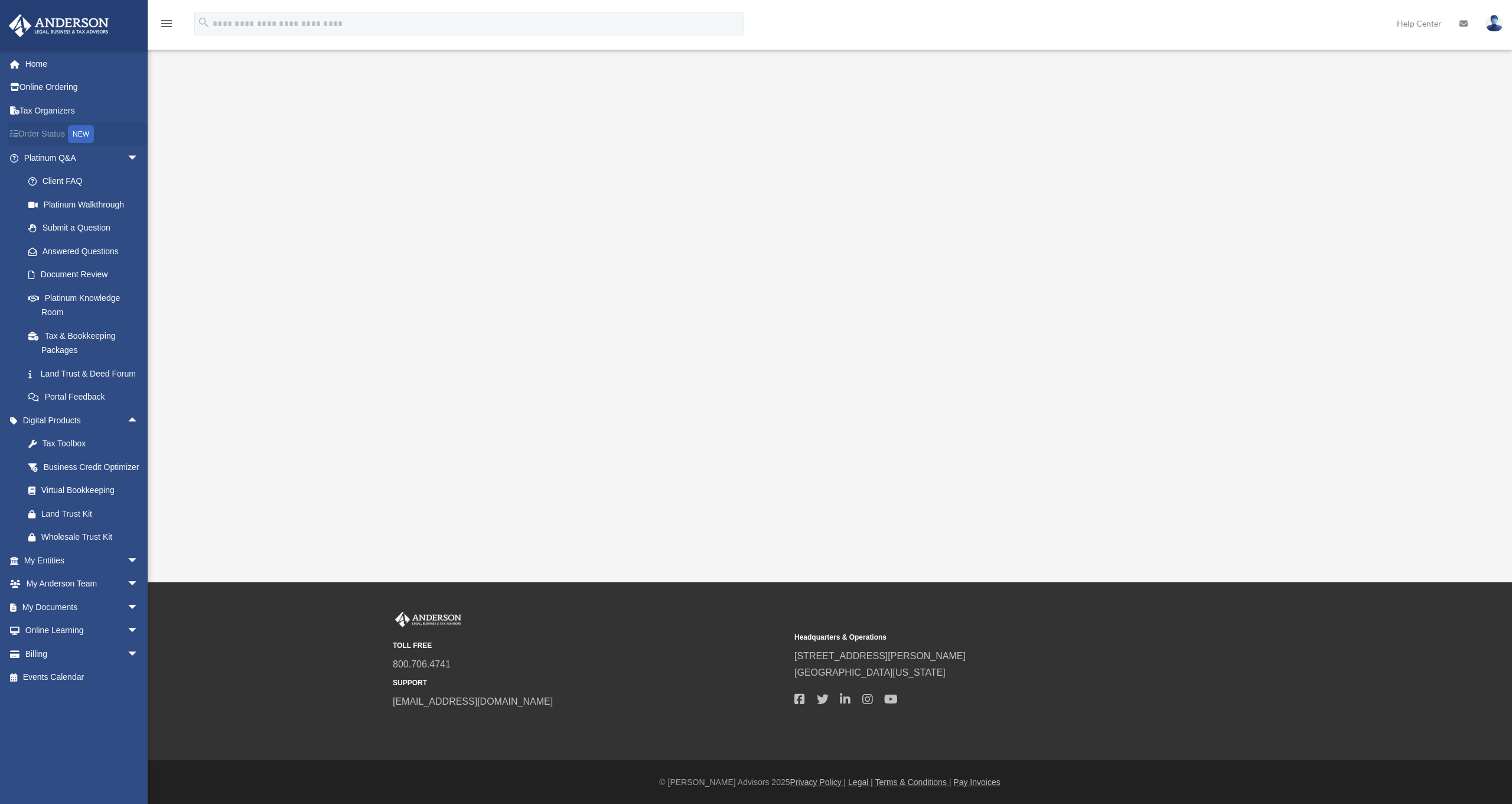
click at [54, 131] on link "Order Status NEW" at bounding box center [82, 135] width 149 height 24
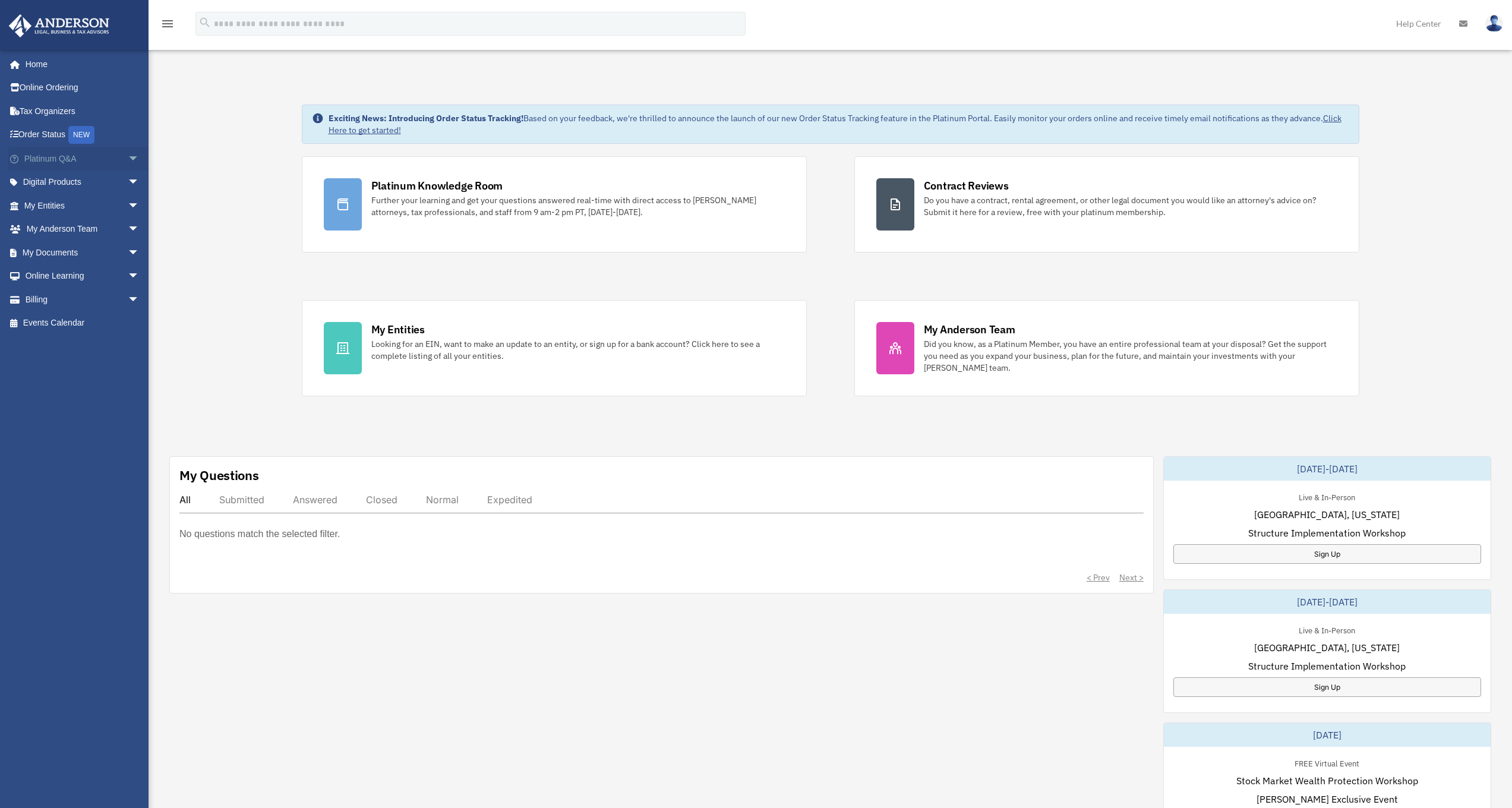
click at [86, 155] on link "Platinum Q&A arrow_drop_down" at bounding box center [83, 159] width 149 height 24
click at [128, 156] on span "arrow_drop_down" at bounding box center [139, 159] width 24 height 25
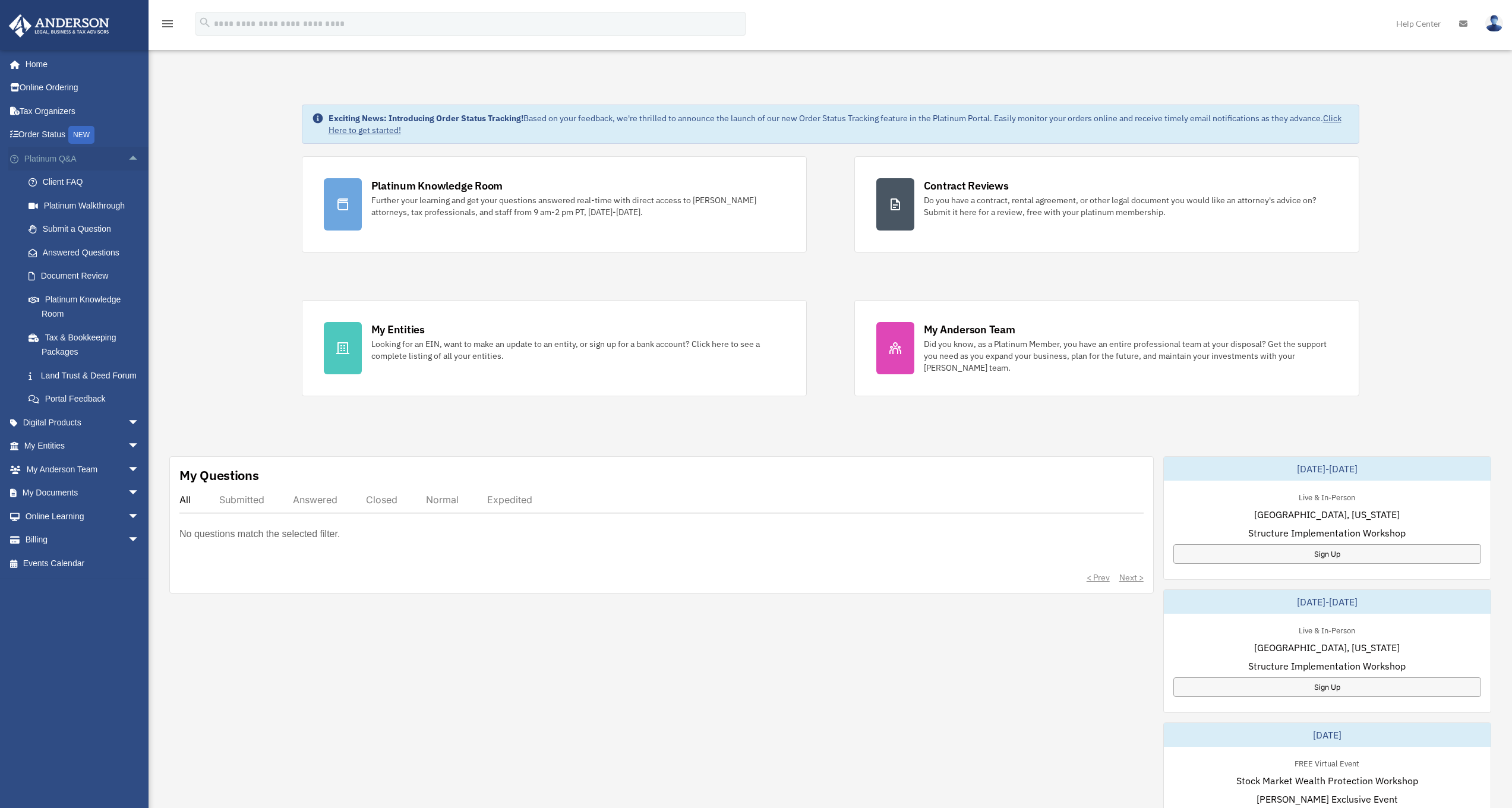
click at [128, 156] on span "arrow_drop_up" at bounding box center [139, 159] width 24 height 25
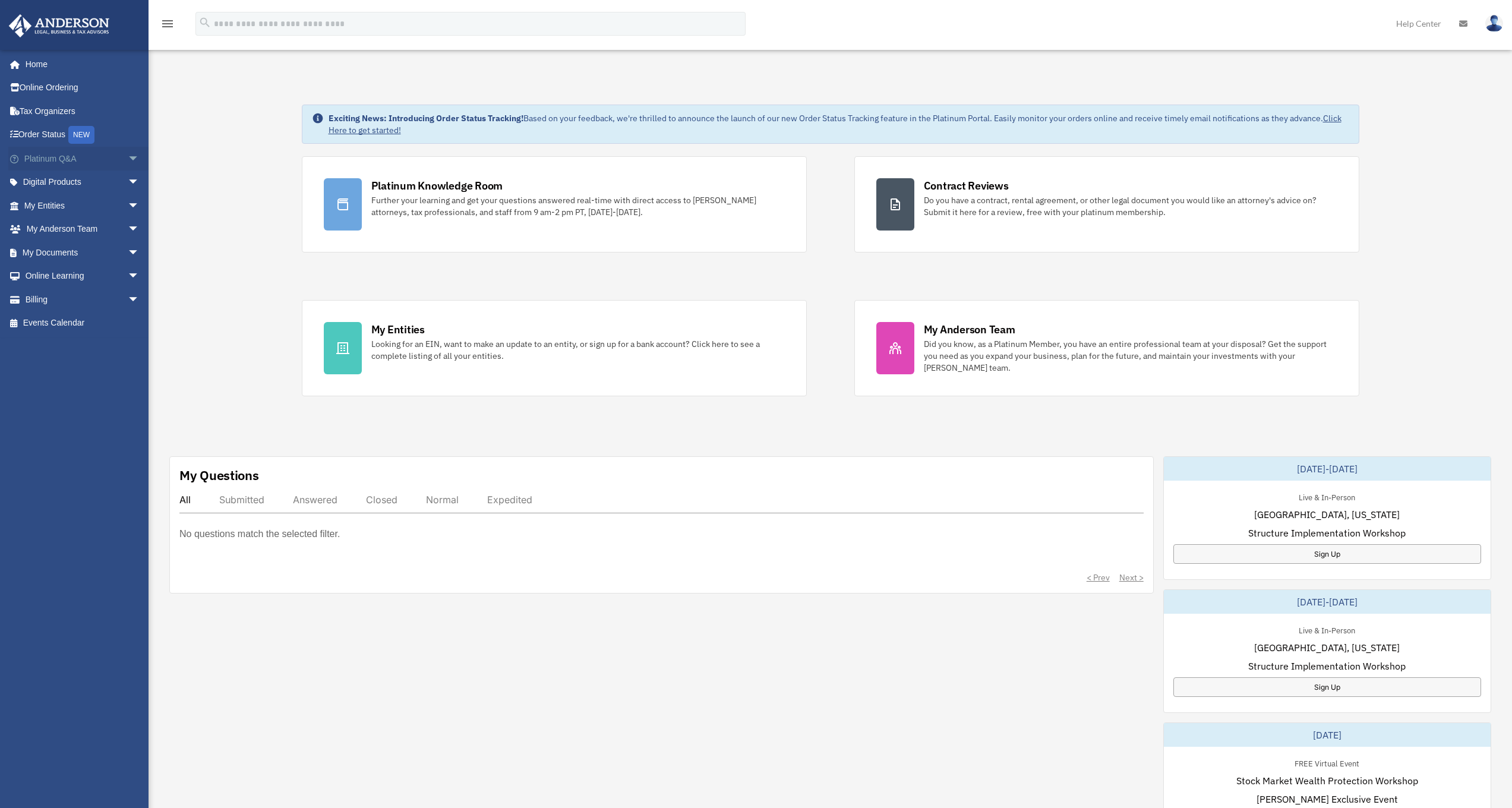
click at [128, 156] on span "arrow_drop_down" at bounding box center [139, 159] width 24 height 25
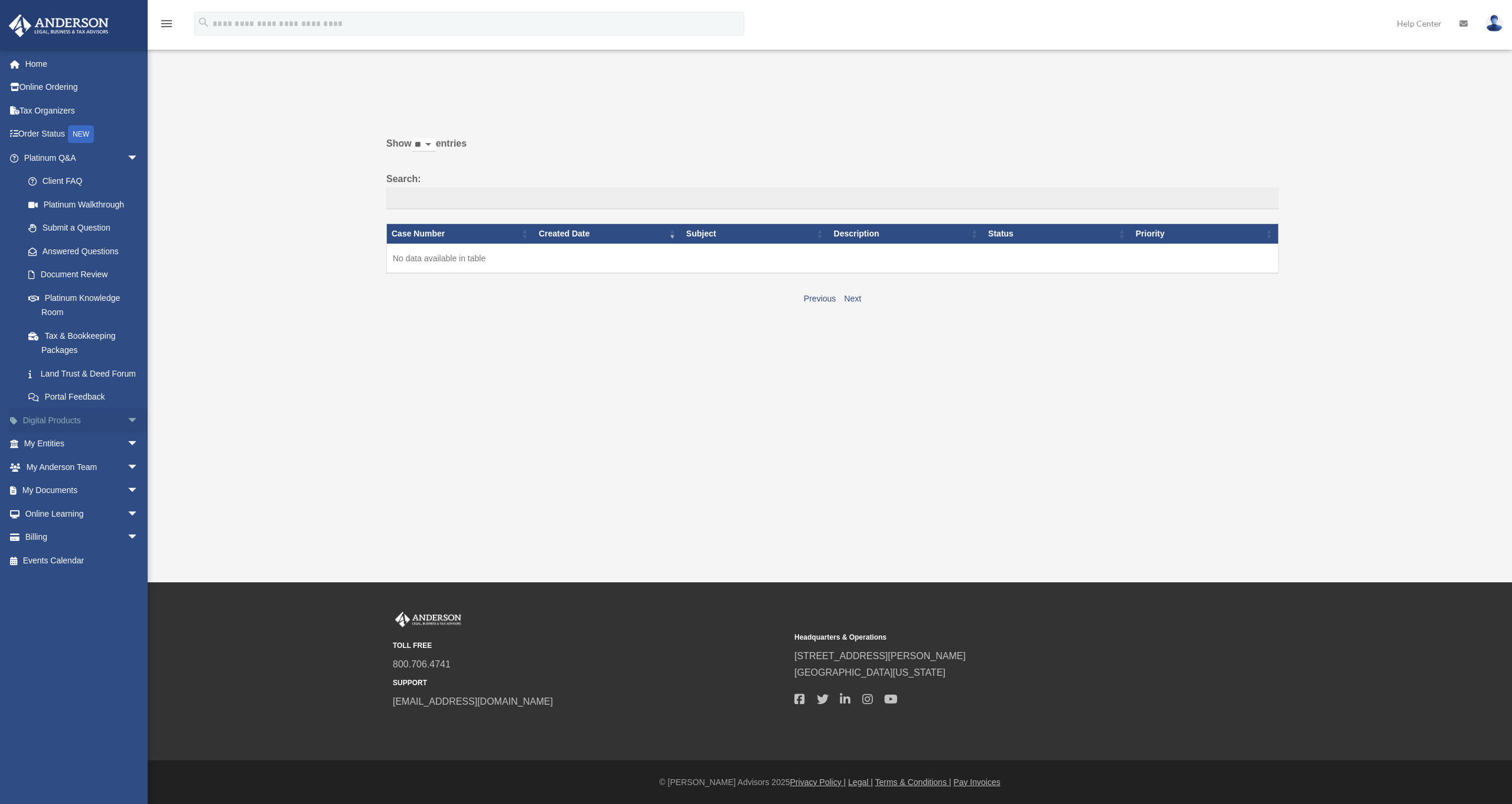
click at [76, 431] on link "Digital Products arrow_drop_down" at bounding box center [82, 420] width 149 height 24
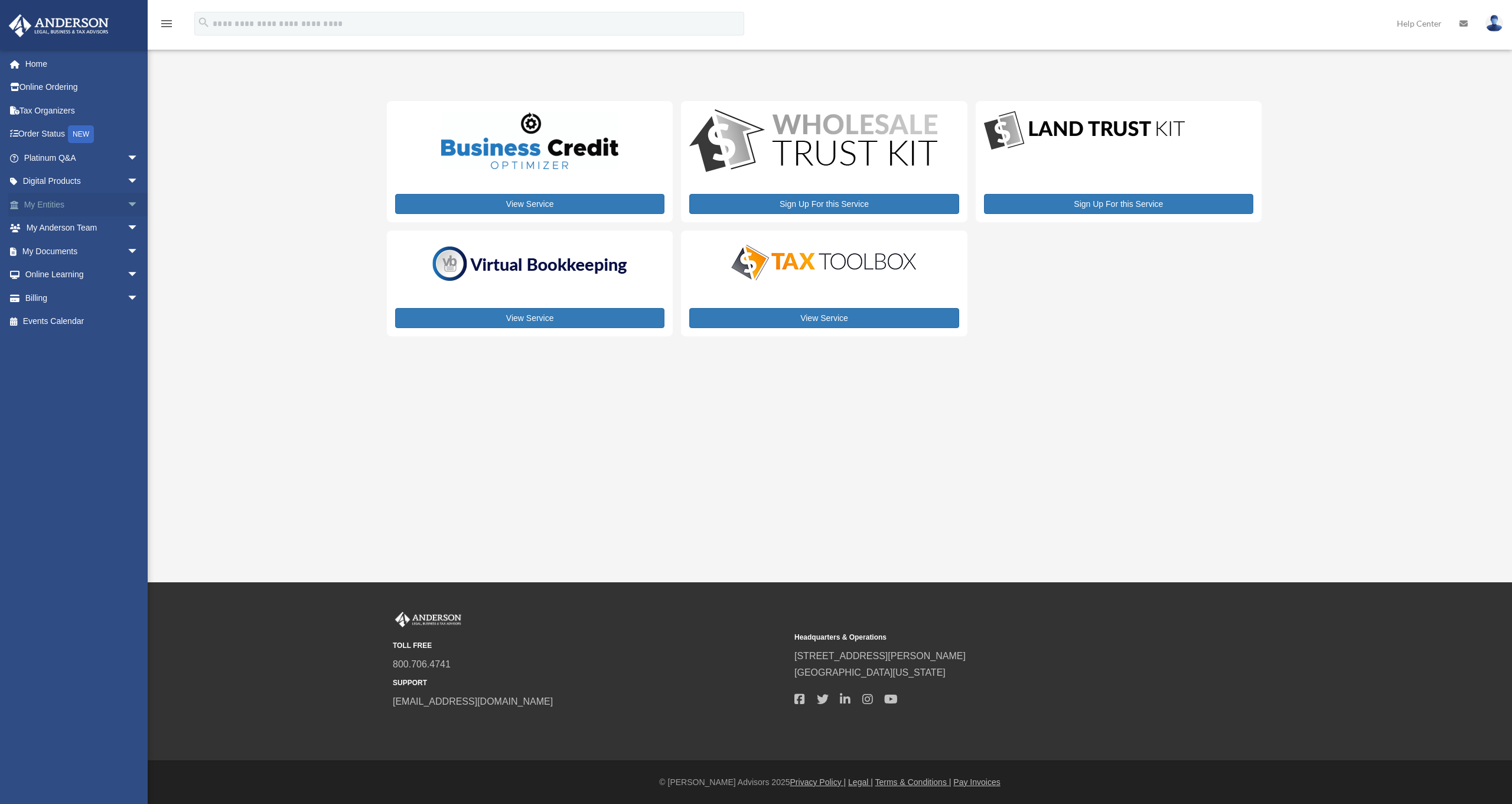
click at [127, 201] on span "arrow_drop_down" at bounding box center [139, 205] width 24 height 24
click at [70, 227] on link "Overview" at bounding box center [87, 228] width 140 height 24
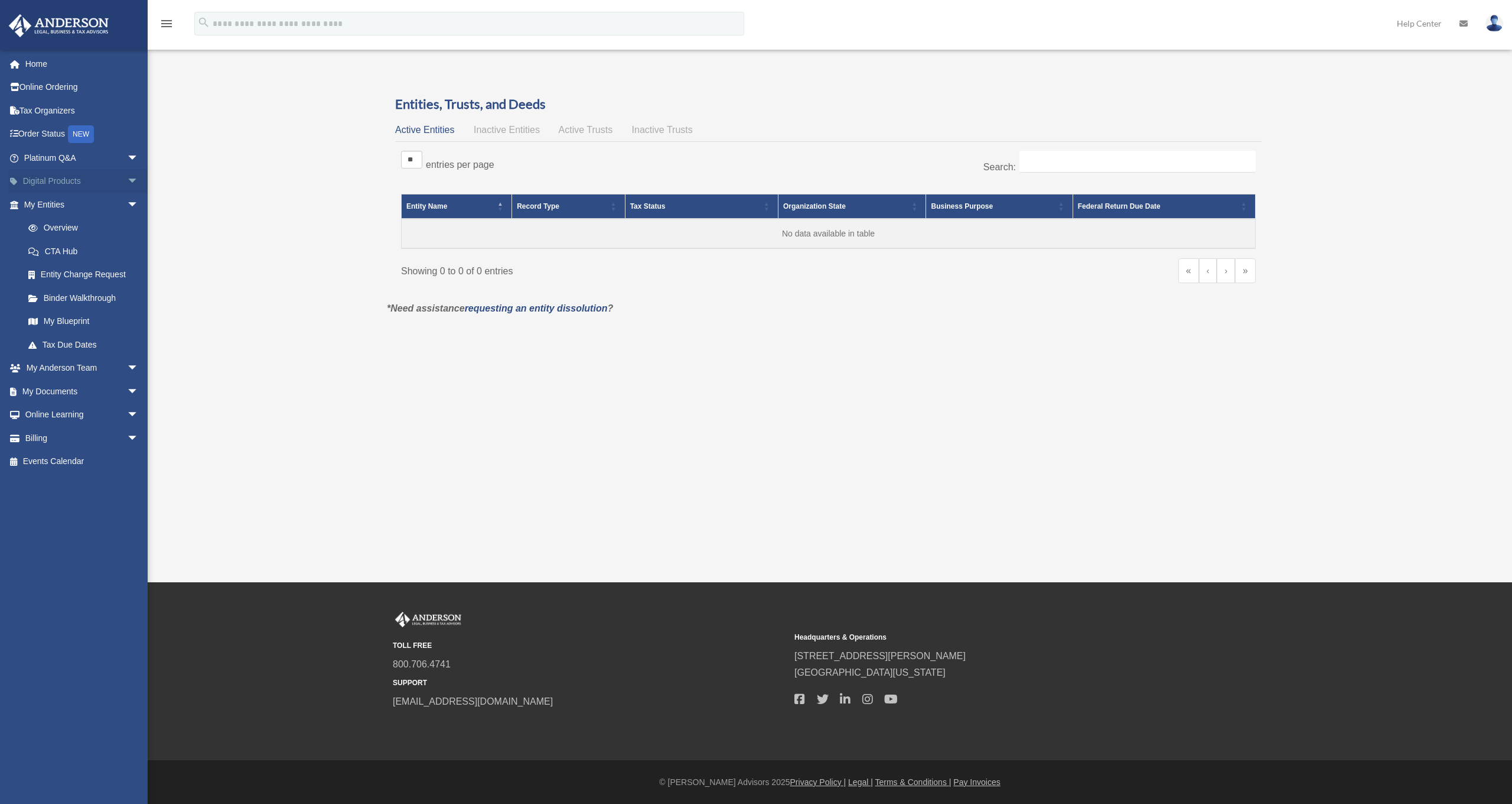
click at [127, 180] on span "arrow_drop_down" at bounding box center [139, 182] width 24 height 24
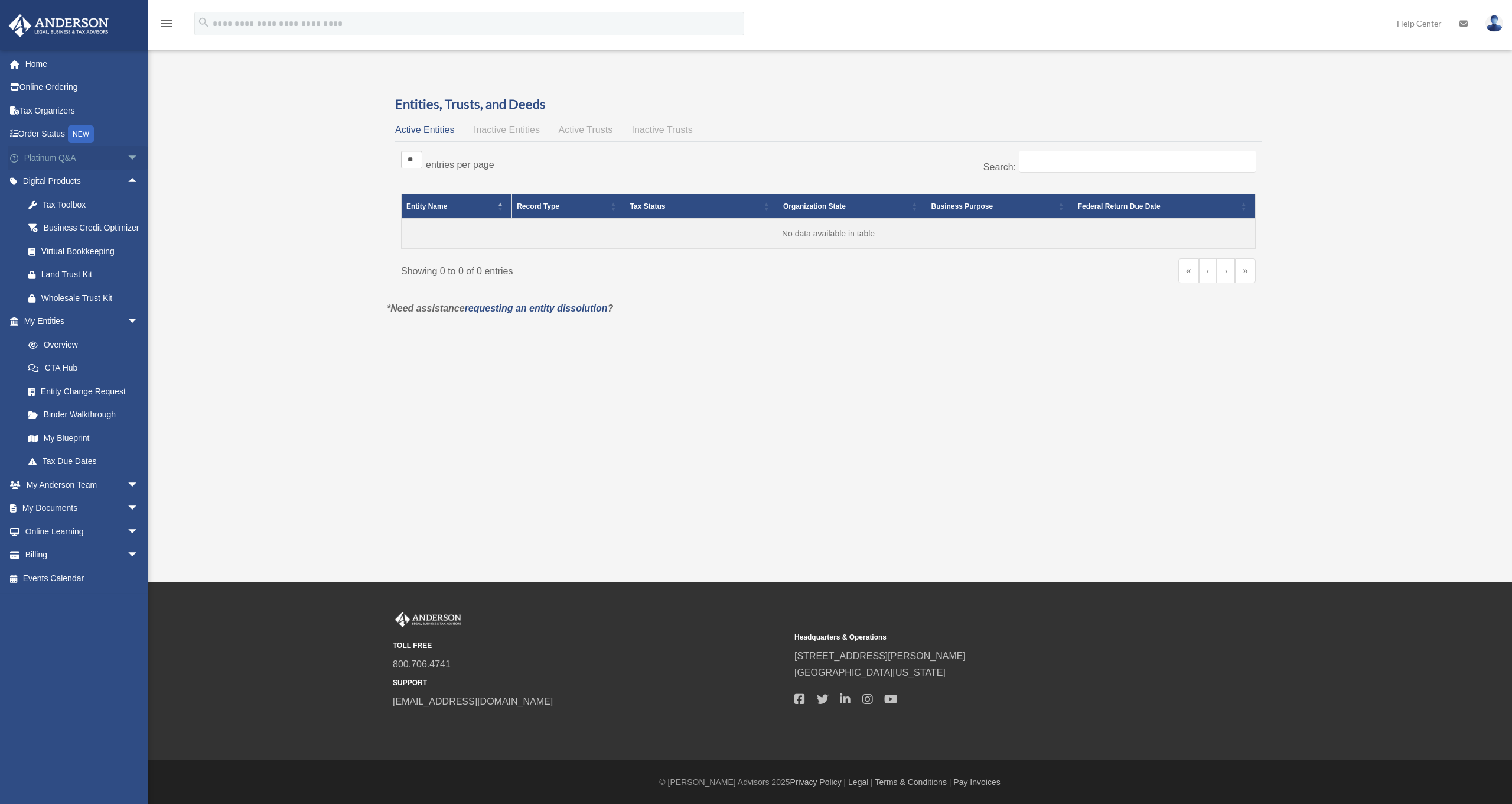
click at [127, 155] on span "arrow_drop_down" at bounding box center [139, 159] width 24 height 24
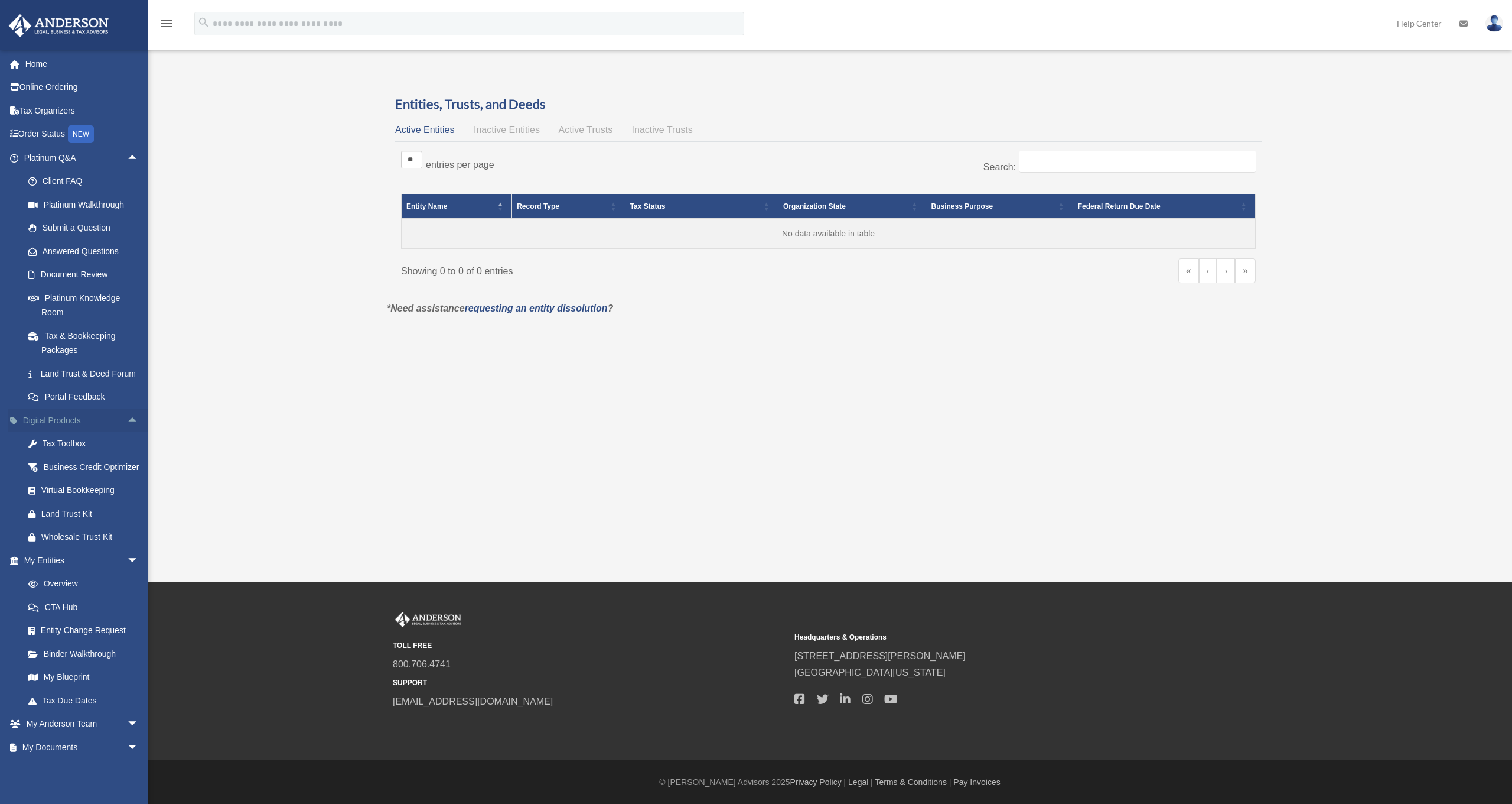
click at [127, 432] on span "arrow_drop_up" at bounding box center [139, 421] width 24 height 24
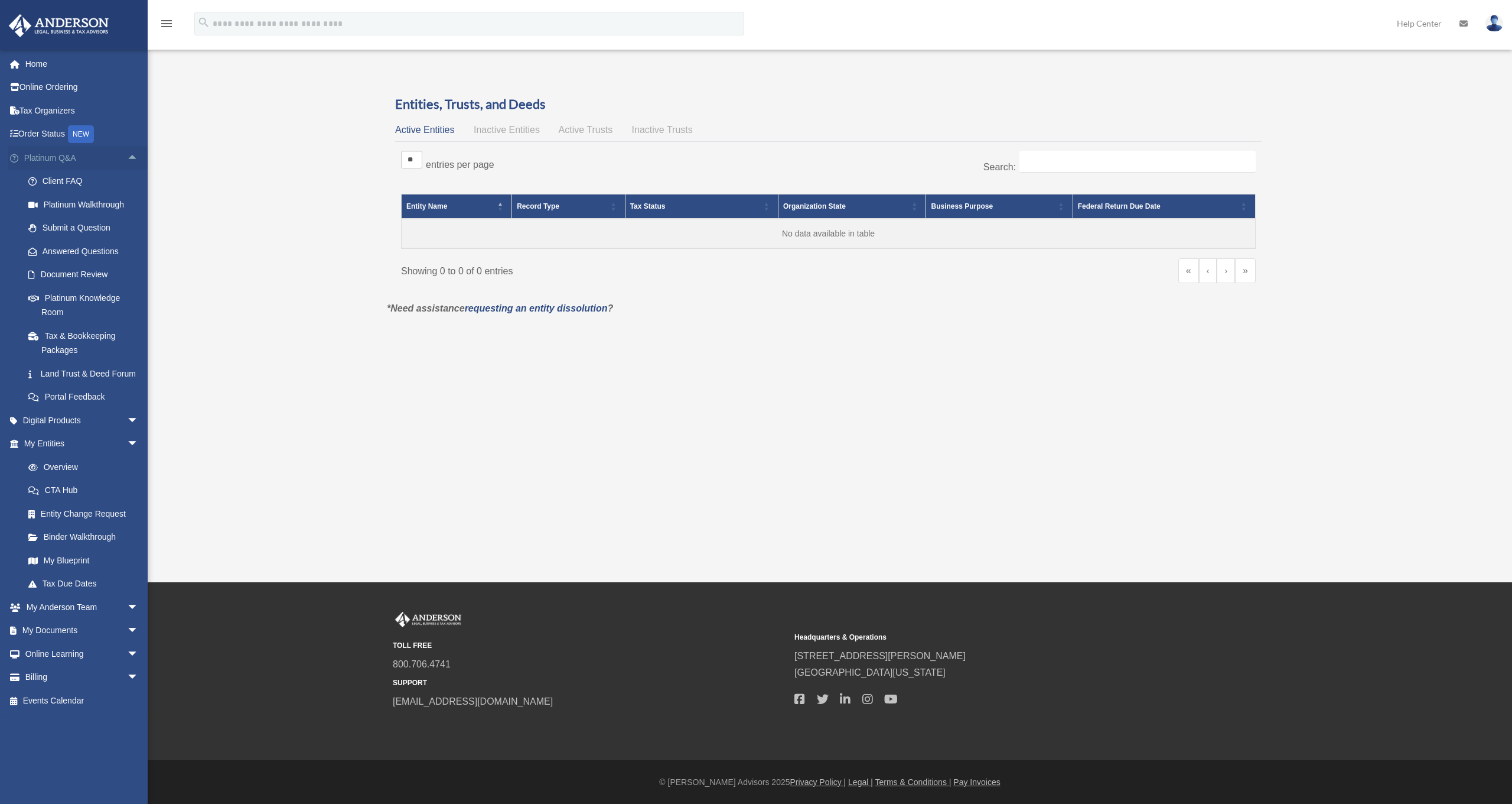
click at [127, 167] on span "arrow_drop_up" at bounding box center [139, 159] width 24 height 24
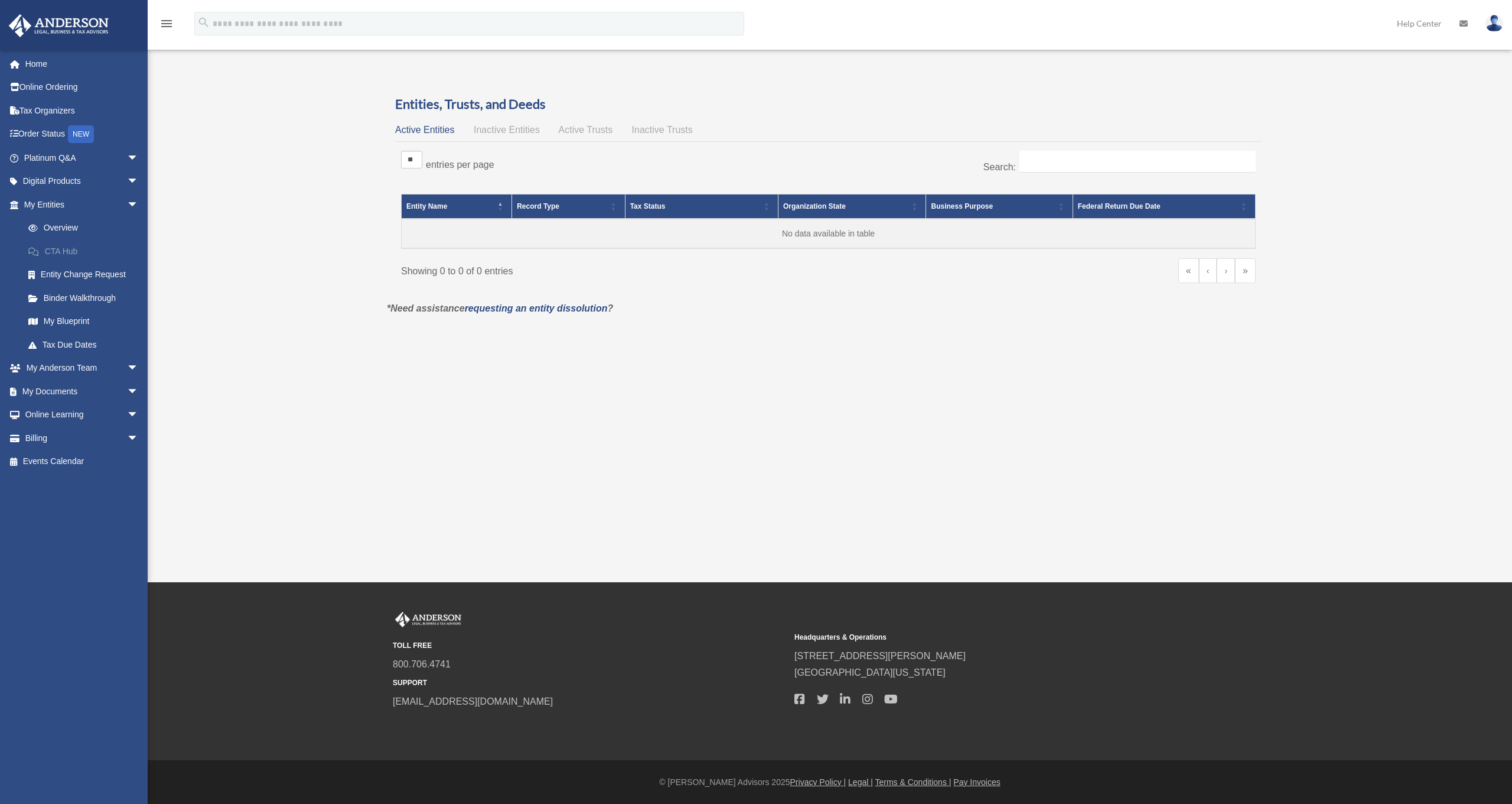
click at [66, 252] on link "CTA Hub" at bounding box center [87, 251] width 140 height 24
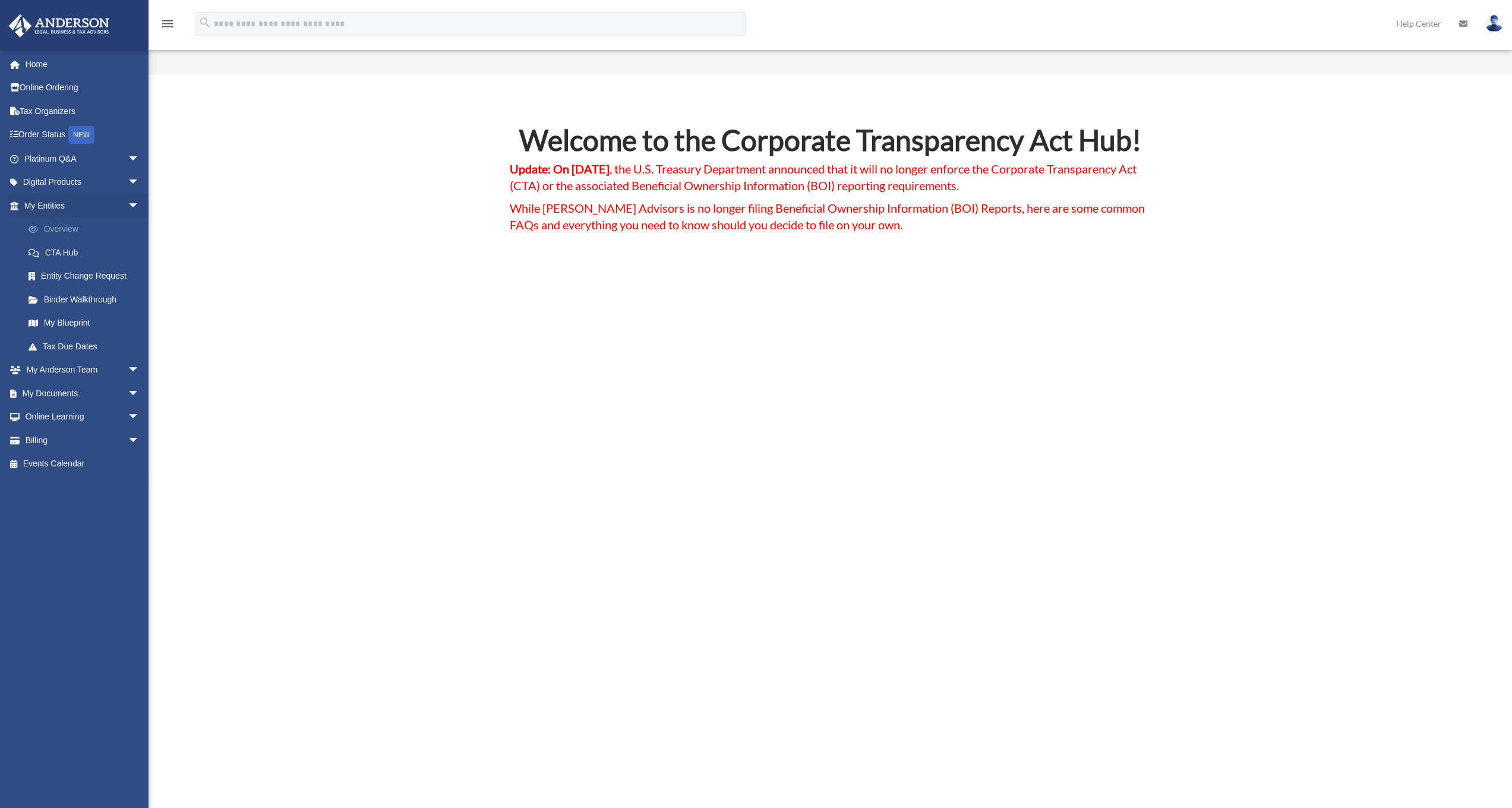
click at [66, 229] on link "Overview" at bounding box center [87, 229] width 141 height 24
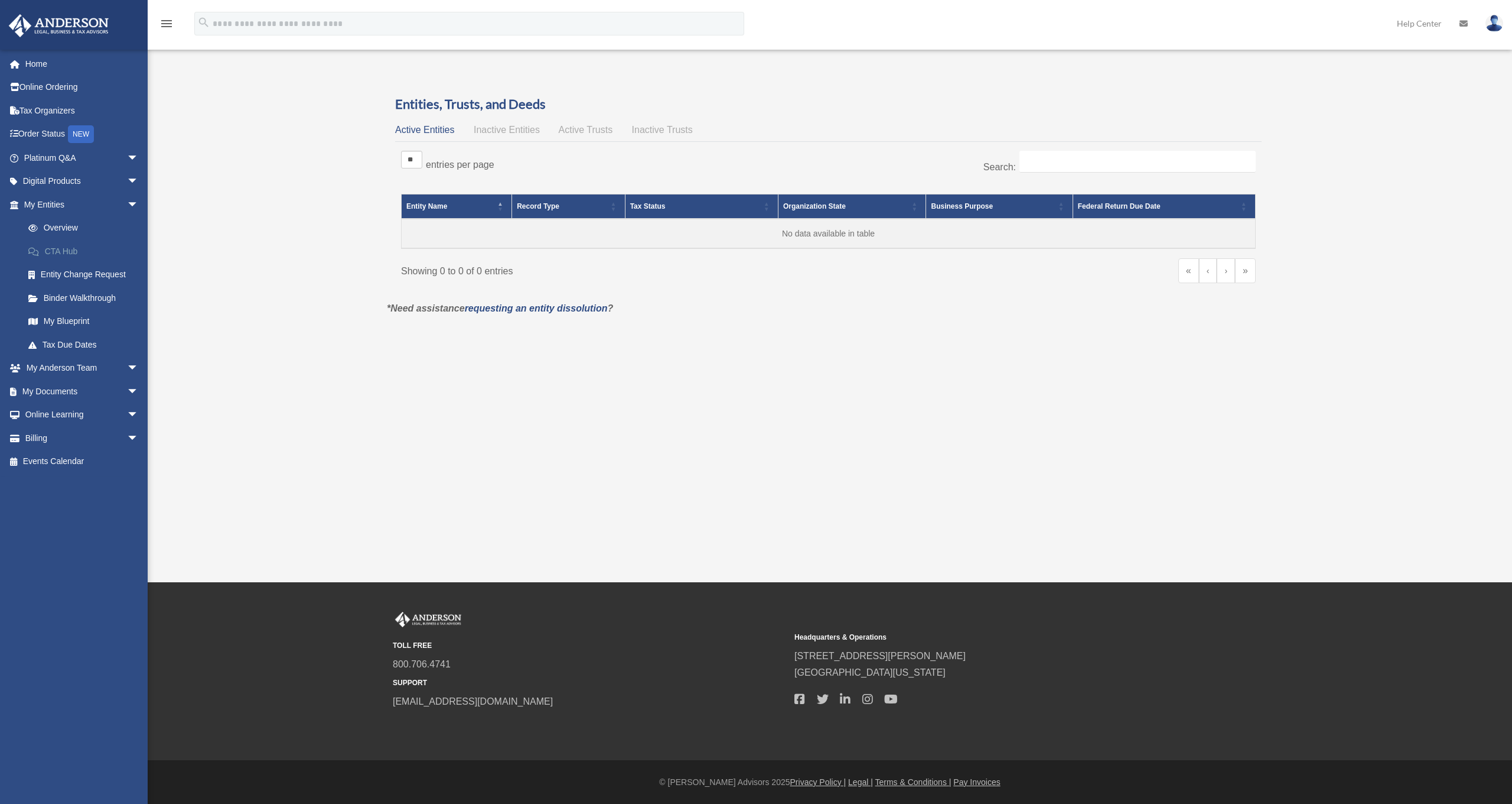
click at [64, 248] on link "CTA Hub" at bounding box center [87, 251] width 140 height 24
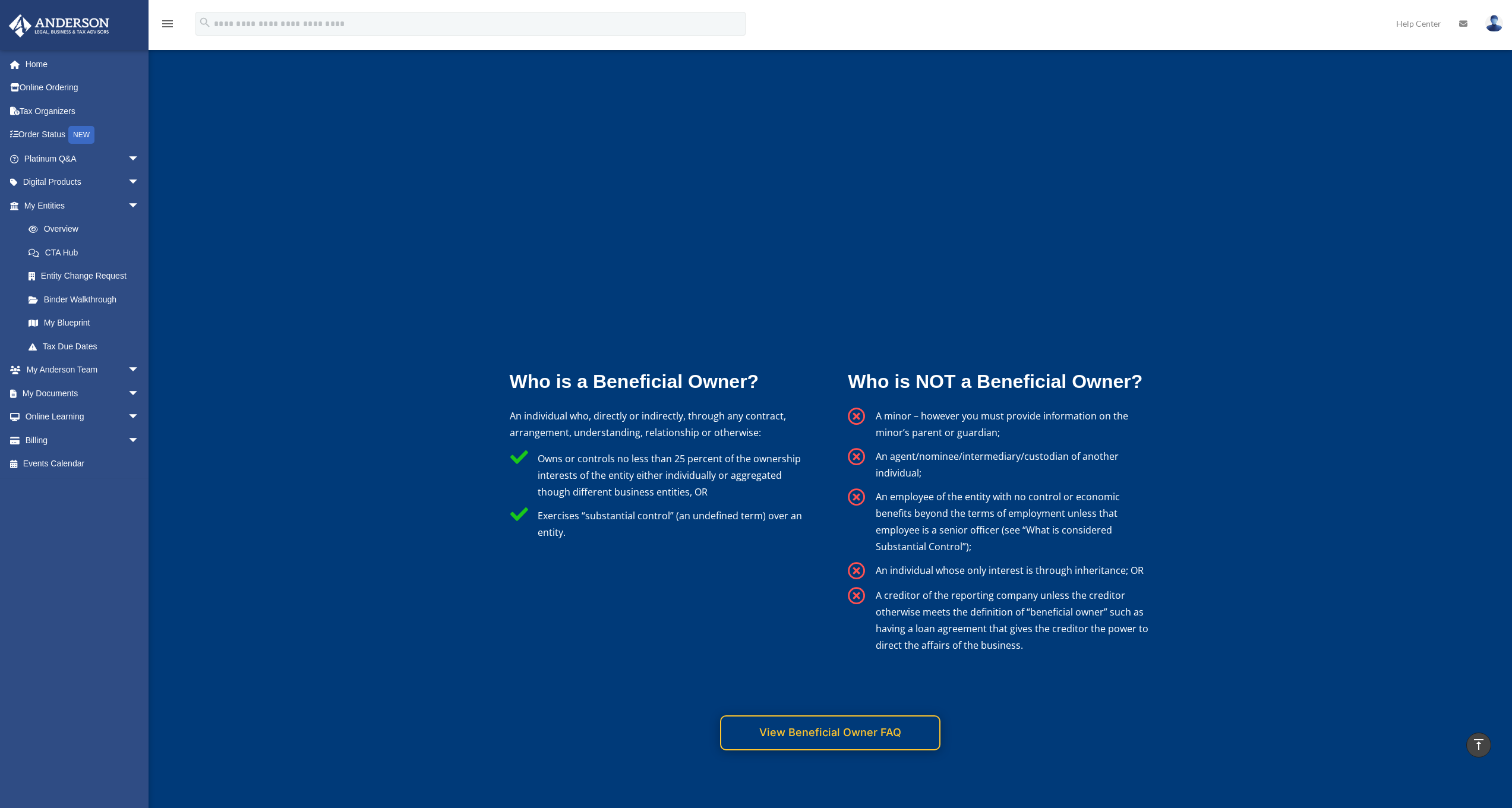
scroll to position [1493, 0]
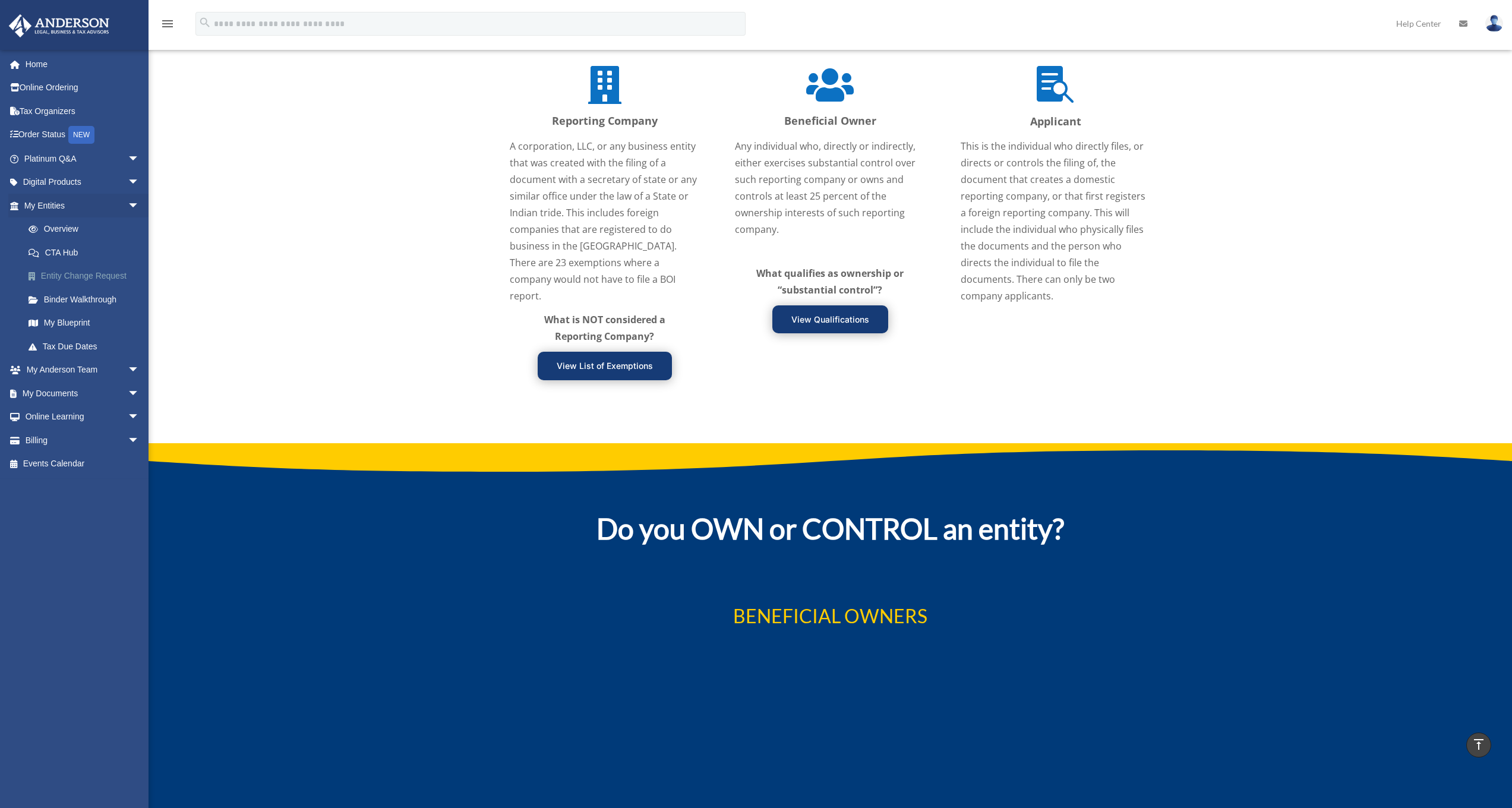
click at [82, 276] on link "Entity Change Request" at bounding box center [87, 276] width 141 height 24
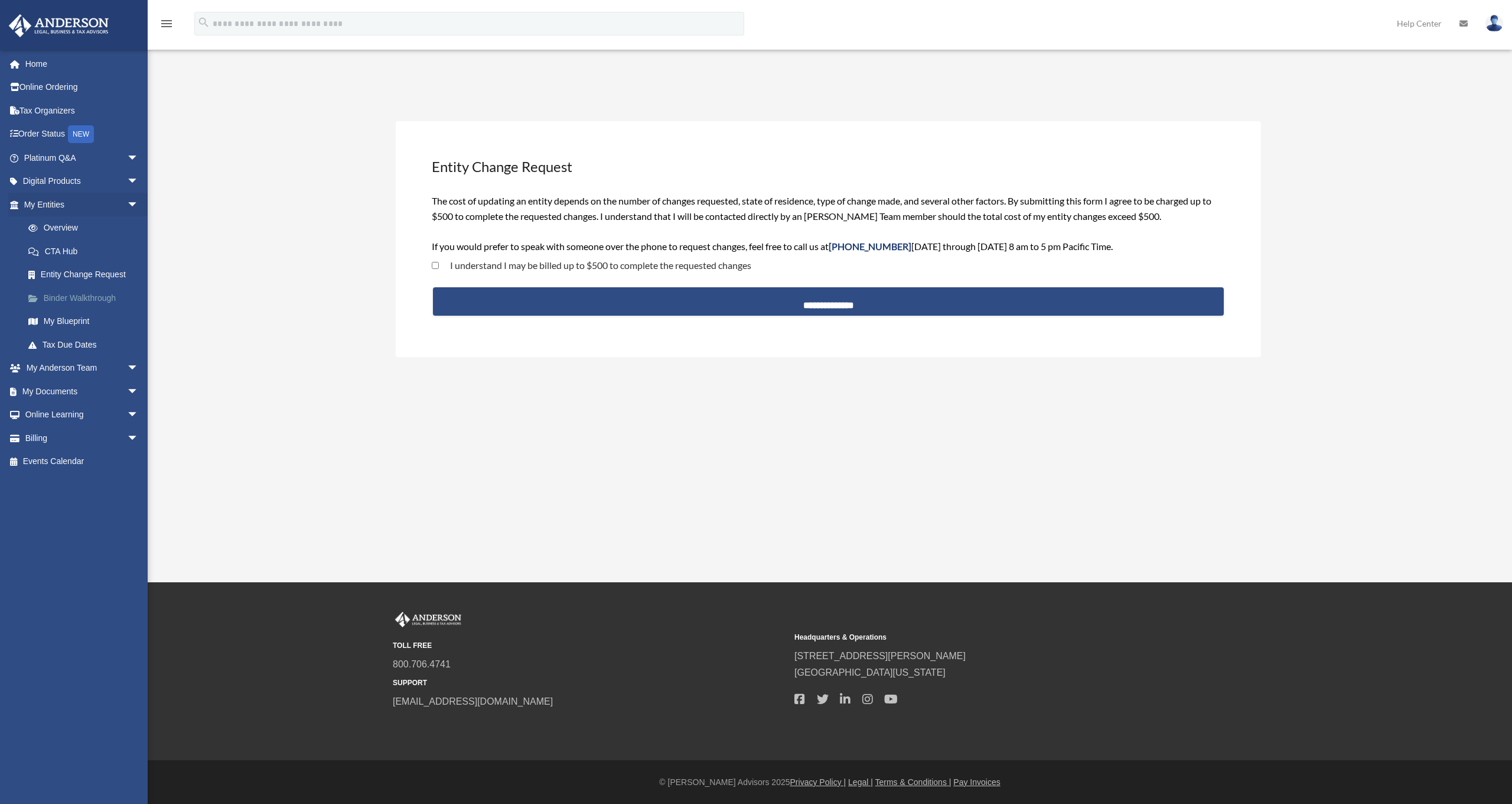
click at [81, 296] on link "Binder Walkthrough" at bounding box center [87, 297] width 140 height 24
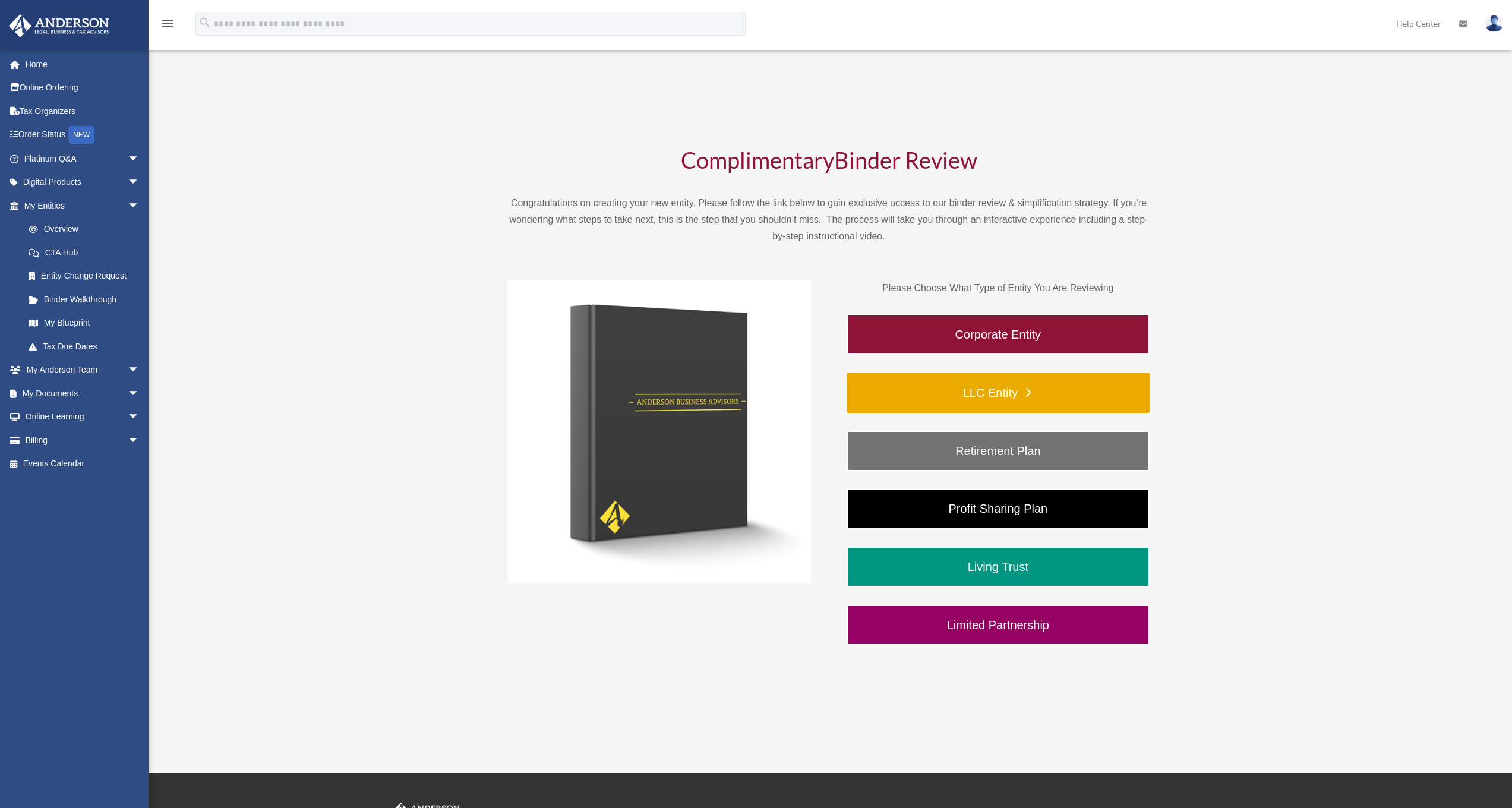
click at [1005, 398] on link "LLC Entity" at bounding box center [998, 392] width 303 height 41
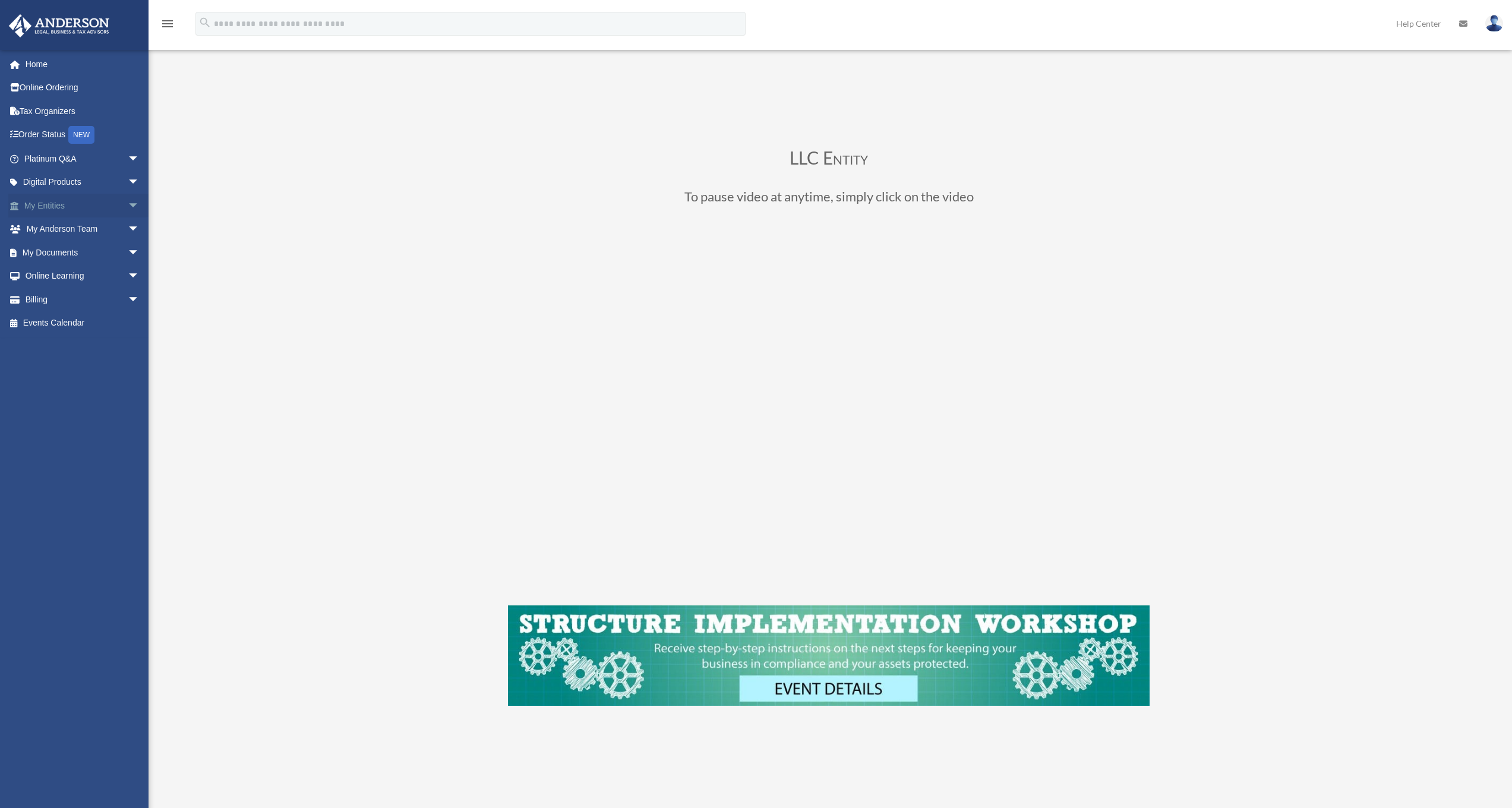
click at [128, 203] on span "arrow_drop_down" at bounding box center [139, 206] width 24 height 25
click at [102, 298] on link "Binder Walkthrough" at bounding box center [87, 299] width 141 height 24
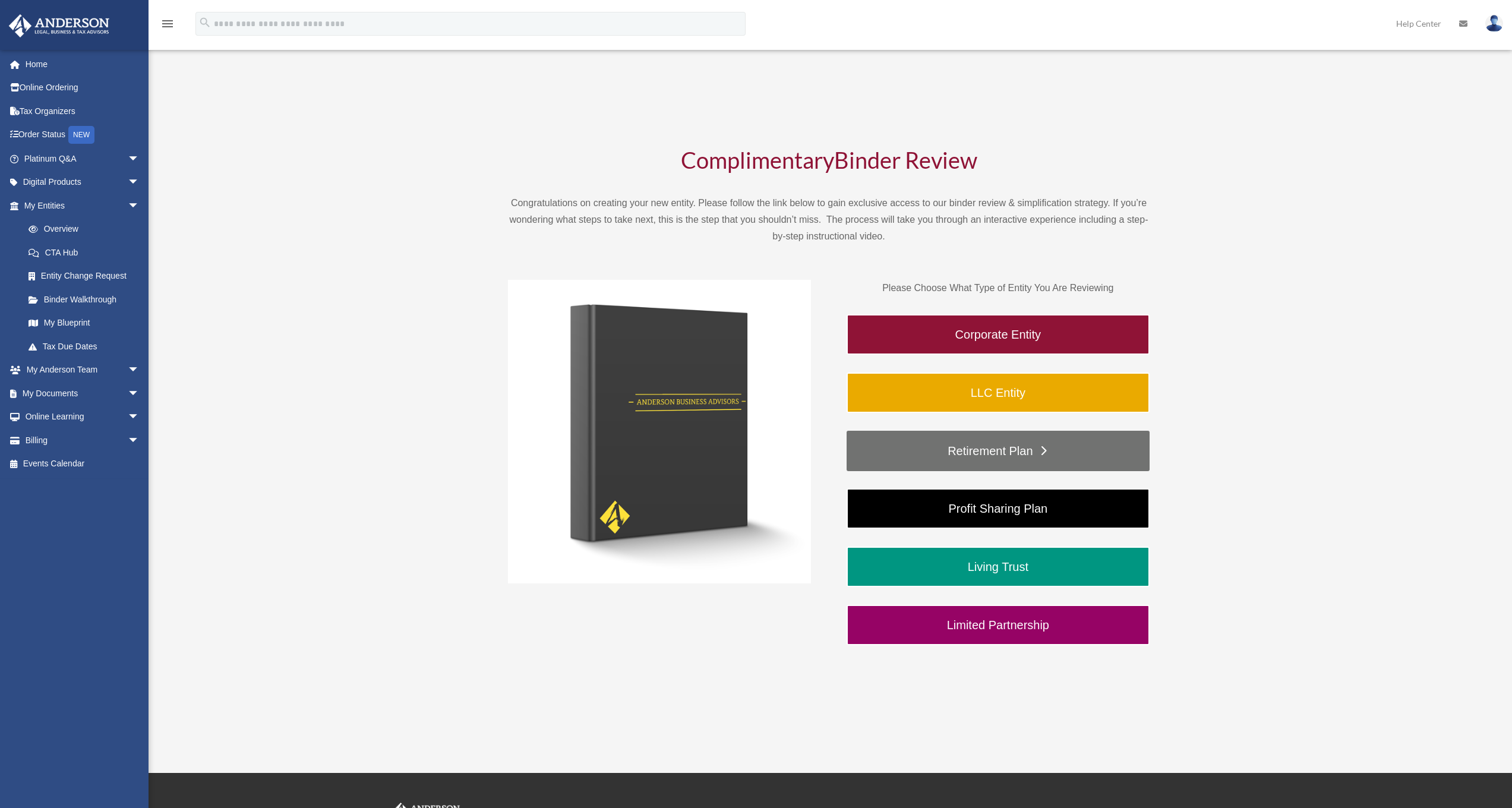
click at [1034, 456] on link "Retirement Plan" at bounding box center [998, 450] width 303 height 41
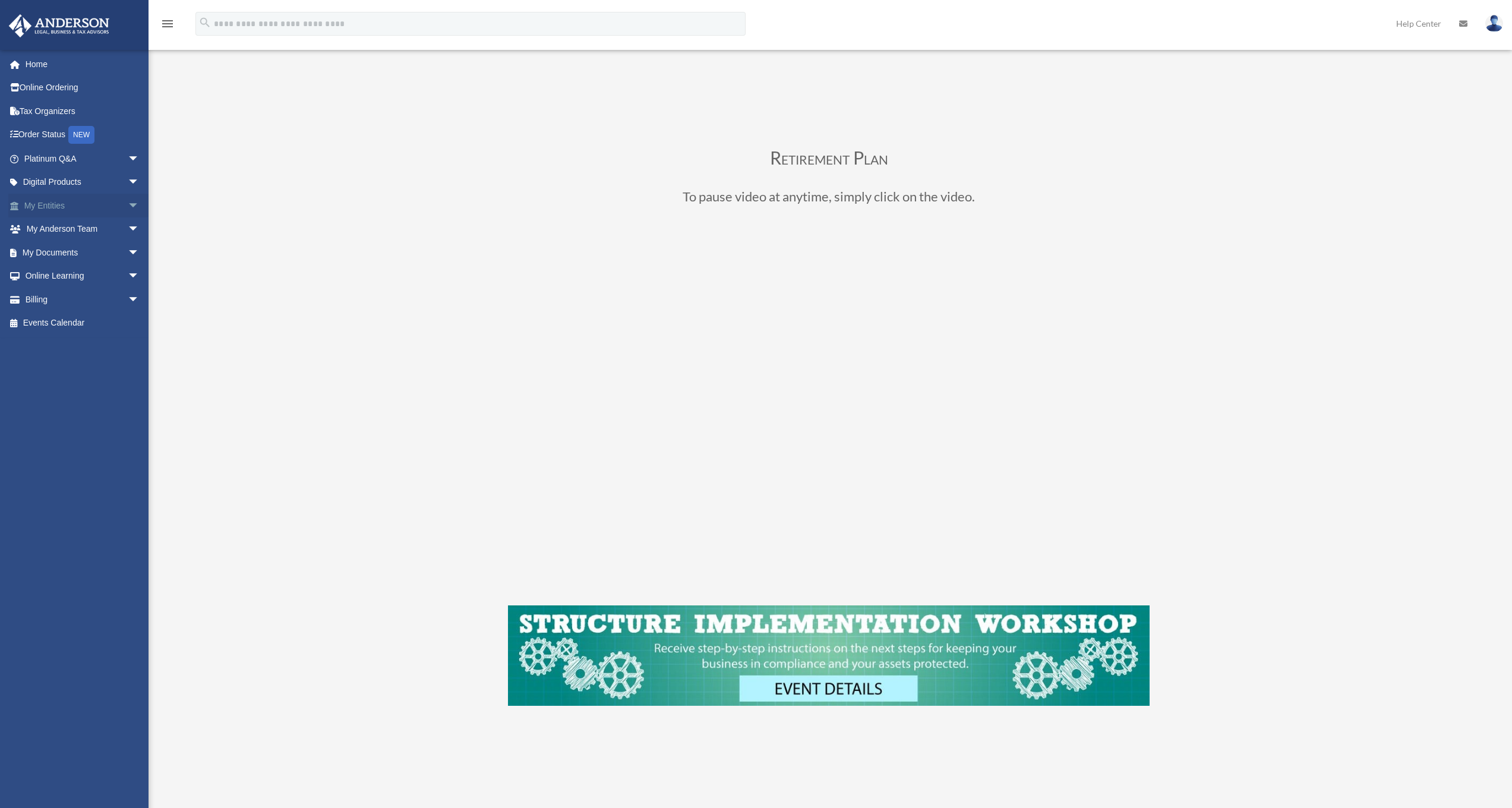
click at [128, 205] on span "arrow_drop_down" at bounding box center [139, 206] width 24 height 25
click at [77, 298] on link "Binder Walkthrough" at bounding box center [87, 299] width 141 height 24
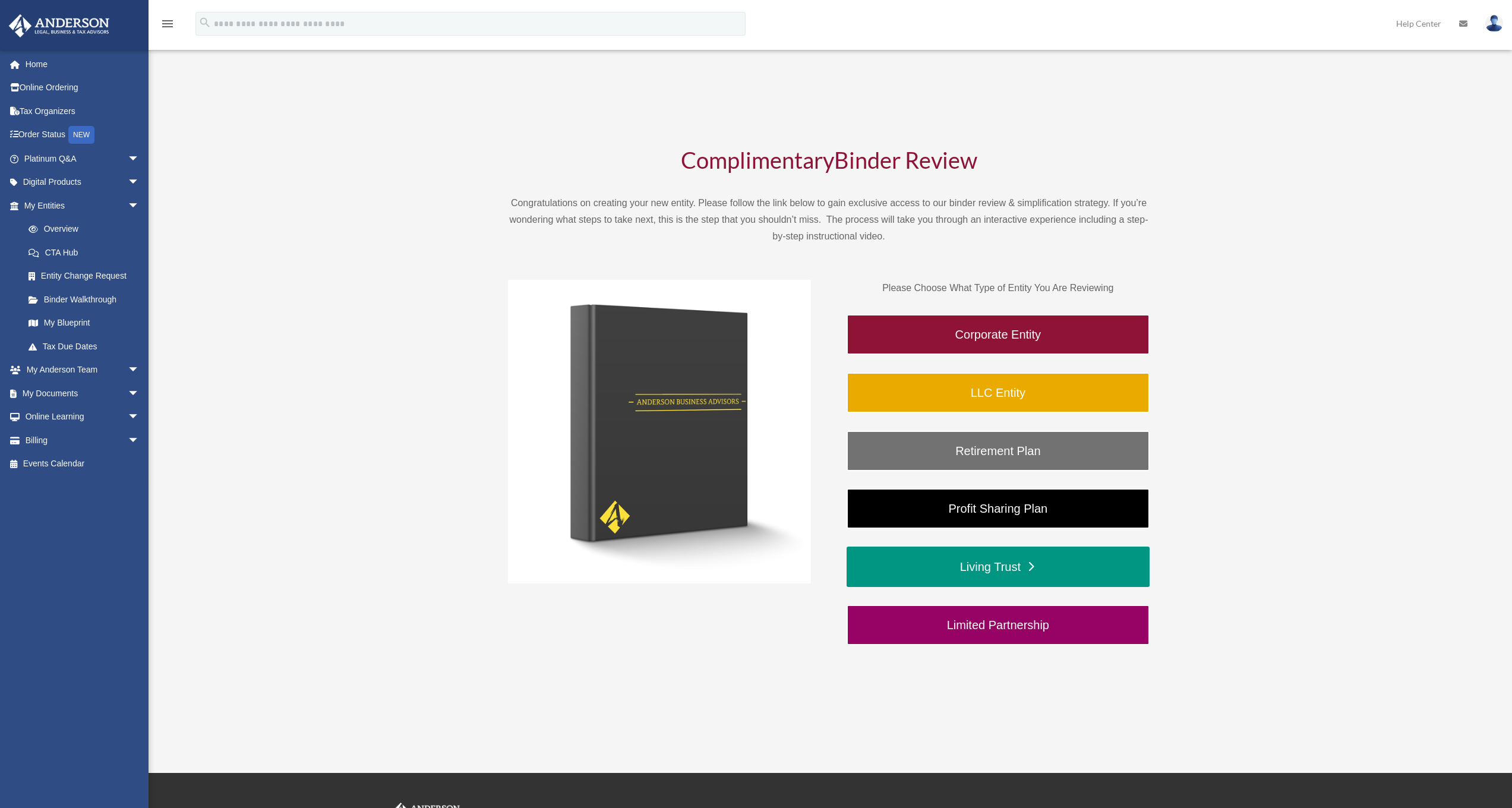
click at [981, 573] on link "Living Trust" at bounding box center [998, 566] width 303 height 41
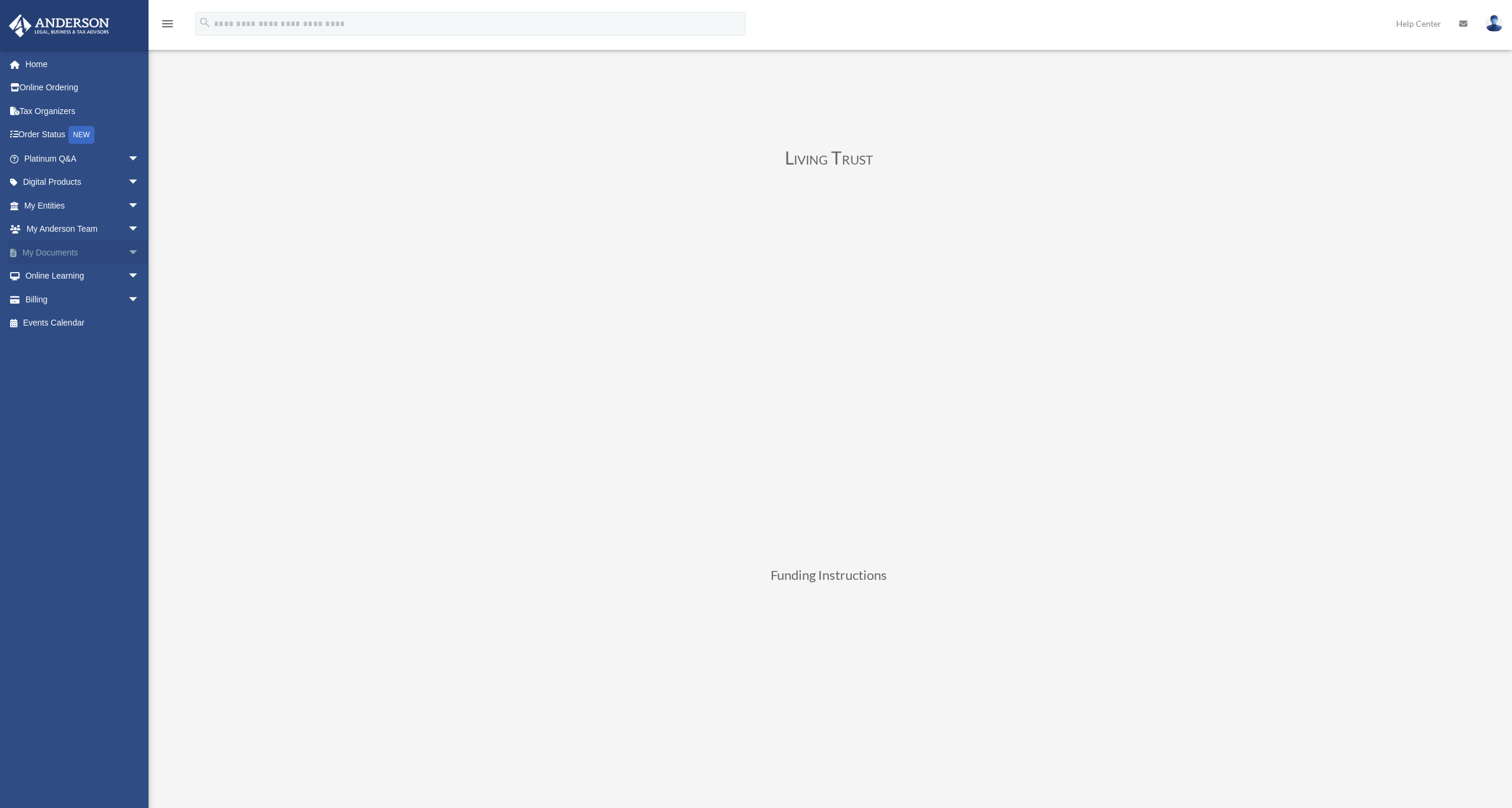
click at [90, 252] on link "My Documents arrow_drop_down" at bounding box center [83, 252] width 149 height 24
click at [99, 204] on link "My Entities arrow_drop_down" at bounding box center [83, 205] width 149 height 24
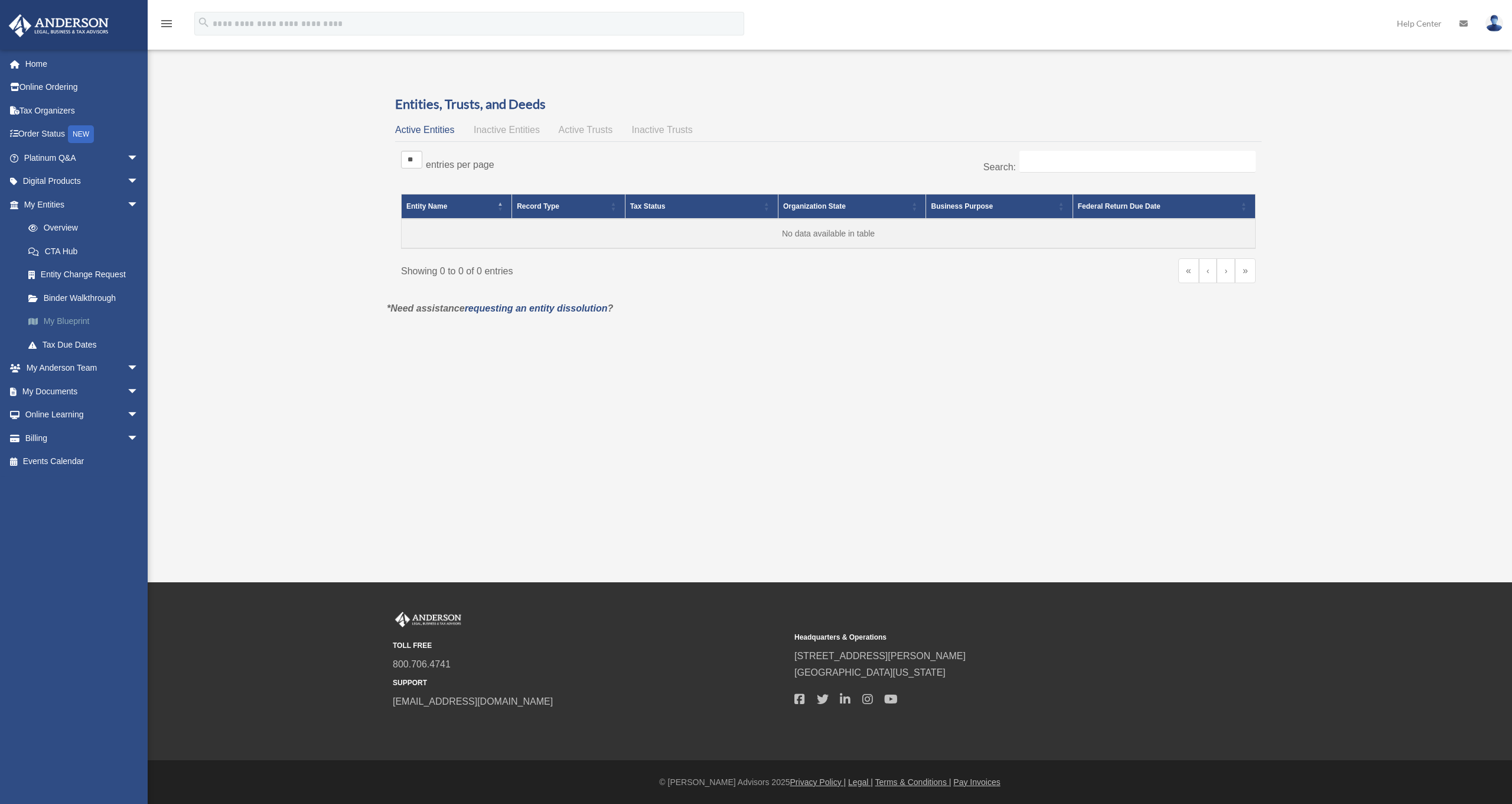
click at [78, 325] on link "My Blueprint" at bounding box center [87, 321] width 140 height 24
